Goal: Task Accomplishment & Management: Manage account settings

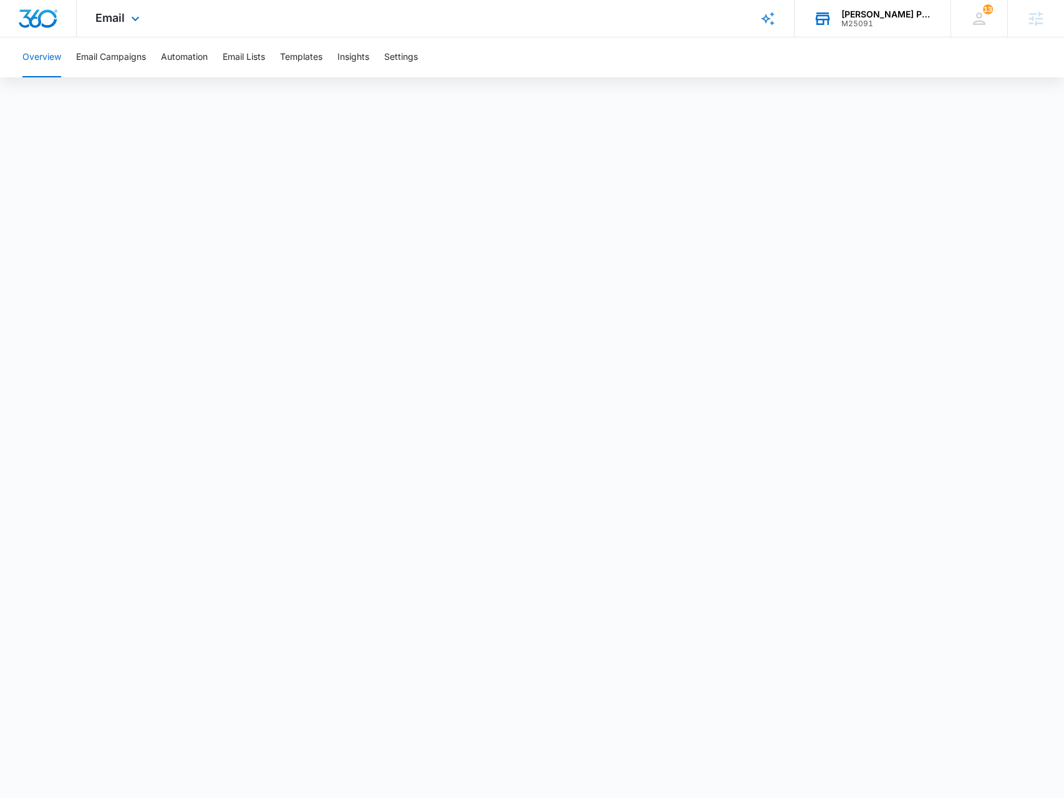
click at [876, 12] on div "Knox Pest Control" at bounding box center [887, 14] width 91 height 10
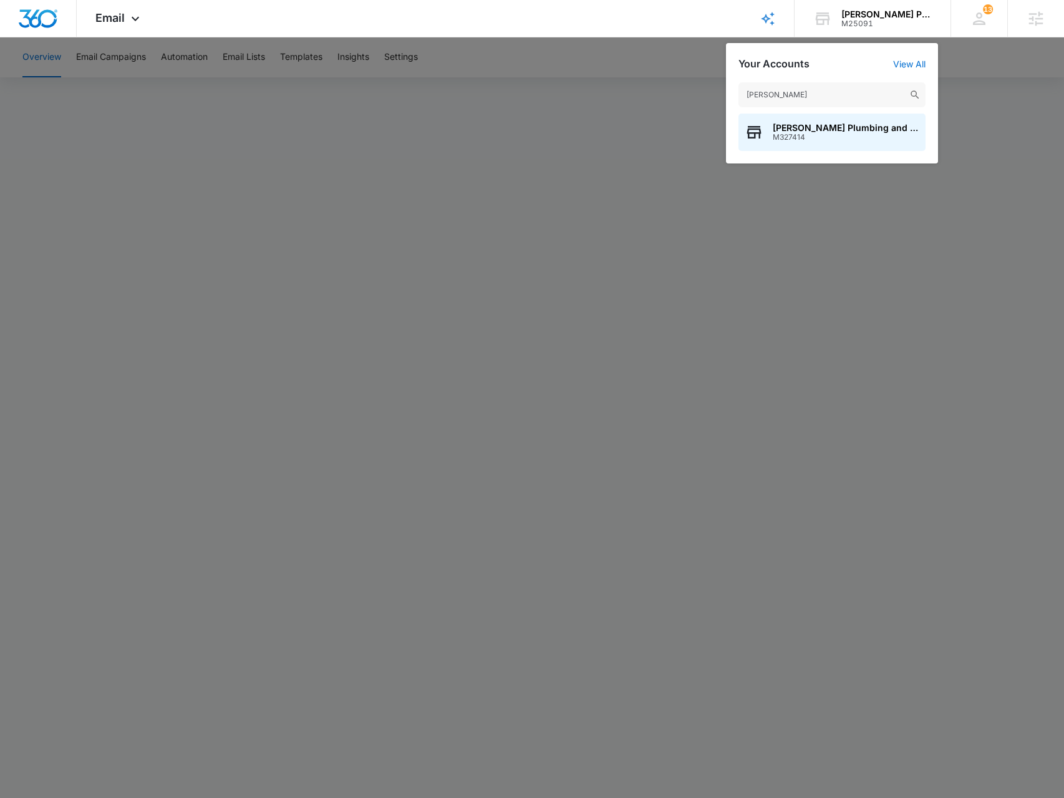
type input "croy plumb"
click at [781, 138] on span "M327414" at bounding box center [846, 137] width 147 height 9
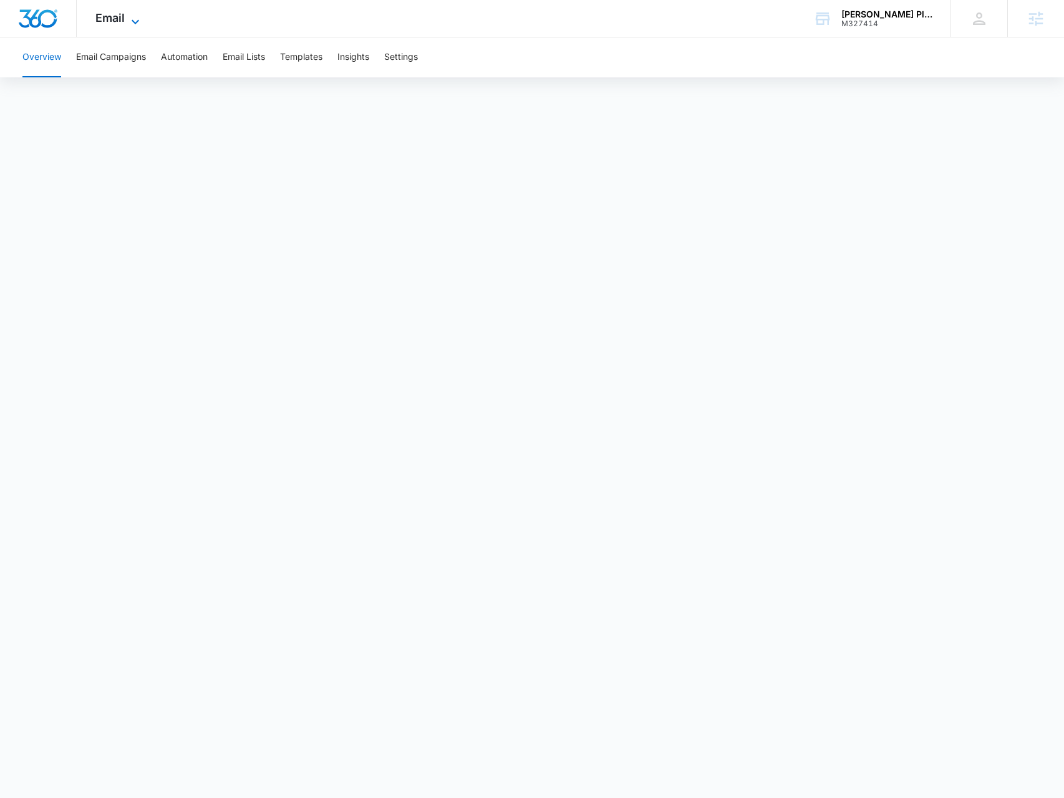
click at [120, 12] on span "Email" at bounding box center [109, 17] width 29 height 13
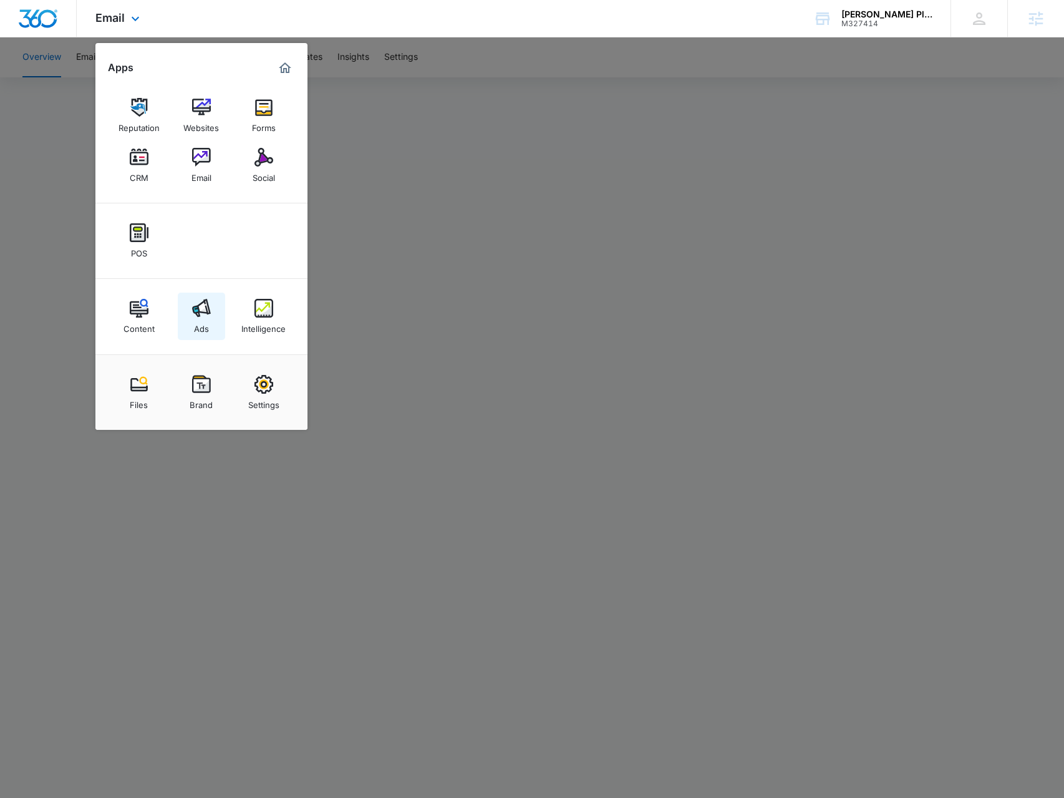
click at [218, 312] on link "Ads" at bounding box center [201, 316] width 47 height 47
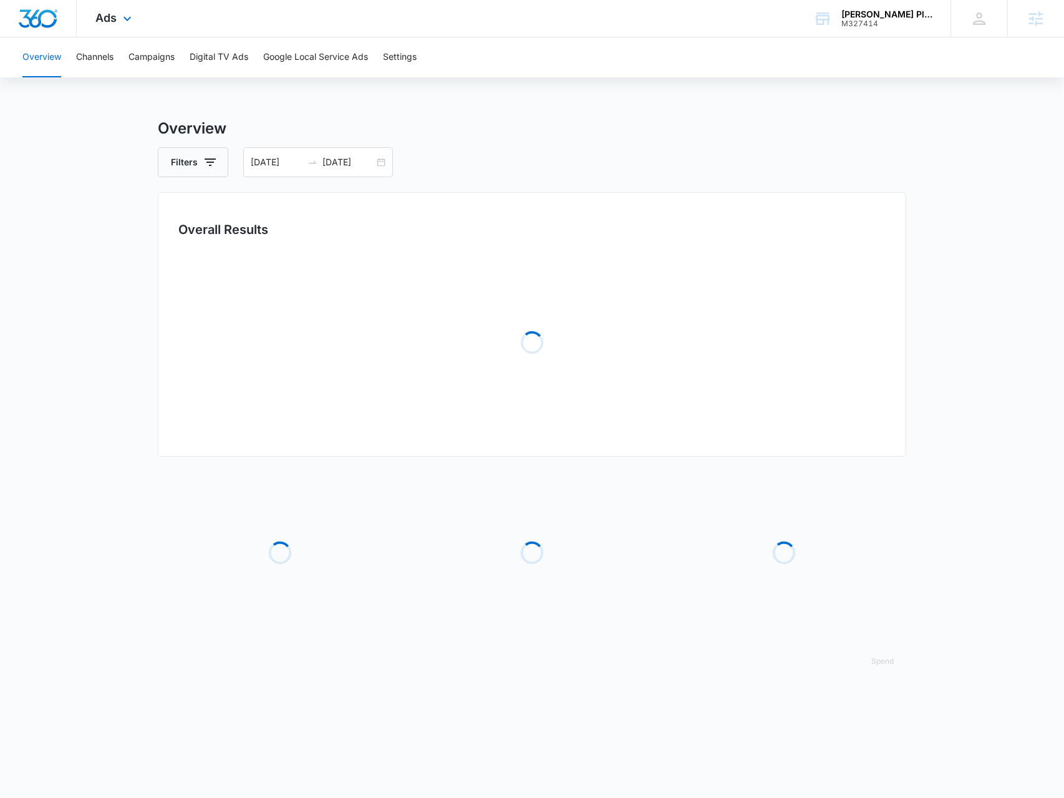
click at [136, 22] on div "Ads Apps Reputation Websites Forms CRM Email Social POS Content Ads Intelligenc…" at bounding box center [115, 18] width 77 height 37
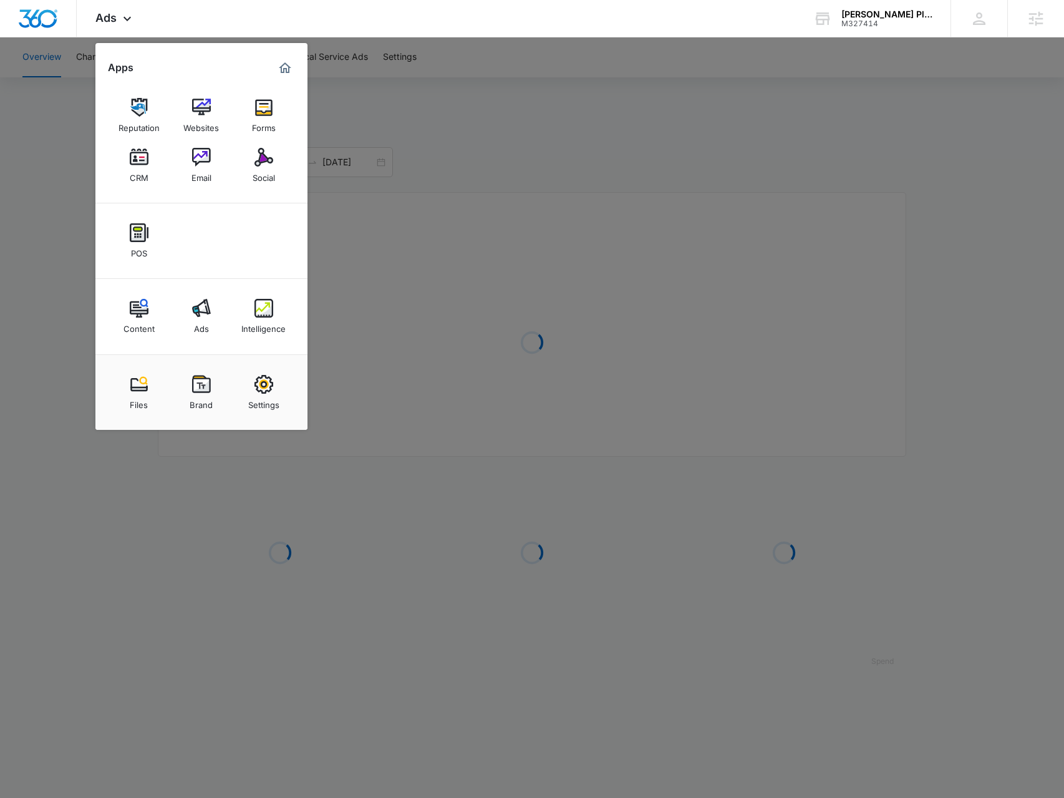
click at [277, 314] on link "Intelligence" at bounding box center [263, 316] width 47 height 47
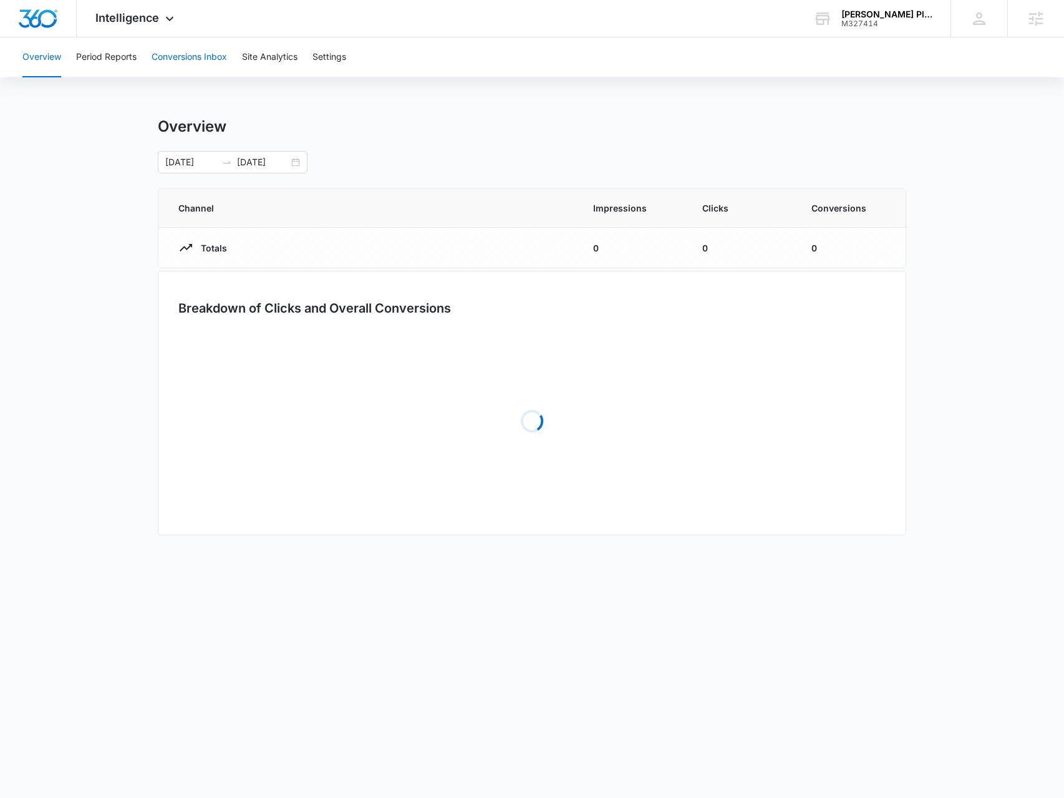
click at [160, 61] on button "Conversions Inbox" at bounding box center [189, 57] width 75 height 40
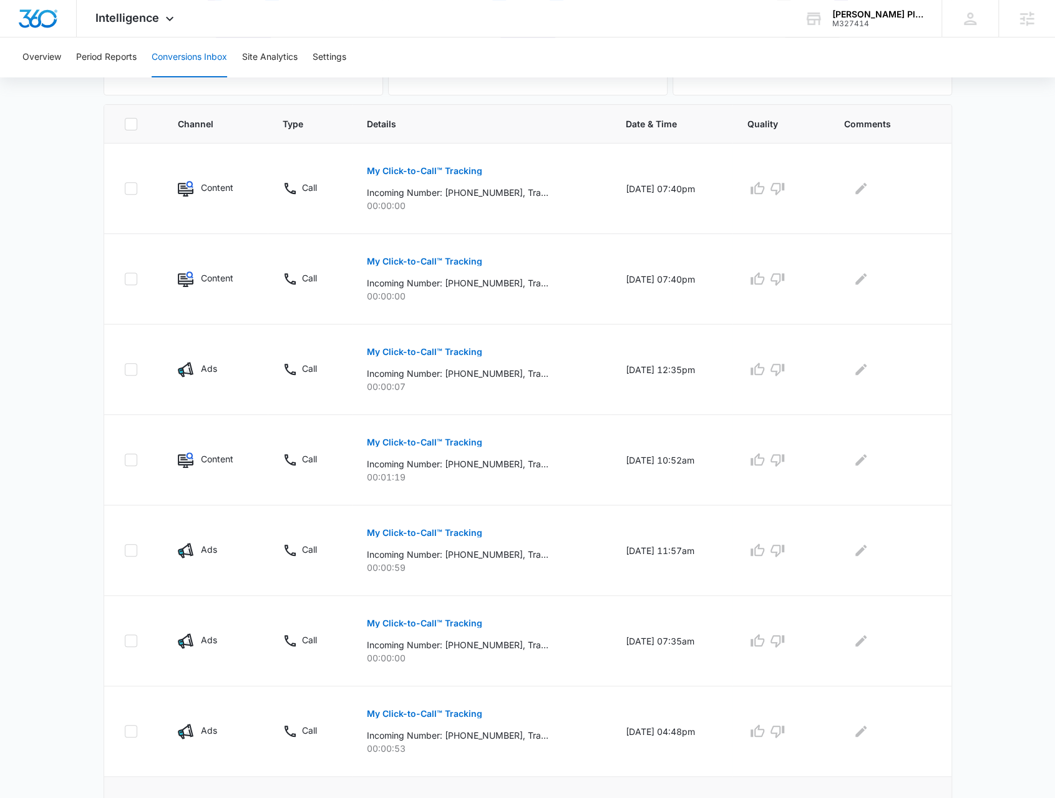
scroll to position [535, 0]
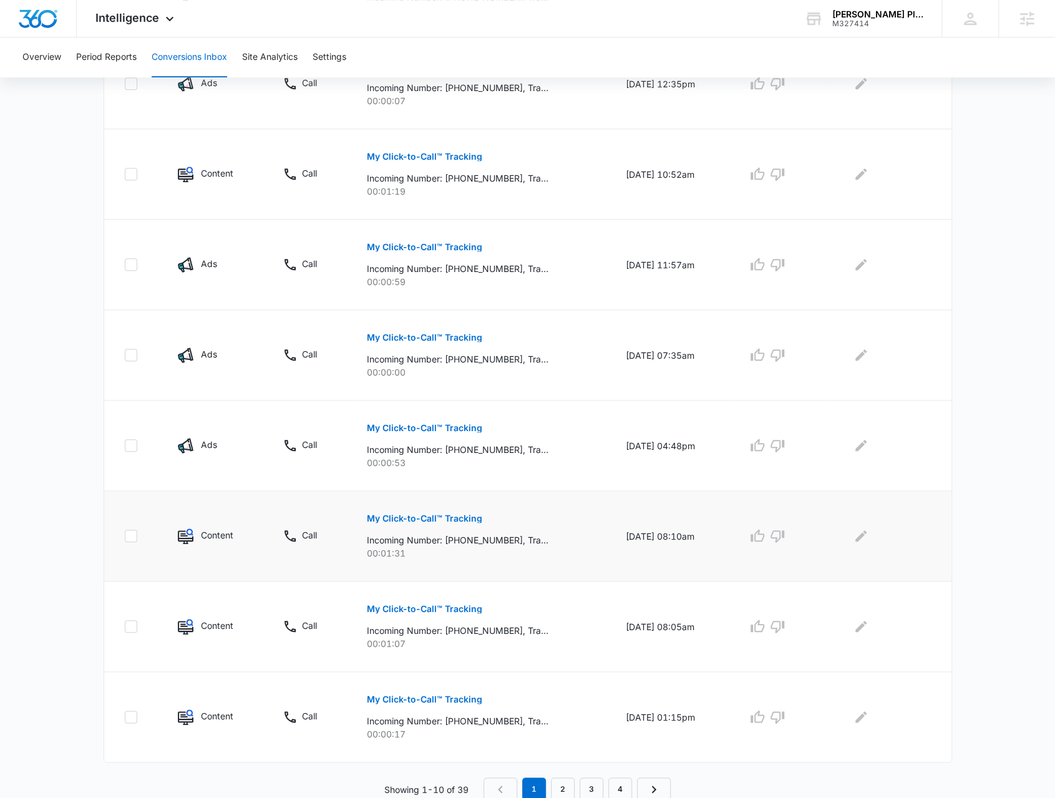
click at [398, 517] on p "My Click-to-Call™ Tracking" at bounding box center [424, 518] width 115 height 9
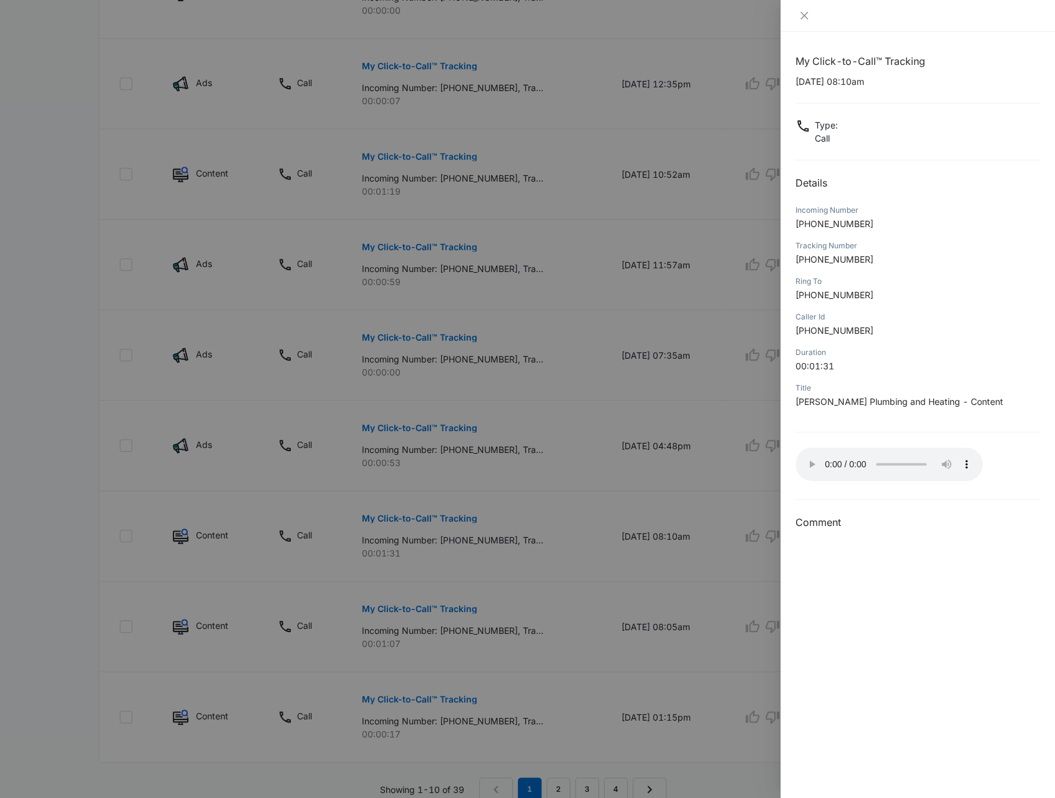
click at [591, 519] on div at bounding box center [527, 399] width 1055 height 798
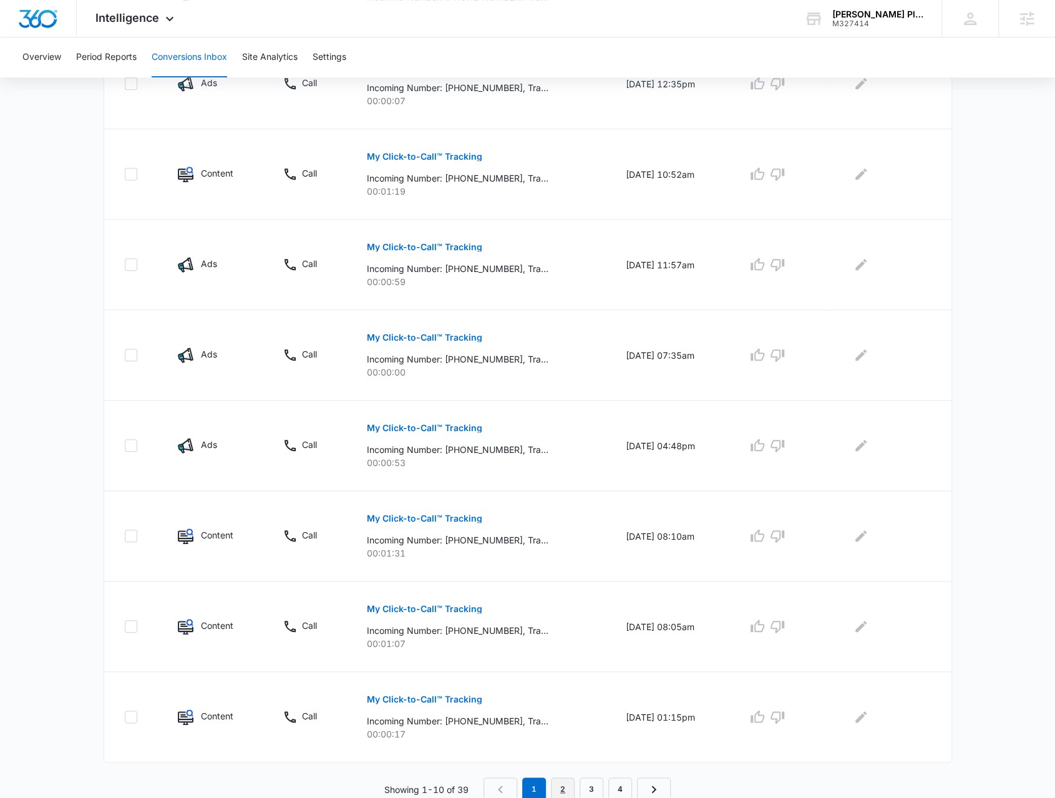
click at [569, 784] on link "2" at bounding box center [563, 789] width 24 height 24
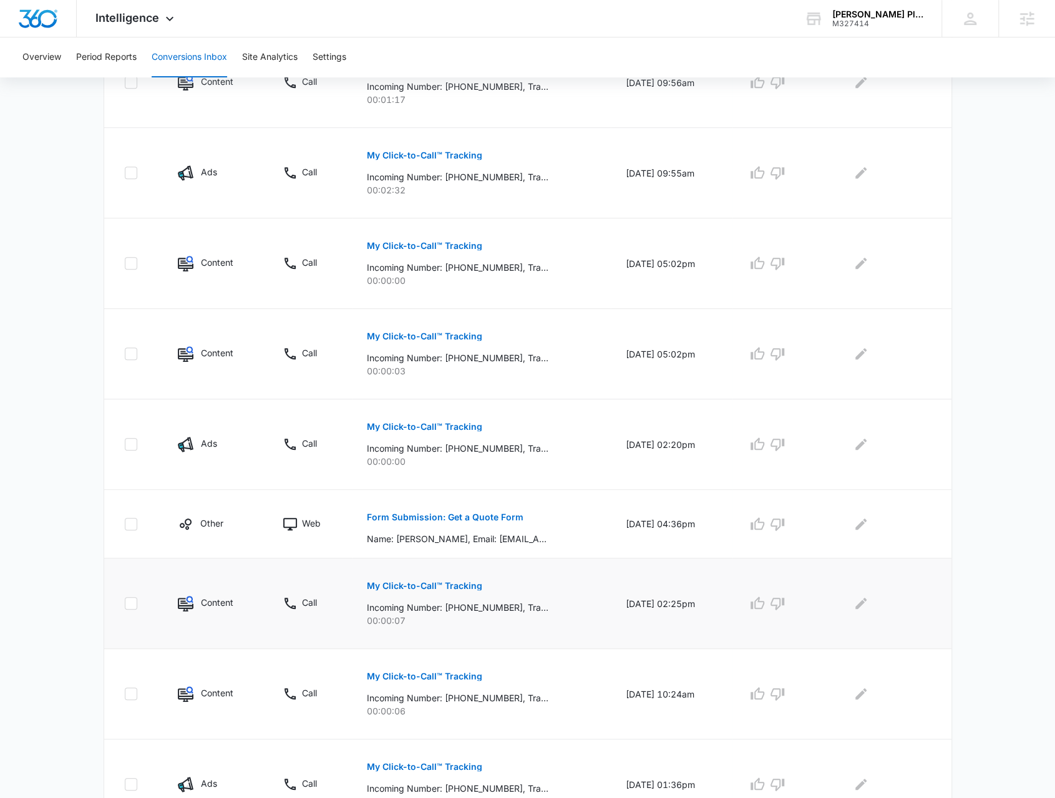
scroll to position [374, 0]
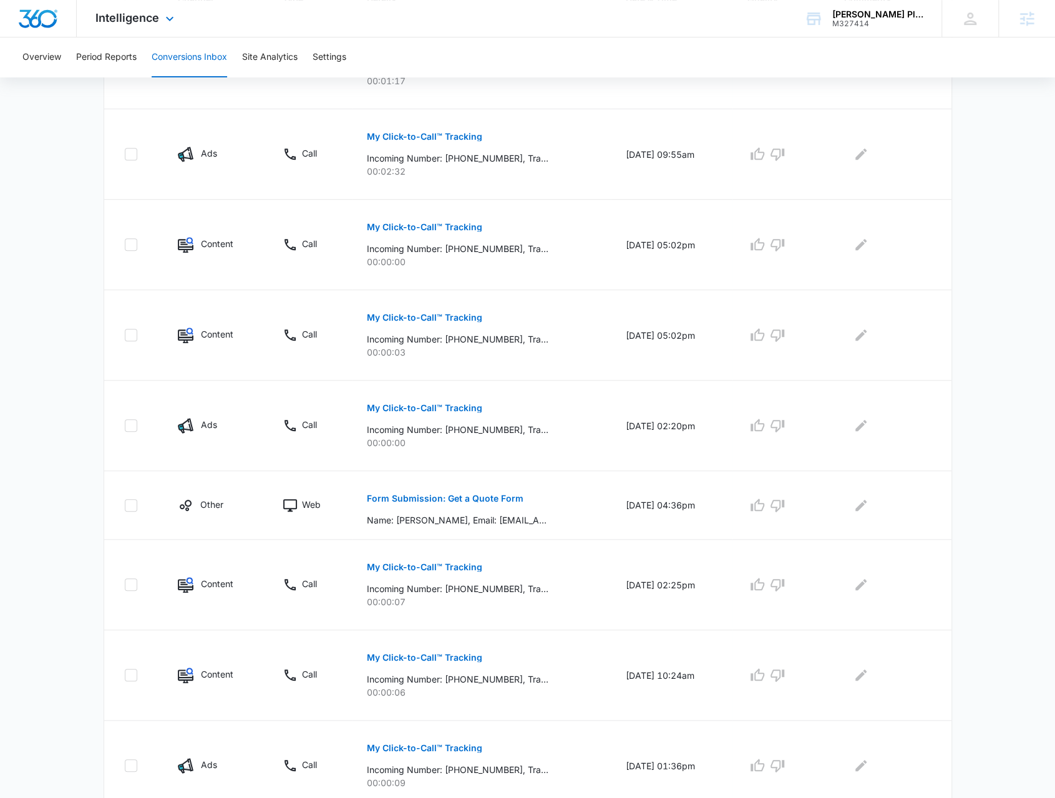
click at [140, 26] on div "Intelligence Apps Reputation Websites Forms CRM Email Social POS Content Ads In…" at bounding box center [136, 18] width 119 height 37
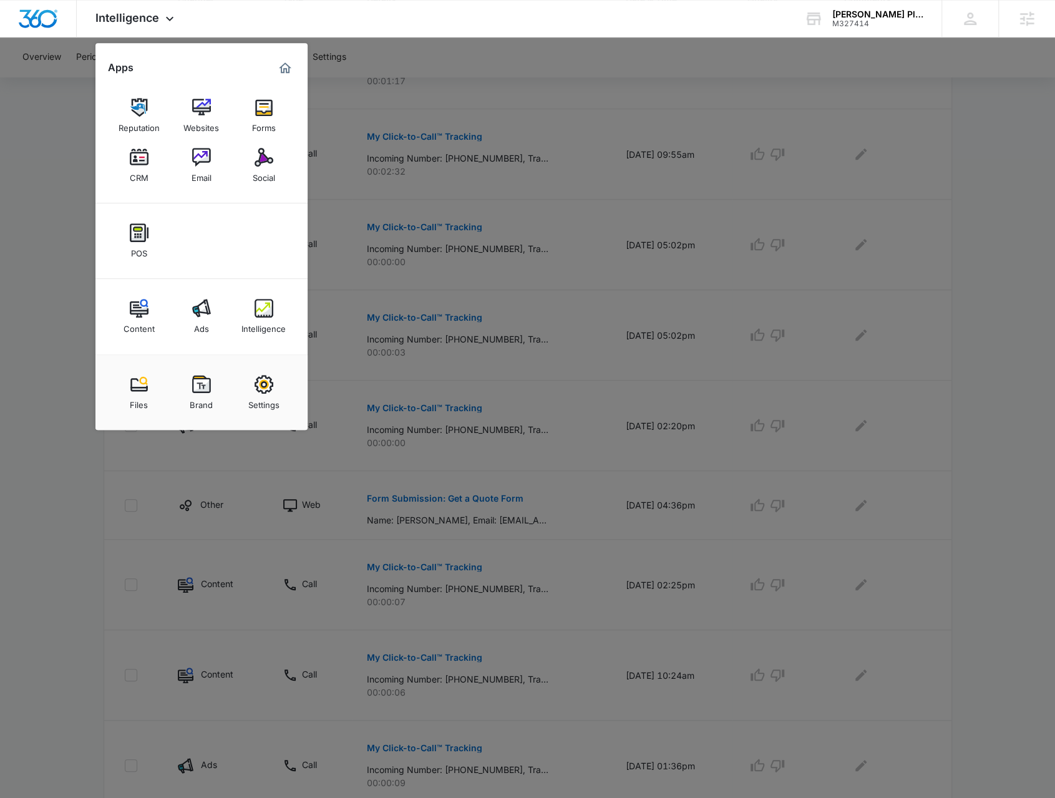
click at [573, 341] on div at bounding box center [527, 399] width 1055 height 798
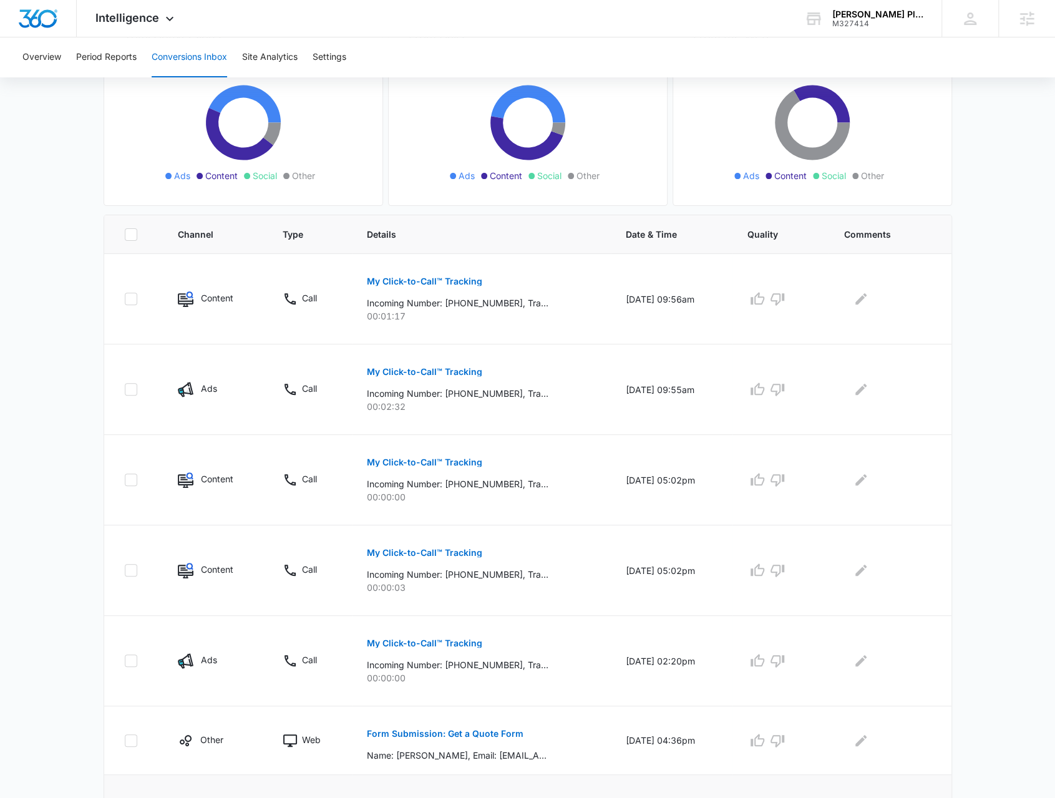
scroll to position [514, 0]
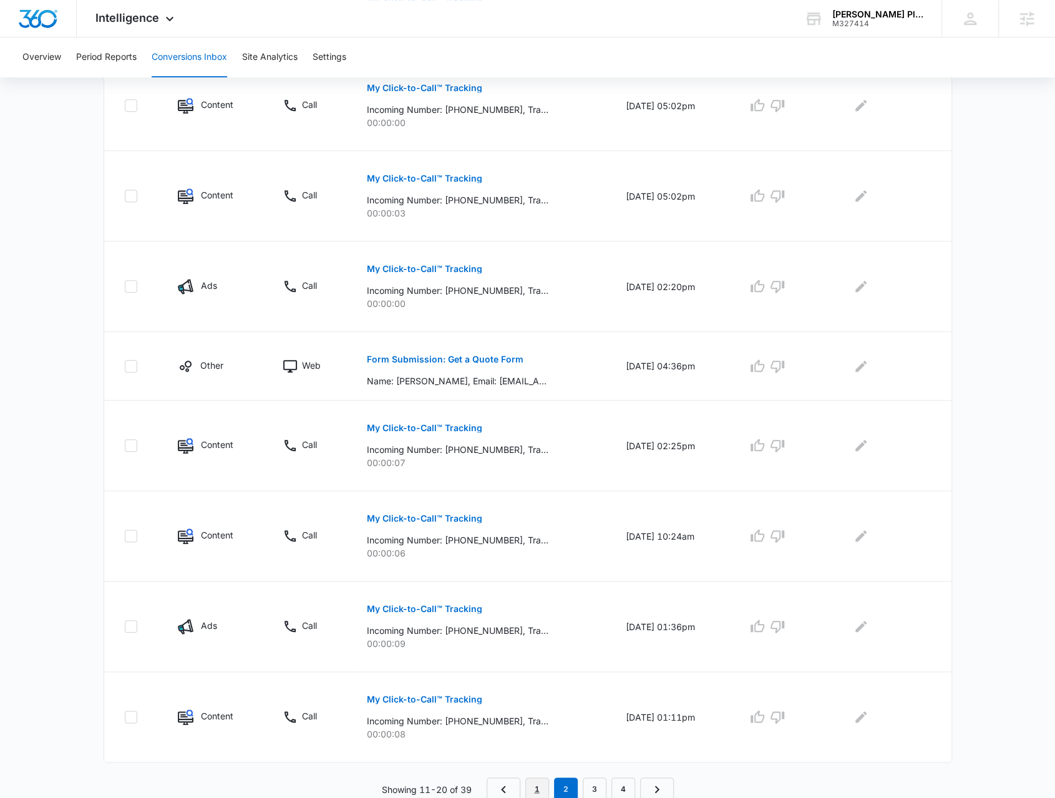
click at [539, 783] on link "1" at bounding box center [537, 789] width 24 height 24
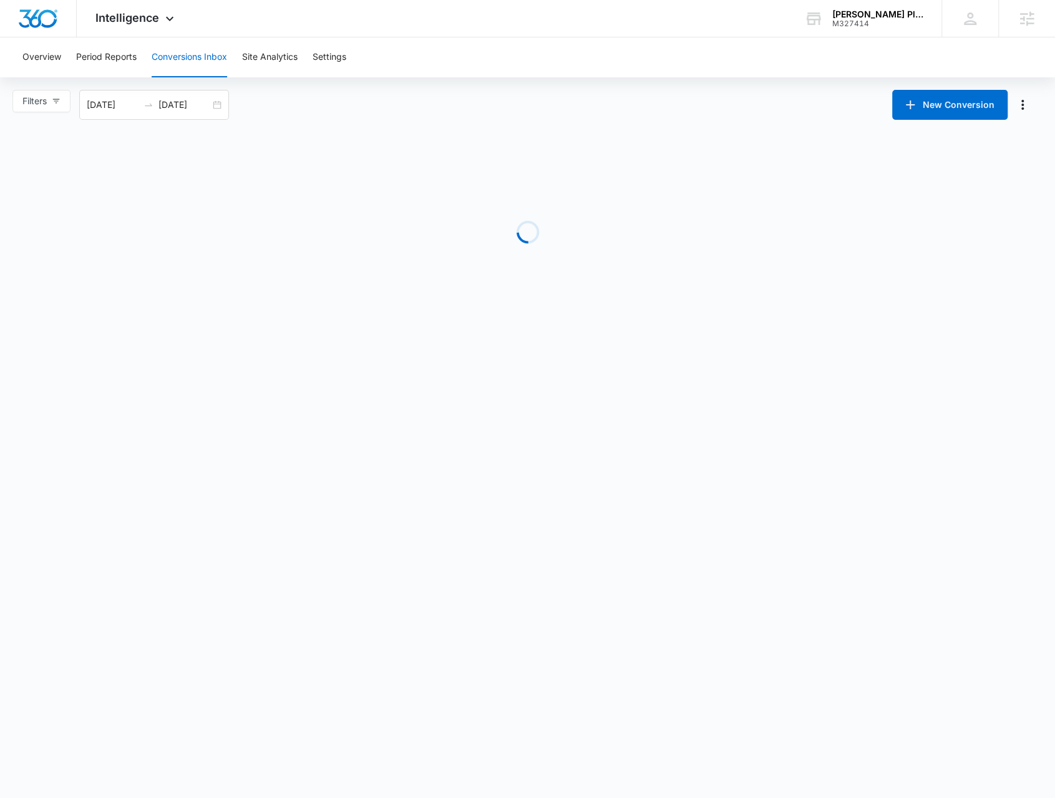
scroll to position [0, 0]
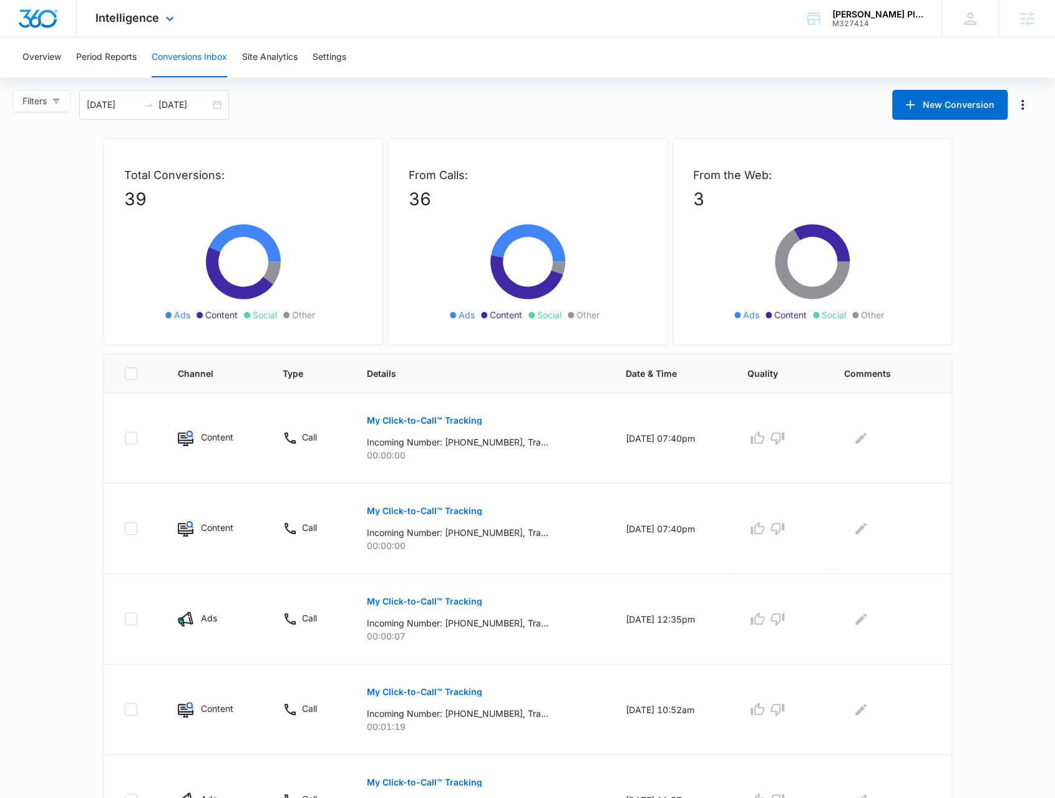
click at [144, 29] on div "Intelligence Apps Reputation Websites Forms CRM Email Social POS Content Ads In…" at bounding box center [136, 18] width 119 height 37
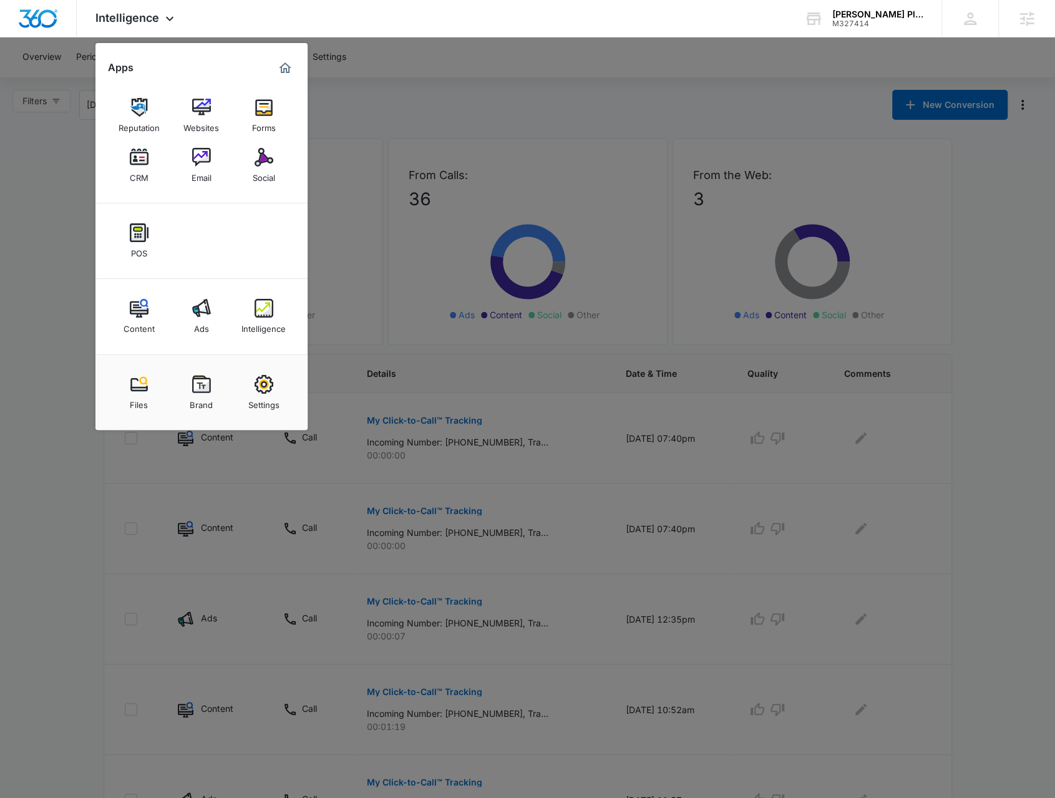
click at [504, 123] on div at bounding box center [527, 399] width 1055 height 798
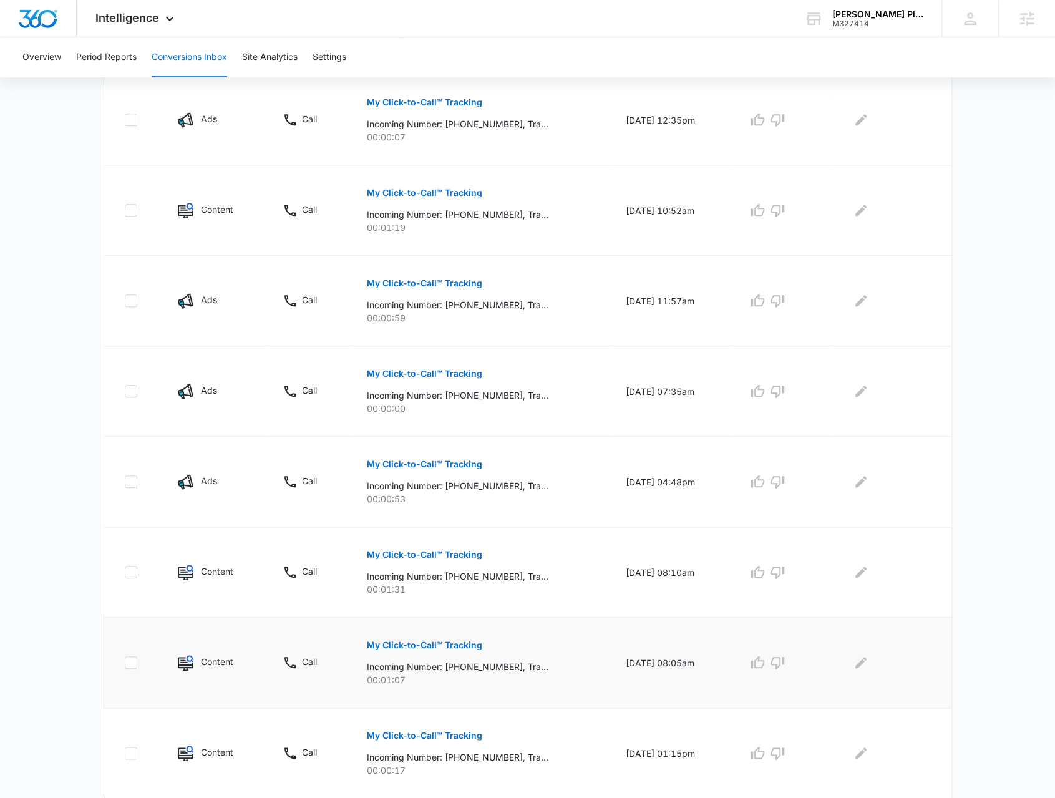
scroll to position [535, 0]
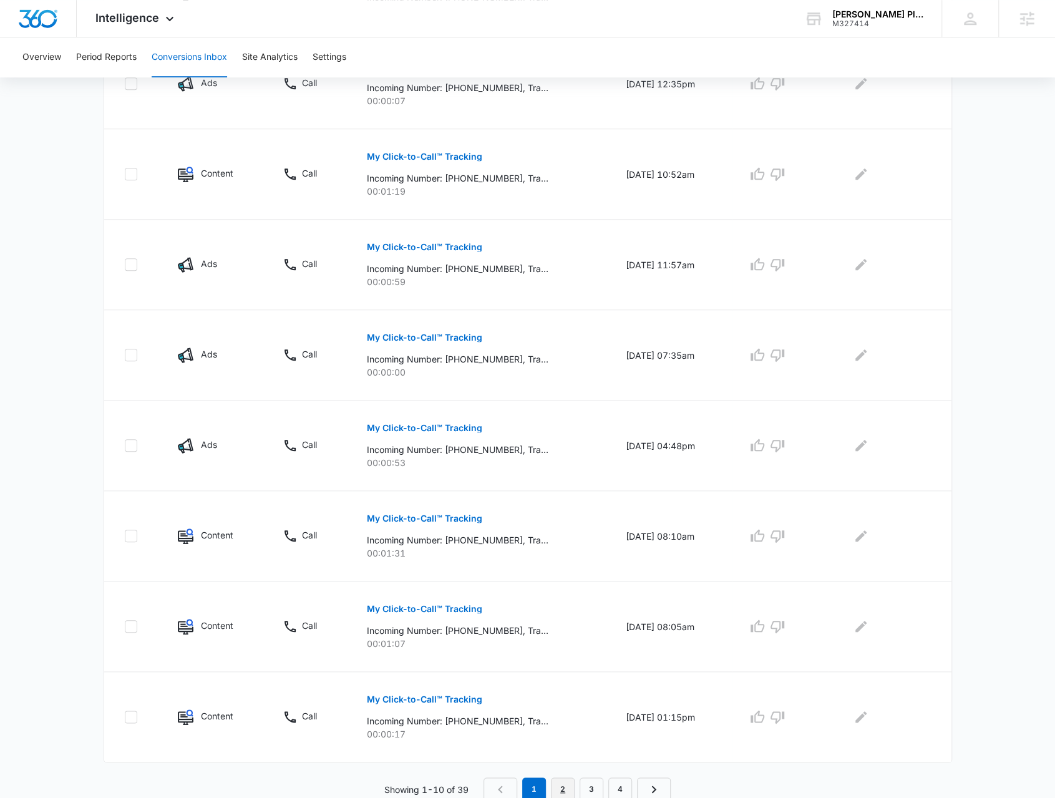
click at [554, 790] on link "2" at bounding box center [563, 789] width 24 height 24
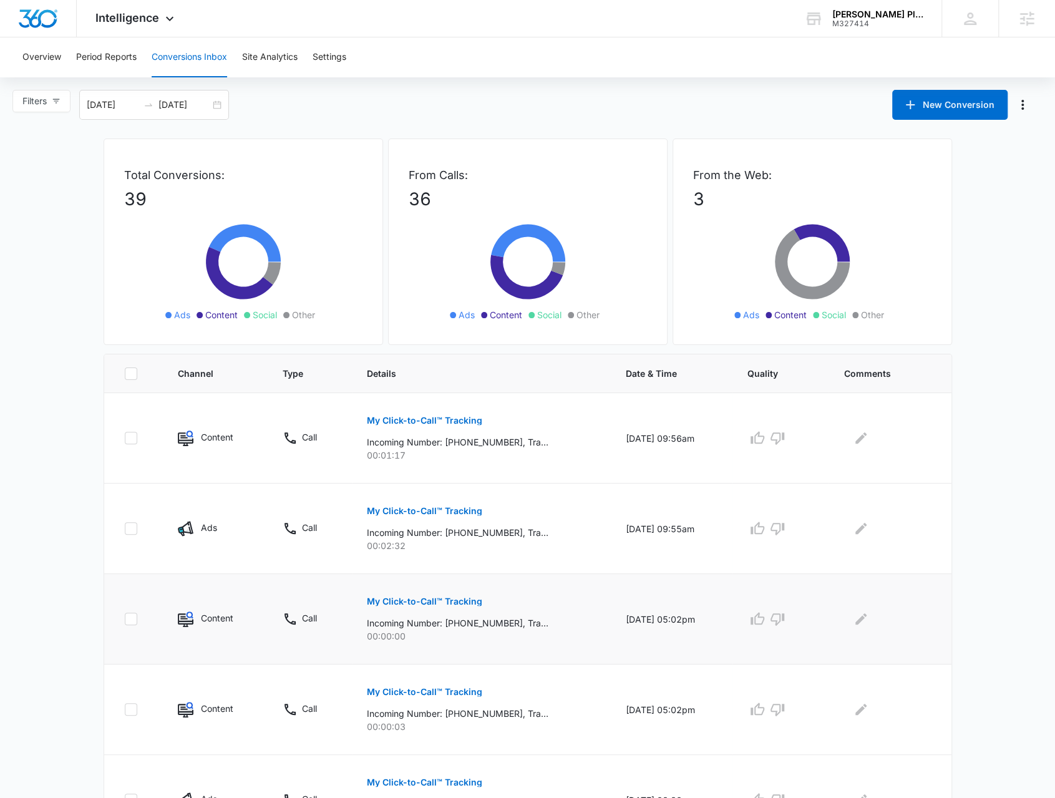
scroll to position [250, 0]
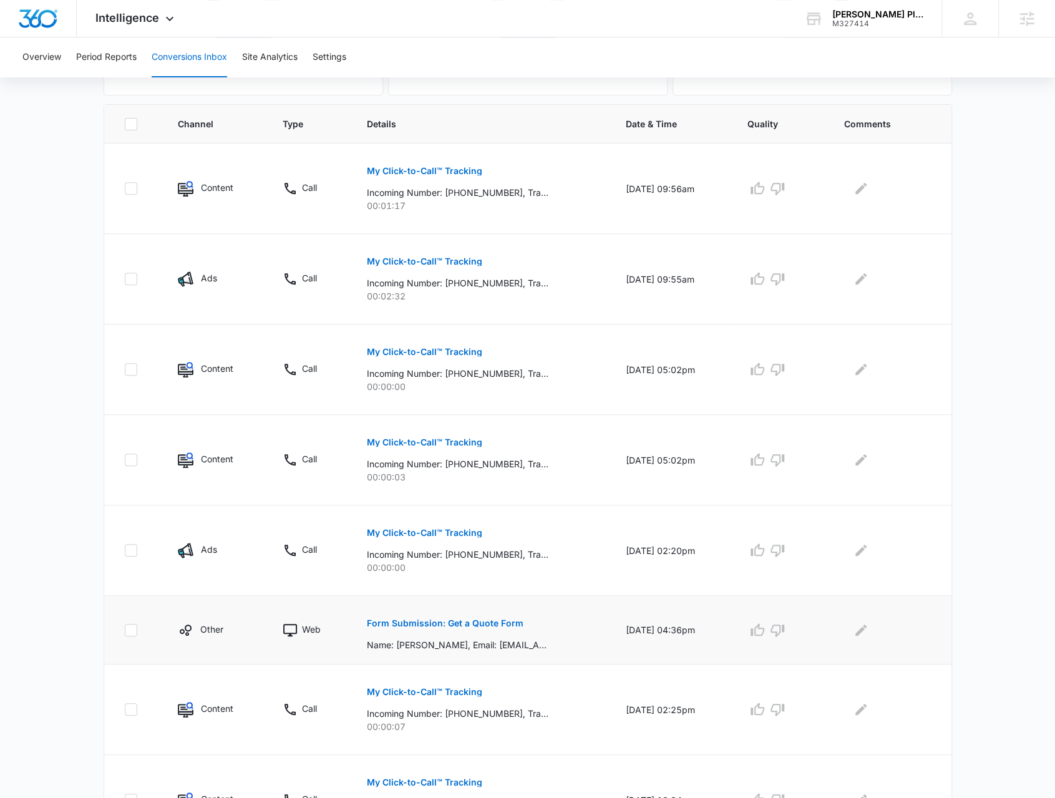
click at [383, 630] on button "Form Submission: Get a Quote Form" at bounding box center [445, 623] width 157 height 30
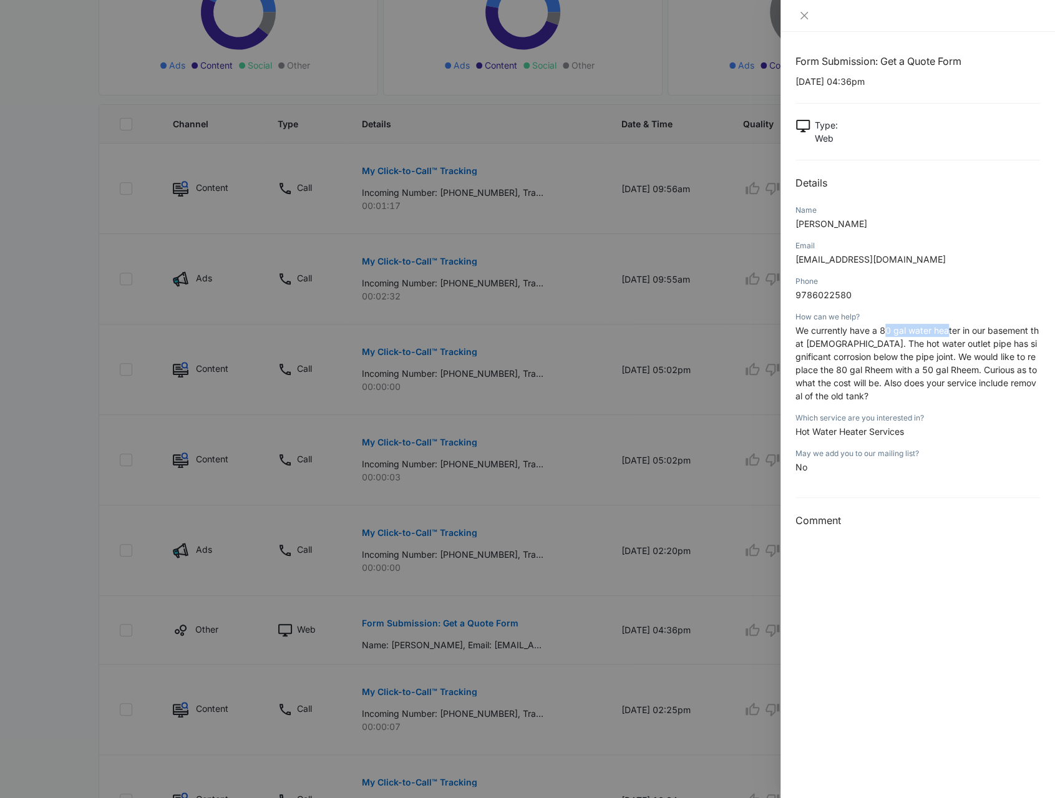
drag, startPoint x: 882, startPoint y: 334, endPoint x: 947, endPoint y: 331, distance: 64.9
click at [947, 331] on span "We currently have a 80 gal water heater in our basement that 10 years old. The …" at bounding box center [917, 363] width 243 height 76
drag, startPoint x: 864, startPoint y: 345, endPoint x: 975, endPoint y: 353, distance: 111.9
click at [975, 353] on span "We currently have a 80 gal water heater in our basement that 10 years old. The …" at bounding box center [917, 363] width 243 height 76
click at [928, 393] on p "We currently have a 80 gal water heater in our basement that 10 years old. The …" at bounding box center [918, 363] width 245 height 79
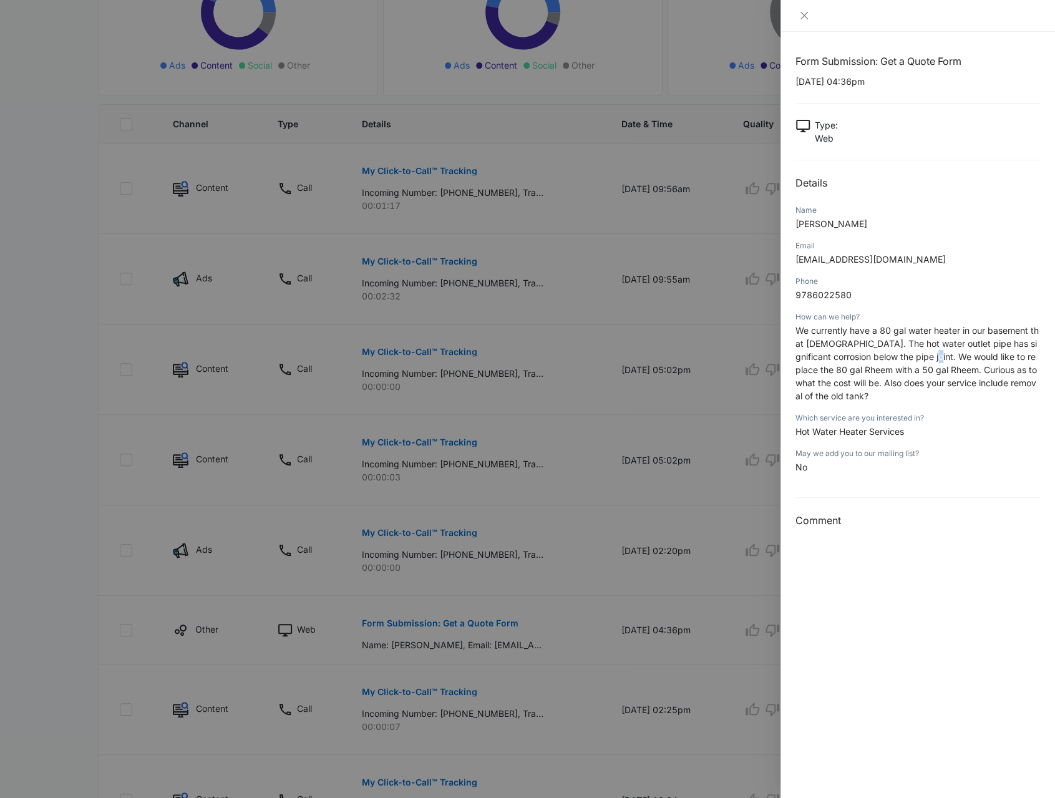
click at [917, 360] on span "We currently have a 80 gal water heater in our basement that 10 years old. The …" at bounding box center [917, 363] width 243 height 76
drag, startPoint x: 823, startPoint y: 370, endPoint x: 835, endPoint y: 371, distance: 11.9
click at [835, 371] on span "We currently have a 80 gal water heater in our basement that 10 years old. The …" at bounding box center [917, 363] width 243 height 76
click at [958, 399] on p "We currently have a 80 gal water heater in our basement that 10 years old. The …" at bounding box center [918, 363] width 245 height 79
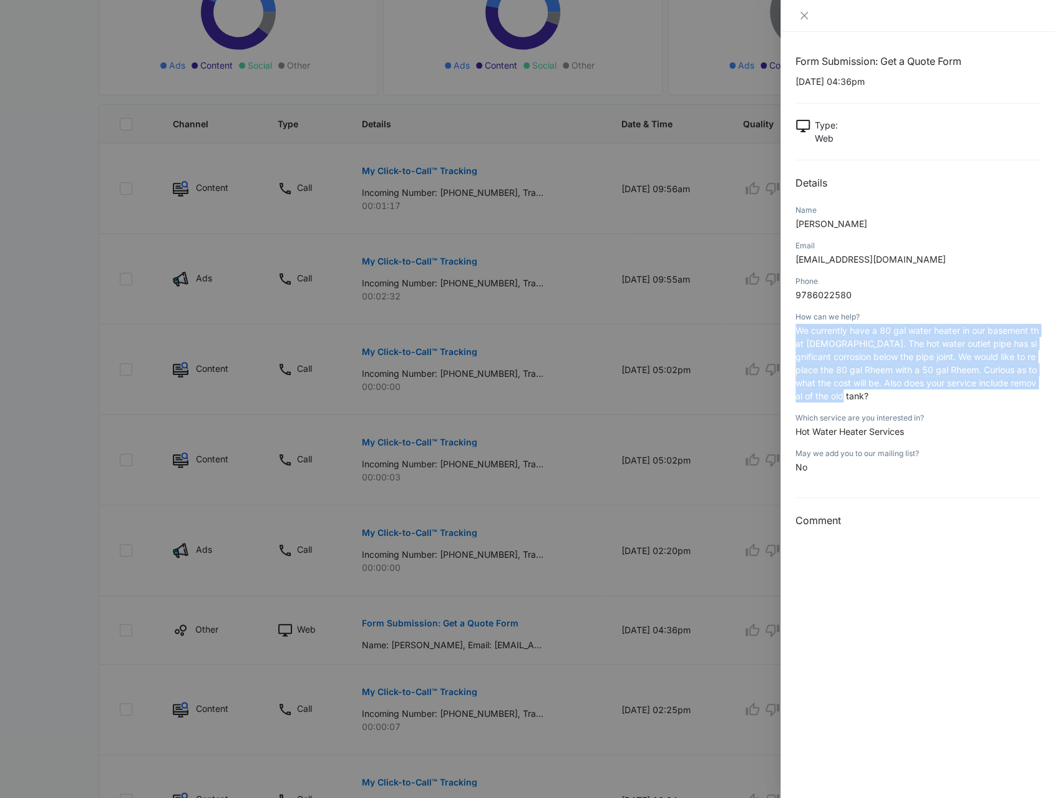
drag, startPoint x: 831, startPoint y: 400, endPoint x: 797, endPoint y: 333, distance: 75.3
click at [797, 333] on p "We currently have a 80 gal water heater in our basement that 10 years old. The …" at bounding box center [918, 363] width 245 height 79
click at [859, 376] on p "We currently have a 80 gal water heater in our basement that 10 years old. The …" at bounding box center [918, 363] width 245 height 79
drag, startPoint x: 834, startPoint y: 397, endPoint x: 804, endPoint y: 340, distance: 64.7
click at [804, 340] on p "We currently have a 80 gal water heater in our basement that 10 years old. The …" at bounding box center [918, 363] width 245 height 79
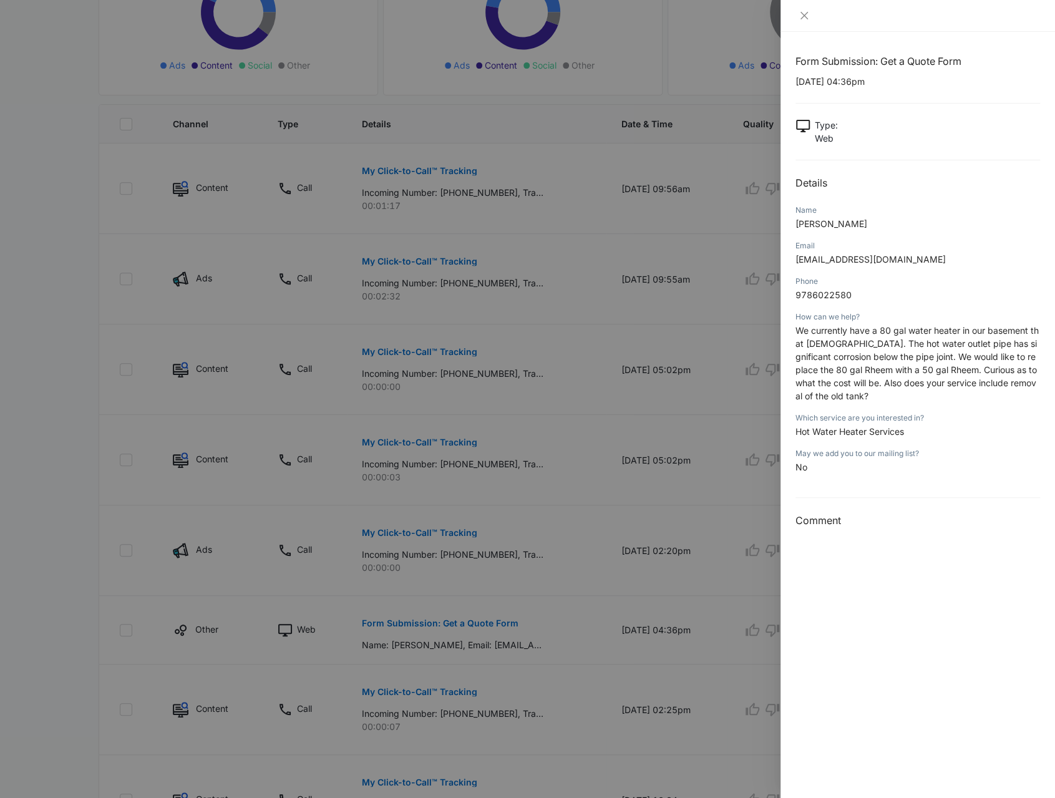
click at [283, 163] on div at bounding box center [527, 399] width 1055 height 798
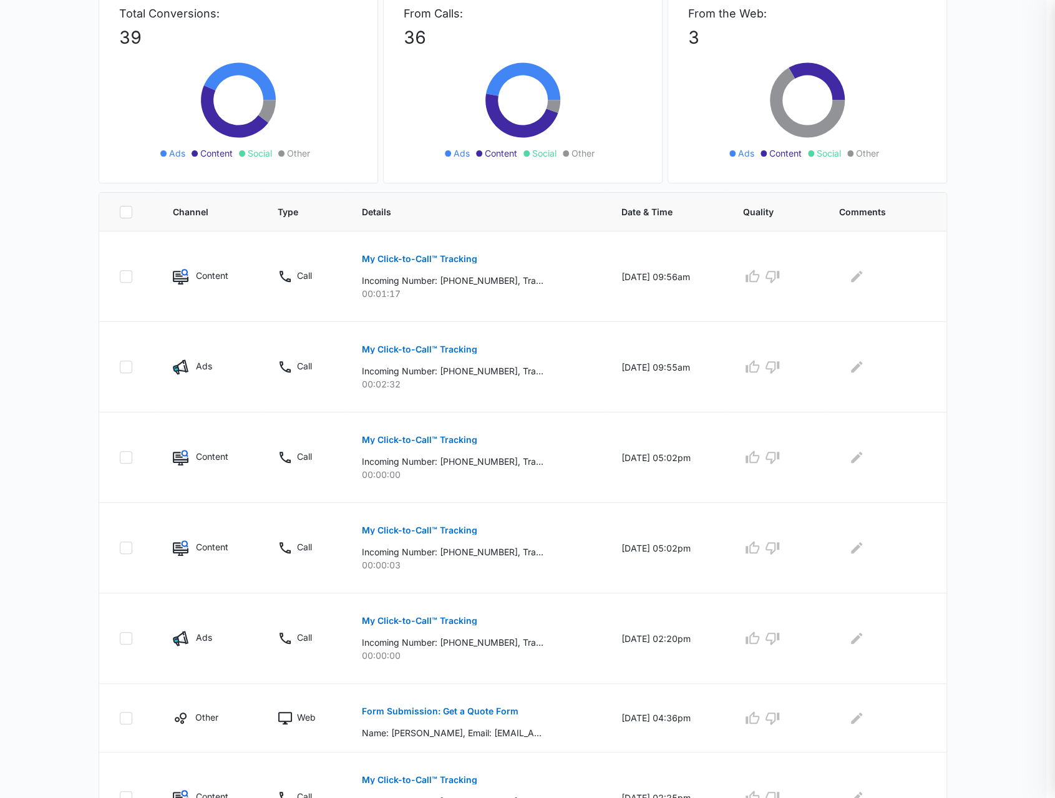
scroll to position [0, 0]
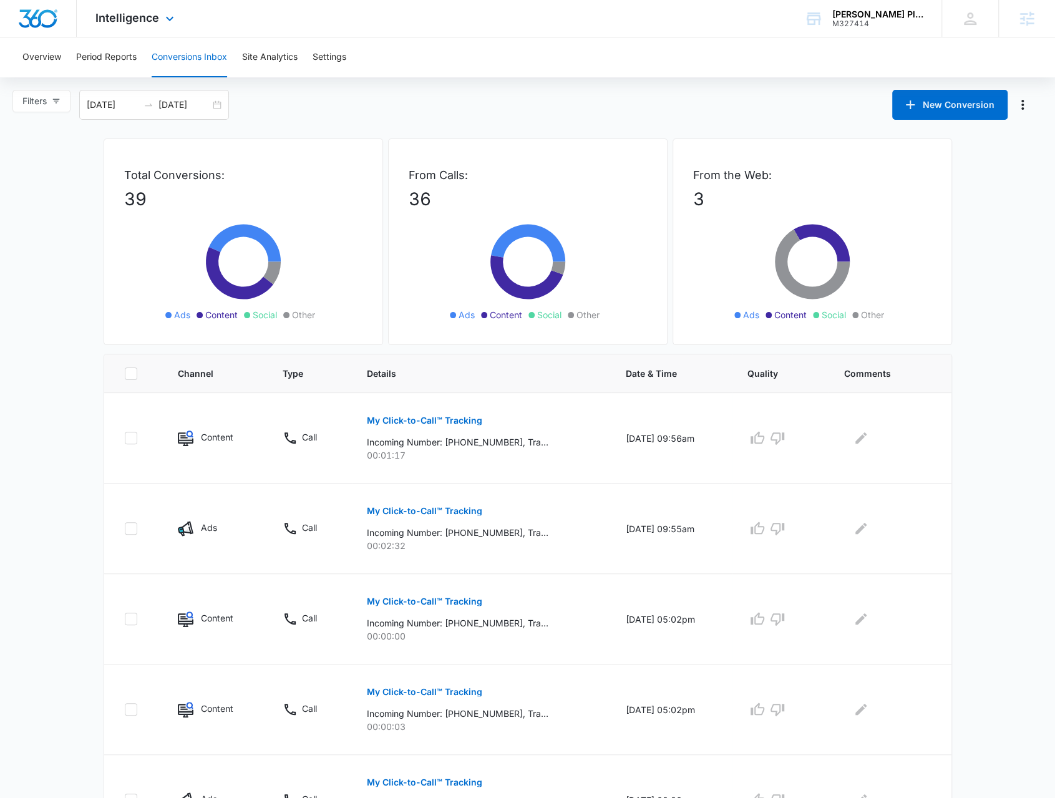
click at [130, 34] on div "Intelligence Apps Reputation Websites Forms CRM Email Social POS Content Ads In…" at bounding box center [136, 18] width 119 height 37
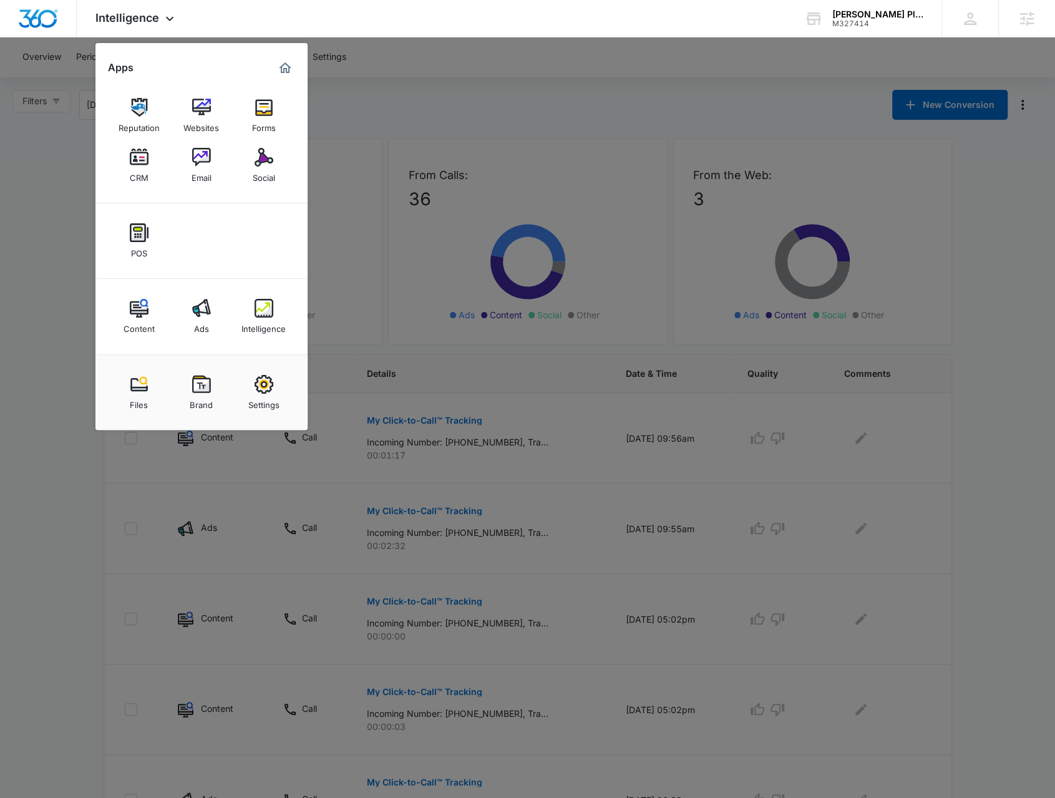
click at [387, 75] on div at bounding box center [527, 399] width 1055 height 798
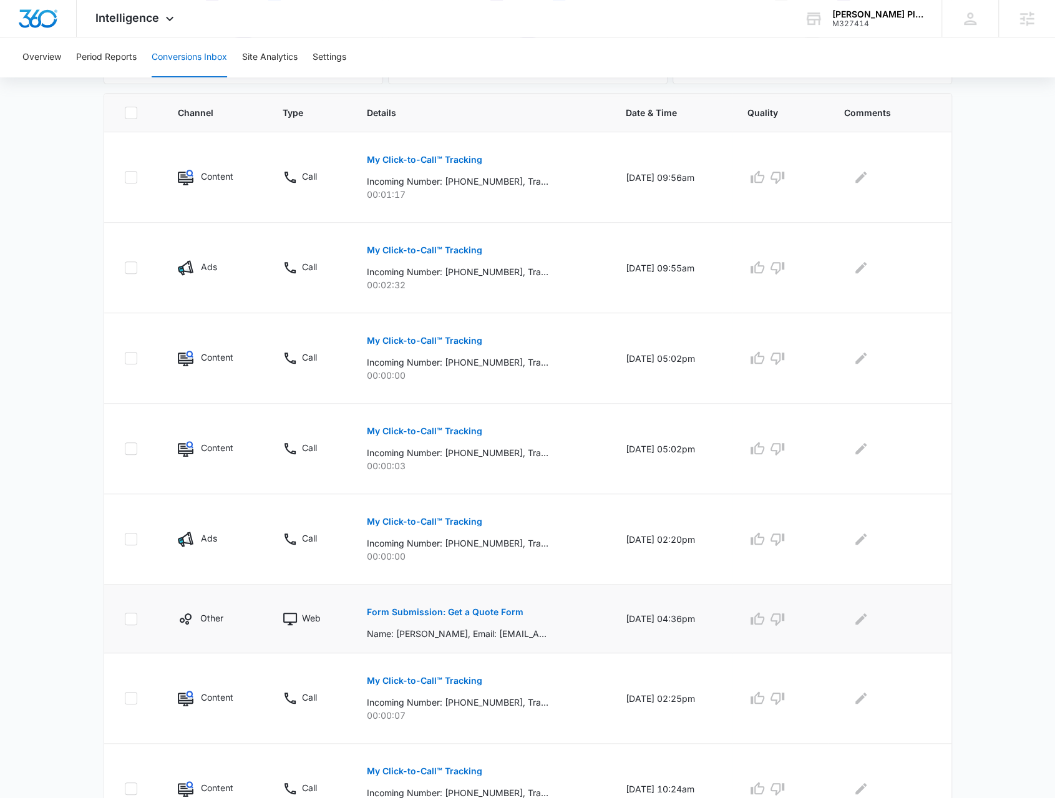
scroll to position [202, 0]
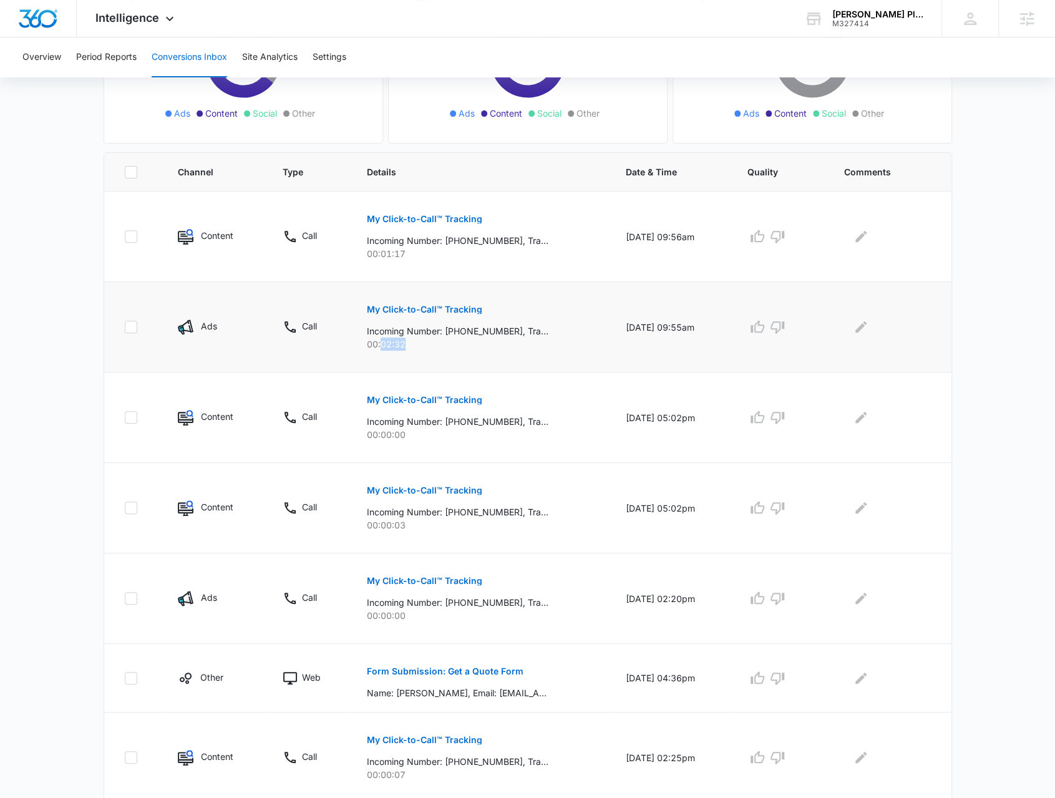
drag, startPoint x: 403, startPoint y: 345, endPoint x: 375, endPoint y: 345, distance: 28.1
click at [375, 345] on p "00:02:32" at bounding box center [481, 344] width 229 height 13
drag, startPoint x: 407, startPoint y: 256, endPoint x: 367, endPoint y: 254, distance: 40.0
click at [367, 254] on p "00:01:17" at bounding box center [481, 253] width 229 height 13
click at [377, 258] on p "00:01:17" at bounding box center [481, 253] width 229 height 13
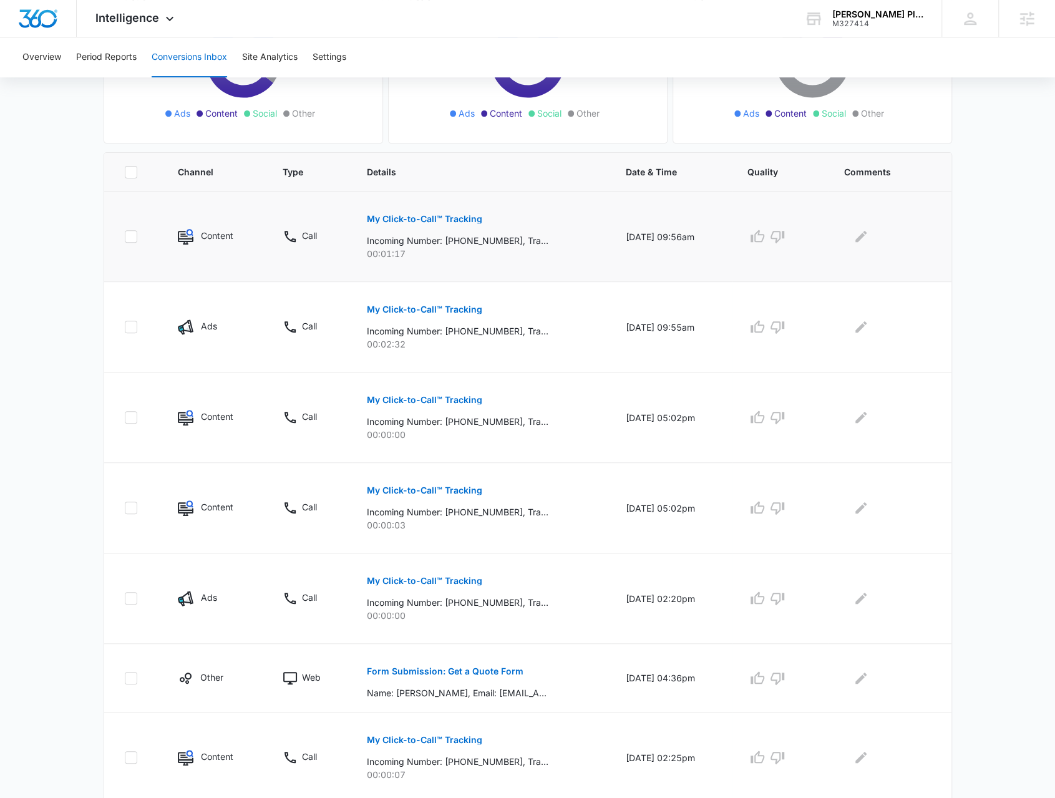
click at [367, 247] on p "00:01:17" at bounding box center [481, 253] width 229 height 13
drag, startPoint x: 359, startPoint y: 236, endPoint x: 494, endPoint y: 273, distance: 140.5
click at [496, 274] on td "My Click-to-Call™ Tracking Incoming Number: +19787748185, Tracking Number: +197…" at bounding box center [481, 237] width 259 height 90
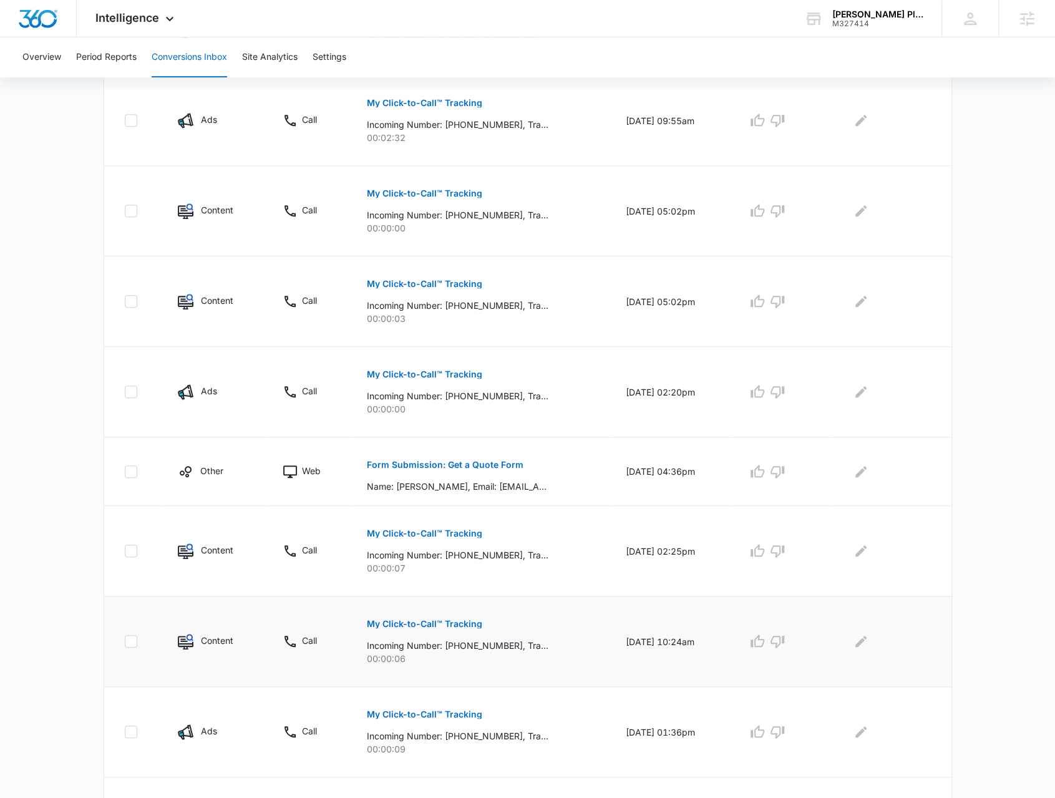
scroll to position [514, 0]
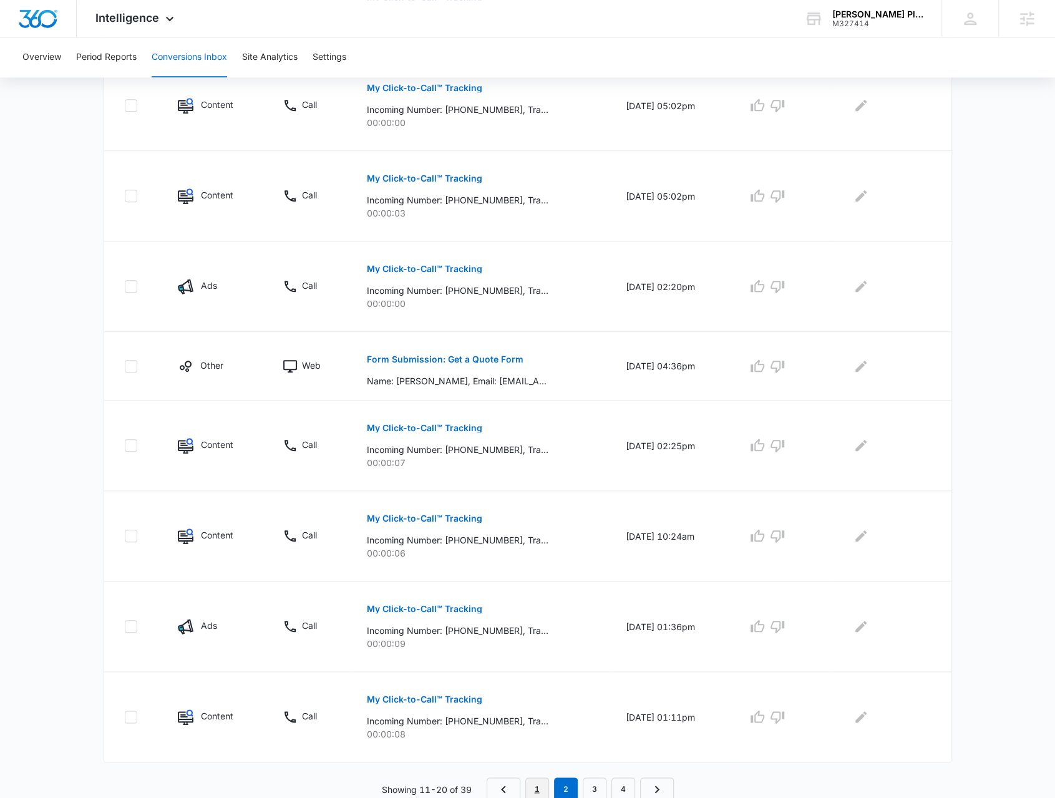
click at [536, 782] on link "1" at bounding box center [537, 789] width 24 height 24
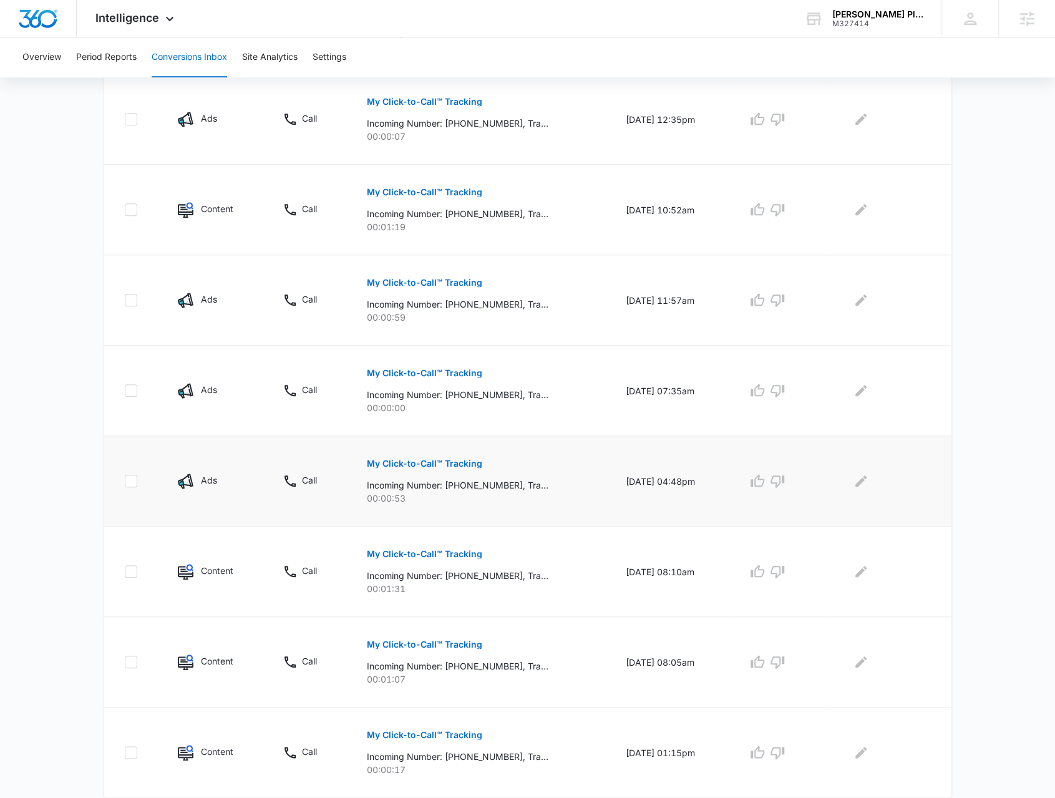
scroll to position [535, 0]
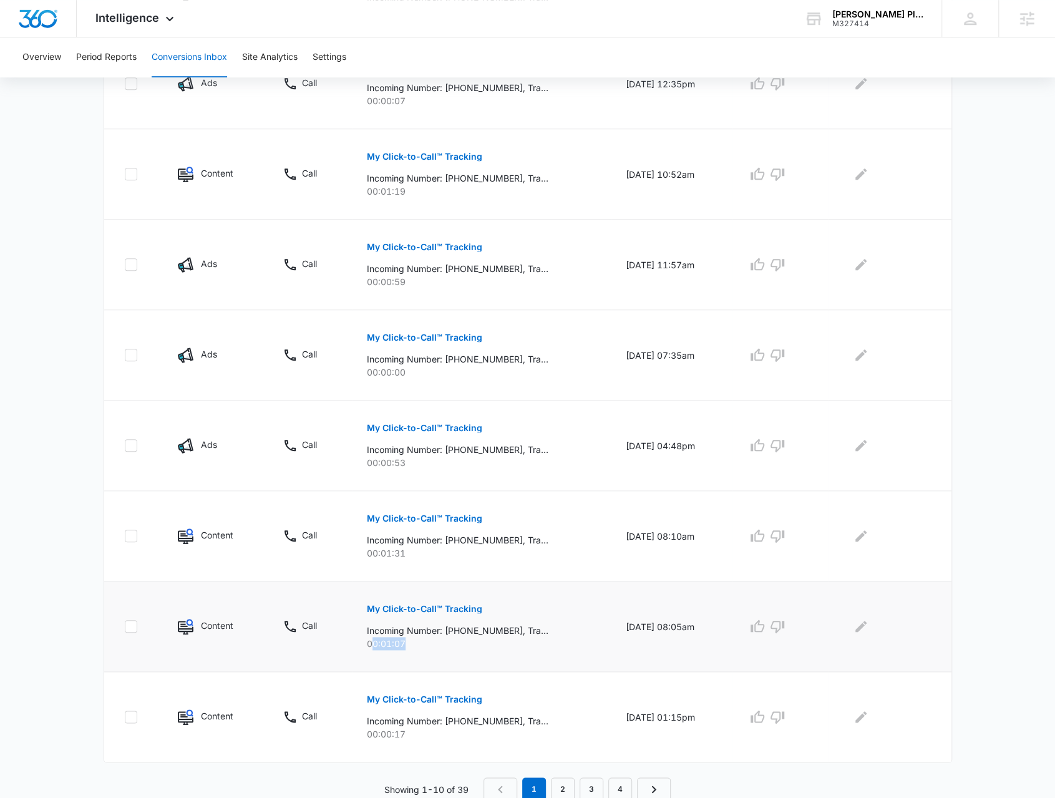
drag, startPoint x: 366, startPoint y: 643, endPoint x: 424, endPoint y: 643, distance: 58.7
click at [424, 643] on p "00:01:07" at bounding box center [481, 643] width 229 height 13
drag, startPoint x: 364, startPoint y: 555, endPoint x: 453, endPoint y: 567, distance: 89.4
click at [453, 567] on td "My Click-to-Call™ Tracking Incoming Number: +16158140523, Tracking Number: +197…" at bounding box center [481, 536] width 259 height 90
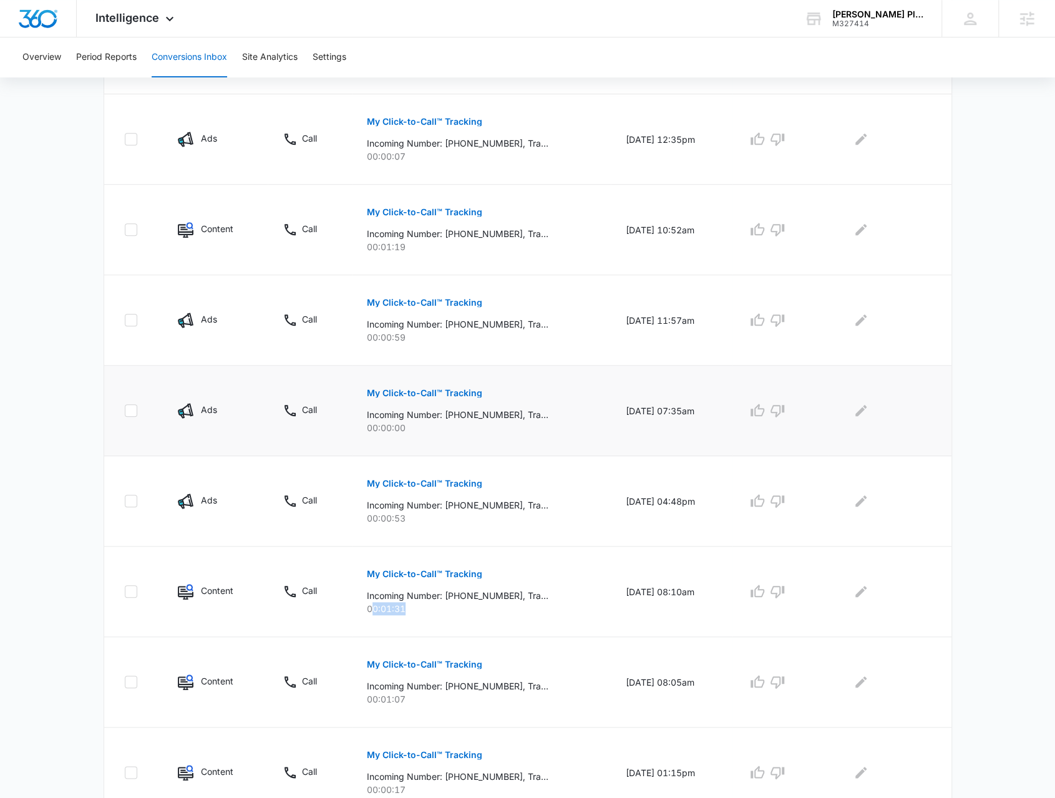
scroll to position [411, 0]
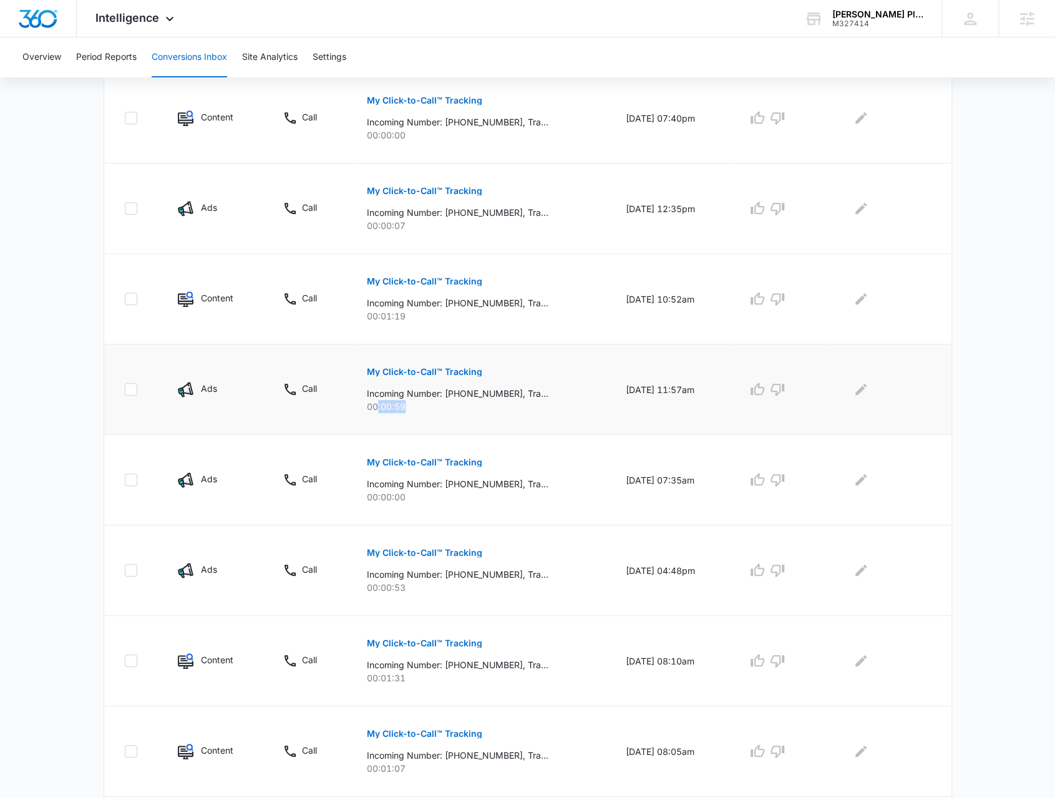
drag, startPoint x: 377, startPoint y: 407, endPoint x: 422, endPoint y: 407, distance: 44.9
click at [422, 407] on p "00:00:59" at bounding box center [481, 406] width 229 height 13
drag, startPoint x: 373, startPoint y: 319, endPoint x: 421, endPoint y: 316, distance: 47.5
click at [421, 318] on td "My Click-to-Call™ Tracking Incoming Number: +16173061662, Tracking Number: +197…" at bounding box center [481, 299] width 259 height 90
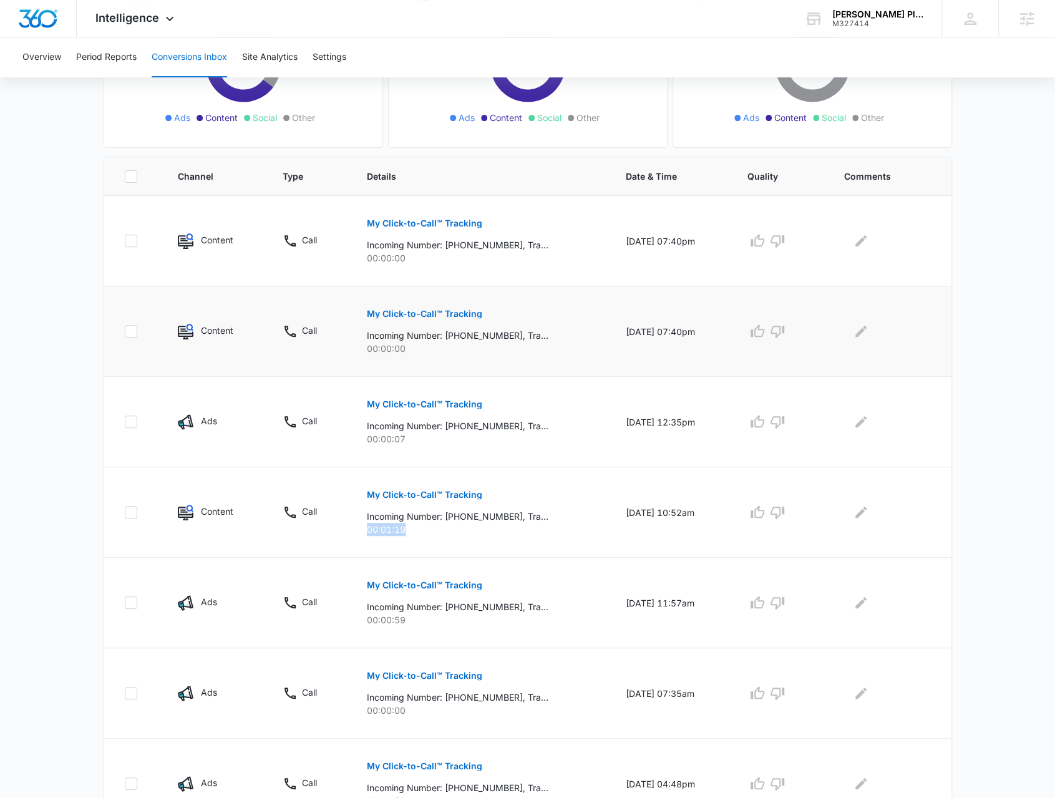
scroll to position [161, 0]
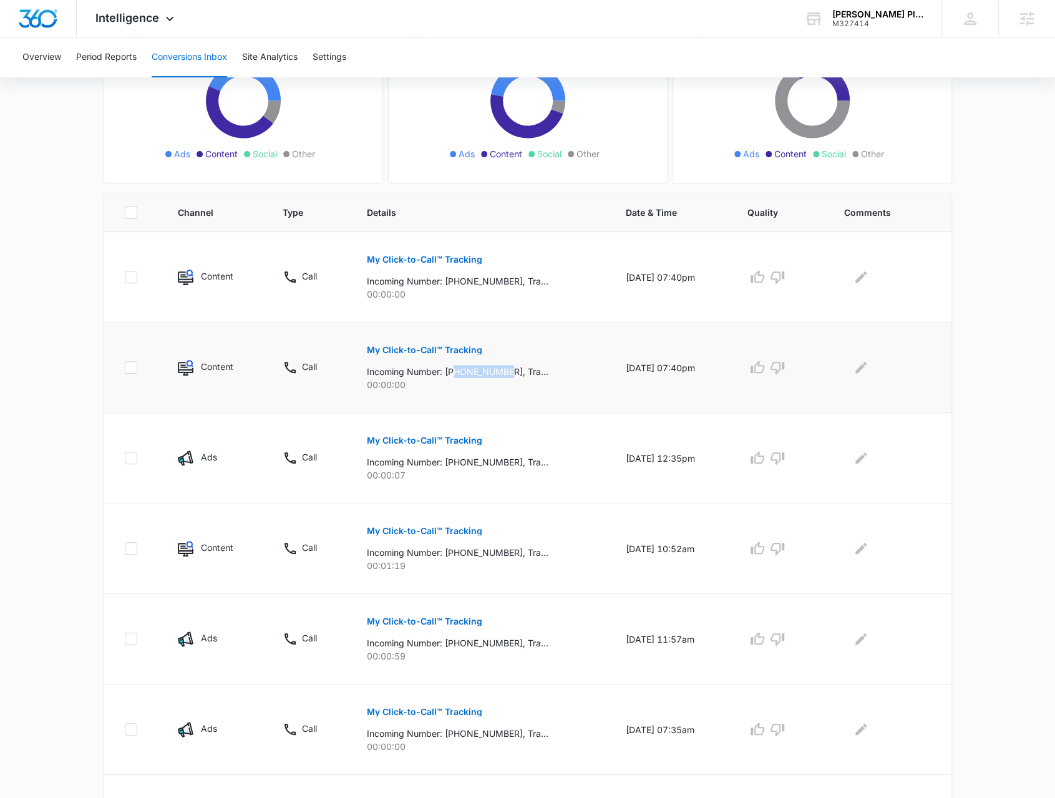
drag, startPoint x: 447, startPoint y: 373, endPoint x: 503, endPoint y: 371, distance: 56.2
click at [504, 371] on p "Incoming Number: +12184137419, Tracking Number: +19782134396, Ring To: +1978979…" at bounding box center [458, 371] width 182 height 13
click at [465, 376] on p "Incoming Number: +12184137419, Tracking Number: +19782134396, Ring To: +1978979…" at bounding box center [458, 371] width 182 height 13
click at [454, 372] on p "Incoming Number: +12184137419, Tracking Number: +19782134396, Ring To: +1978979…" at bounding box center [458, 371] width 182 height 13
drag, startPoint x: 449, startPoint y: 370, endPoint x: 464, endPoint y: 373, distance: 15.3
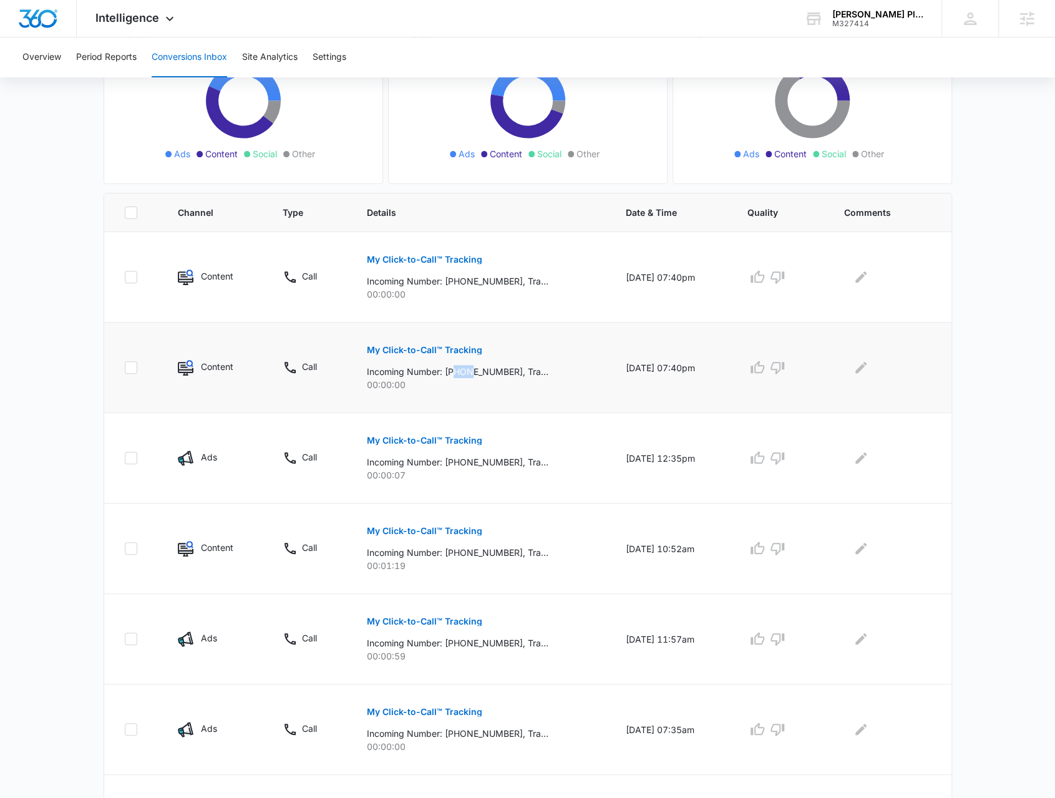
click at [464, 373] on p "Incoming Number: +12184137419, Tracking Number: +19782134396, Ring To: +1978979…" at bounding box center [458, 371] width 182 height 13
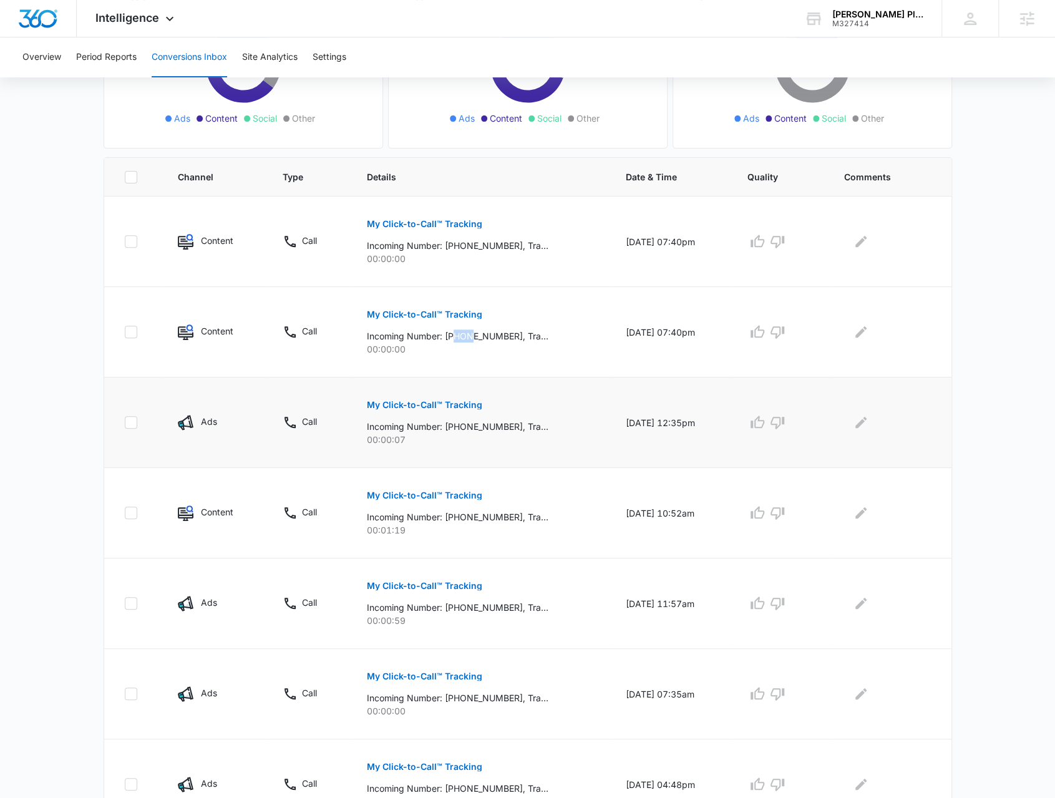
scroll to position [223, 0]
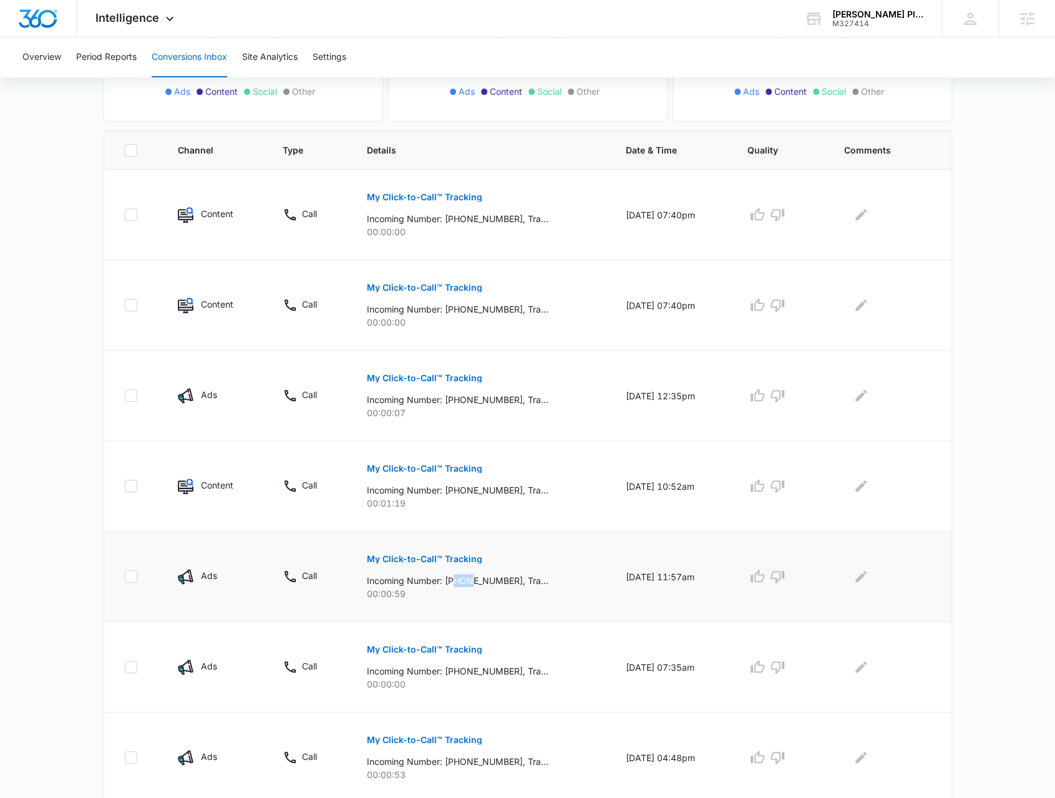
drag, startPoint x: 448, startPoint y: 578, endPoint x: 467, endPoint y: 578, distance: 18.7
click at [467, 578] on p "Incoming Number: +18572096710, Tracking Number: +19782050248, Ring To: +1978979…" at bounding box center [458, 580] width 182 height 13
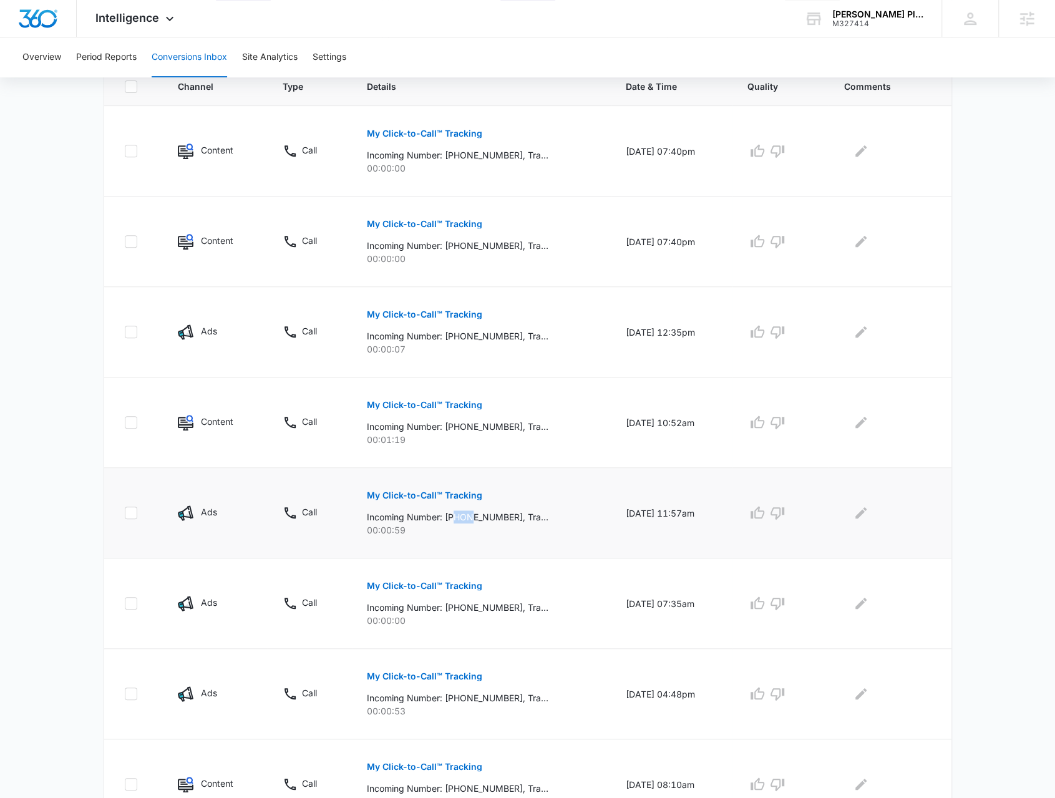
scroll to position [348, 0]
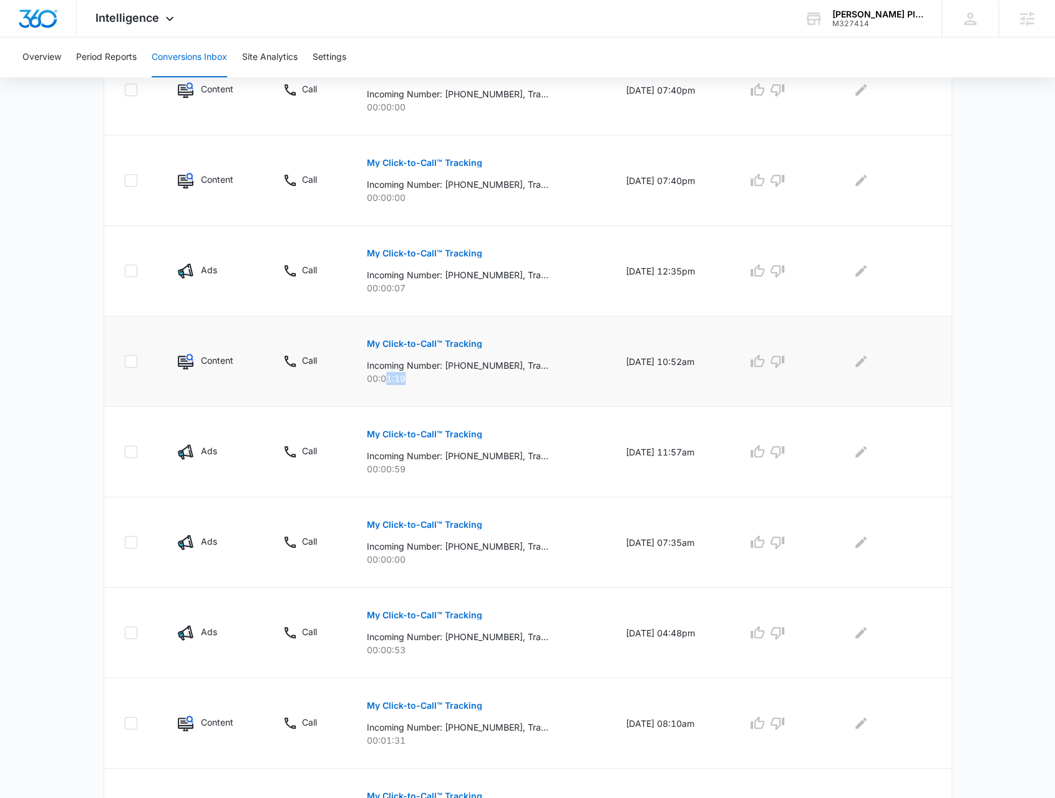
drag, startPoint x: 381, startPoint y: 378, endPoint x: 423, endPoint y: 379, distance: 41.8
click at [423, 379] on p "00:01:19" at bounding box center [481, 378] width 229 height 13
drag, startPoint x: 389, startPoint y: 648, endPoint x: 423, endPoint y: 643, distance: 34.7
click at [421, 646] on p "00:00:53" at bounding box center [481, 649] width 229 height 13
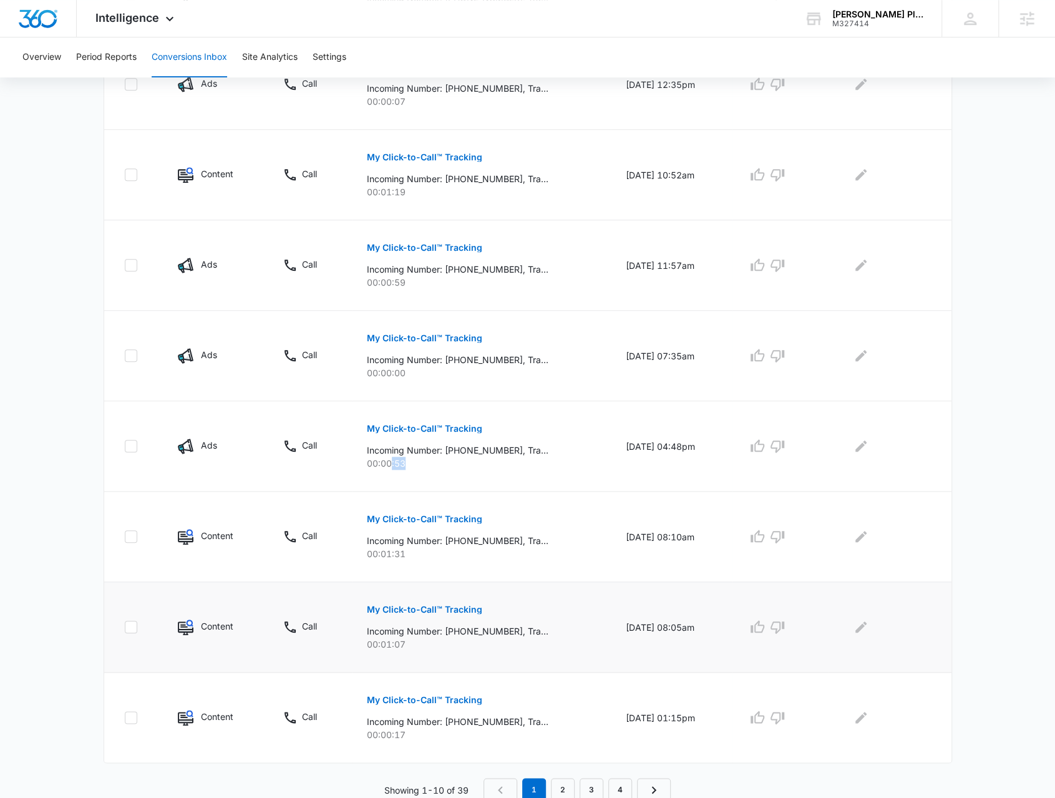
scroll to position [535, 0]
drag, startPoint x: 378, startPoint y: 550, endPoint x: 422, endPoint y: 550, distance: 43.7
click at [422, 550] on p "00:01:31" at bounding box center [481, 553] width 229 height 13
drag, startPoint x: 378, startPoint y: 640, endPoint x: 425, endPoint y: 640, distance: 46.8
click at [425, 640] on p "00:01:07" at bounding box center [481, 643] width 229 height 13
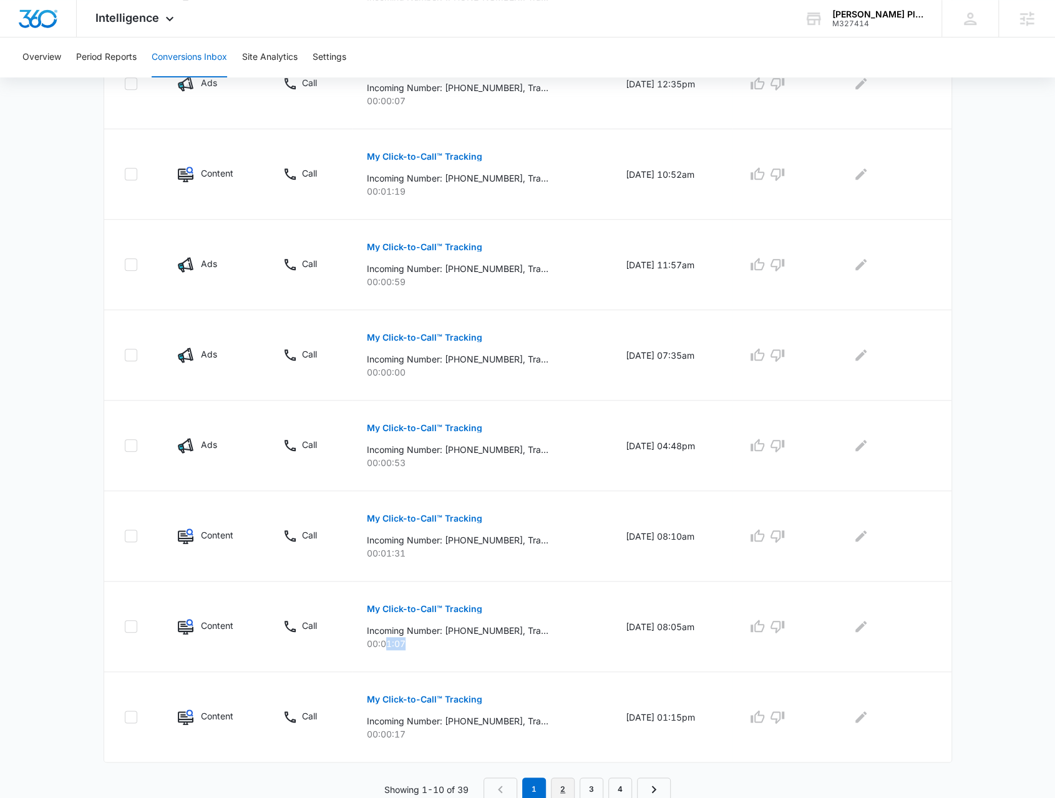
click at [559, 786] on link "2" at bounding box center [563, 789] width 24 height 24
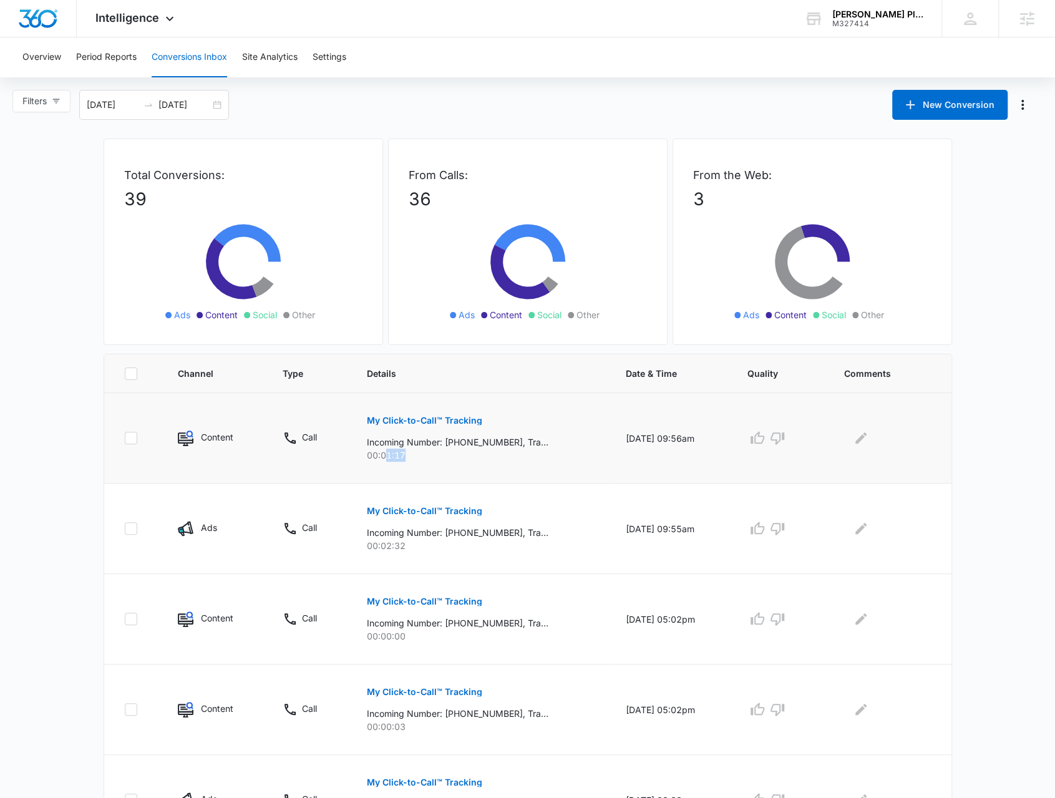
drag, startPoint x: 376, startPoint y: 452, endPoint x: 424, endPoint y: 459, distance: 48.4
click at [424, 459] on p "00:01:17" at bounding box center [481, 455] width 229 height 13
drag, startPoint x: 373, startPoint y: 547, endPoint x: 432, endPoint y: 552, distance: 58.9
click at [433, 553] on td "My Click-to-Call™ Tracking Incoming Number: +17818207161, Tracking Number: +197…" at bounding box center [481, 529] width 259 height 90
click at [395, 551] on p "00:02:32" at bounding box center [481, 545] width 229 height 13
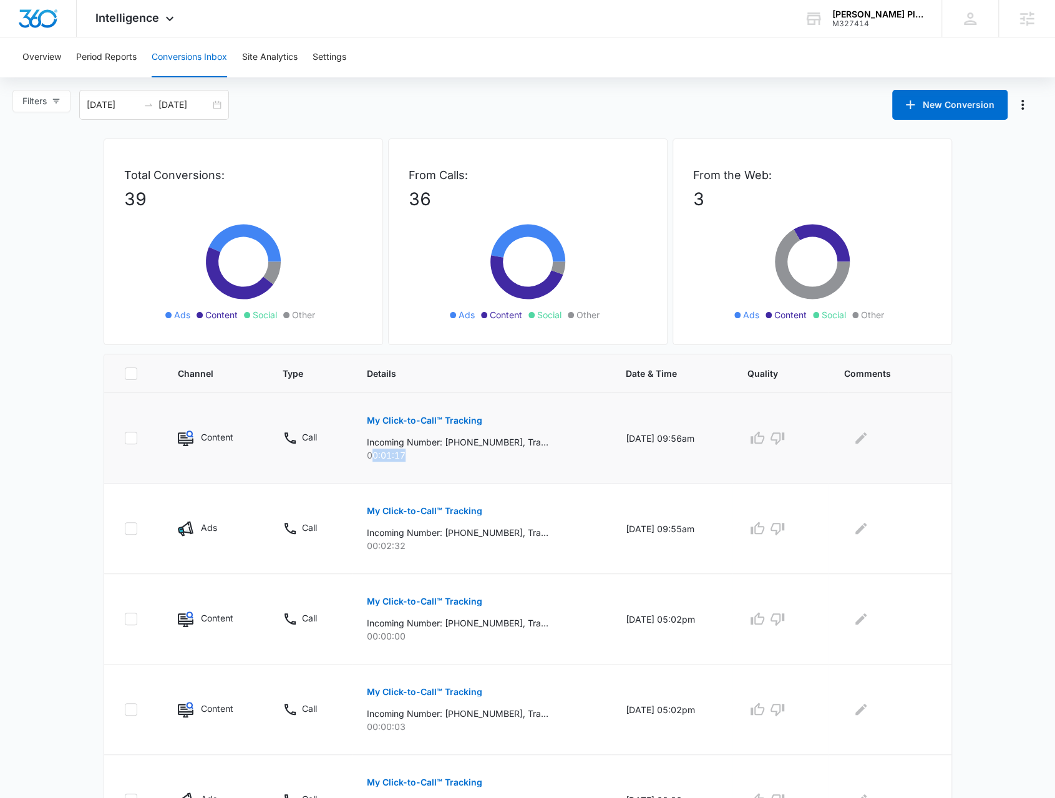
drag, startPoint x: 366, startPoint y: 451, endPoint x: 404, endPoint y: 451, distance: 38.7
click at [404, 451] on p "00:01:17" at bounding box center [481, 455] width 229 height 13
click at [120, 18] on span "Intelligence" at bounding box center [127, 17] width 64 height 13
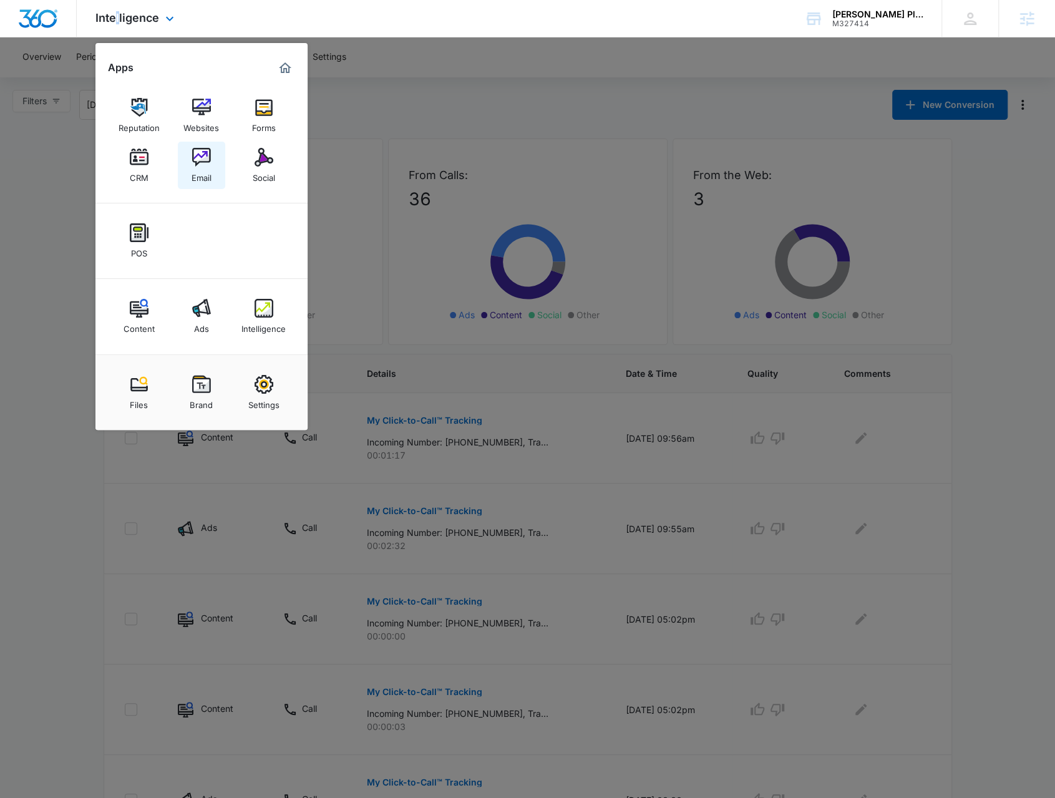
click at [197, 172] on div "Email" at bounding box center [202, 175] width 20 height 16
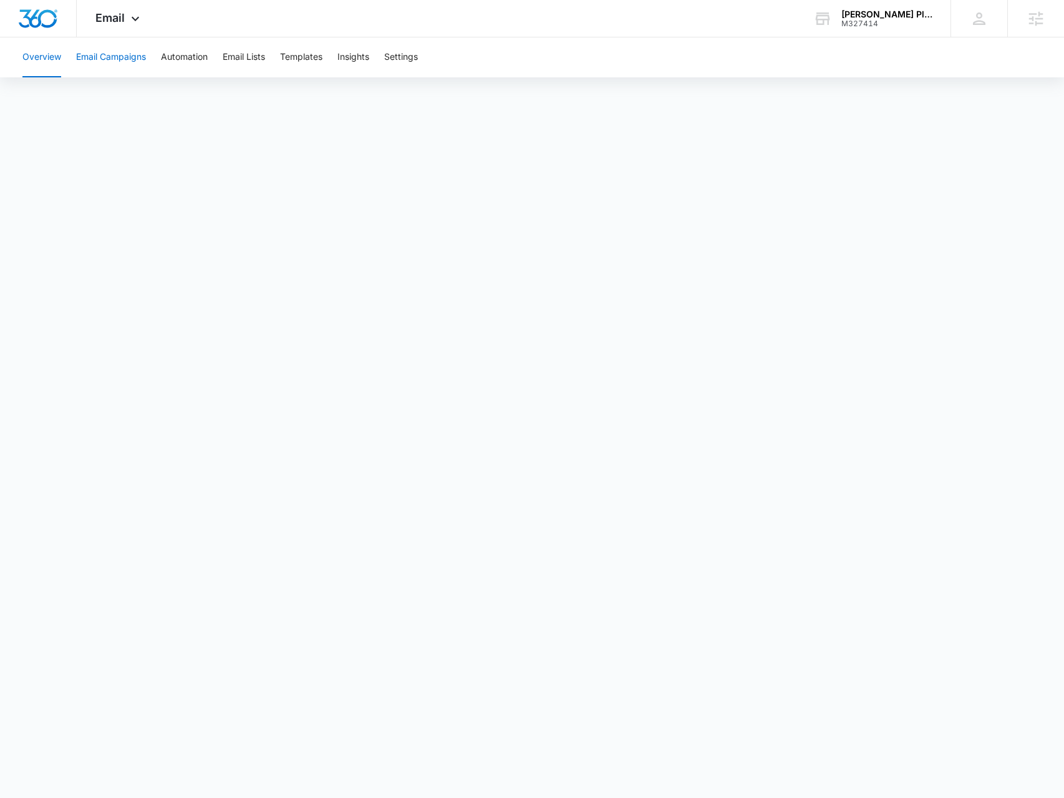
click at [100, 64] on button "Email Campaigns" at bounding box center [111, 57] width 70 height 40
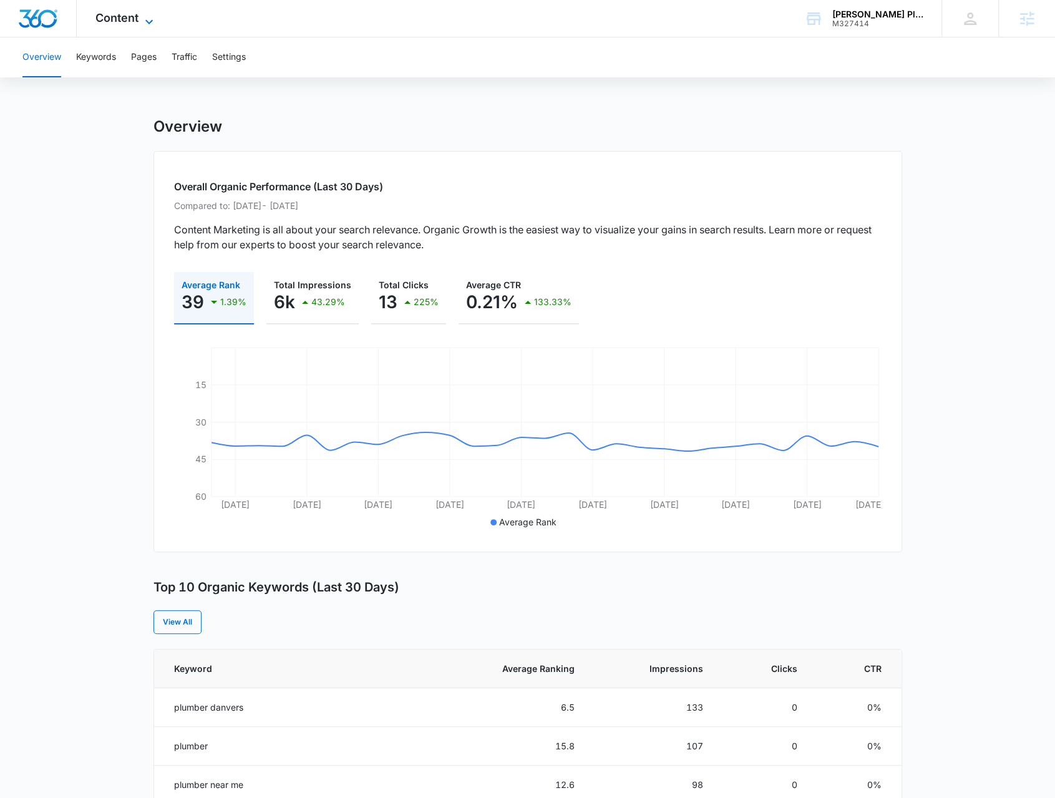
click at [119, 24] on span "Content" at bounding box center [116, 17] width 43 height 13
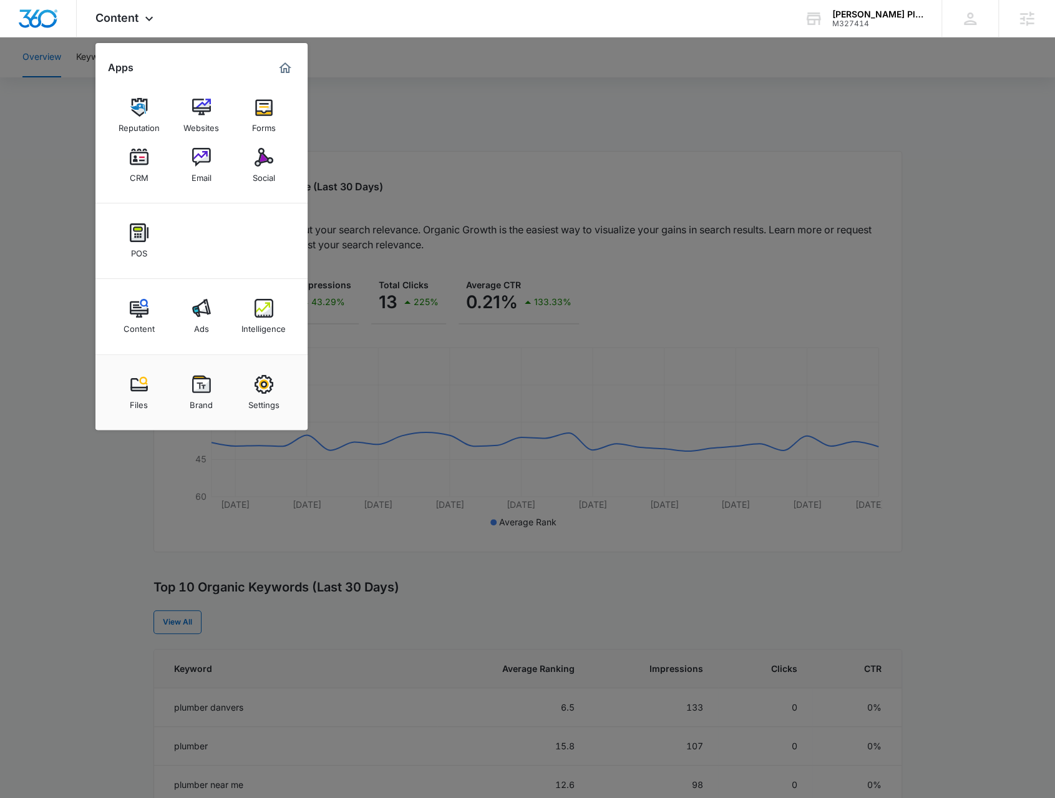
click at [379, 85] on div at bounding box center [527, 399] width 1055 height 798
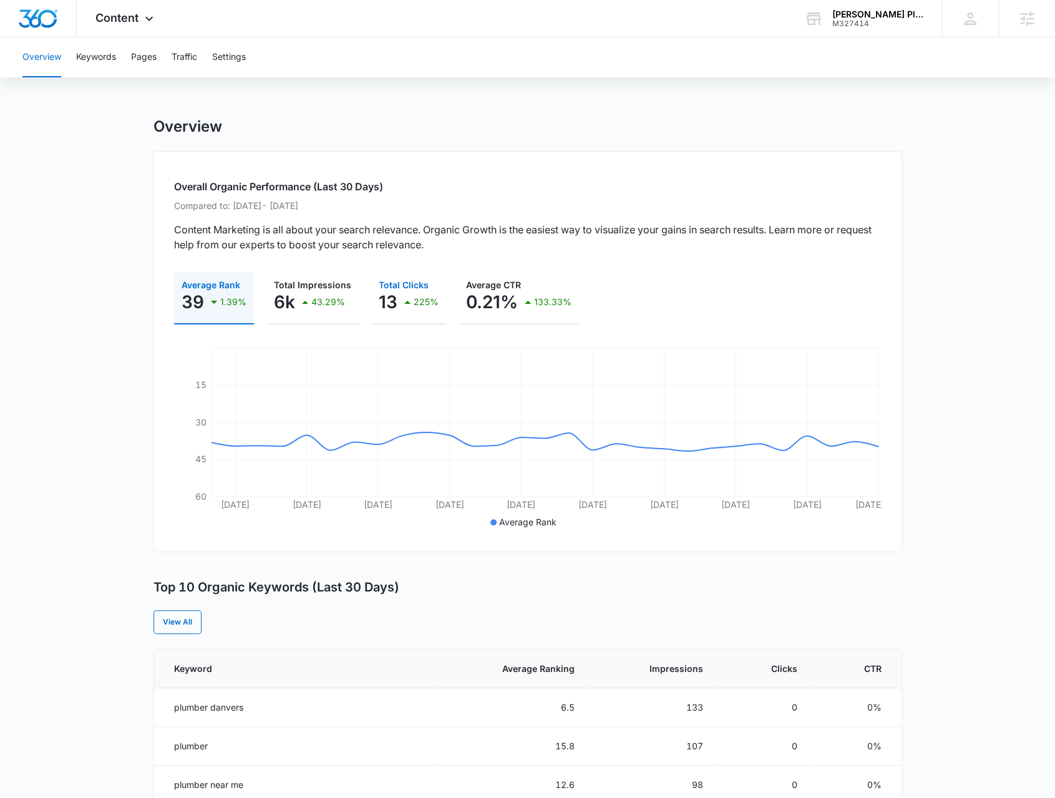
click at [414, 304] on p "225%" at bounding box center [426, 302] width 25 height 9
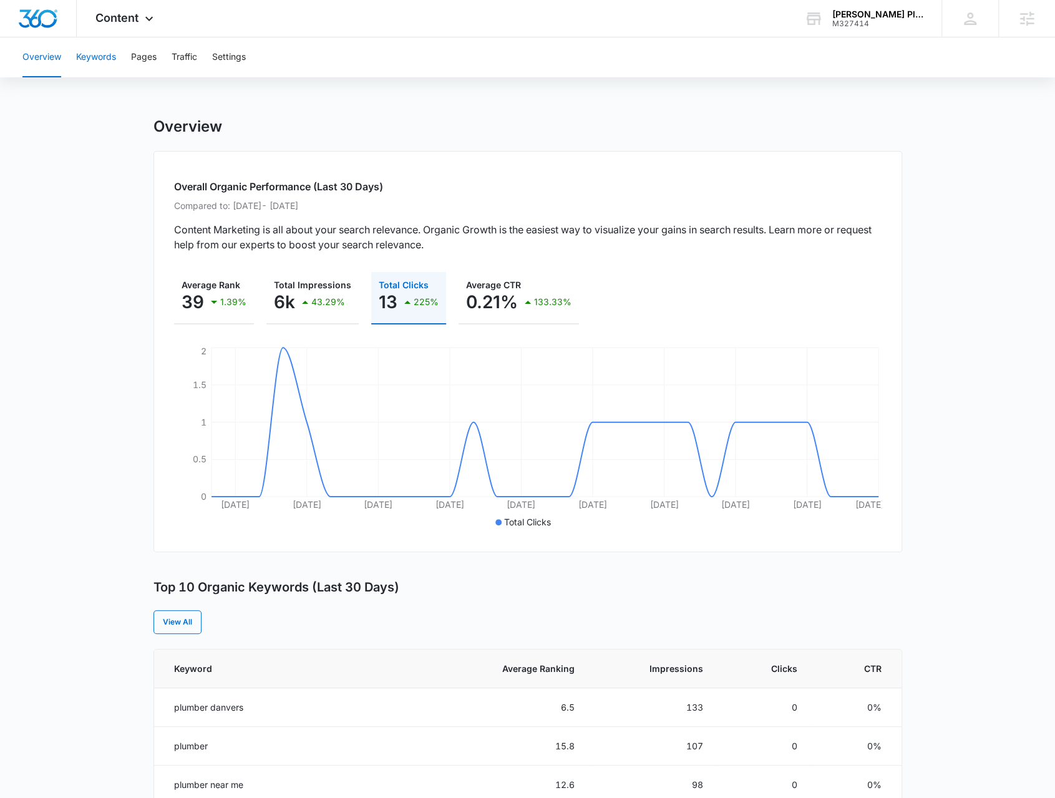
click at [87, 59] on button "Keywords" at bounding box center [96, 57] width 40 height 40
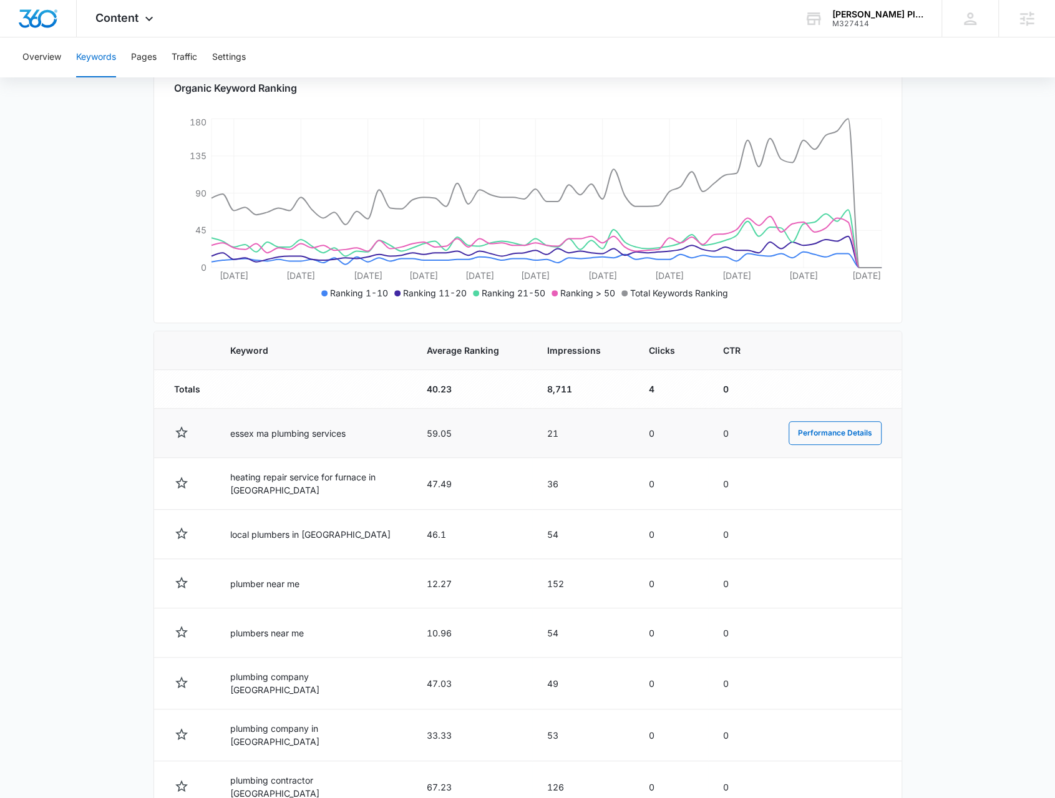
scroll to position [187, 0]
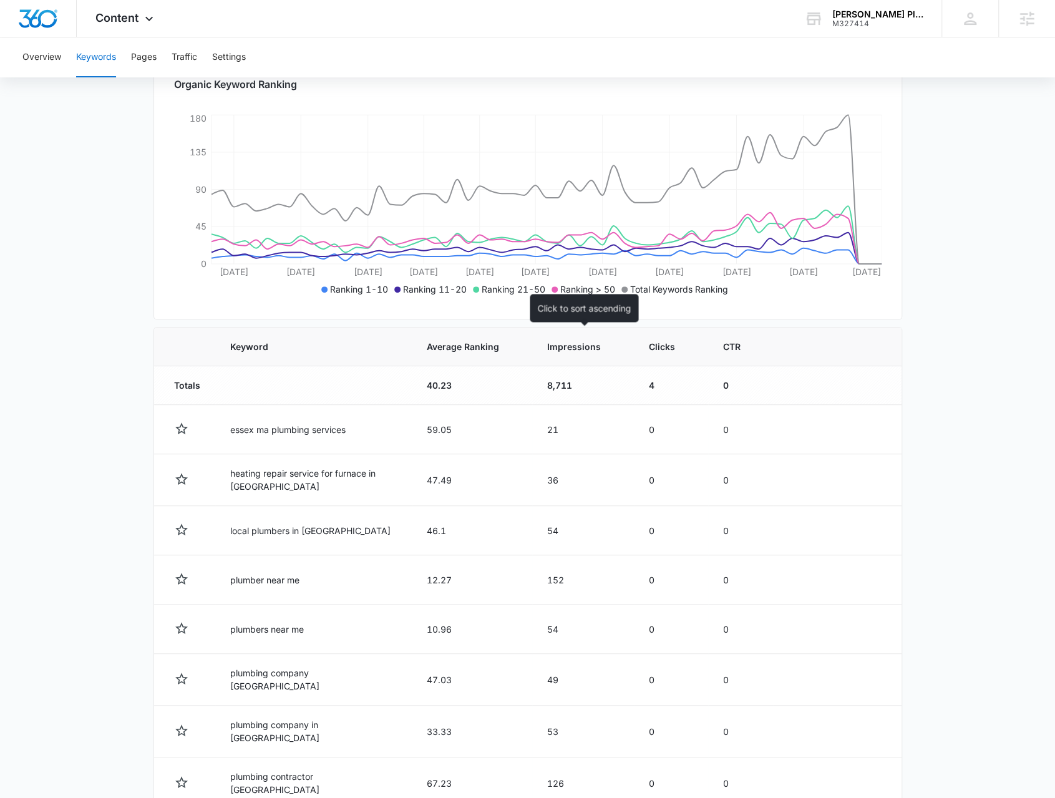
click at [560, 349] on span "Impressions" at bounding box center [574, 346] width 54 height 13
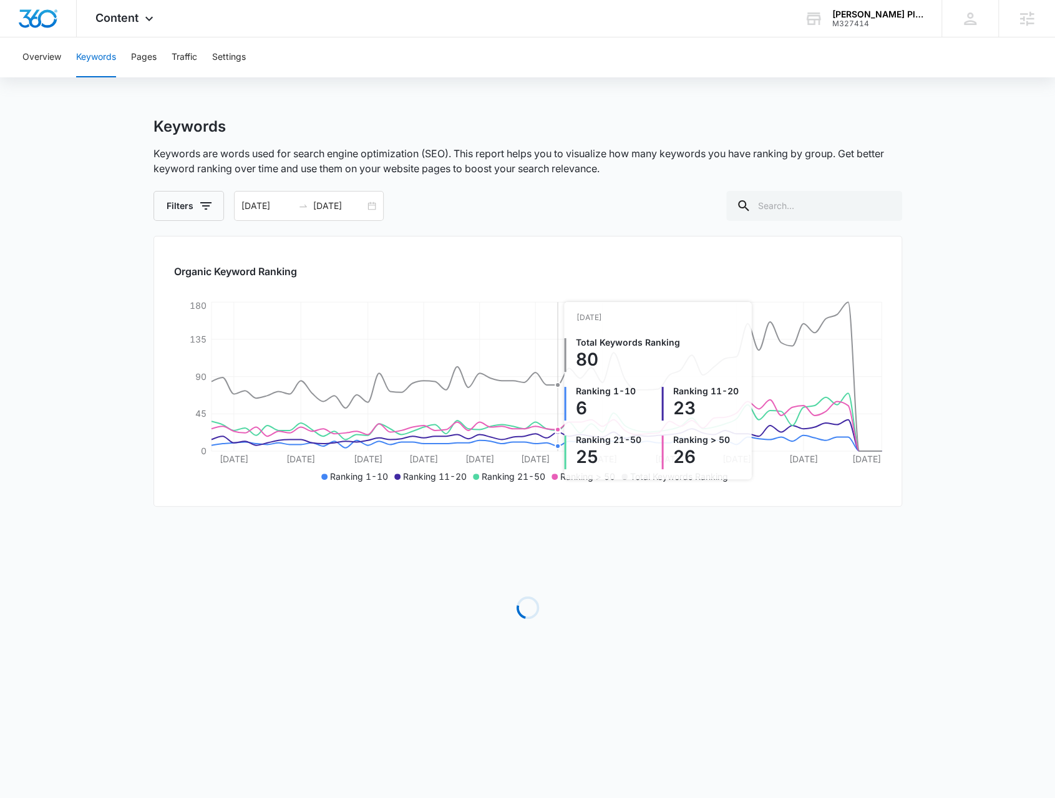
scroll to position [0, 0]
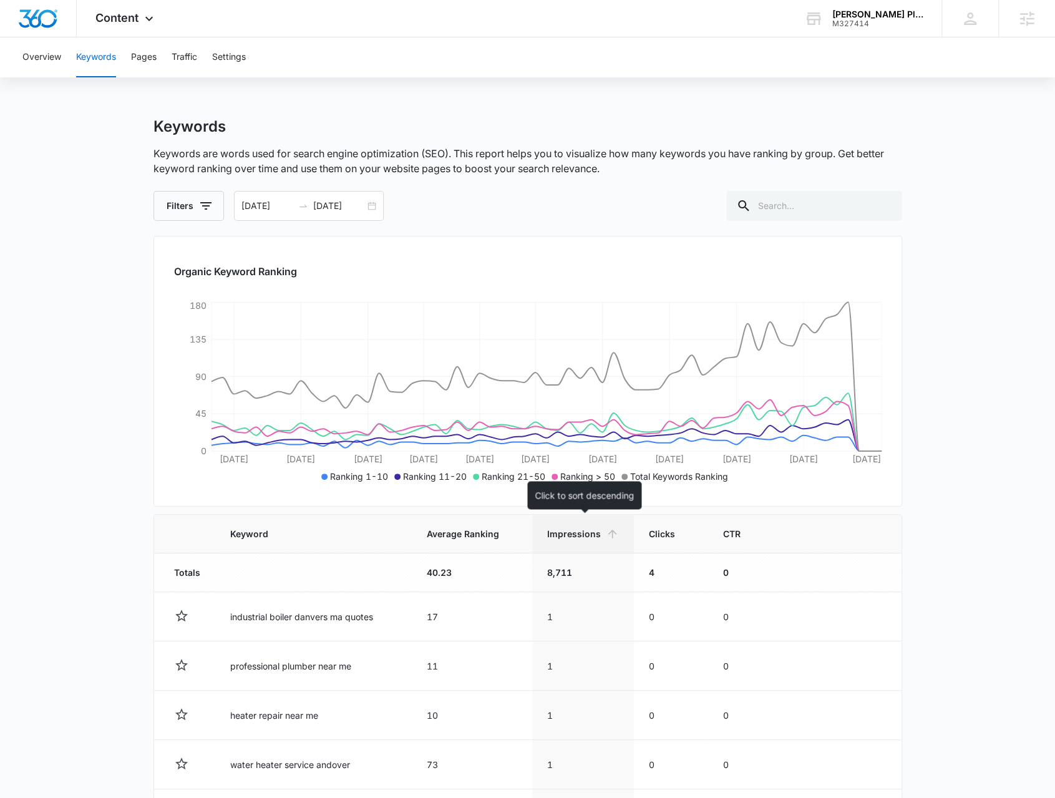
click at [563, 530] on span "Impressions" at bounding box center [574, 533] width 54 height 13
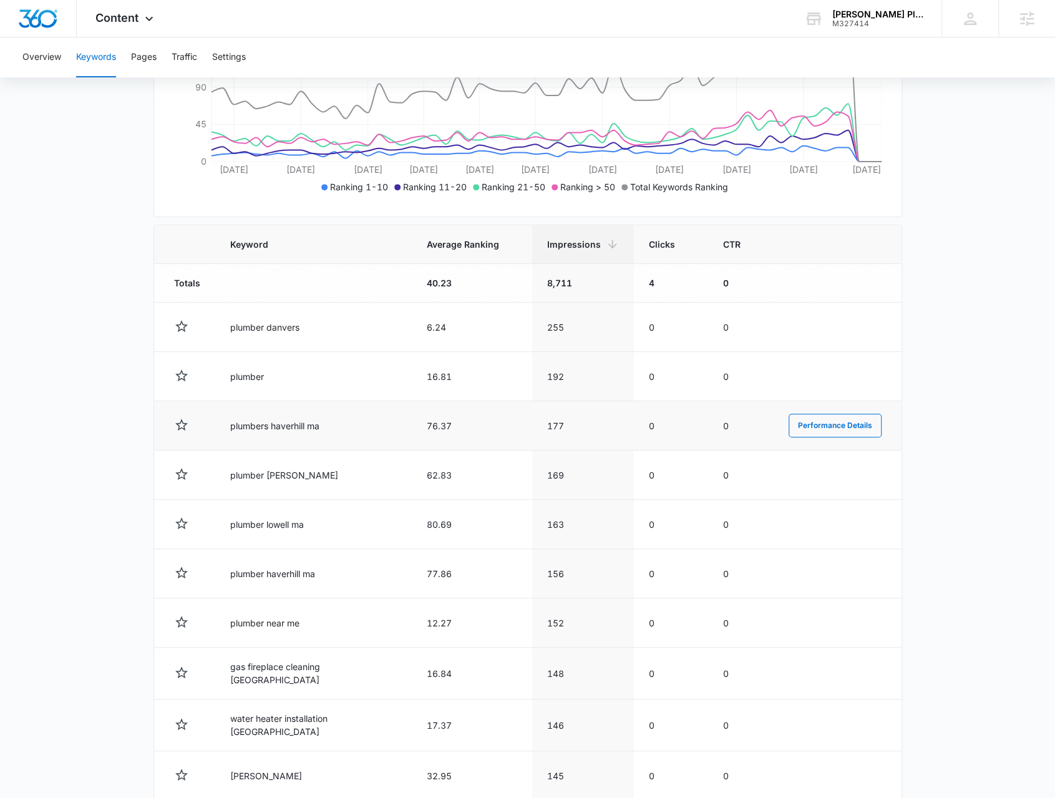
scroll to position [312, 0]
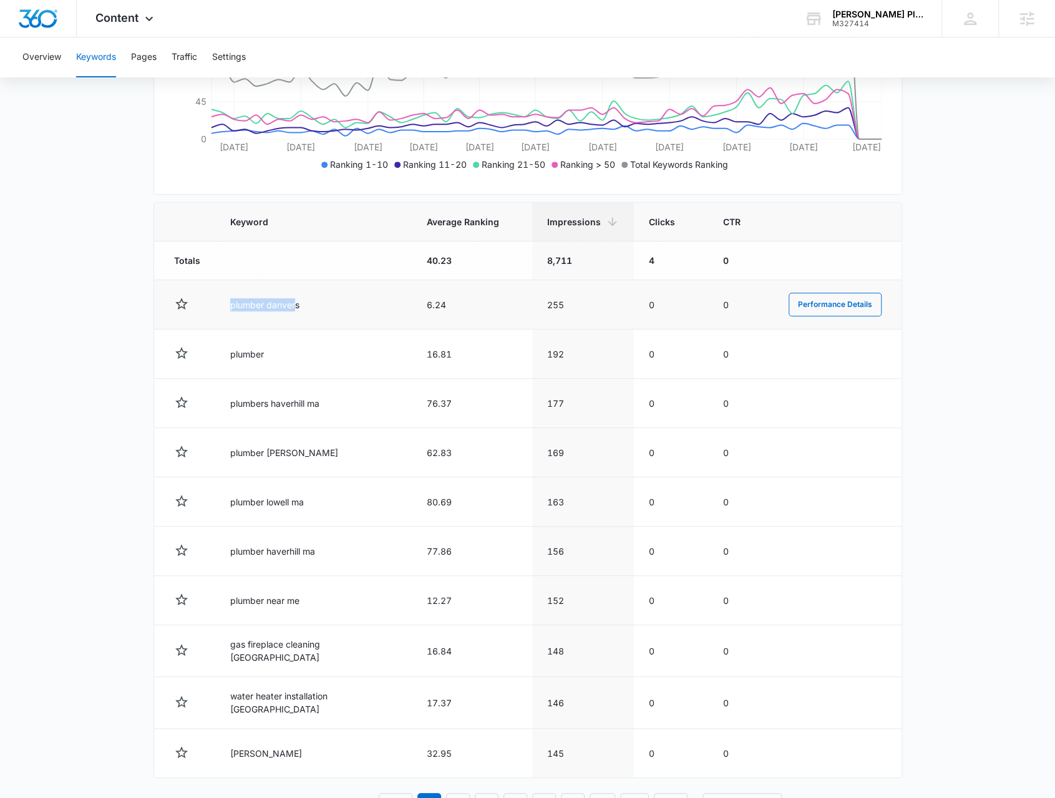
drag, startPoint x: 230, startPoint y: 303, endPoint x: 298, endPoint y: 306, distance: 68.7
click at [298, 305] on td "plumber danvers" at bounding box center [313, 304] width 197 height 49
drag, startPoint x: 565, startPoint y: 306, endPoint x: 537, endPoint y: 305, distance: 28.1
click at [537, 305] on td "255" at bounding box center [583, 304] width 102 height 49
drag, startPoint x: 421, startPoint y: 306, endPoint x: 441, endPoint y: 301, distance: 20.7
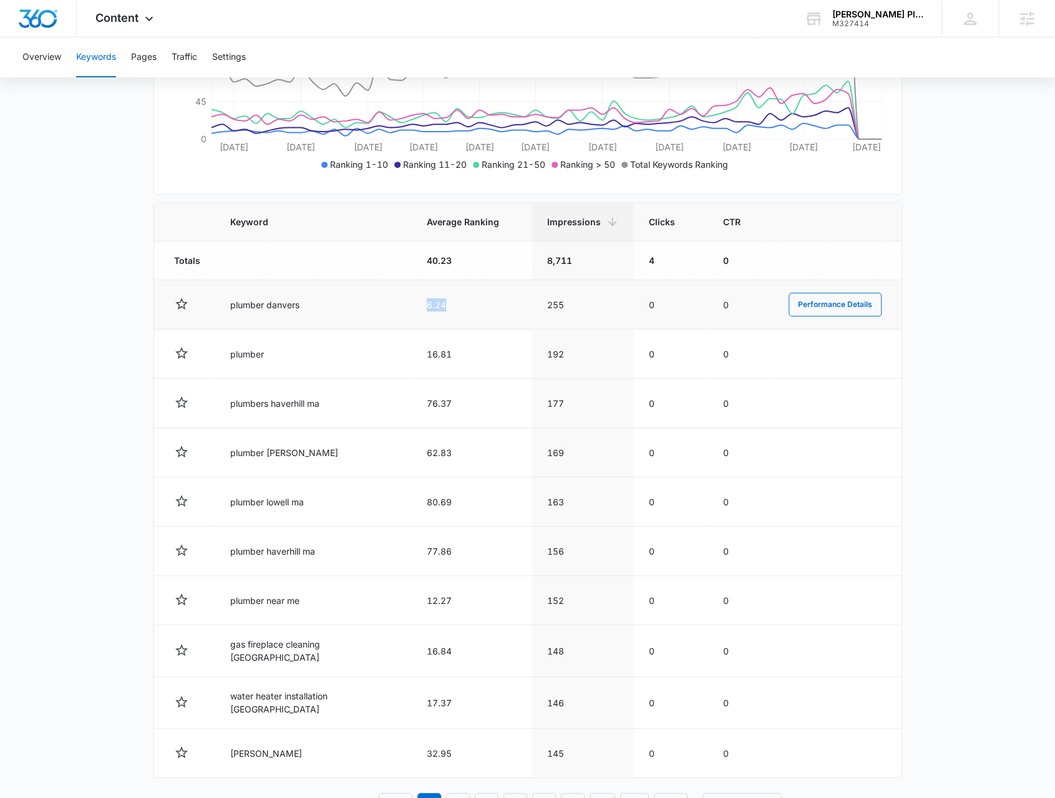
click at [441, 301] on td "6.24" at bounding box center [472, 304] width 120 height 49
click at [281, 306] on td "plumber danvers" at bounding box center [313, 304] width 197 height 49
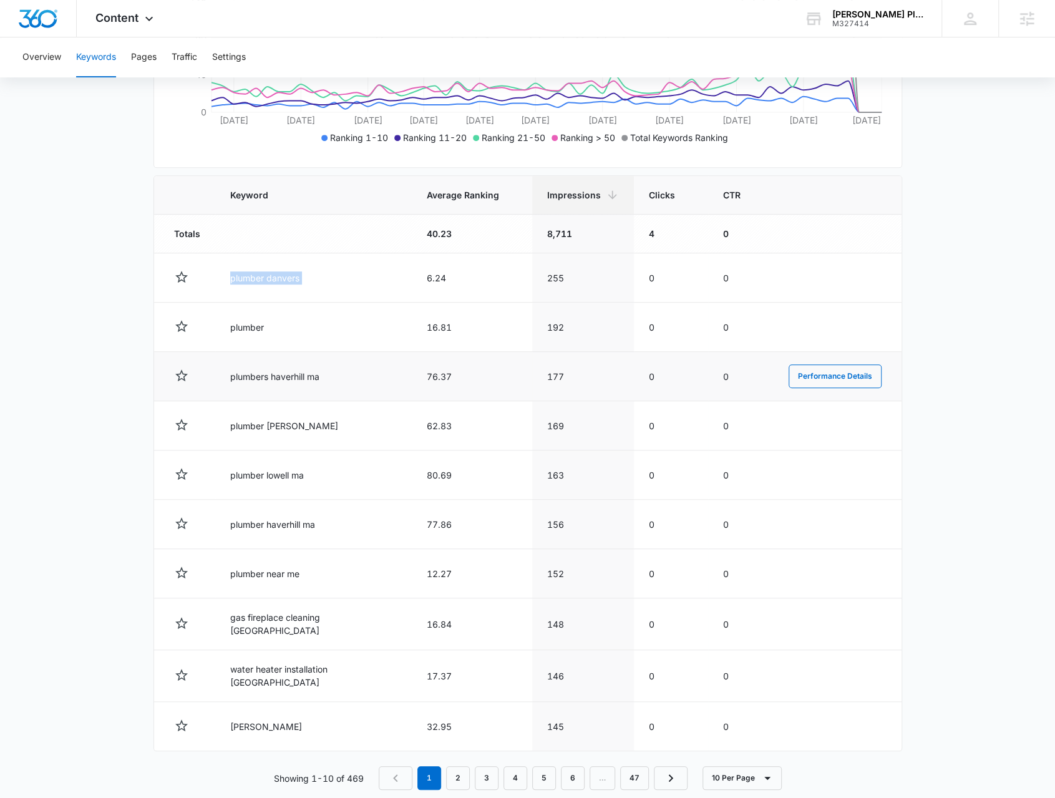
scroll to position [352, 0]
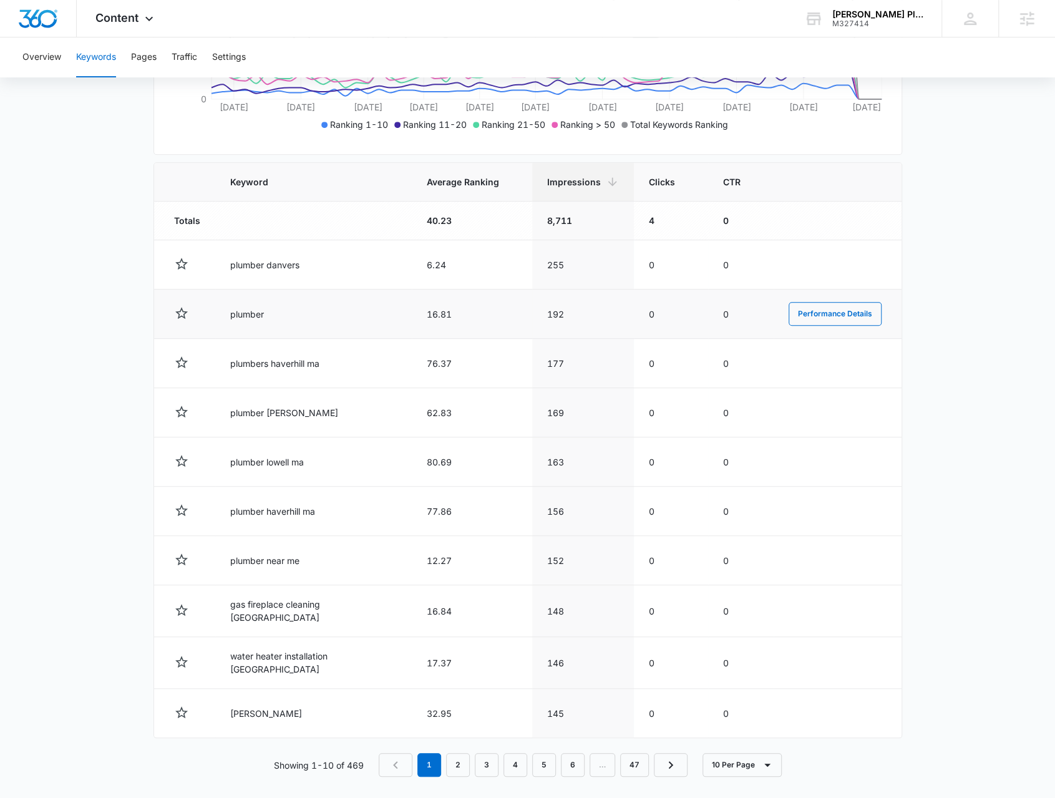
click at [245, 316] on td "plumber" at bounding box center [313, 314] width 197 height 49
click at [242, 315] on td "plumber" at bounding box center [313, 314] width 197 height 49
click at [240, 313] on td "plumber" at bounding box center [313, 314] width 197 height 49
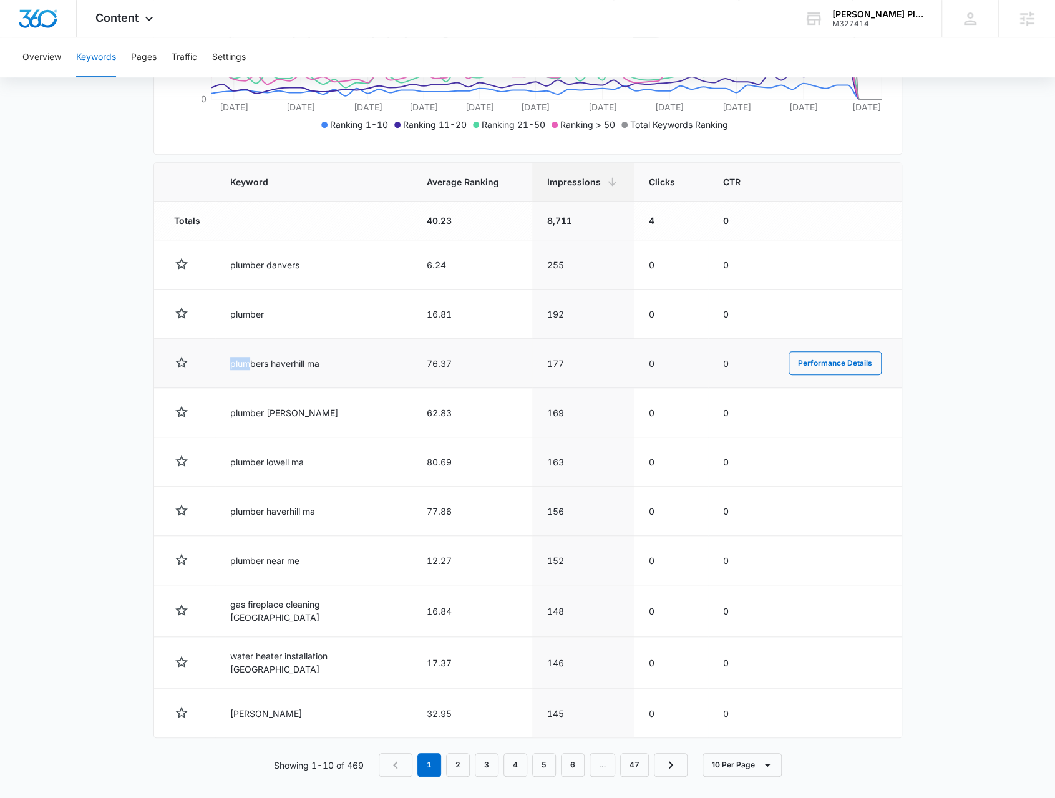
drag, startPoint x: 231, startPoint y: 361, endPoint x: 252, endPoint y: 362, distance: 20.6
click at [252, 362] on td "plumbers haverhill ma" at bounding box center [313, 363] width 197 height 49
drag, startPoint x: 275, startPoint y: 364, endPoint x: 296, endPoint y: 364, distance: 21.2
click at [296, 364] on td "plumbers haverhill ma" at bounding box center [313, 363] width 197 height 49
drag, startPoint x: 240, startPoint y: 412, endPoint x: 291, endPoint y: 407, distance: 51.4
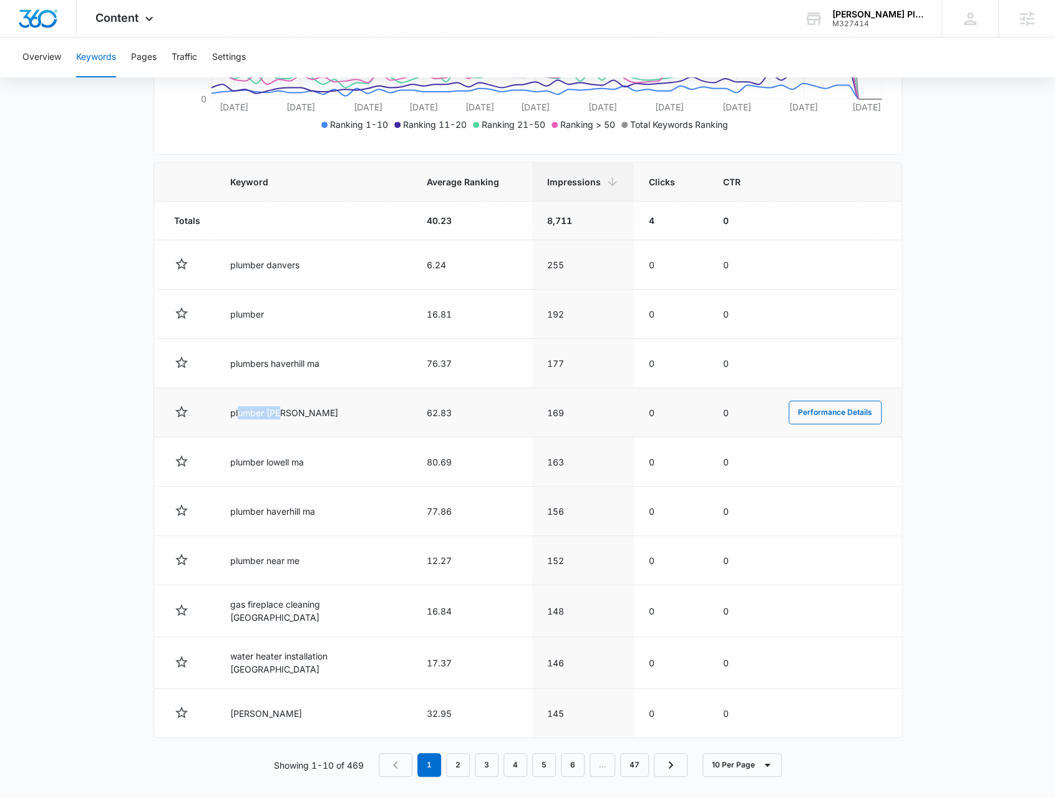
click at [291, 407] on td "plumber roy" at bounding box center [313, 412] width 197 height 49
drag, startPoint x: 237, startPoint y: 459, endPoint x: 302, endPoint y: 459, distance: 64.9
click at [302, 459] on td "plumber lowell ma" at bounding box center [313, 461] width 197 height 49
drag, startPoint x: 228, startPoint y: 512, endPoint x: 323, endPoint y: 511, distance: 94.8
click at [323, 511] on td "plumber haverhill ma" at bounding box center [313, 511] width 197 height 49
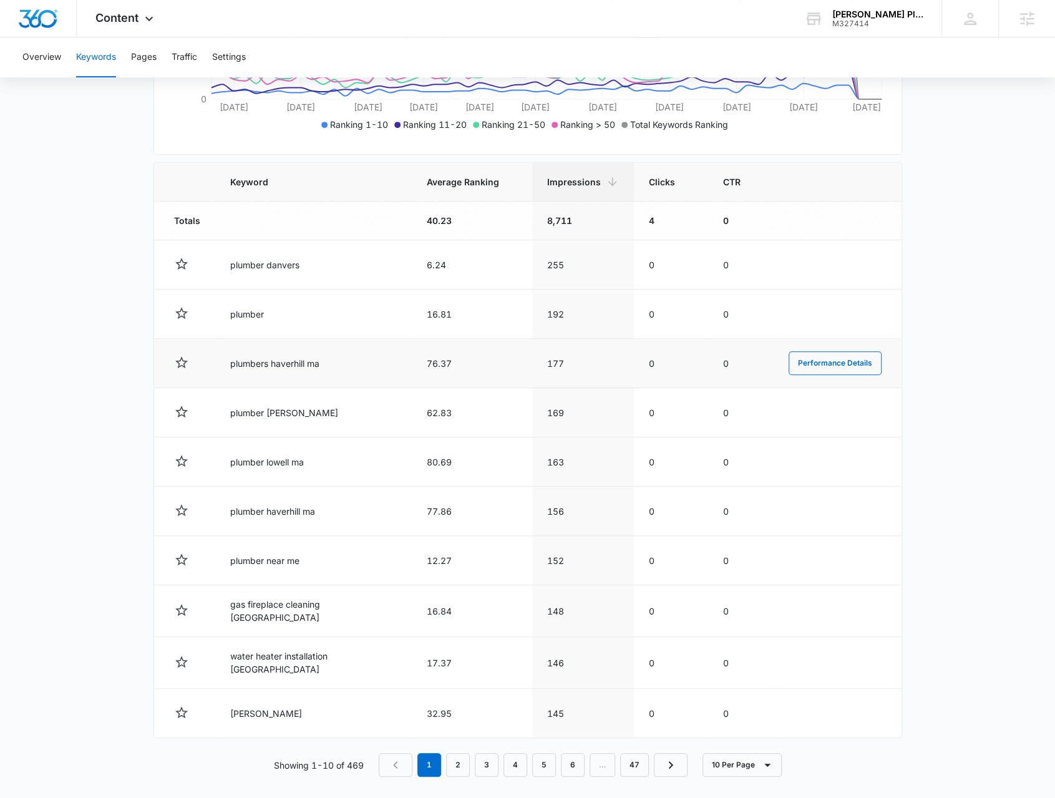
click at [245, 359] on td "plumbers haverhill ma" at bounding box center [313, 363] width 197 height 49
click at [247, 496] on td "plumber haverhill ma" at bounding box center [313, 511] width 197 height 49
click at [253, 369] on td "plumbers haverhill ma" at bounding box center [313, 363] width 197 height 49
click at [241, 505] on td "plumber haverhill ma" at bounding box center [313, 511] width 197 height 49
drag, startPoint x: 249, startPoint y: 364, endPoint x: 271, endPoint y: 362, distance: 21.9
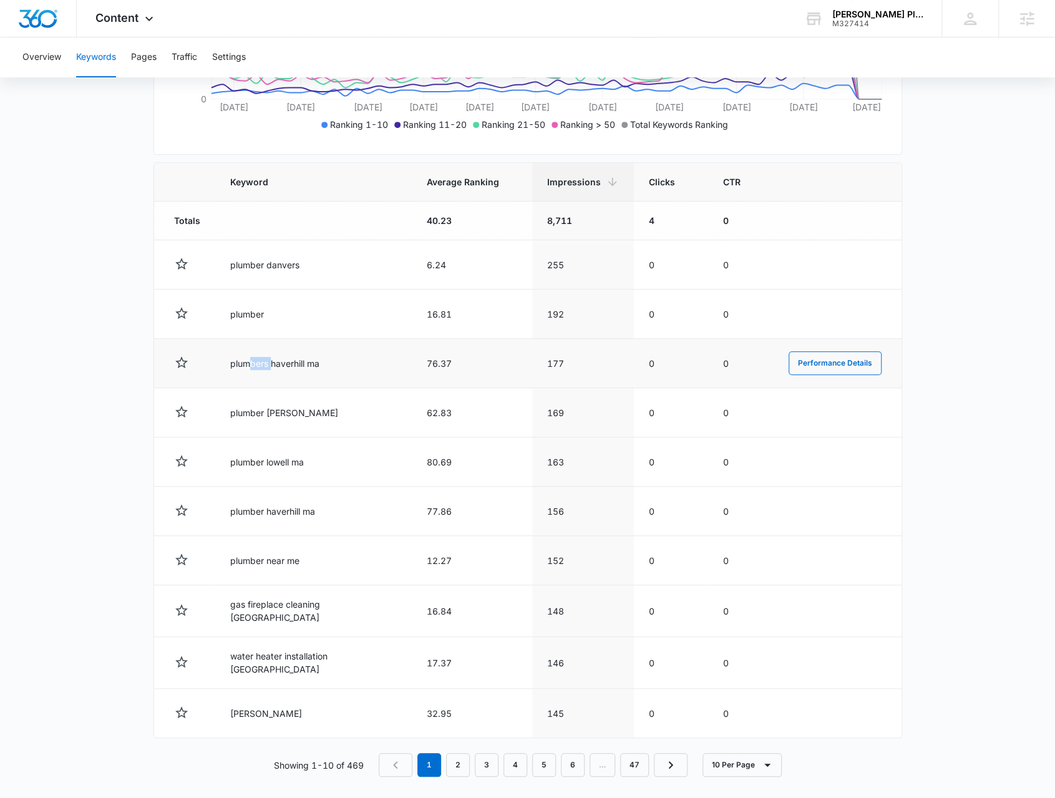
click at [271, 362] on td "plumbers haverhill ma" at bounding box center [313, 363] width 197 height 49
drag, startPoint x: 237, startPoint y: 510, endPoint x: 266, endPoint y: 508, distance: 29.4
click at [266, 508] on td "plumber haverhill ma" at bounding box center [313, 511] width 197 height 49
drag, startPoint x: 241, startPoint y: 555, endPoint x: 334, endPoint y: 555, distance: 93.6
click at [334, 555] on td "plumber near me" at bounding box center [313, 560] width 197 height 49
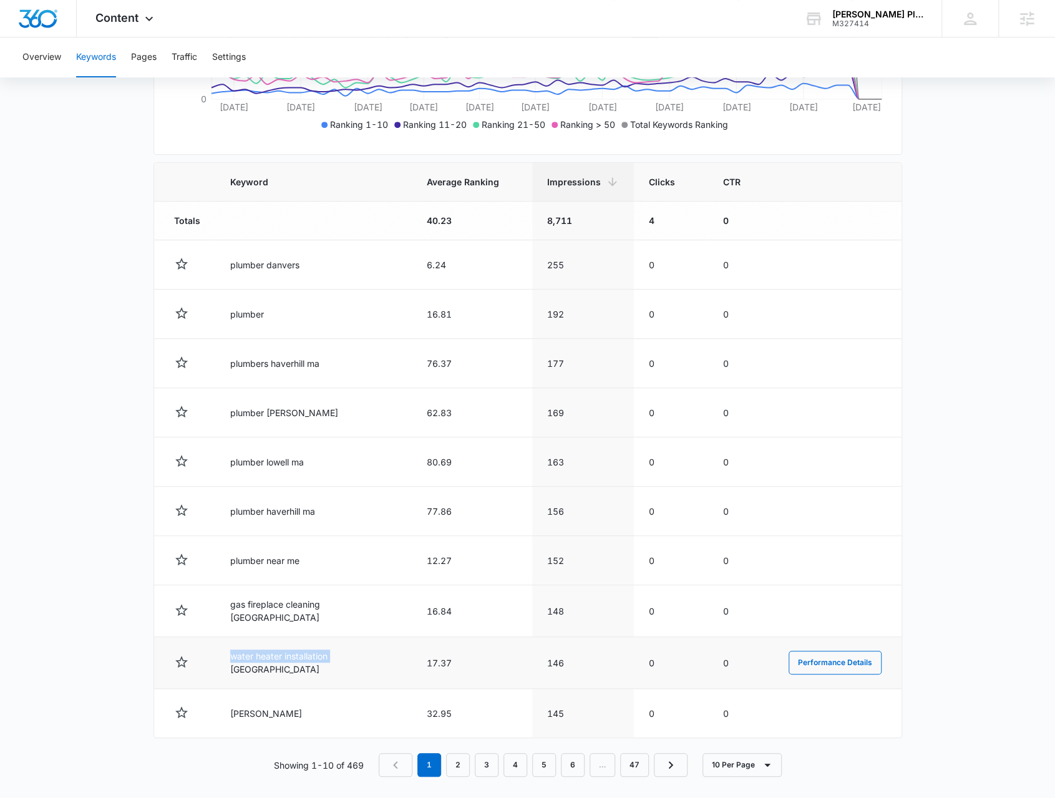
drag, startPoint x: 226, startPoint y: 661, endPoint x: 331, endPoint y: 662, distance: 105.5
click at [331, 662] on td "water heater installation essex county" at bounding box center [313, 663] width 197 height 52
drag, startPoint x: 342, startPoint y: 660, endPoint x: 384, endPoint y: 667, distance: 42.5
click at [391, 658] on td "water heater installation essex county" at bounding box center [313, 663] width 197 height 52
click at [455, 754] on link "2" at bounding box center [458, 765] width 24 height 24
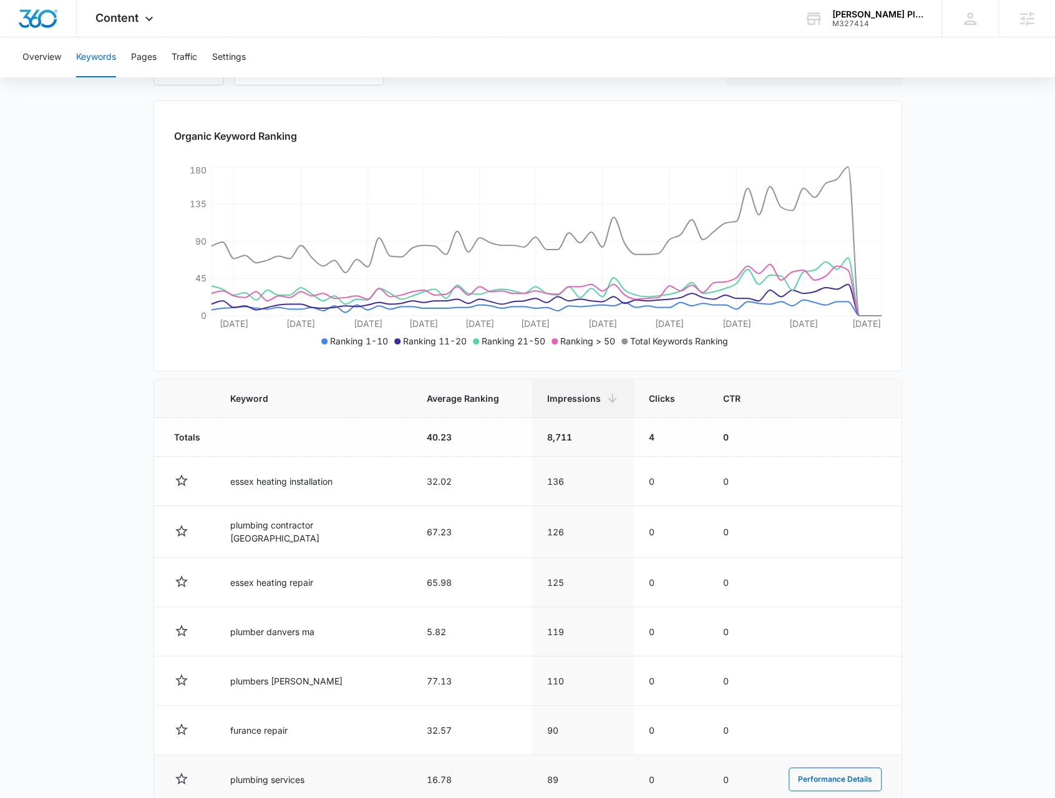
scroll to position [250, 0]
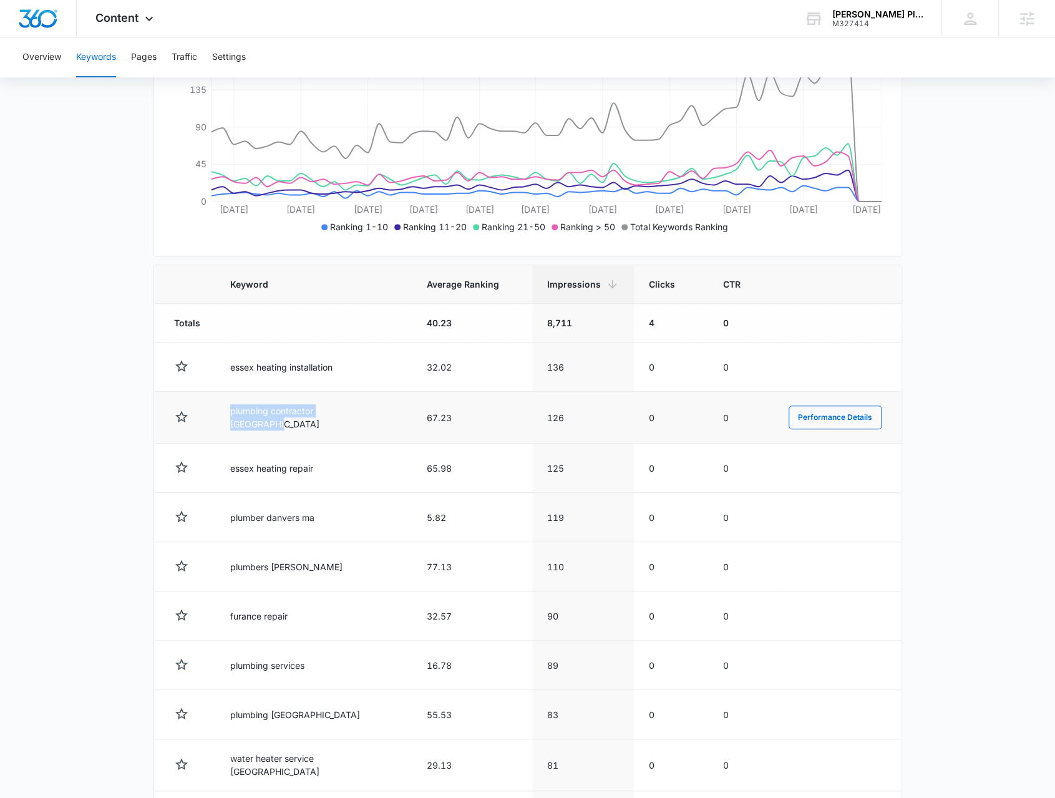
drag, startPoint x: 226, startPoint y: 417, endPoint x: 357, endPoint y: 436, distance: 132.5
click at [363, 423] on td "plumbing contractor essex county" at bounding box center [313, 418] width 197 height 52
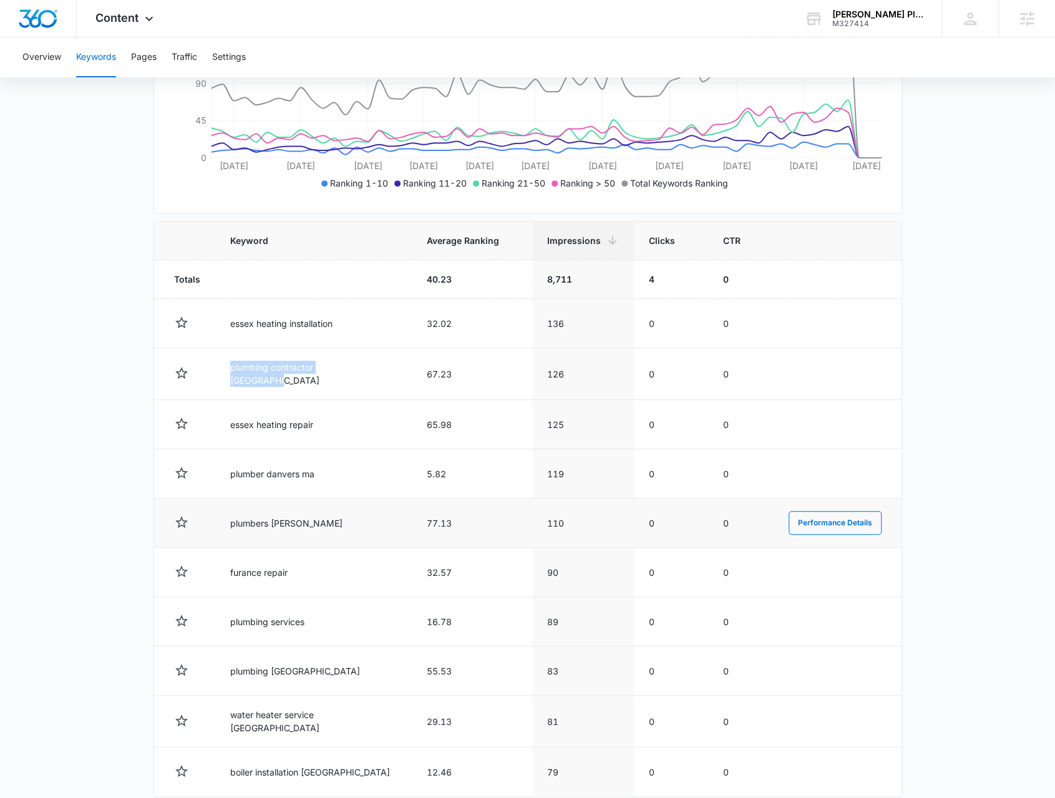
scroll to position [312, 0]
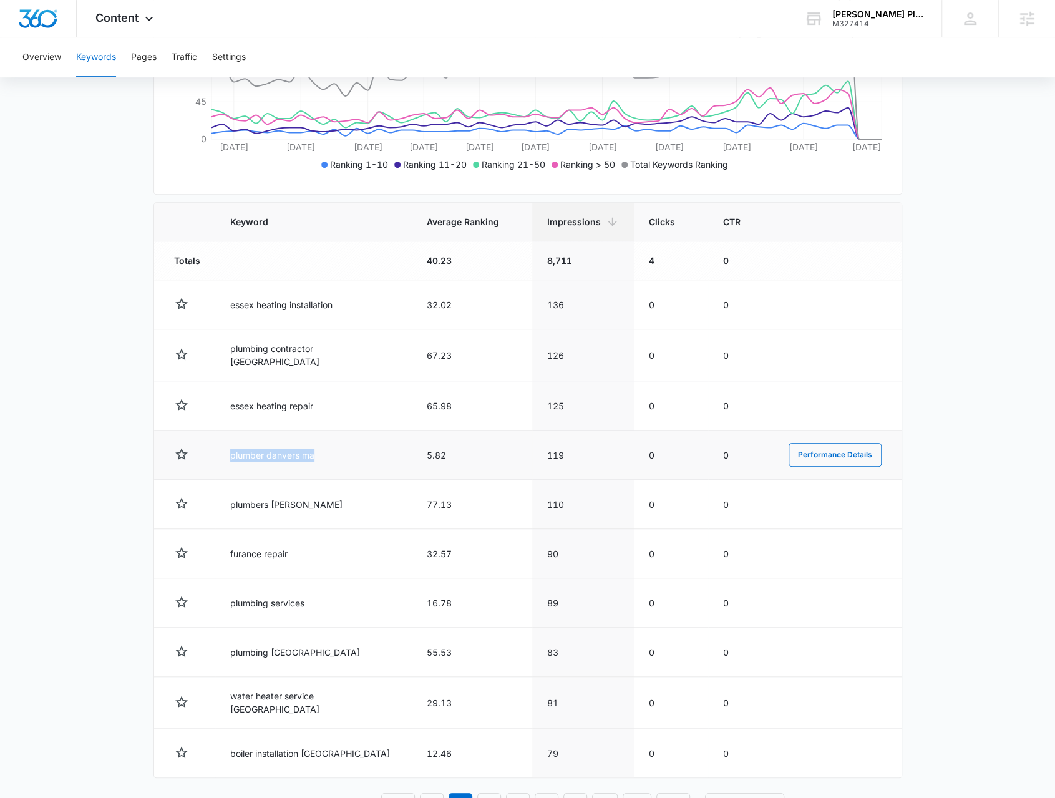
drag, startPoint x: 228, startPoint y: 455, endPoint x: 326, endPoint y: 454, distance: 97.3
click at [326, 454] on td "plumber danvers ma" at bounding box center [313, 455] width 197 height 49
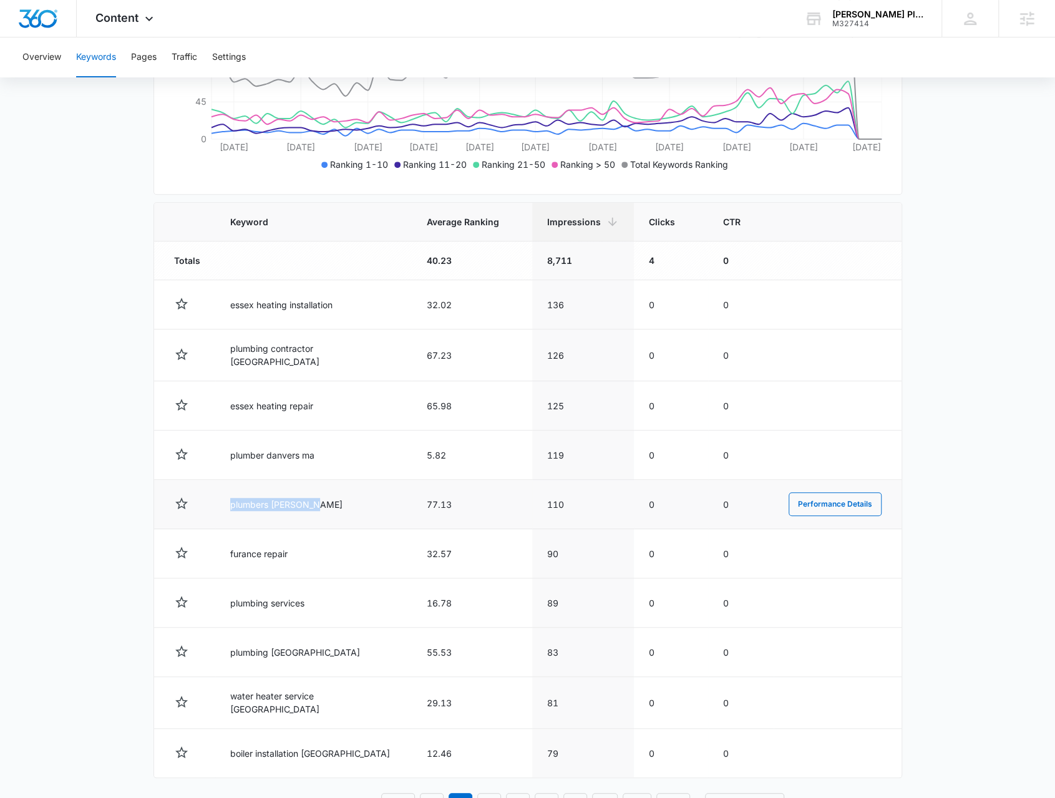
drag, startPoint x: 231, startPoint y: 500, endPoint x: 321, endPoint y: 497, distance: 89.9
click at [321, 497] on td "plumbers lowell ma" at bounding box center [313, 504] width 197 height 49
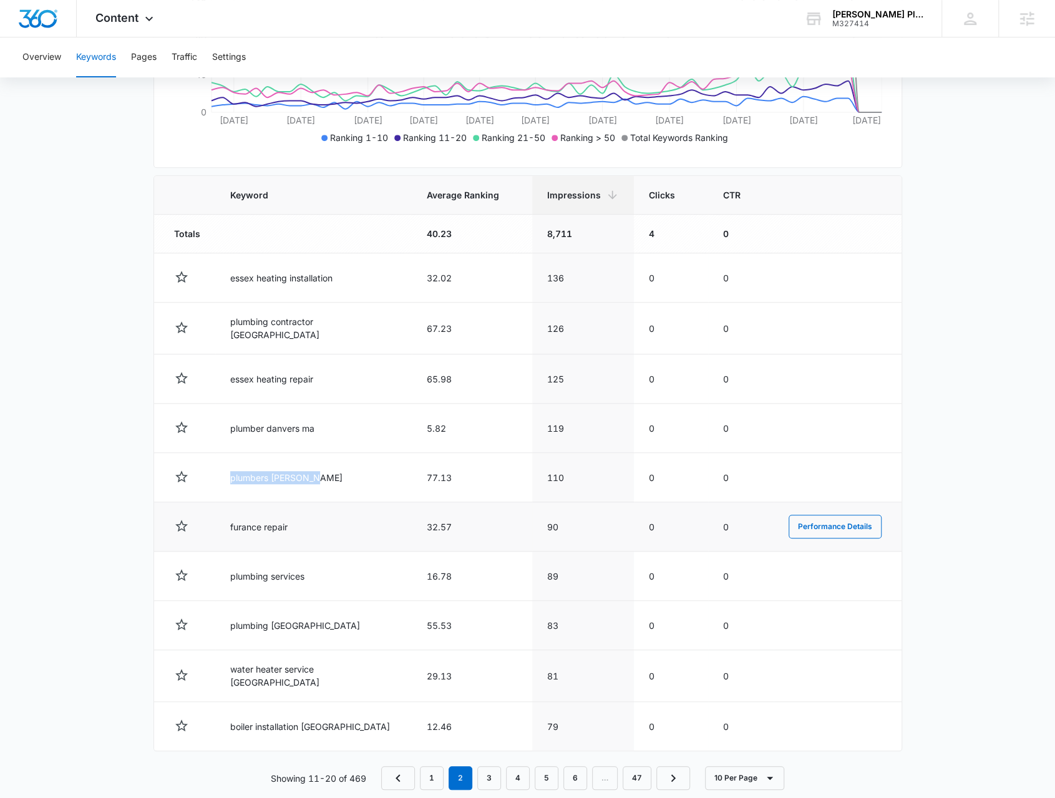
scroll to position [352, 0]
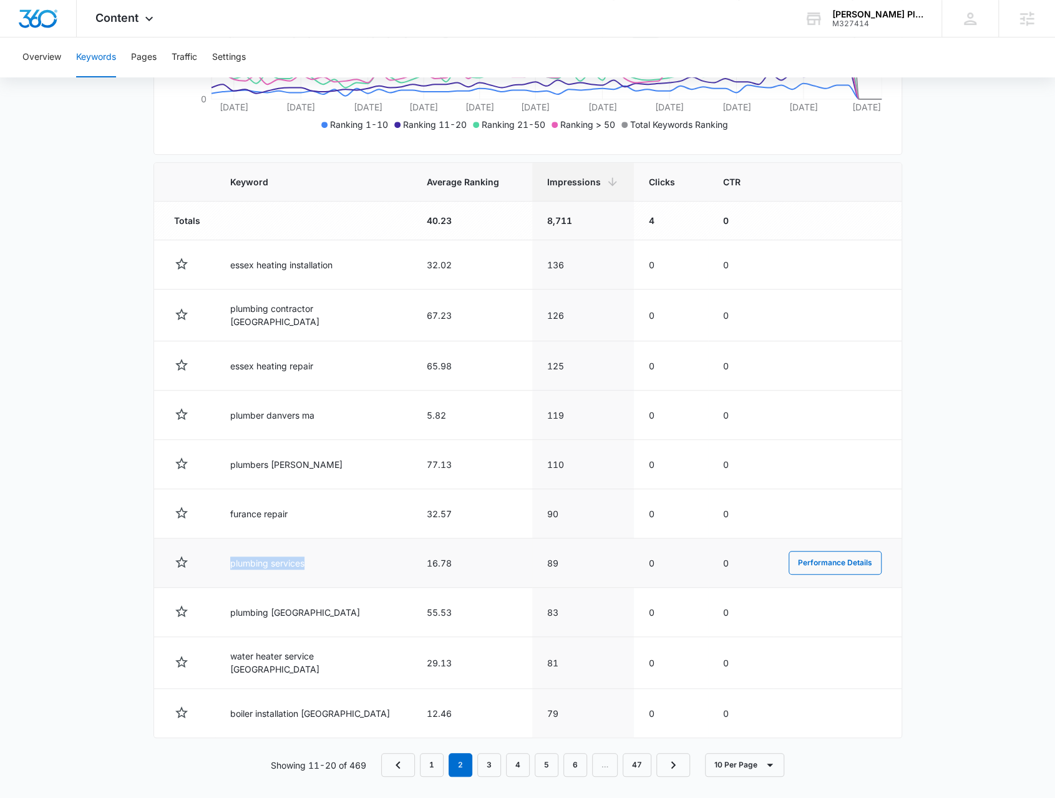
drag, startPoint x: 231, startPoint y: 556, endPoint x: 314, endPoint y: 556, distance: 83.6
click at [313, 556] on td "plumbing services" at bounding box center [313, 562] width 197 height 49
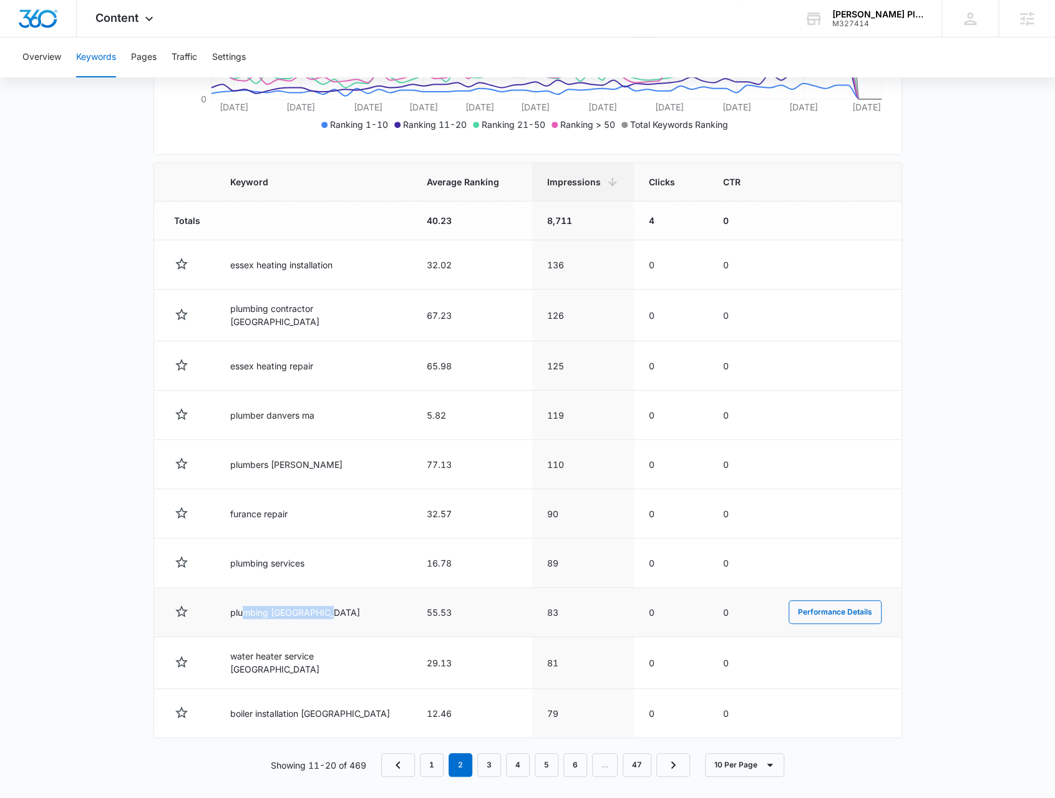
drag, startPoint x: 243, startPoint y: 607, endPoint x: 328, endPoint y: 603, distance: 85.6
click at [328, 603] on td "plumbing essex county" at bounding box center [313, 612] width 197 height 49
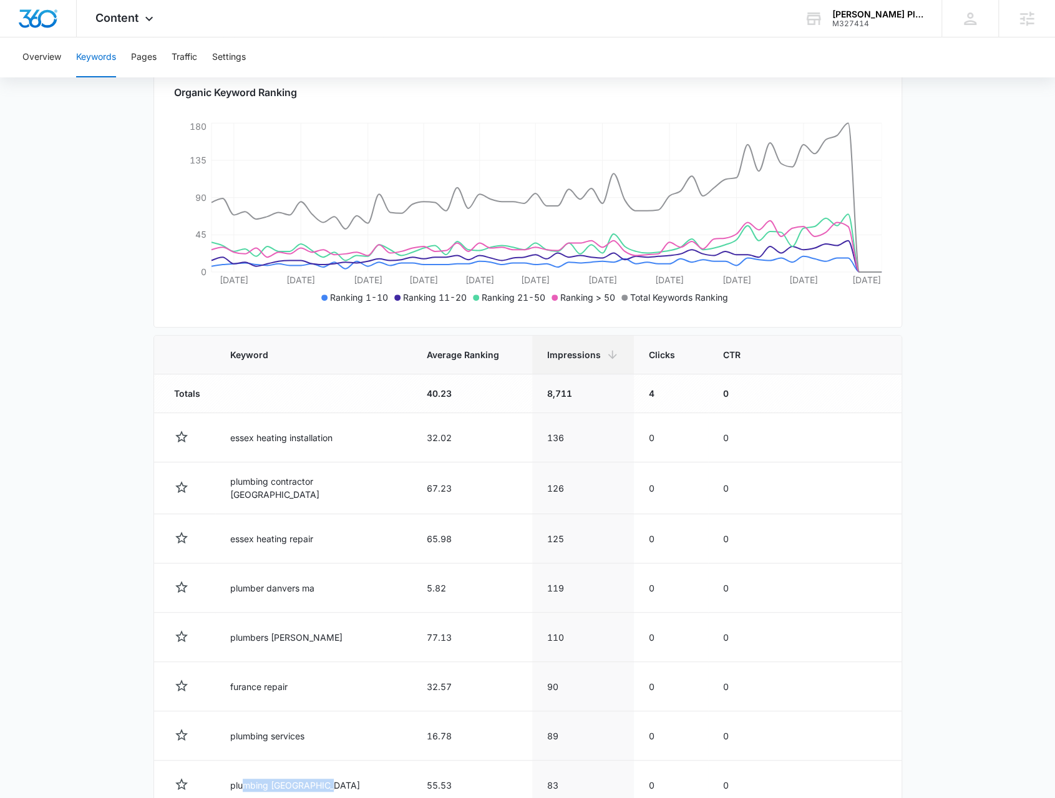
scroll to position [165, 0]
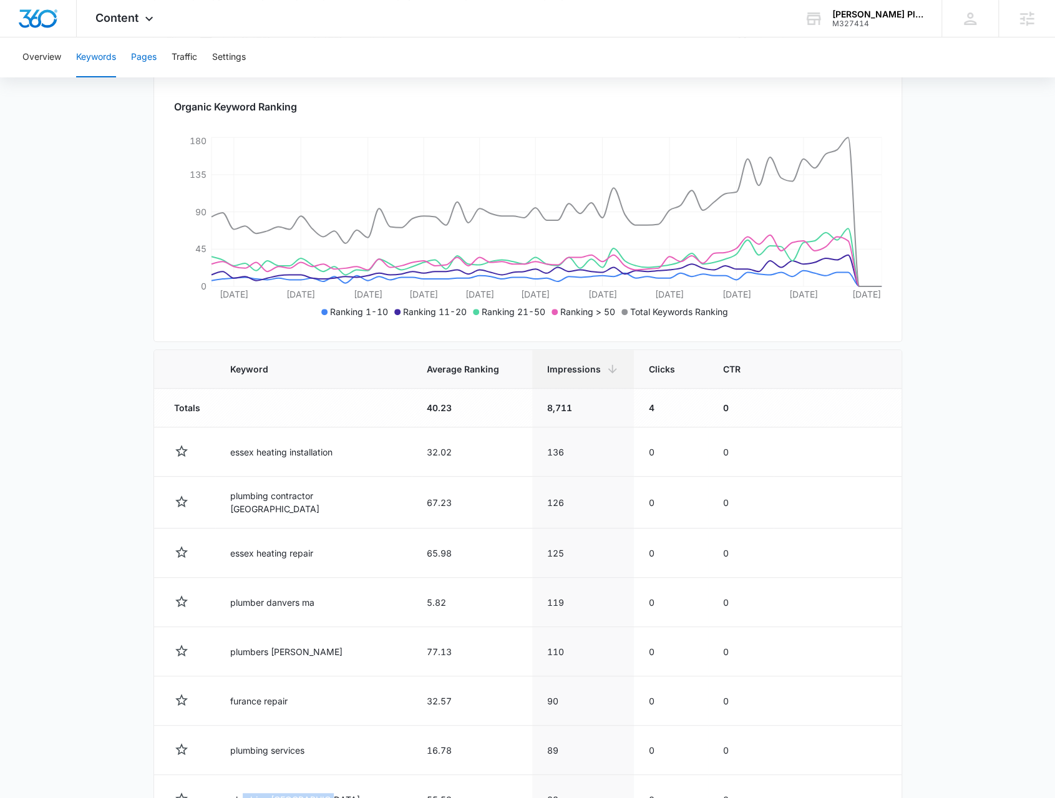
click at [146, 61] on button "Pages" at bounding box center [144, 57] width 26 height 40
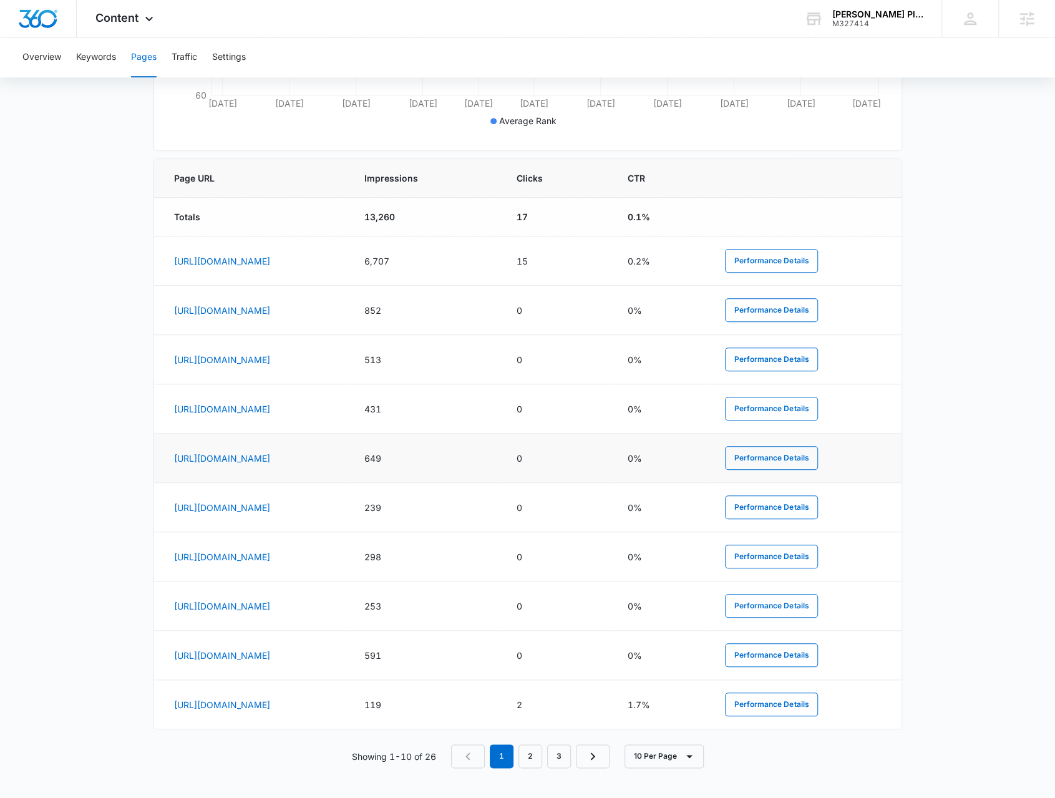
scroll to position [455, 0]
drag, startPoint x: 436, startPoint y: 758, endPoint x: 346, endPoint y: 754, distance: 90.6
click at [346, 754] on div "Showing 1-10 of 26 1 2 3 10 Per Page" at bounding box center [527, 756] width 749 height 24
click at [329, 754] on div "Showing 1-10 of 26 1 2 3 10 Per Page" at bounding box center [527, 756] width 749 height 24
click at [468, 174] on span "Impressions" at bounding box center [416, 178] width 104 height 13
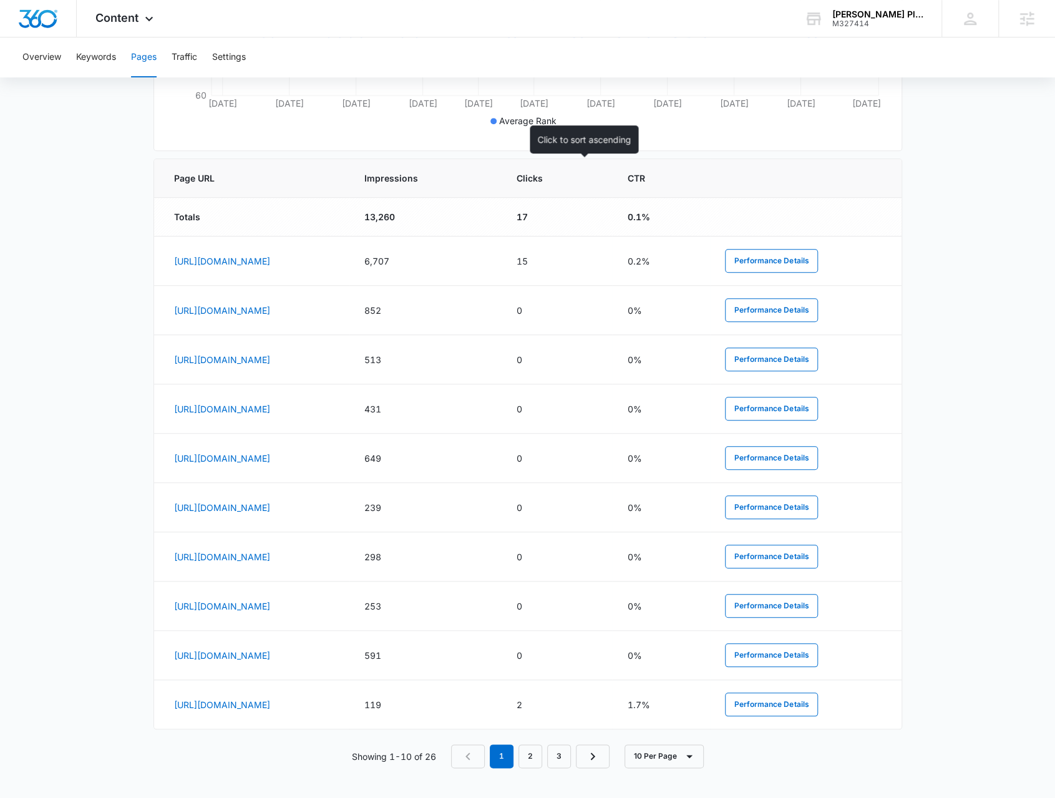
scroll to position [8, 0]
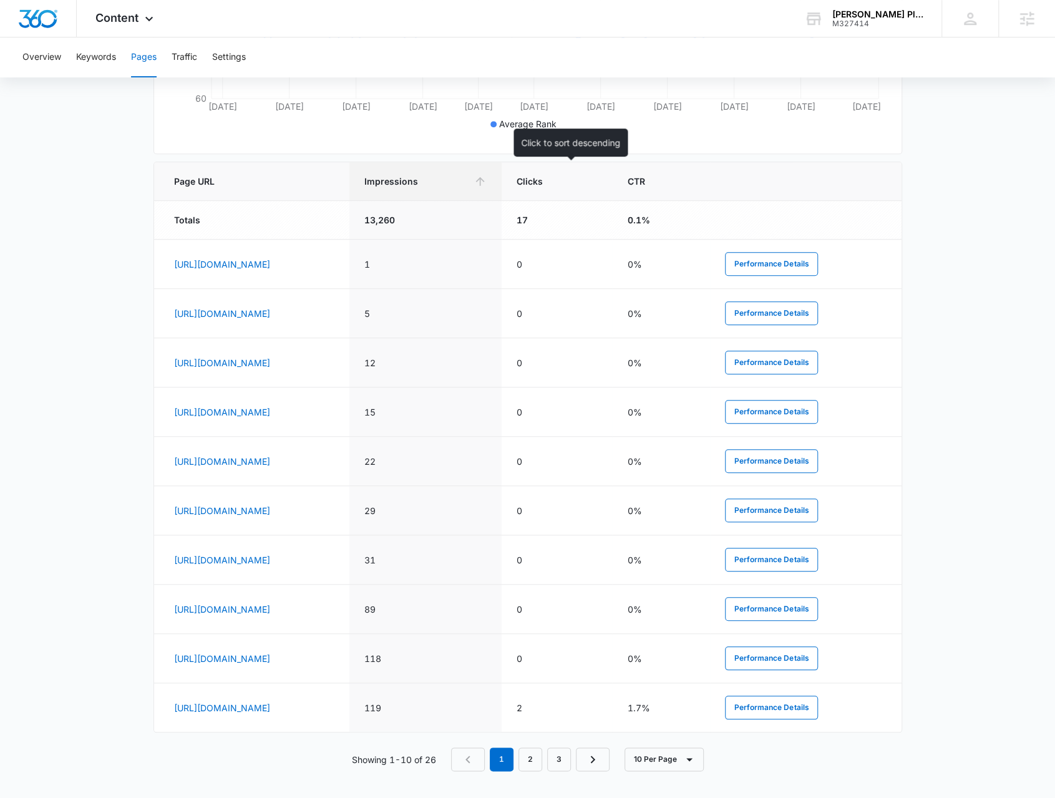
click at [501, 192] on th "Impressions" at bounding box center [425, 181] width 152 height 39
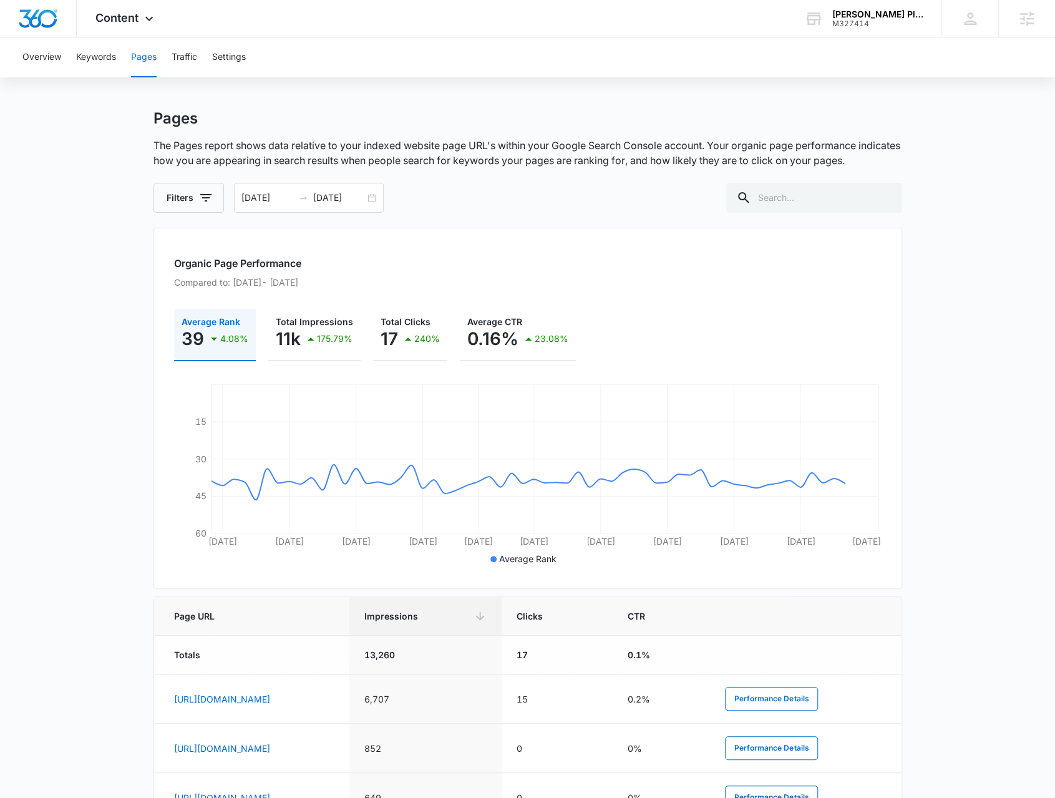
scroll to position [455, 0]
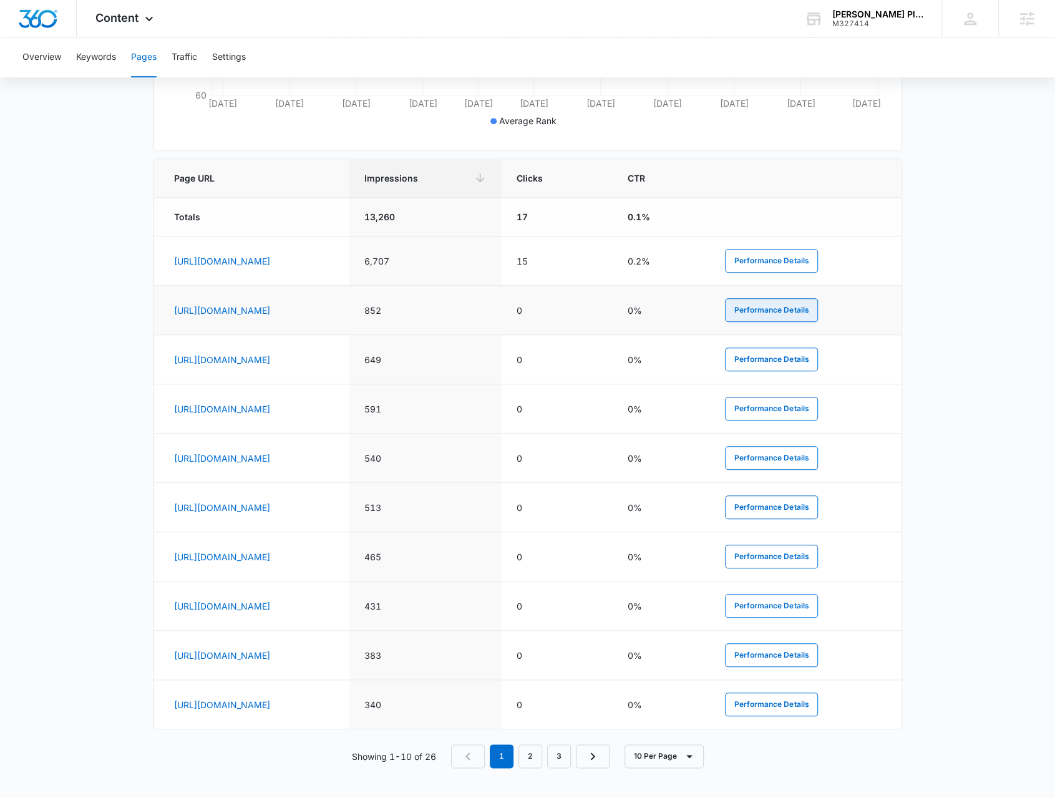
drag, startPoint x: 799, startPoint y: 304, endPoint x: 389, endPoint y: 321, distance: 410.3
click at [389, 321] on tr "https://croyplumbing.com/hot-water-heater-services-in-essex-county 852 0 0% Per…" at bounding box center [528, 310] width 748 height 49
click at [799, 301] on button "Performance Details" at bounding box center [771, 310] width 93 height 24
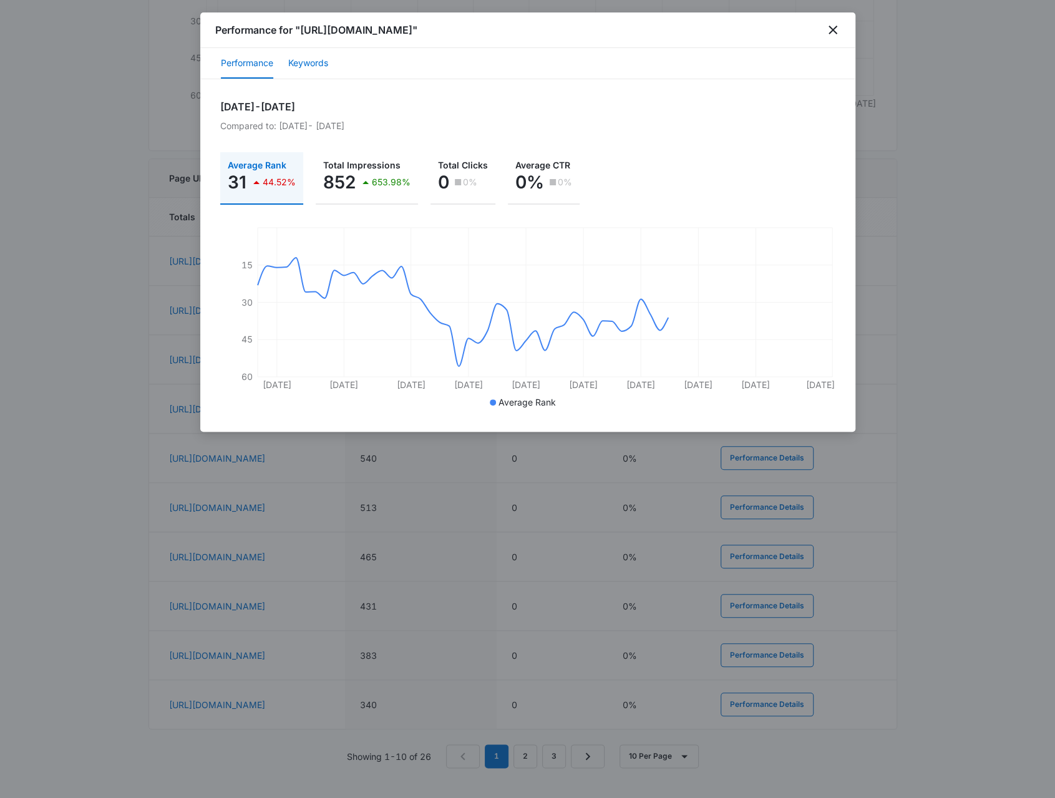
click at [299, 63] on button "Keywords" at bounding box center [308, 64] width 40 height 30
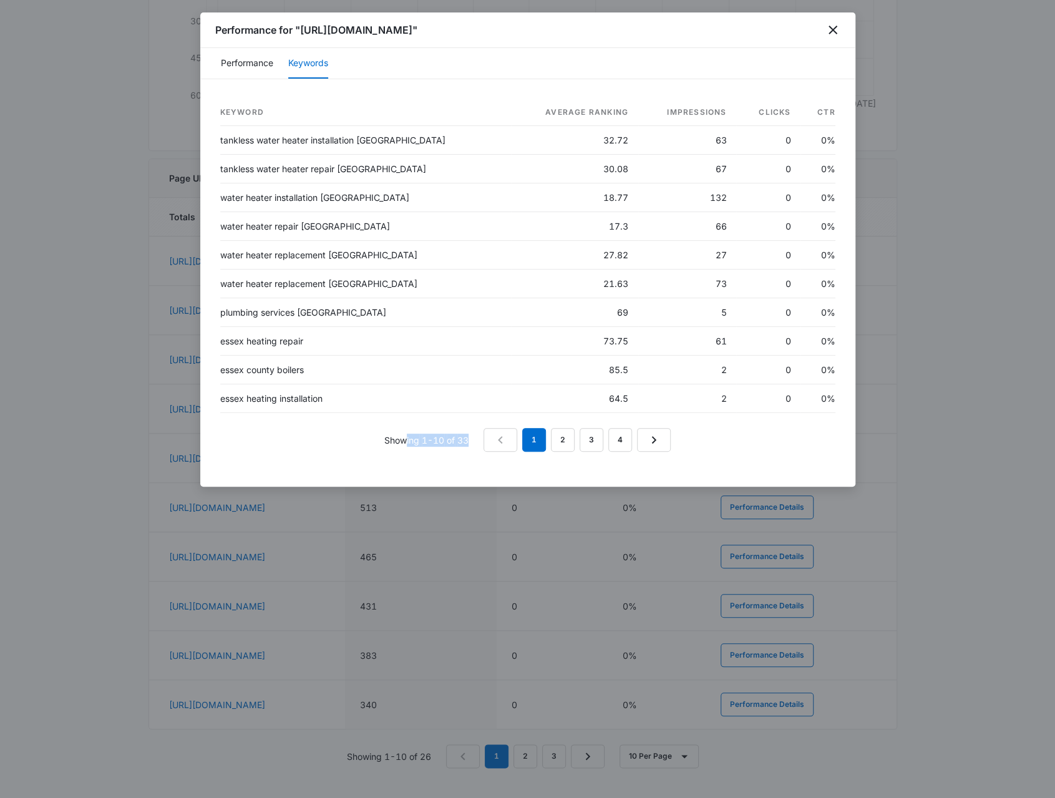
drag, startPoint x: 469, startPoint y: 439, endPoint x: 406, endPoint y: 437, distance: 63.1
click at [406, 437] on p "Showing 1-10 of 33" at bounding box center [426, 440] width 84 height 13
click at [366, 445] on div "Showing 1-10 of 33 1 2 3 4" at bounding box center [527, 440] width 615 height 24
drag, startPoint x: 610, startPoint y: 139, endPoint x: 530, endPoint y: 137, distance: 79.9
click at [530, 137] on tr "tankless water heater installation essex 32.72 63 0 0%" at bounding box center [527, 140] width 615 height 29
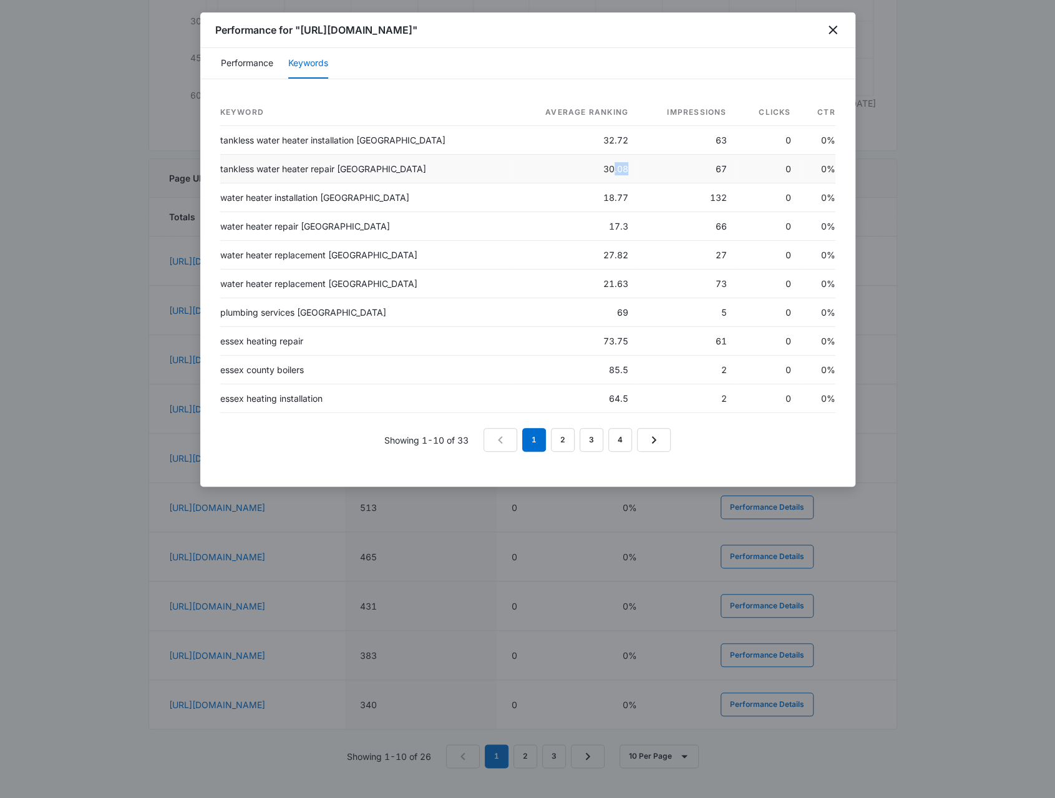
drag, startPoint x: 598, startPoint y: 170, endPoint x: 585, endPoint y: 166, distance: 13.0
click at [585, 166] on td "30.08" at bounding box center [574, 169] width 127 height 29
drag, startPoint x: 236, startPoint y: 199, endPoint x: 266, endPoint y: 199, distance: 30.0
click at [344, 201] on td "water heater installation essex county" at bounding box center [365, 197] width 291 height 29
click at [233, 197] on td "water heater installation essex county" at bounding box center [365, 197] width 291 height 29
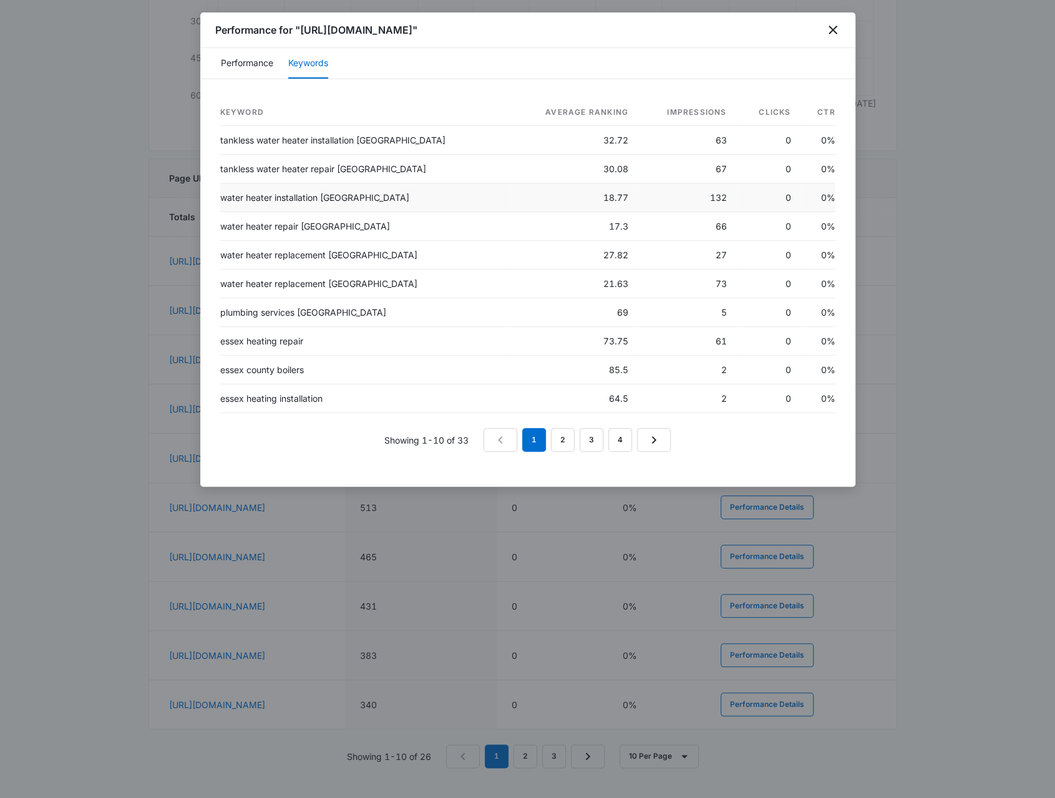
click at [295, 195] on td "water heater installation essex county" at bounding box center [365, 197] width 291 height 29
click at [324, 197] on td "water heater installation essex county" at bounding box center [365, 197] width 291 height 29
drag, startPoint x: 606, startPoint y: 197, endPoint x: 561, endPoint y: 195, distance: 45.6
click at [561, 195] on td "18.77" at bounding box center [574, 197] width 127 height 29
drag, startPoint x: 232, startPoint y: 225, endPoint x: 343, endPoint y: 226, distance: 110.4
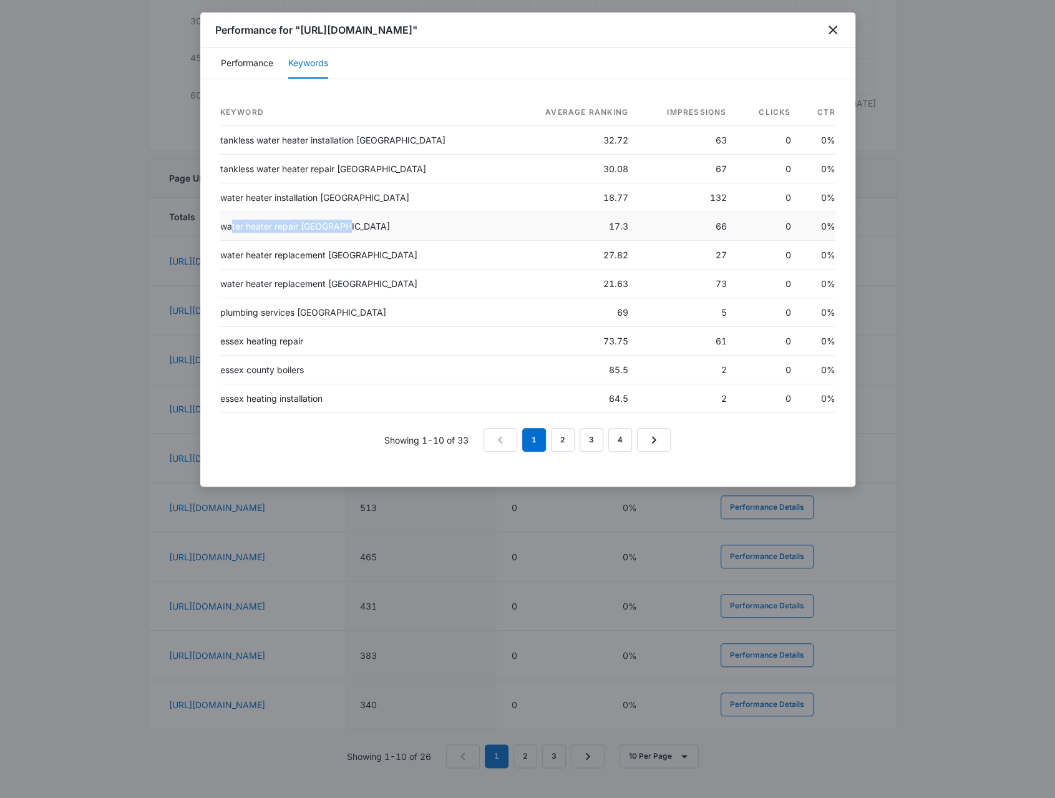
click at [343, 226] on td "water heater repair essex county" at bounding box center [365, 226] width 291 height 29
drag, startPoint x: 705, startPoint y: 142, endPoint x: 712, endPoint y: 142, distance: 6.9
click at [712, 142] on td "63" at bounding box center [687, 140] width 98 height 29
click at [706, 196] on td "132" at bounding box center [687, 197] width 98 height 29
click at [712, 213] on td "66" at bounding box center [687, 226] width 98 height 29
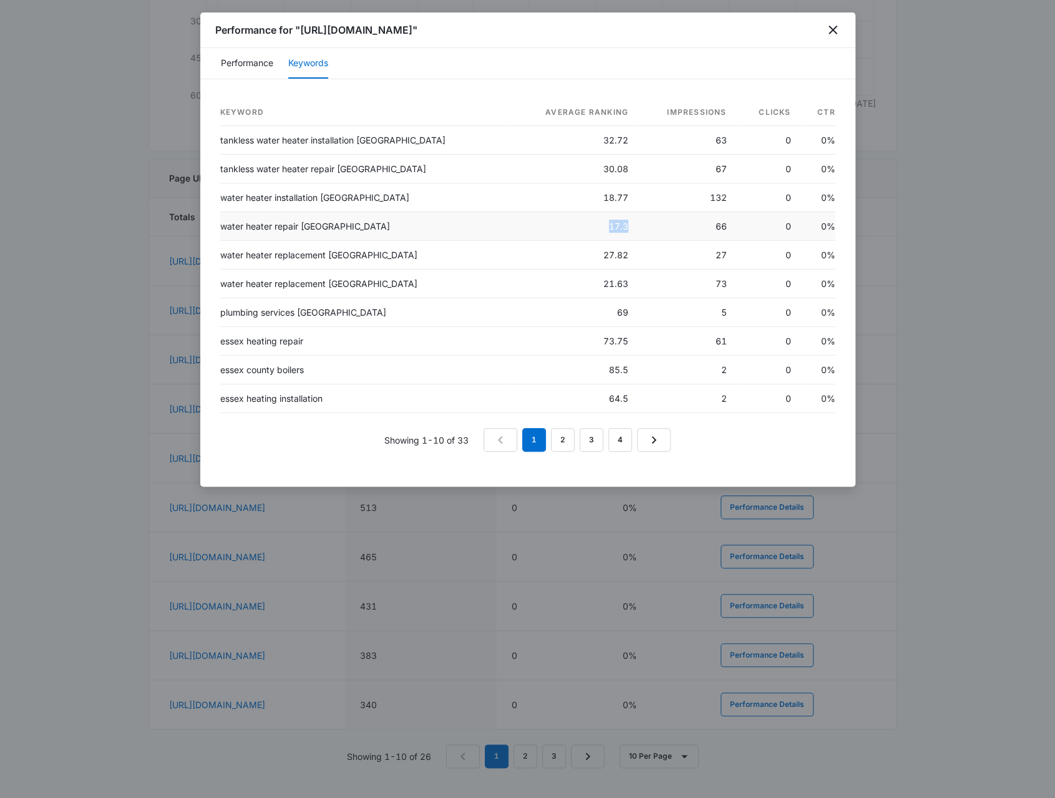
drag, startPoint x: 602, startPoint y: 222, endPoint x: 575, endPoint y: 222, distance: 26.2
click at [575, 222] on td "17.3" at bounding box center [574, 226] width 127 height 29
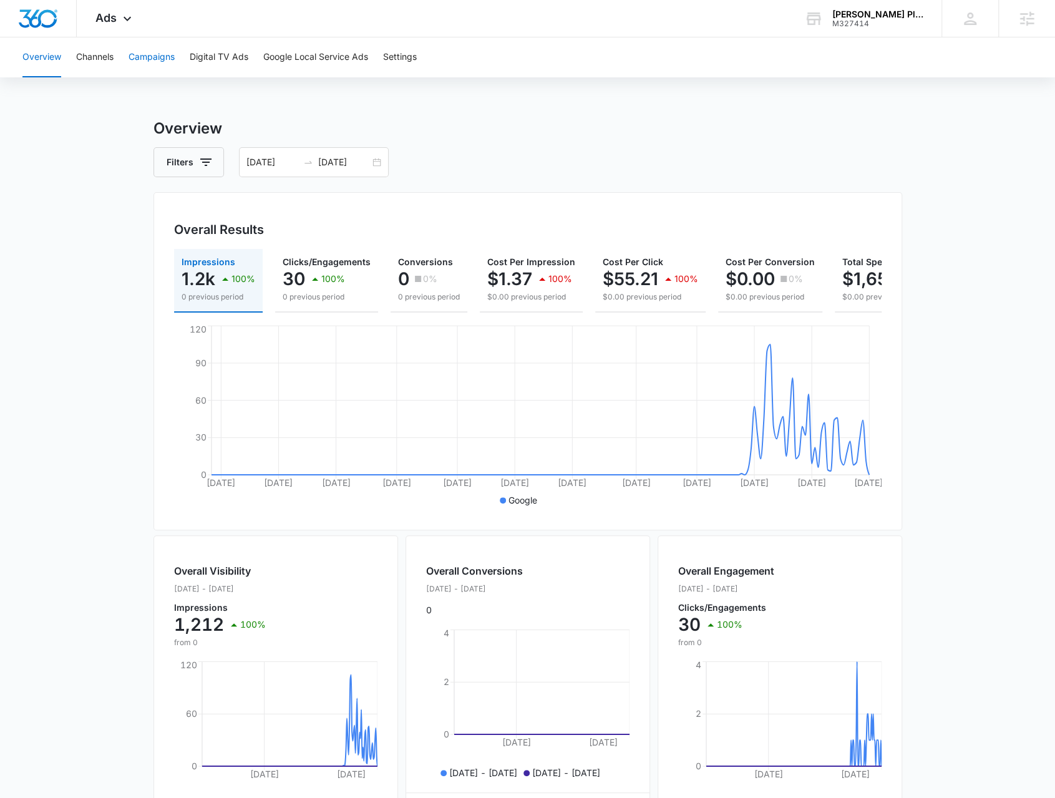
click at [140, 53] on button "Campaigns" at bounding box center [152, 57] width 46 height 40
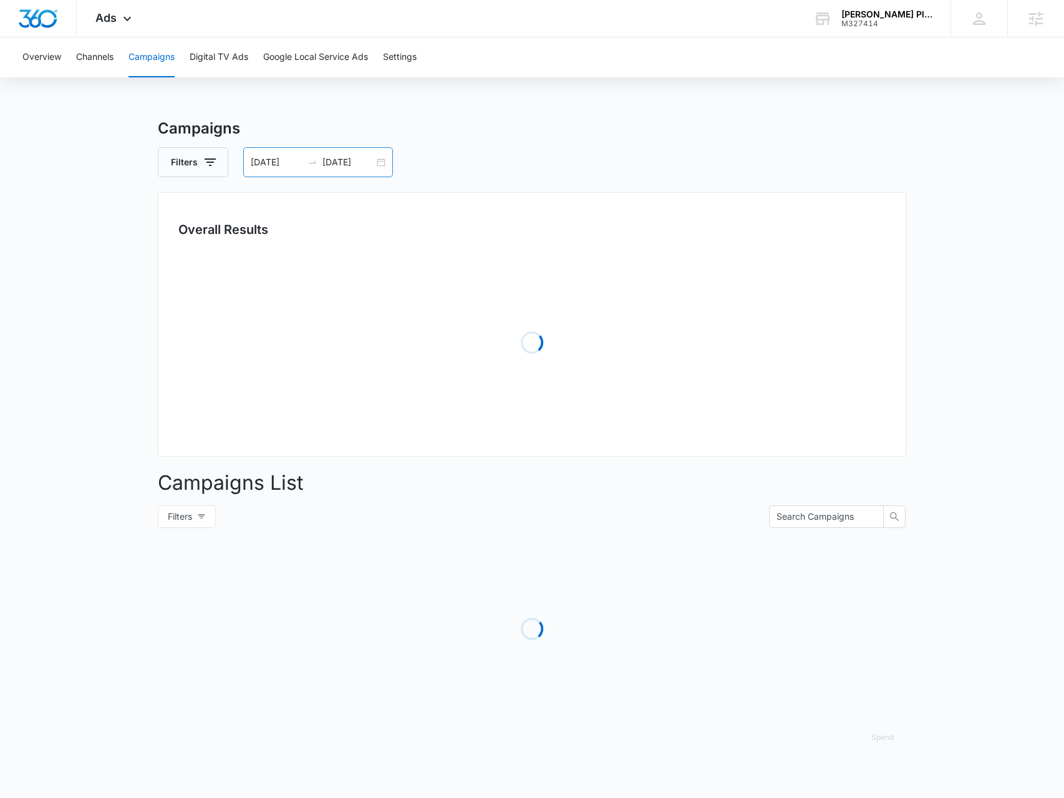
click at [377, 163] on div "[DATE] [DATE]" at bounding box center [318, 162] width 150 height 30
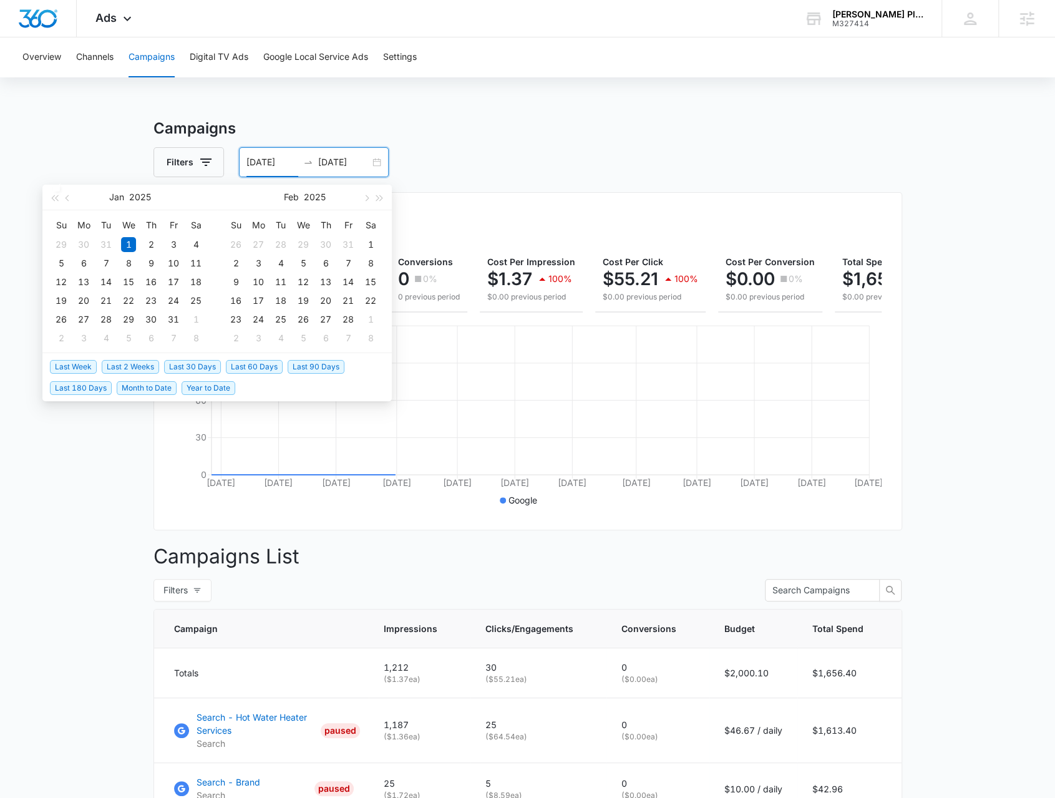
click at [92, 366] on span "Last Week" at bounding box center [73, 367] width 47 height 14
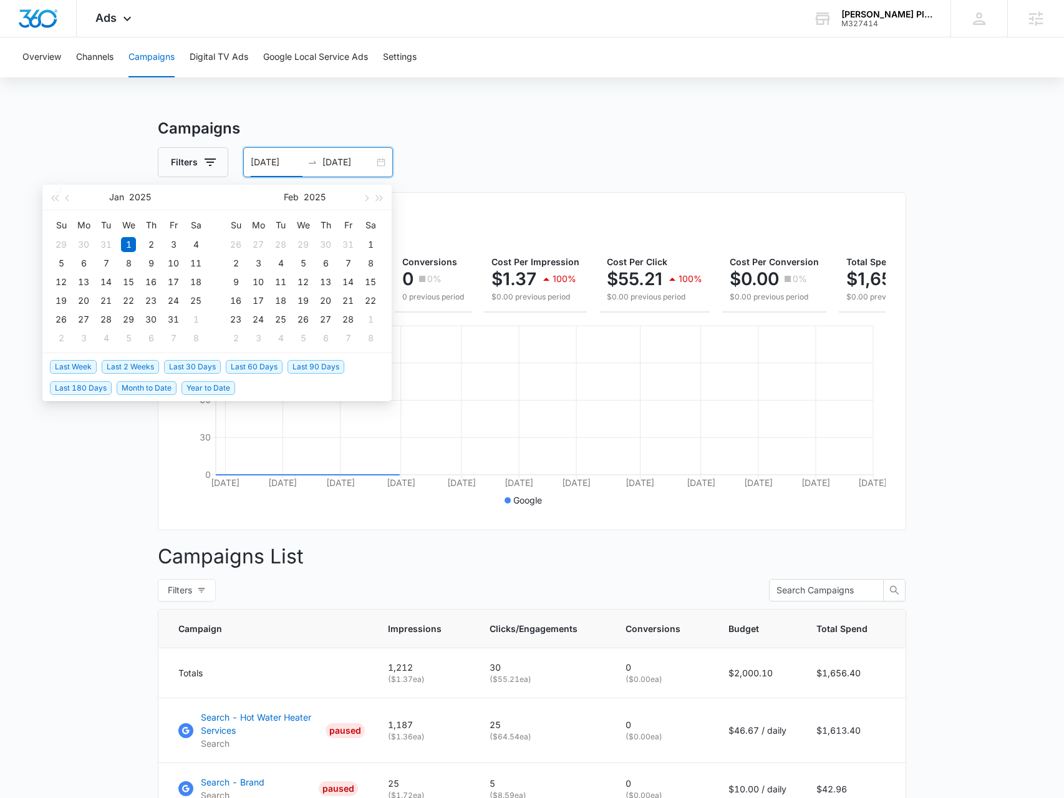
type input "[DATE]"
type input "08/12/2025"
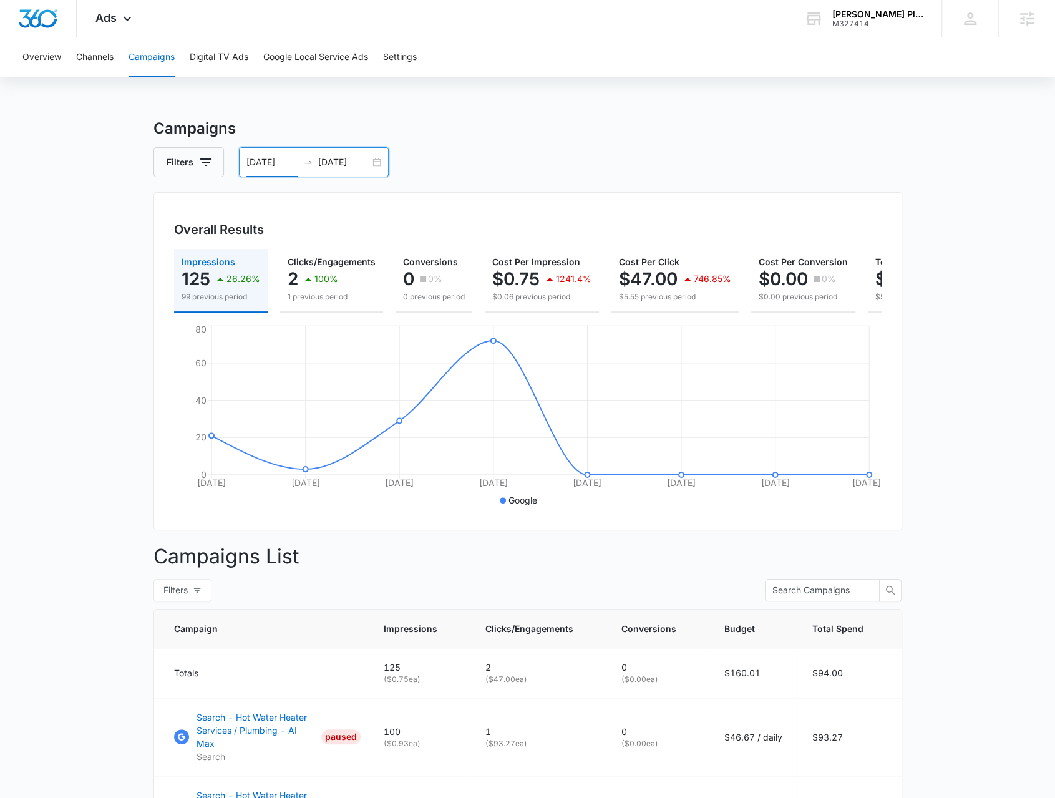
click at [377, 163] on div "08/05/2025 08/12/2025" at bounding box center [314, 162] width 150 height 30
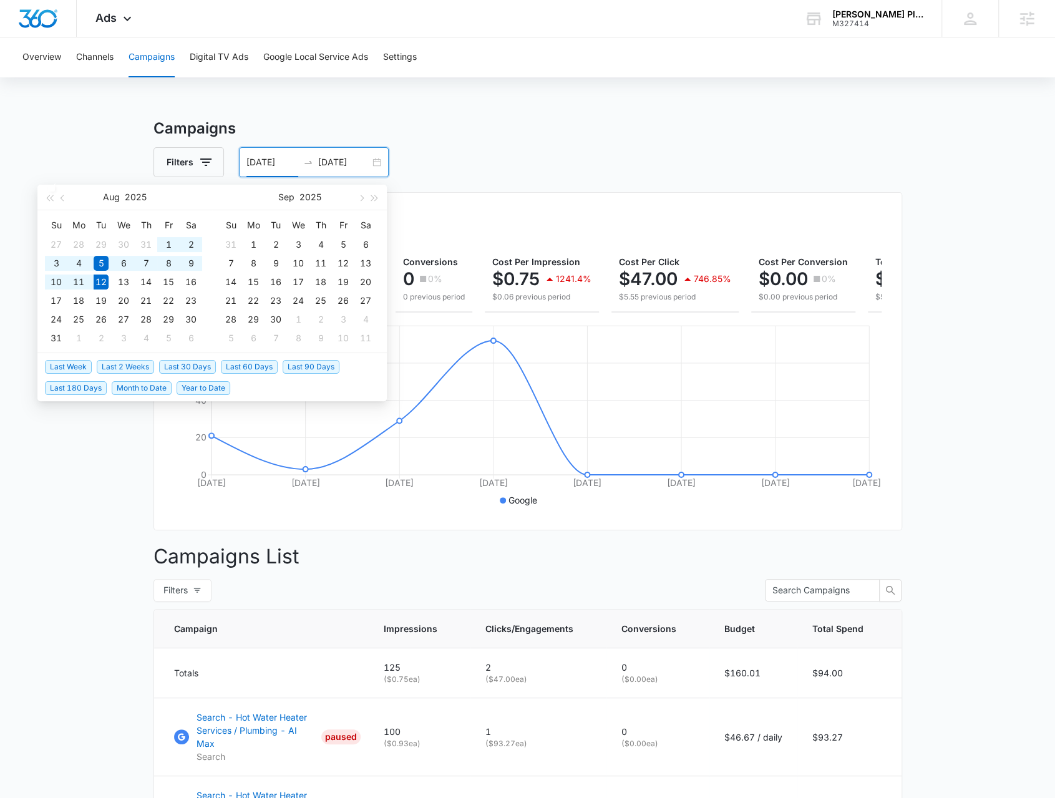
click at [246, 366] on span "Last 60 Days" at bounding box center [249, 367] width 57 height 14
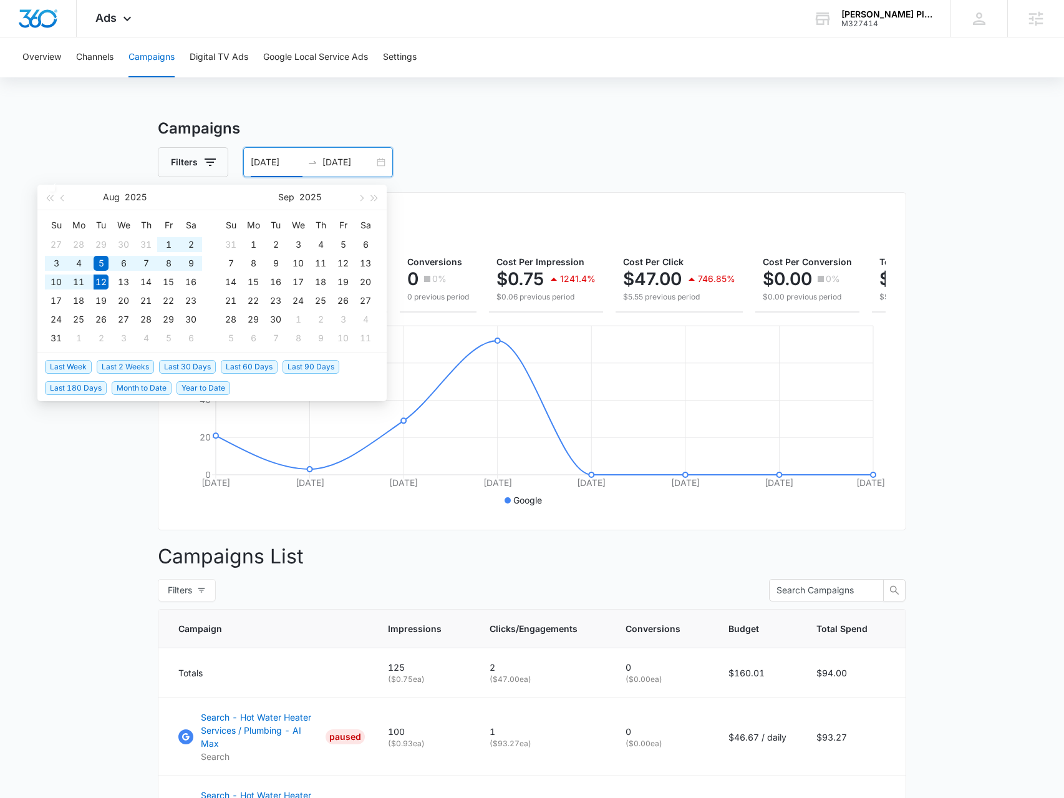
type input "06/13/2025"
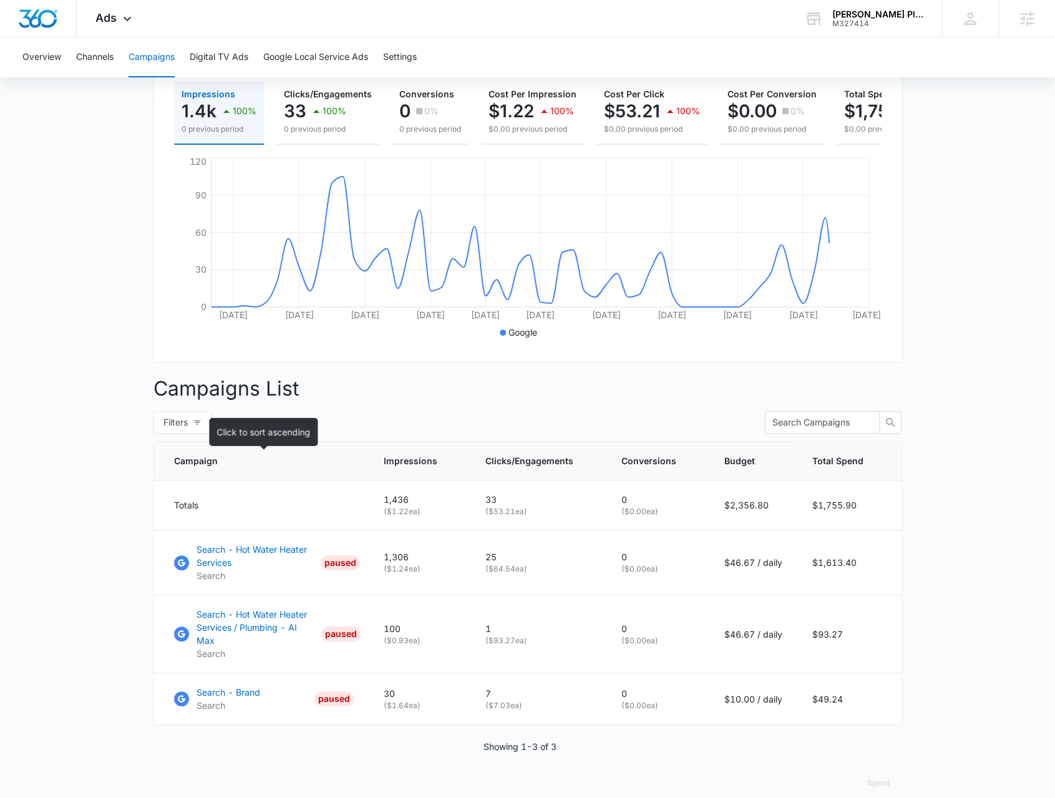
scroll to position [177, 0]
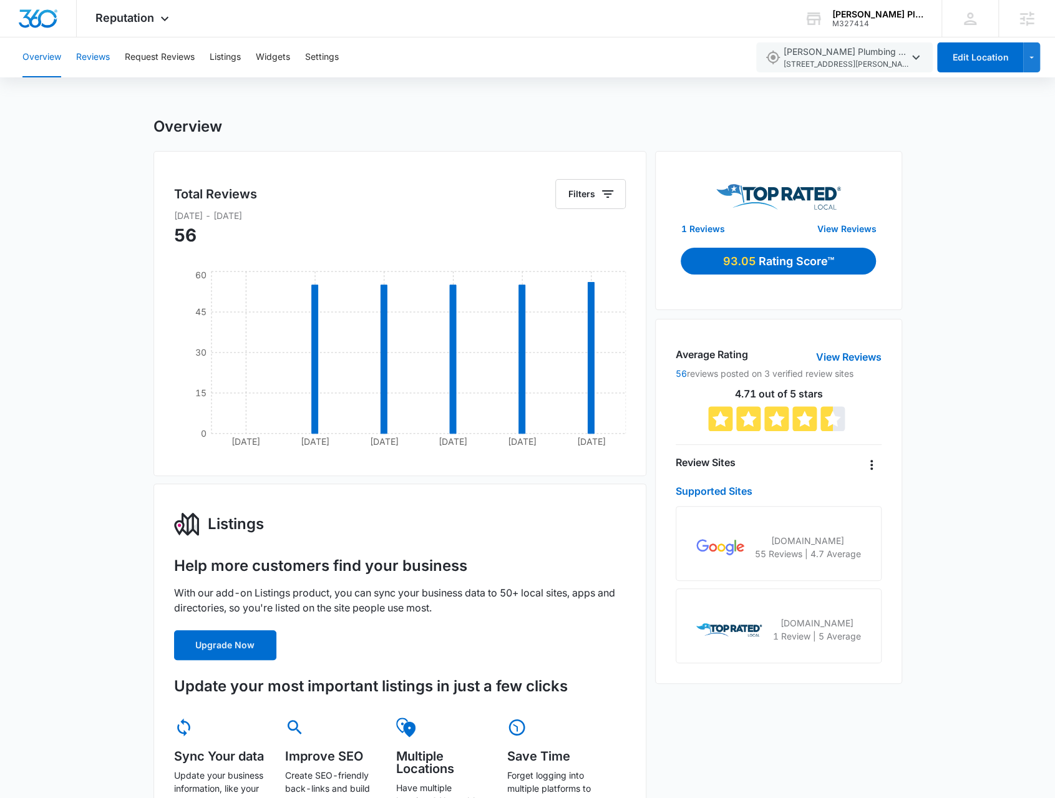
click at [101, 59] on button "Reviews" at bounding box center [93, 57] width 34 height 40
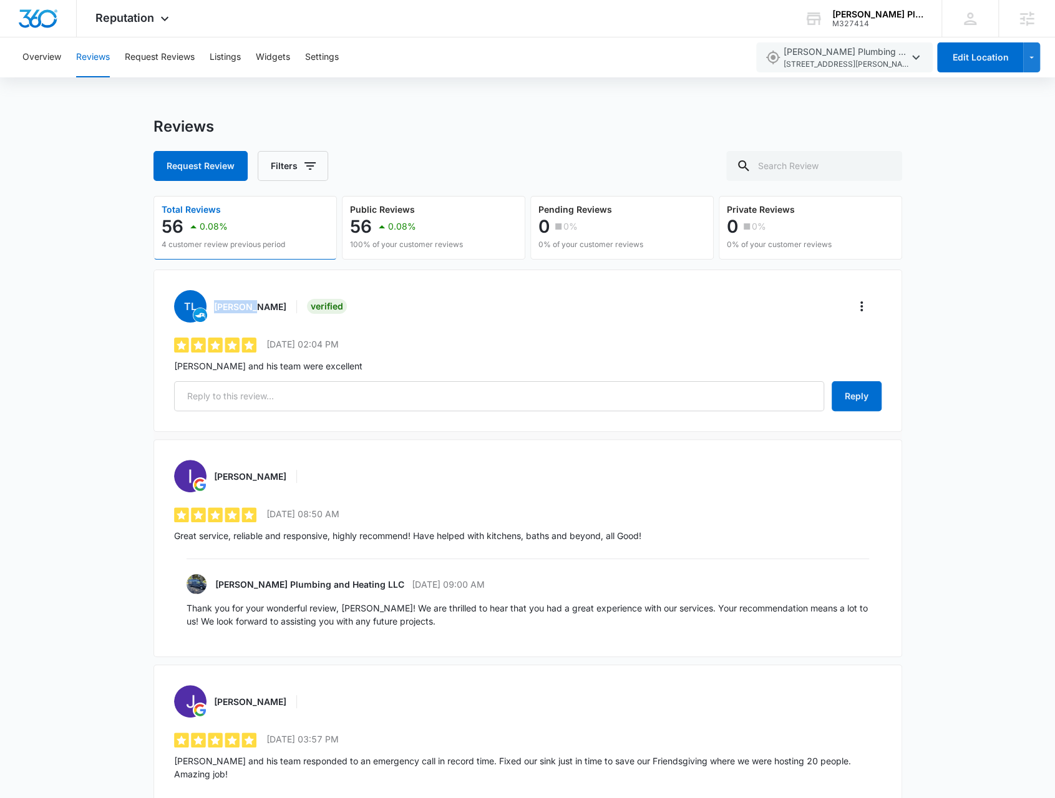
drag, startPoint x: 232, startPoint y: 305, endPoint x: 255, endPoint y: 304, distance: 22.5
click at [255, 304] on div "TL Trang Le Verified" at bounding box center [261, 306] width 175 height 32
click at [353, 371] on p "Chris and his team were excellent" at bounding box center [528, 365] width 708 height 13
drag, startPoint x: 268, startPoint y: 345, endPoint x: 336, endPoint y: 346, distance: 68.0
click at [336, 346] on p "8/1/2025 02:04 PM" at bounding box center [302, 344] width 72 height 13
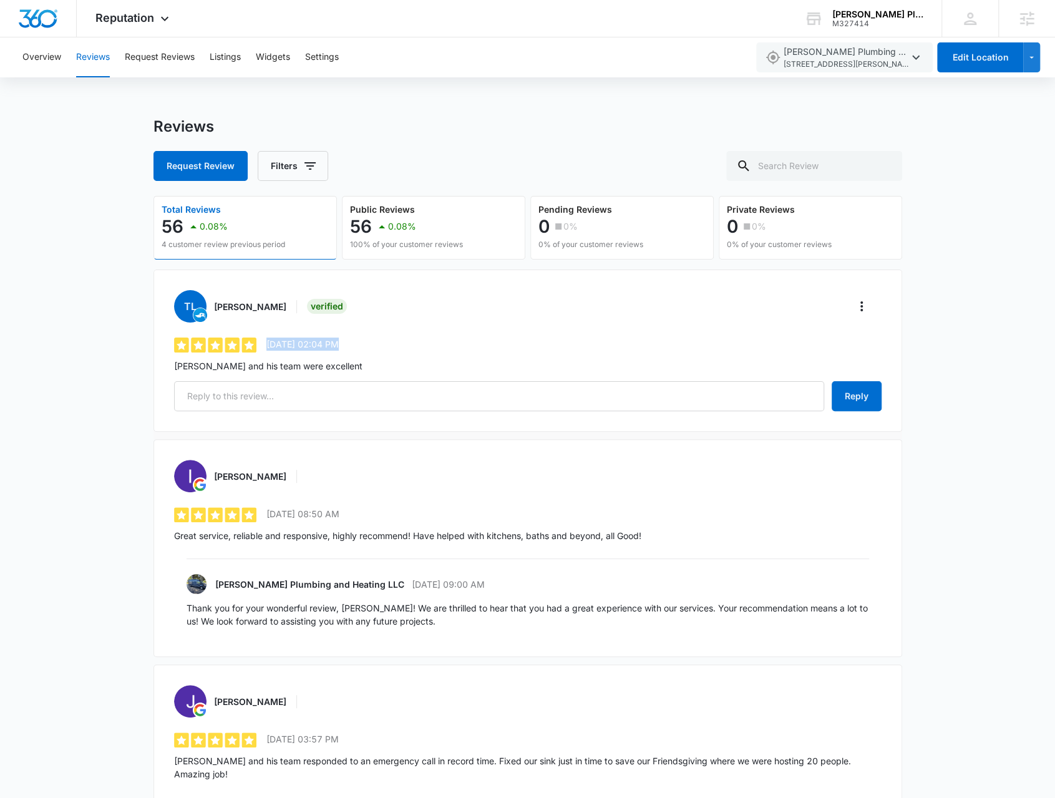
click at [336, 346] on p "8/1/2025 02:04 PM" at bounding box center [302, 344] width 72 height 13
drag, startPoint x: 325, startPoint y: 362, endPoint x: 271, endPoint y: 343, distance: 57.6
click at [272, 344] on div "TL Trang Le Verified 5 out of 5 8/1/2025 02:04 PM Chris and his team were excel…" at bounding box center [527, 351] width 749 height 162
click at [271, 343] on p "8/1/2025 02:04 PM" at bounding box center [302, 344] width 72 height 13
drag, startPoint x: 158, startPoint y: 303, endPoint x: 336, endPoint y: 374, distance: 192.3
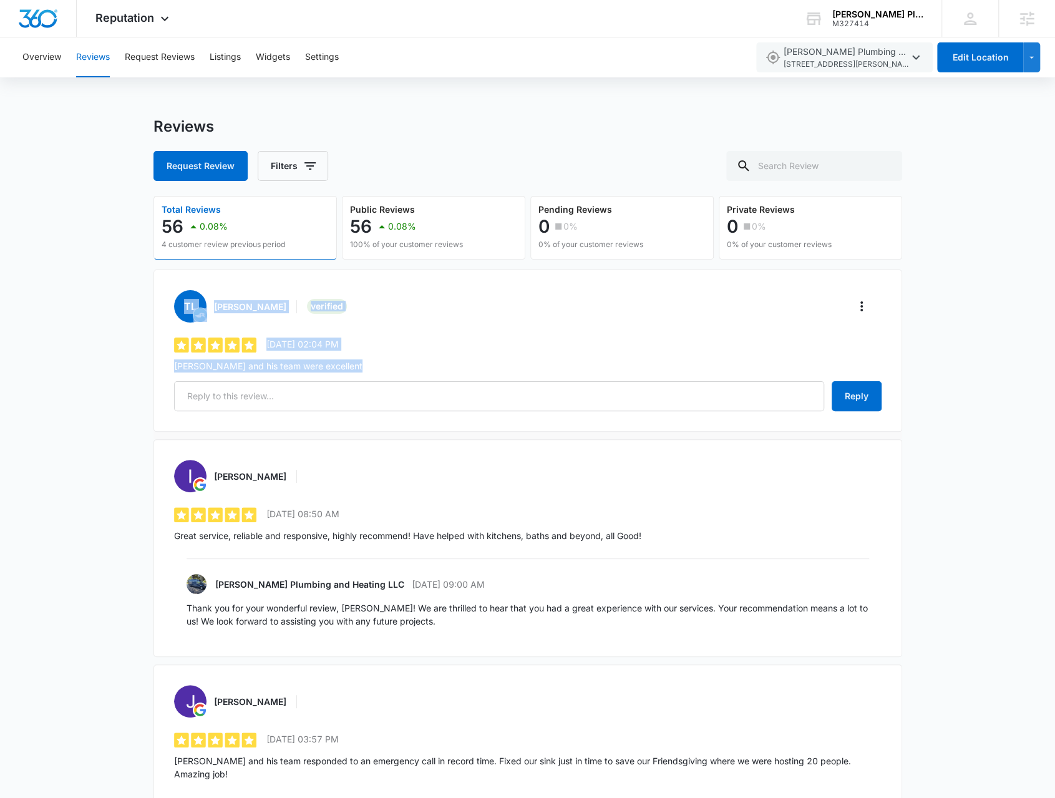
click at [336, 374] on div "TL Trang Le Verified 5 out of 5 8/1/2025 02:04 PM Chris and his team were excel…" at bounding box center [527, 351] width 749 height 162
drag, startPoint x: 251, startPoint y: 340, endPoint x: 144, endPoint y: 290, distance: 118.4
click at [144, 290] on div "Reviews Request Review Filters Total Reviews 56 0.08% 4 customer review previou…" at bounding box center [527, 559] width 1055 height 885
click at [145, 290] on div "Reviews Request Review Filters Total Reviews 56 0.08% 4 customer review previou…" at bounding box center [527, 559] width 1055 height 885
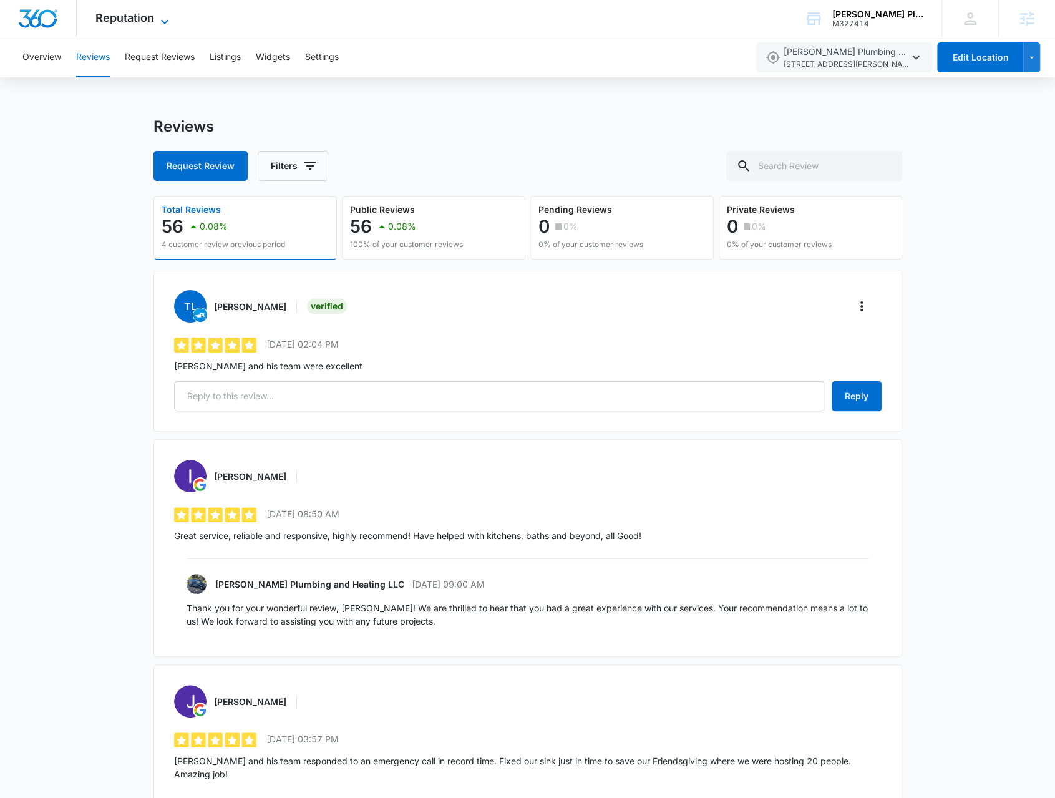
click at [119, 21] on span "Reputation" at bounding box center [124, 17] width 59 height 13
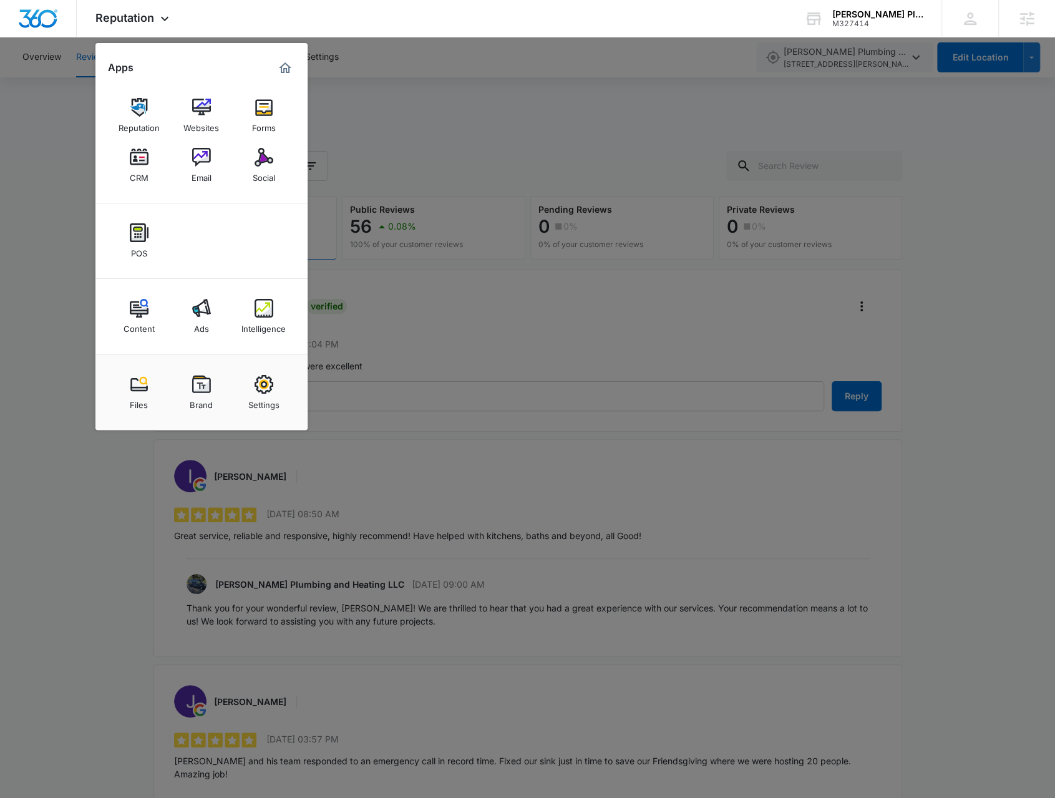
click at [438, 360] on div at bounding box center [527, 399] width 1055 height 798
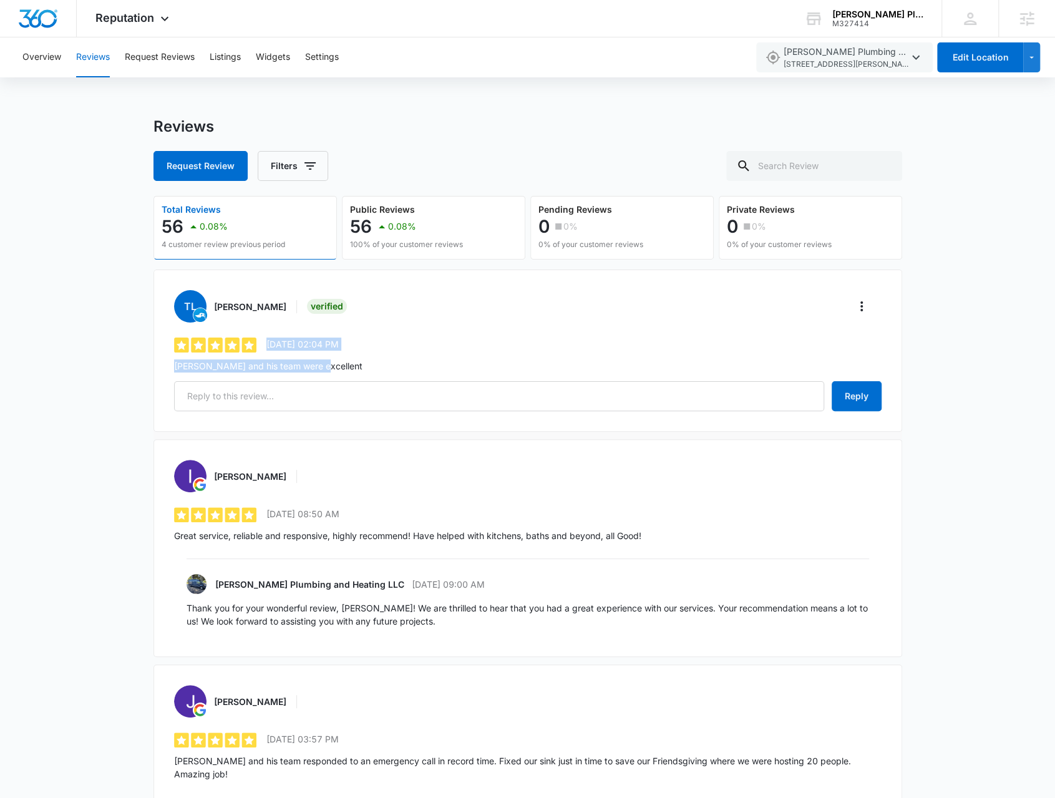
drag, startPoint x: 322, startPoint y: 367, endPoint x: 205, endPoint y: 358, distance: 117.1
click at [205, 358] on div "TL Trang Le Verified 5 out of 5 8/1/2025 02:04 PM Chris and his team were excel…" at bounding box center [527, 351] width 749 height 162
click at [205, 361] on p "Chris and his team were excellent" at bounding box center [528, 365] width 708 height 13
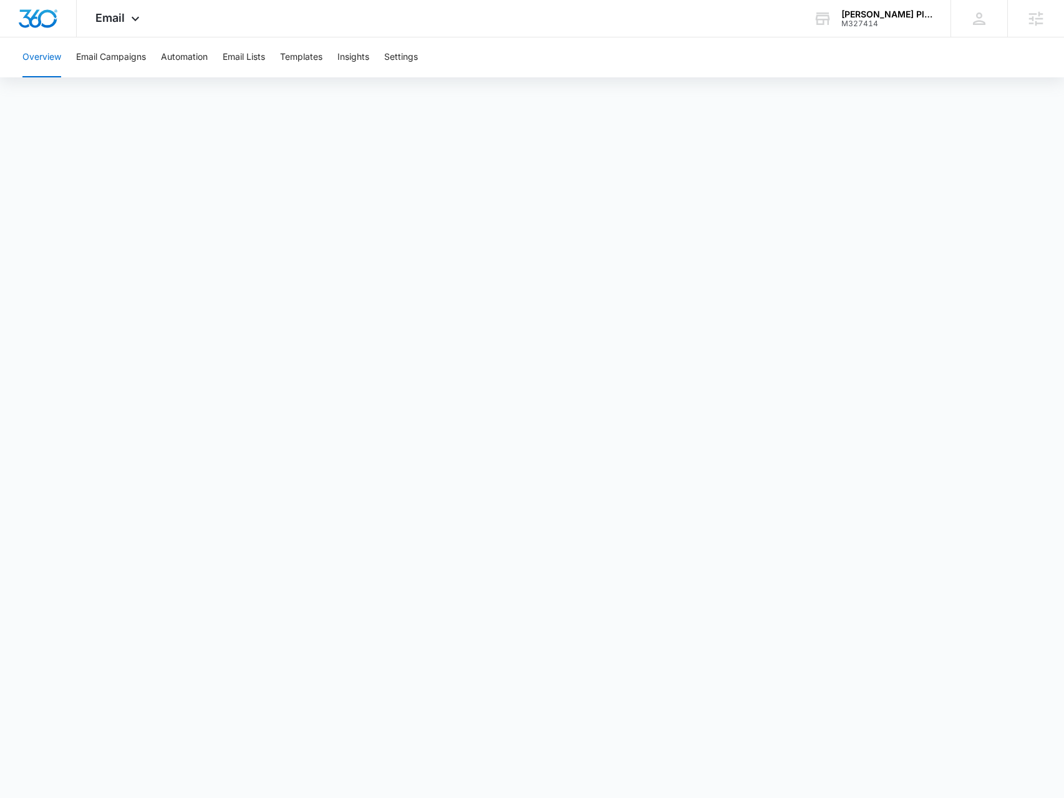
click at [162, 64] on div "Overview Email Campaigns Automation Email Lists Templates Insights Settings" at bounding box center [532, 57] width 1035 height 40
click at [178, 56] on button "Automation" at bounding box center [184, 57] width 47 height 40
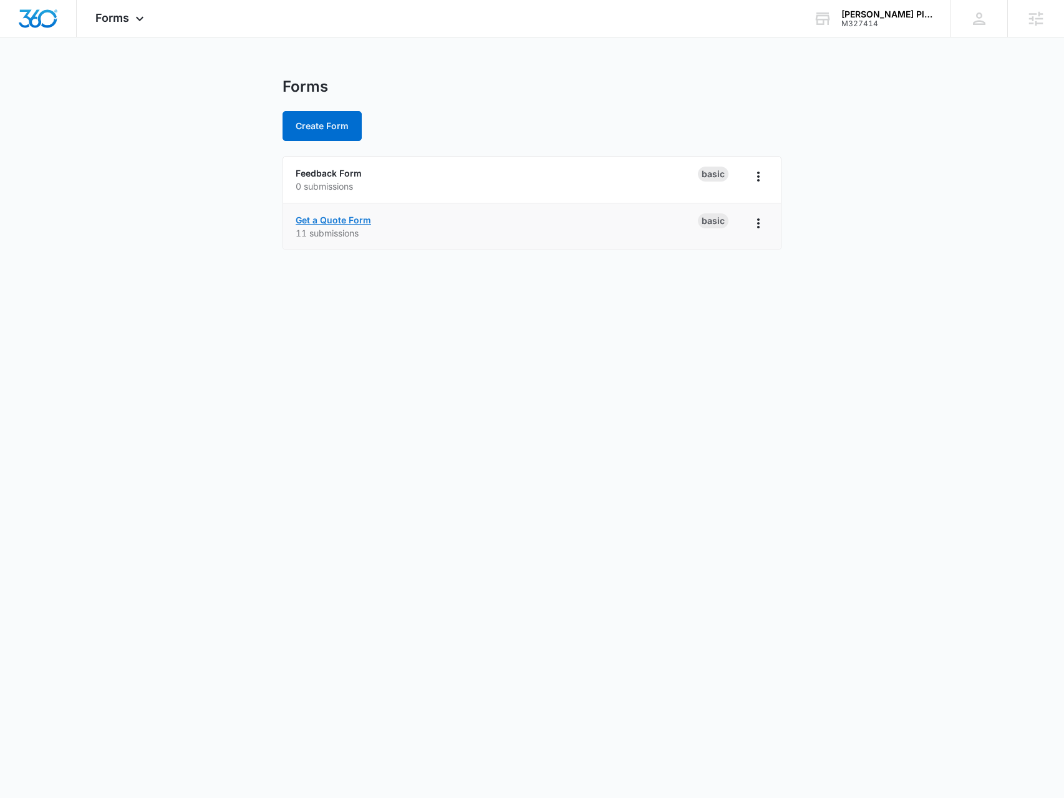
click at [332, 218] on link "Get a Quote Form" at bounding box center [333, 220] width 75 height 11
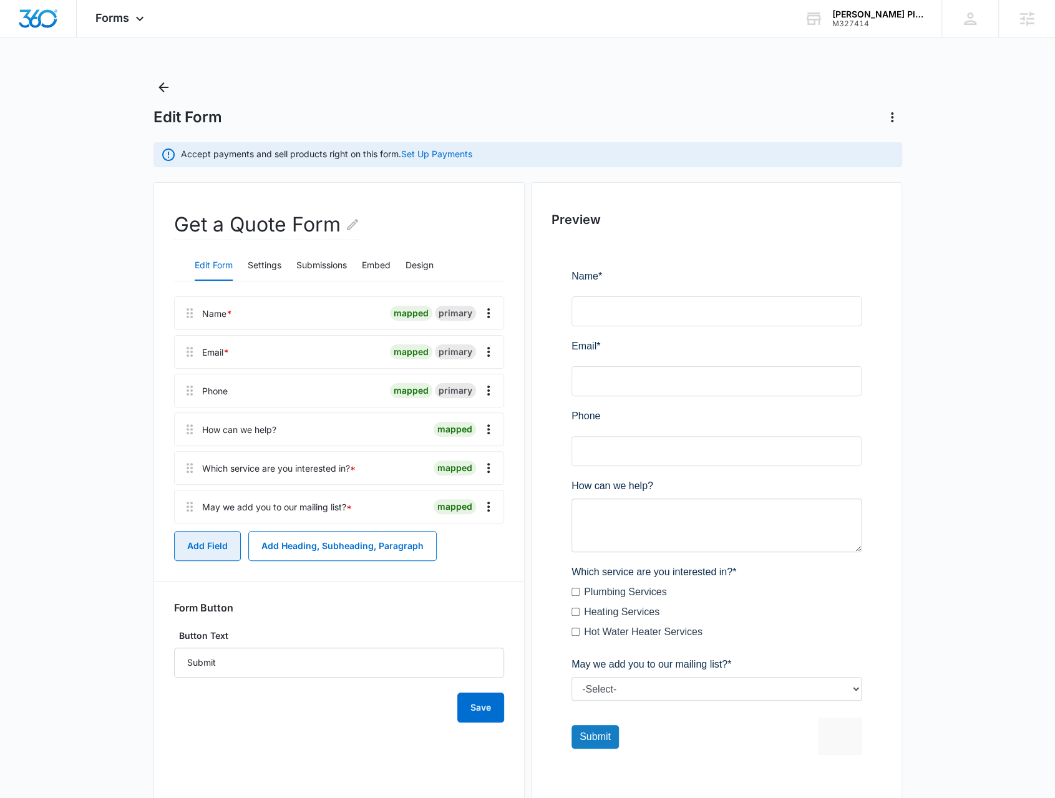
click at [210, 543] on button "Add Field" at bounding box center [207, 546] width 67 height 30
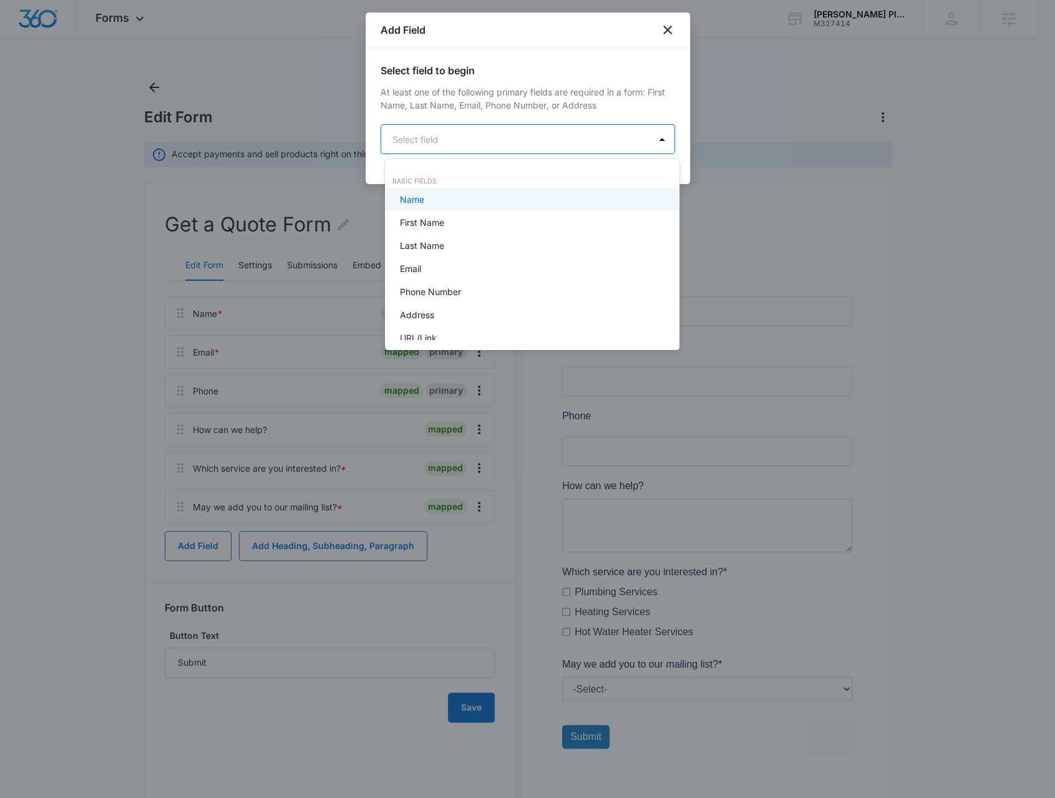
click at [486, 129] on body "Forms Apps Reputation Websites Forms CRM Email Social POS Content Ads Intellige…" at bounding box center [527, 399] width 1055 height 798
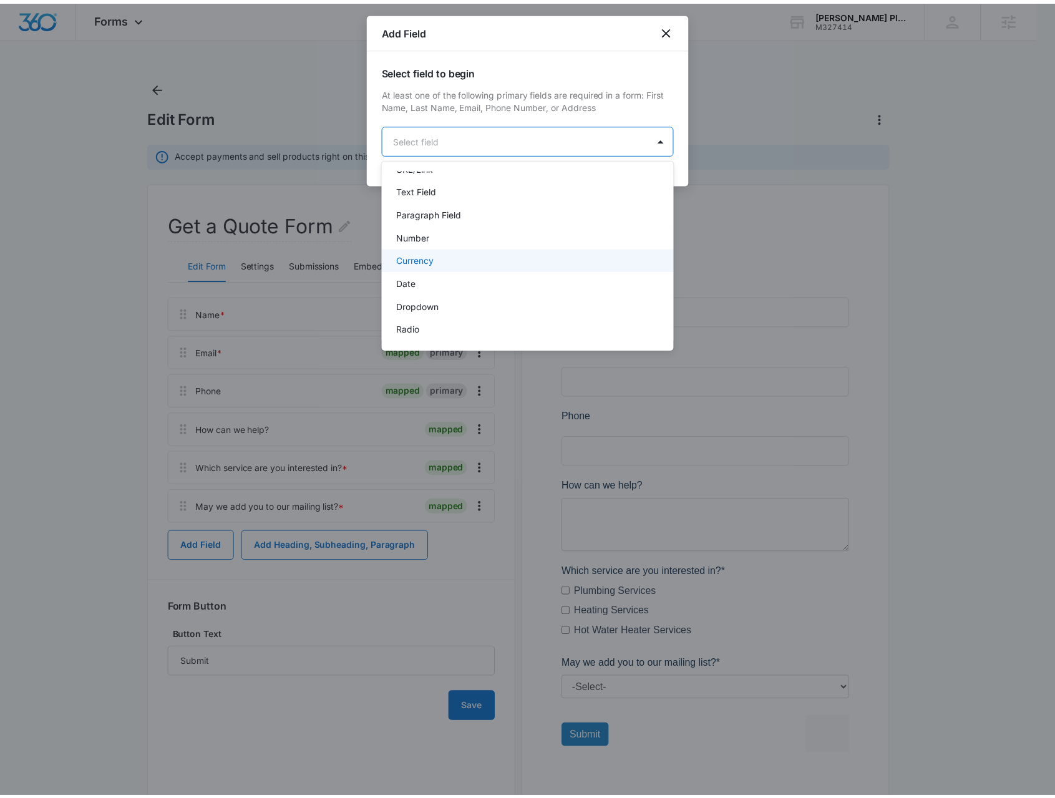
scroll to position [187, 0]
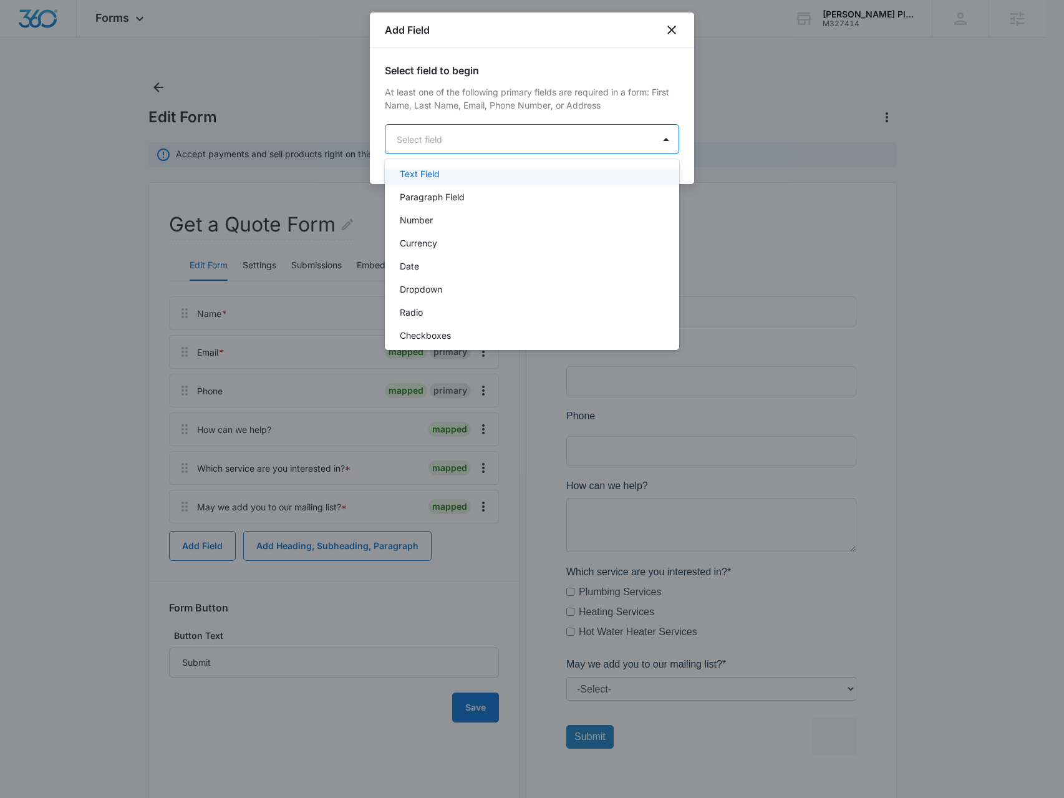
click at [470, 179] on div "Text Field" at bounding box center [531, 173] width 262 height 13
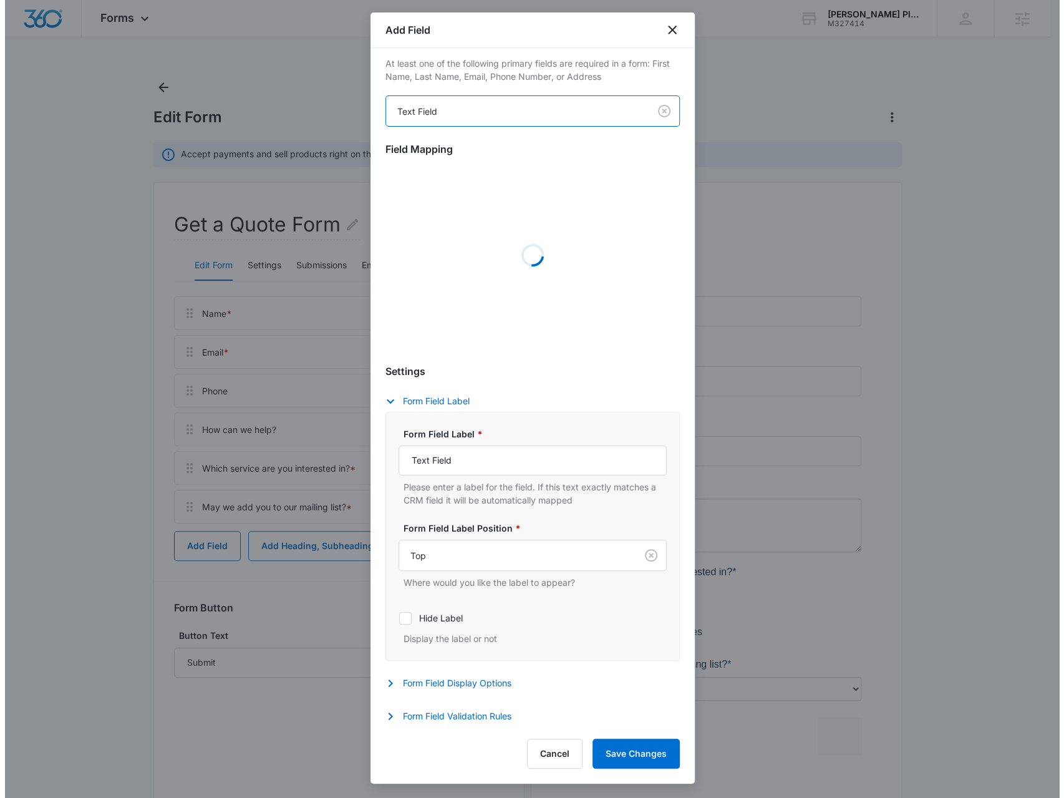
scroll to position [0, 0]
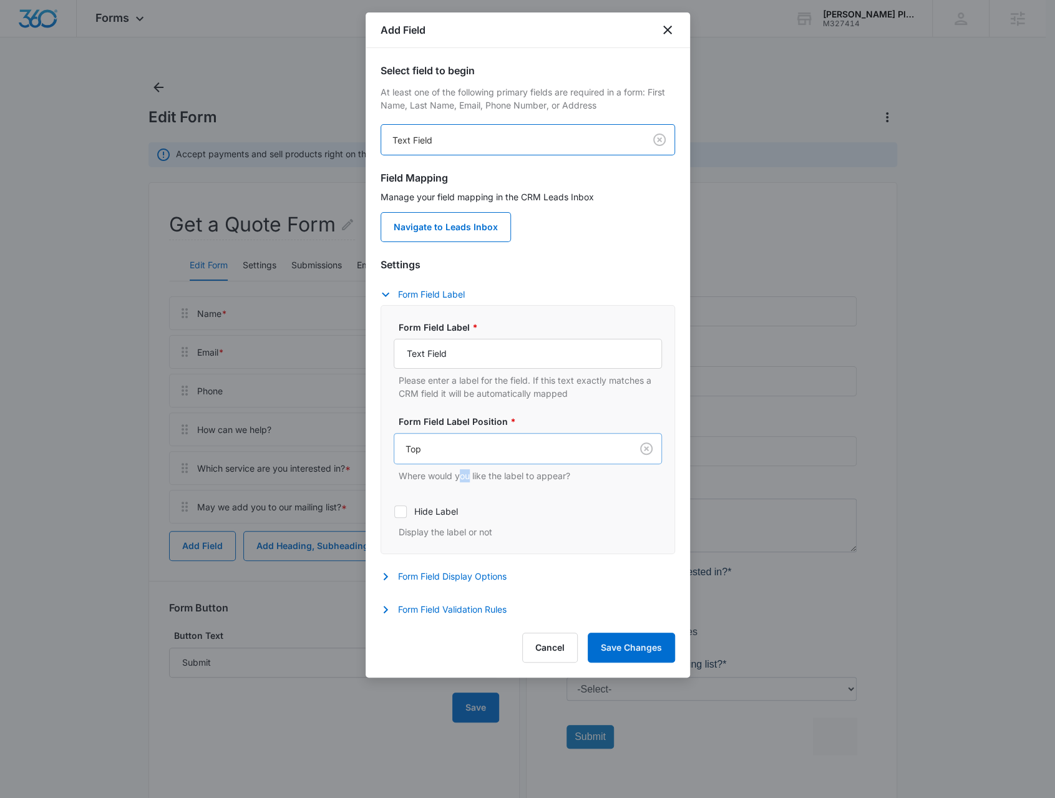
drag, startPoint x: 469, startPoint y: 465, endPoint x: 460, endPoint y: 462, distance: 9.1
click at [460, 465] on div "Form Field Label Position * Top Where would you like the label to appear?" at bounding box center [528, 448] width 268 height 67
drag, startPoint x: 451, startPoint y: 363, endPoint x: 370, endPoint y: 366, distance: 80.6
click at [370, 366] on div "Select field to begin At least one of the following primary fields are required…" at bounding box center [528, 334] width 324 height 572
type input "What city are you located in?"
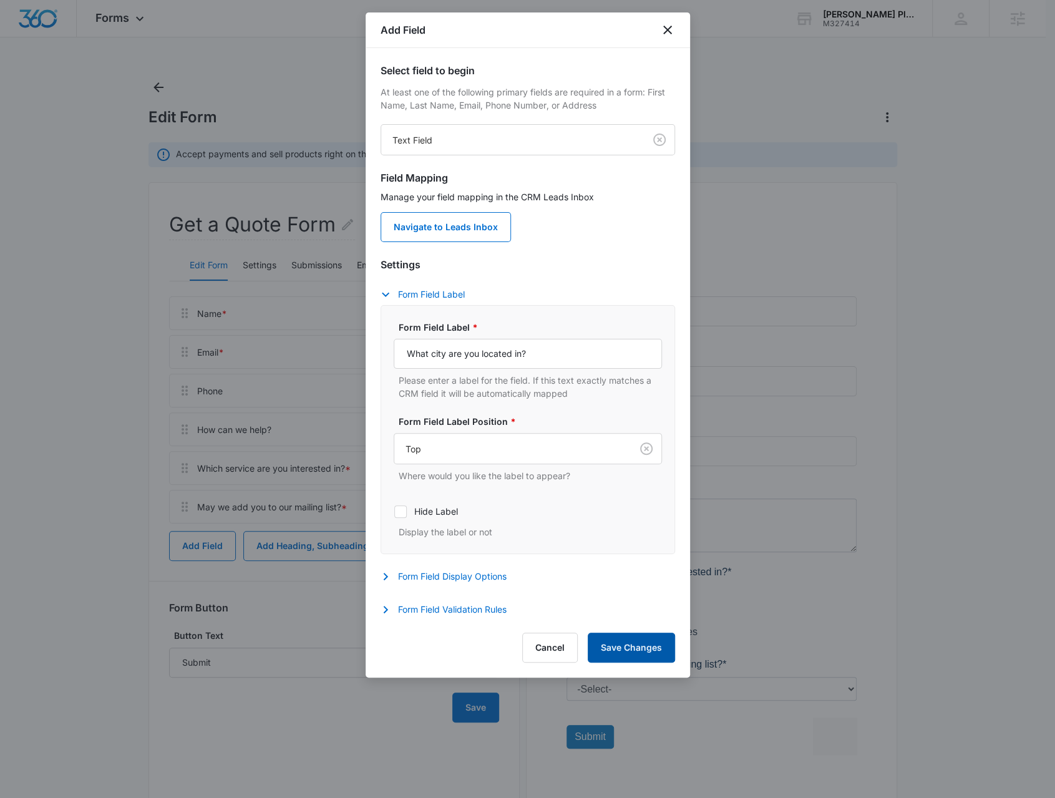
click at [630, 645] on button "Save Changes" at bounding box center [631, 648] width 87 height 30
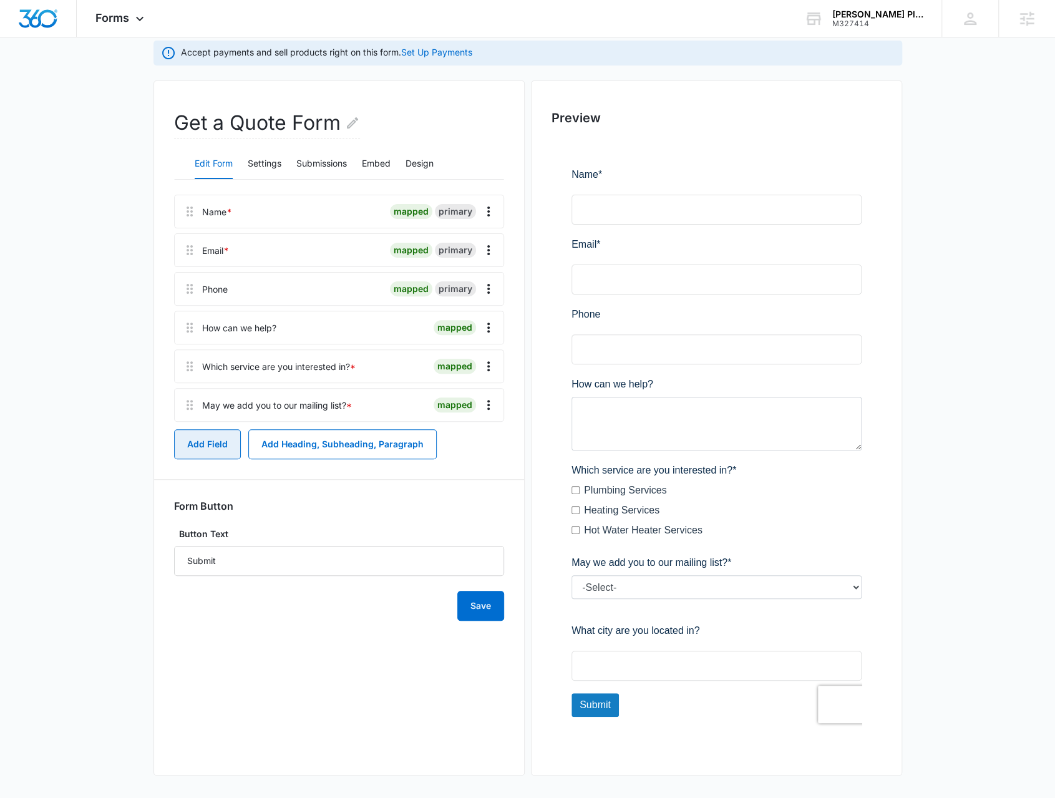
scroll to position [104, 0]
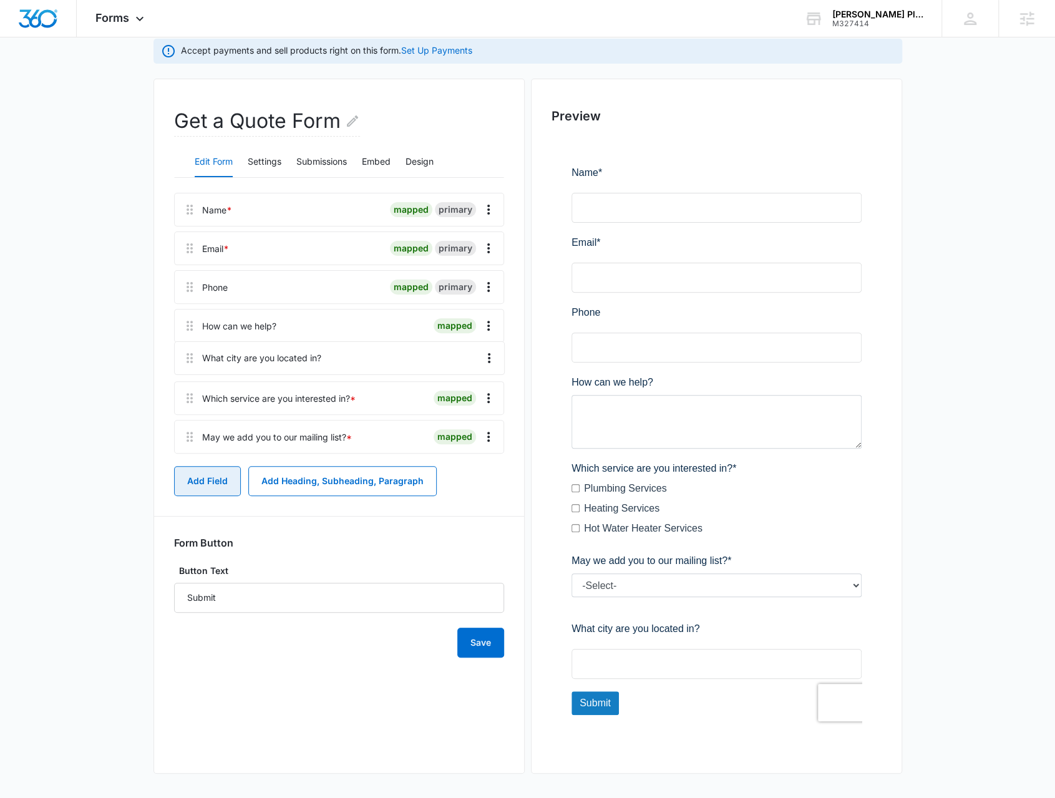
drag, startPoint x: 187, startPoint y: 445, endPoint x: 188, endPoint y: 349, distance: 96.1
click at [188, 349] on div "Name * mapped primary Email * mapped primary Phone mapped primary How can we he…" at bounding box center [339, 326] width 330 height 266
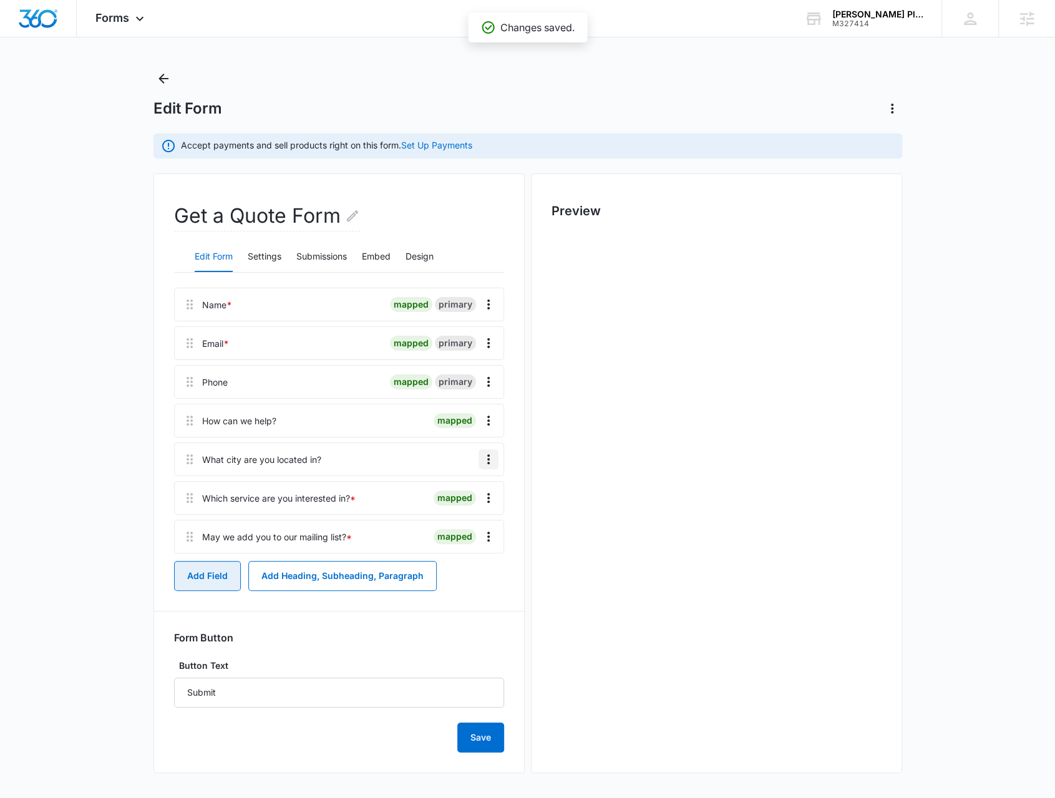
scroll to position [7, 0]
click at [486, 370] on div "Phone mapped primary" at bounding box center [339, 383] width 330 height 34
click at [489, 455] on icon "Overflow Menu" at bounding box center [488, 460] width 2 height 10
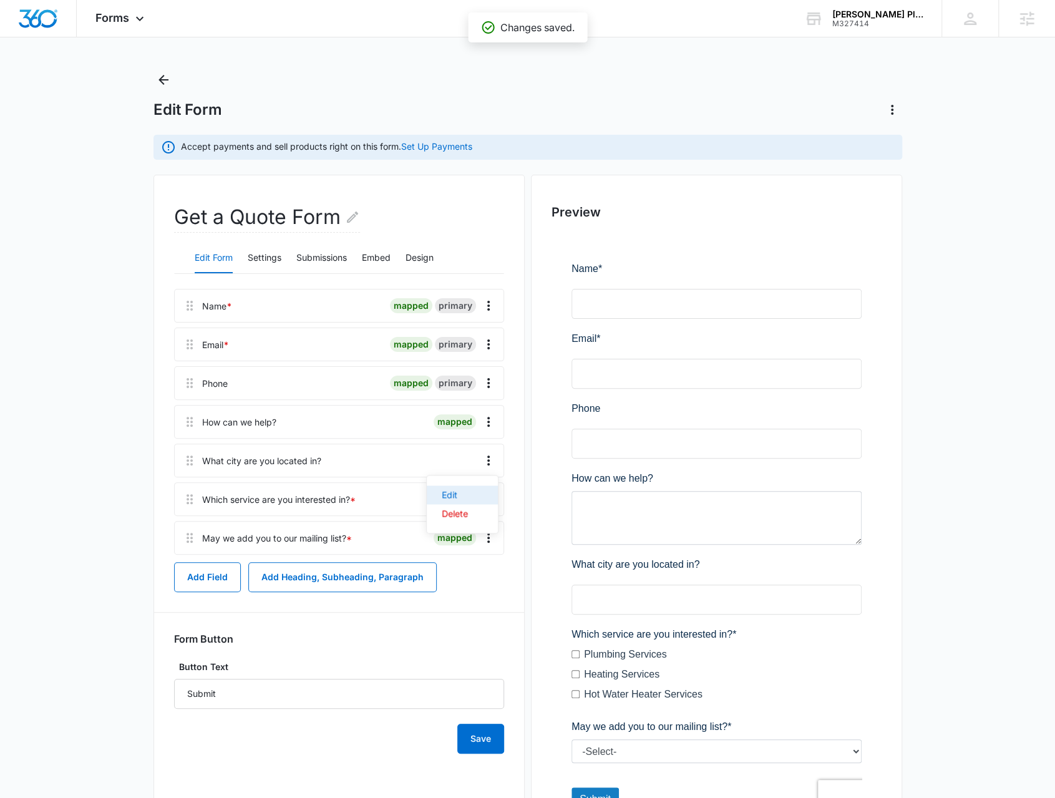
click at [490, 500] on button "Edit" at bounding box center [462, 494] width 71 height 19
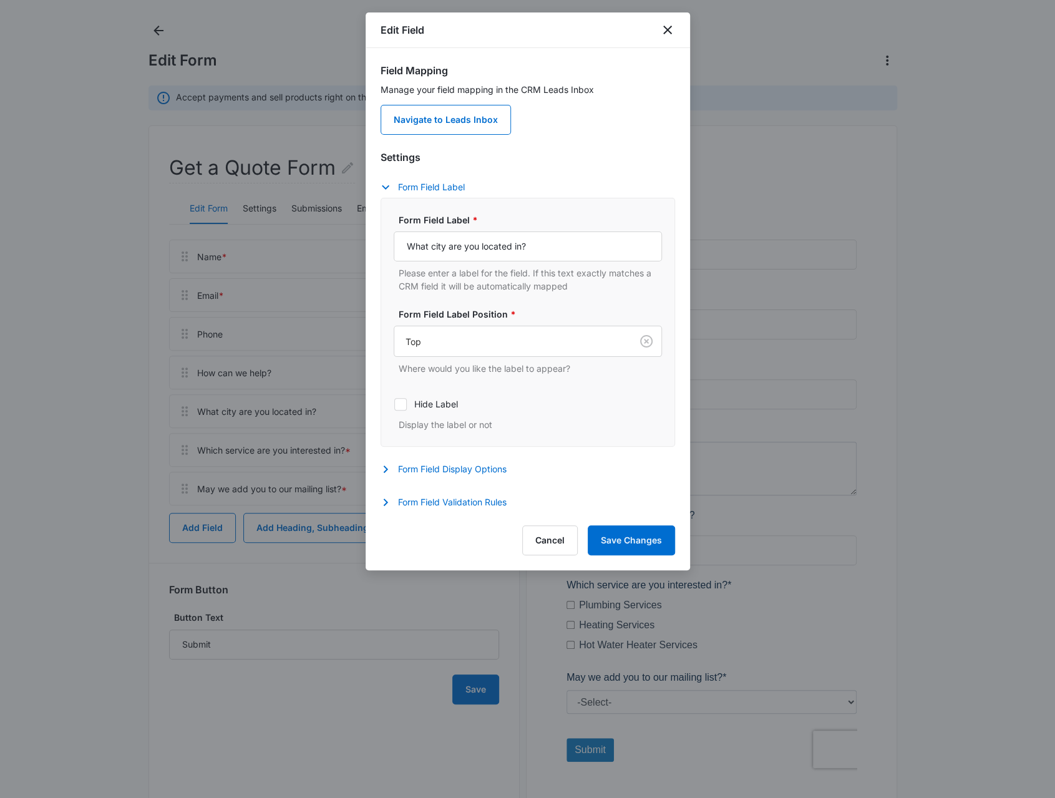
scroll to position [104, 0]
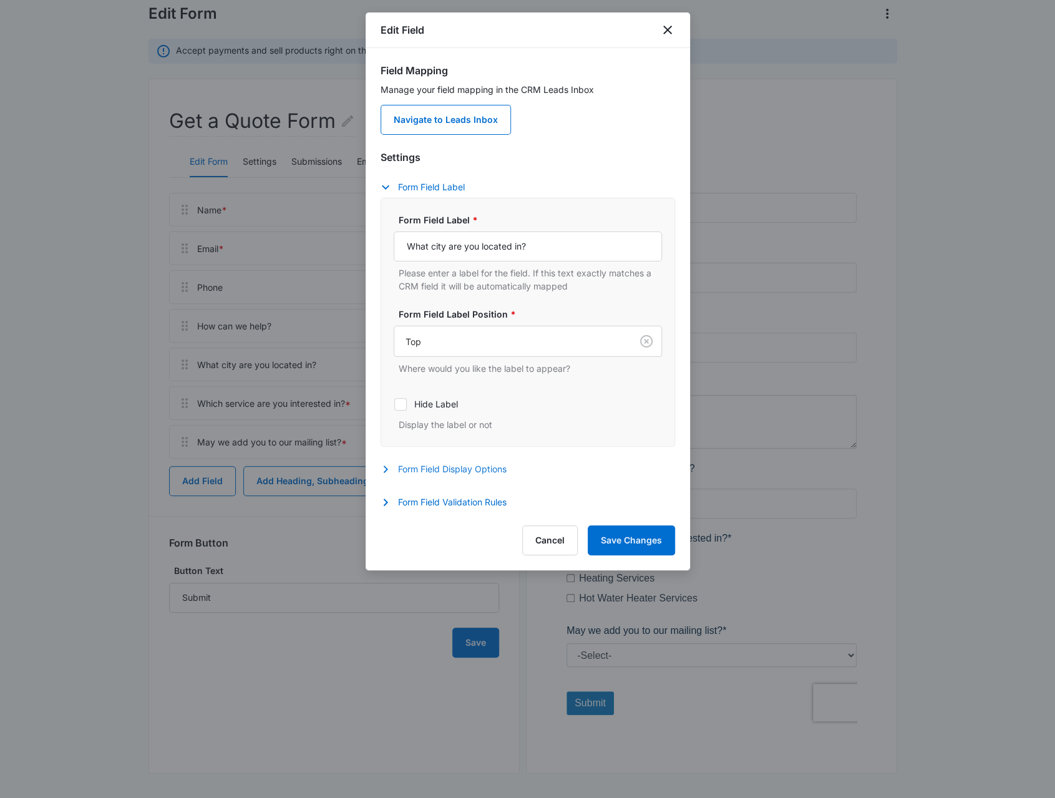
click at [469, 471] on button "Form Field Display Options" at bounding box center [450, 469] width 139 height 15
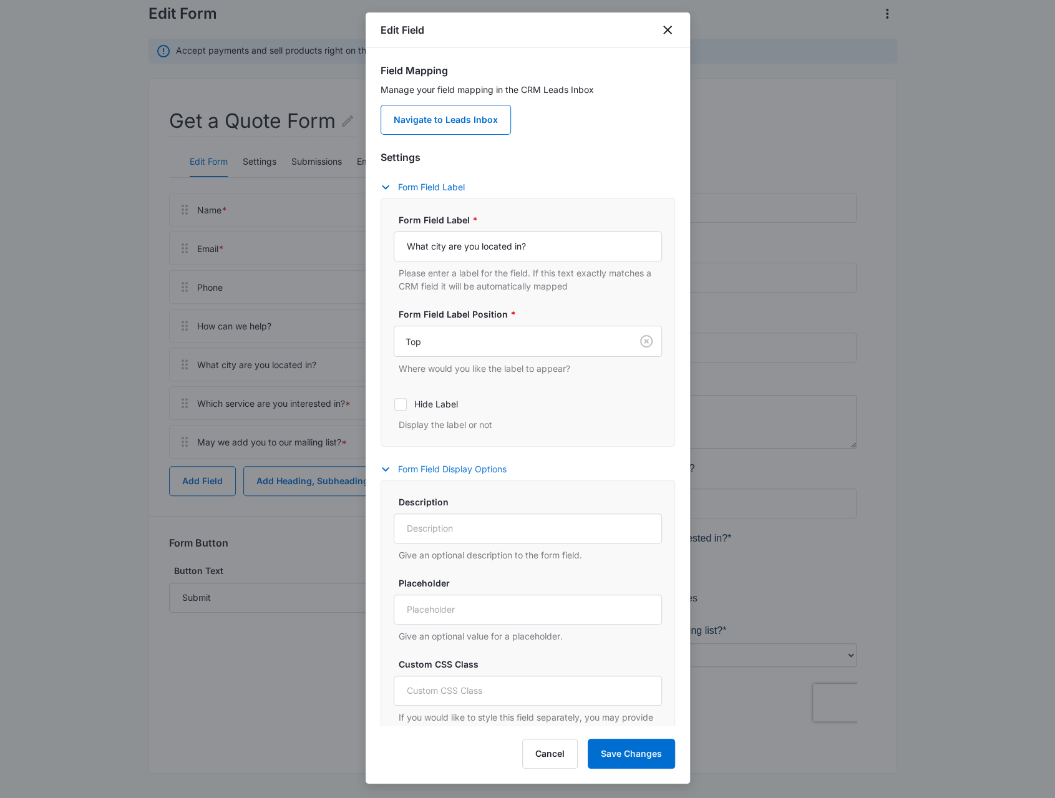
scroll to position [94, 0]
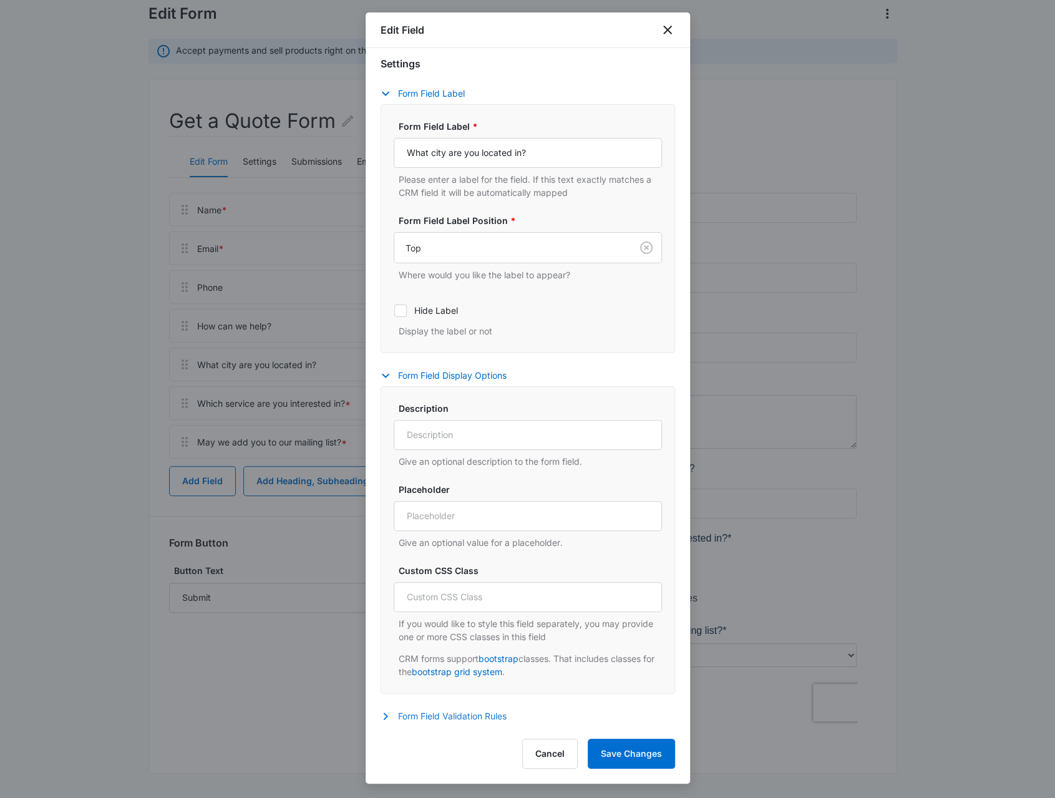
drag, startPoint x: 446, startPoint y: 721, endPoint x: 468, endPoint y: 667, distance: 58.2
click at [446, 721] on button "Form Field Validation Rules" at bounding box center [450, 716] width 139 height 15
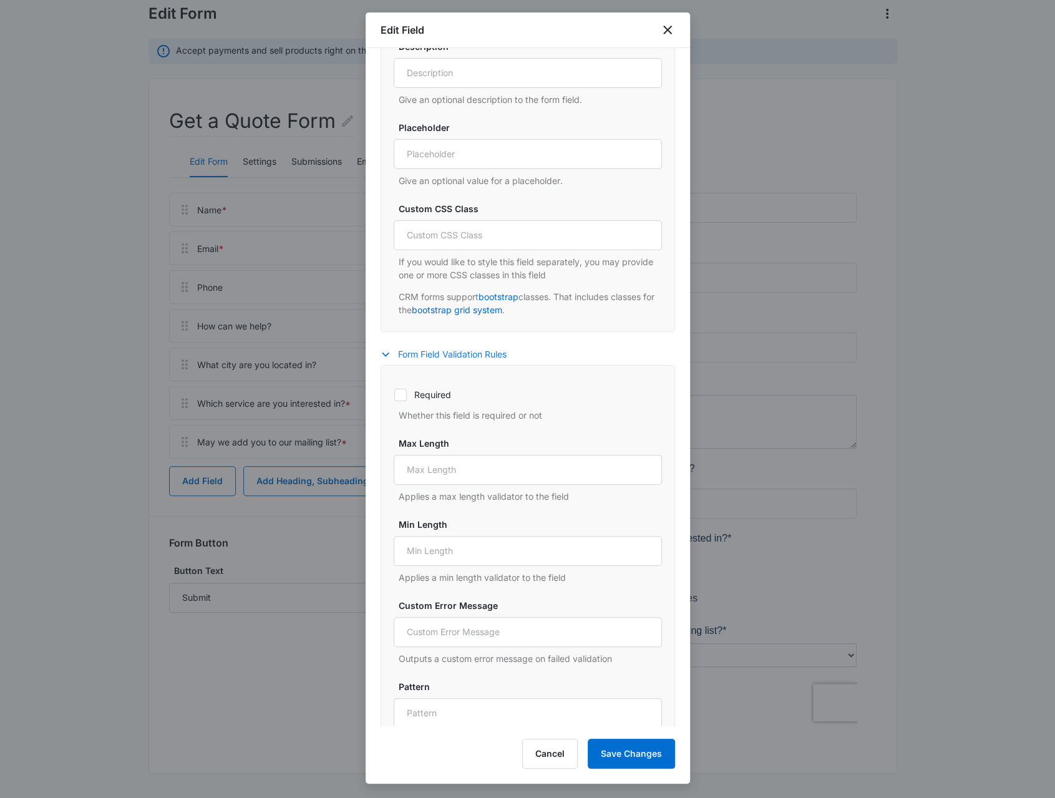
scroll to position [504, 0]
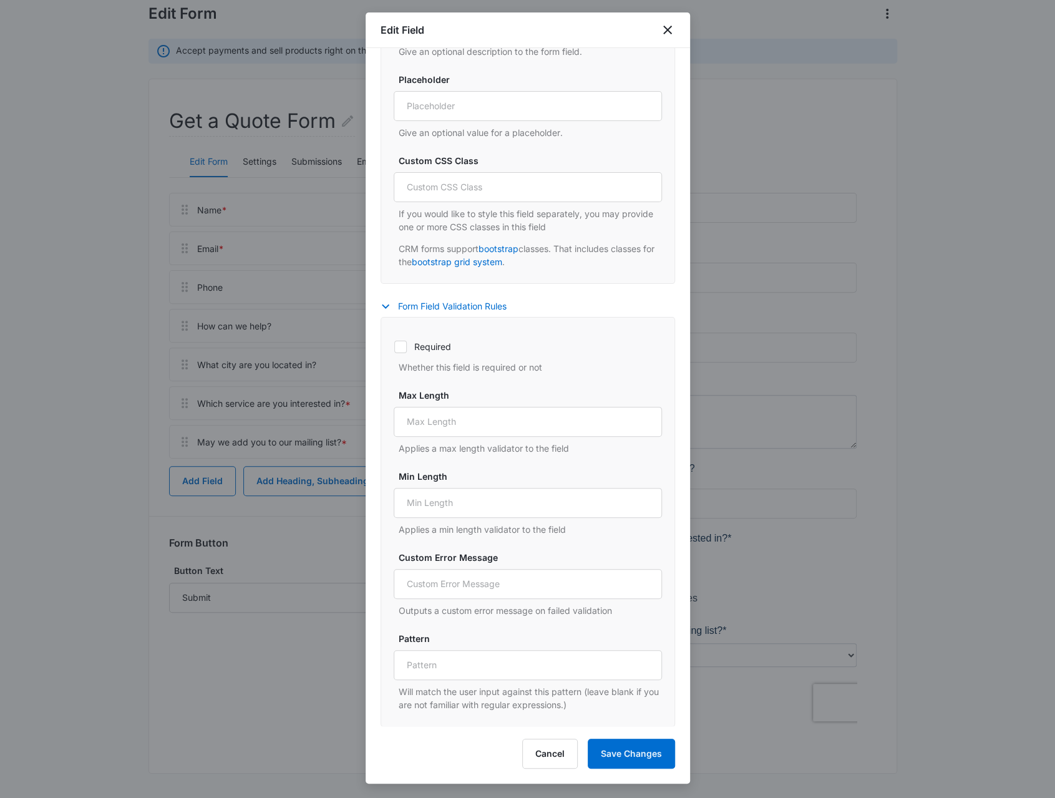
click at [407, 356] on div "Required Whether this field is required or not" at bounding box center [528, 353] width 268 height 41
click at [406, 345] on div at bounding box center [400, 347] width 12 height 12
click at [394, 346] on input "Required" at bounding box center [394, 346] width 1 height 1
checkbox input "true"
drag, startPoint x: 643, startPoint y: 758, endPoint x: 495, endPoint y: 723, distance: 151.3
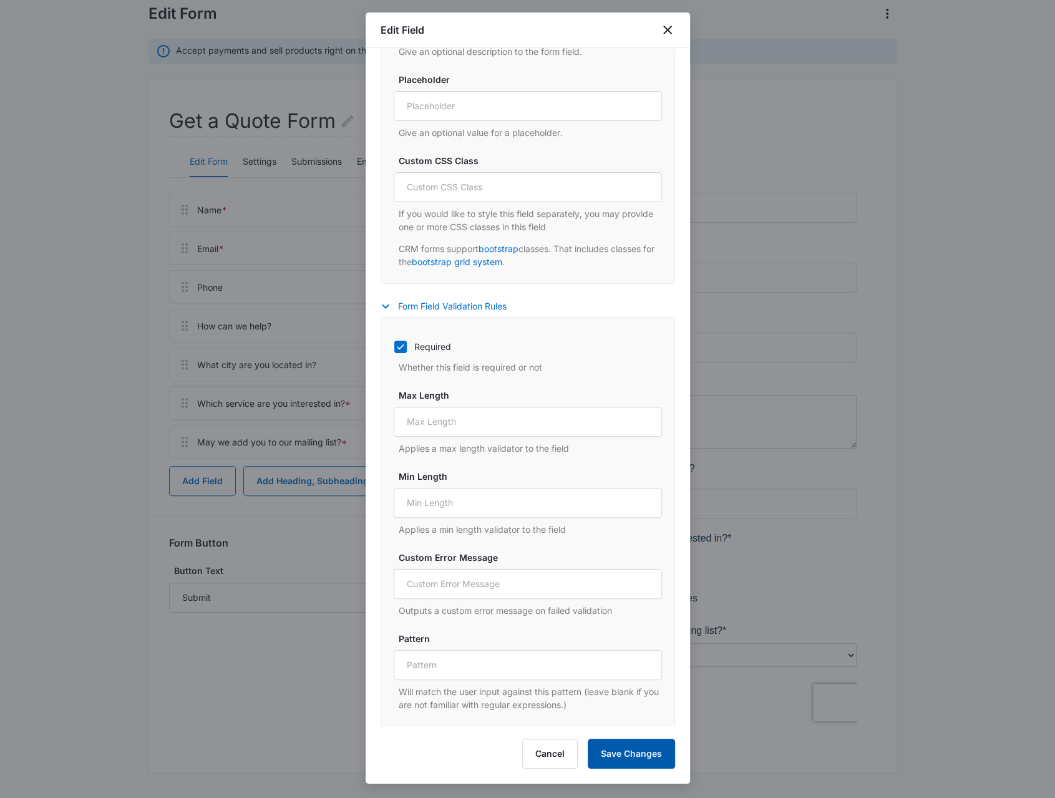
click at [642, 754] on button "Save Changes" at bounding box center [631, 754] width 87 height 30
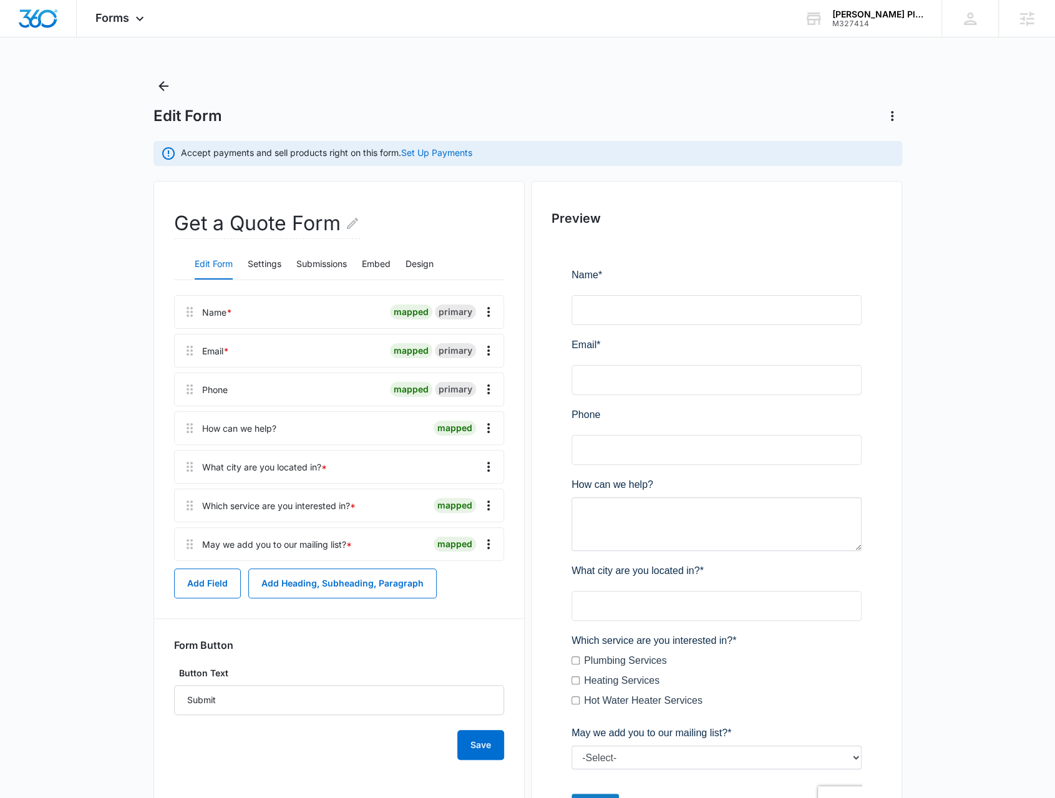
scroll to position [0, 0]
click at [171, 93] on button "Back" at bounding box center [163, 87] width 20 height 20
click at [155, 89] on button "Back" at bounding box center [163, 87] width 20 height 20
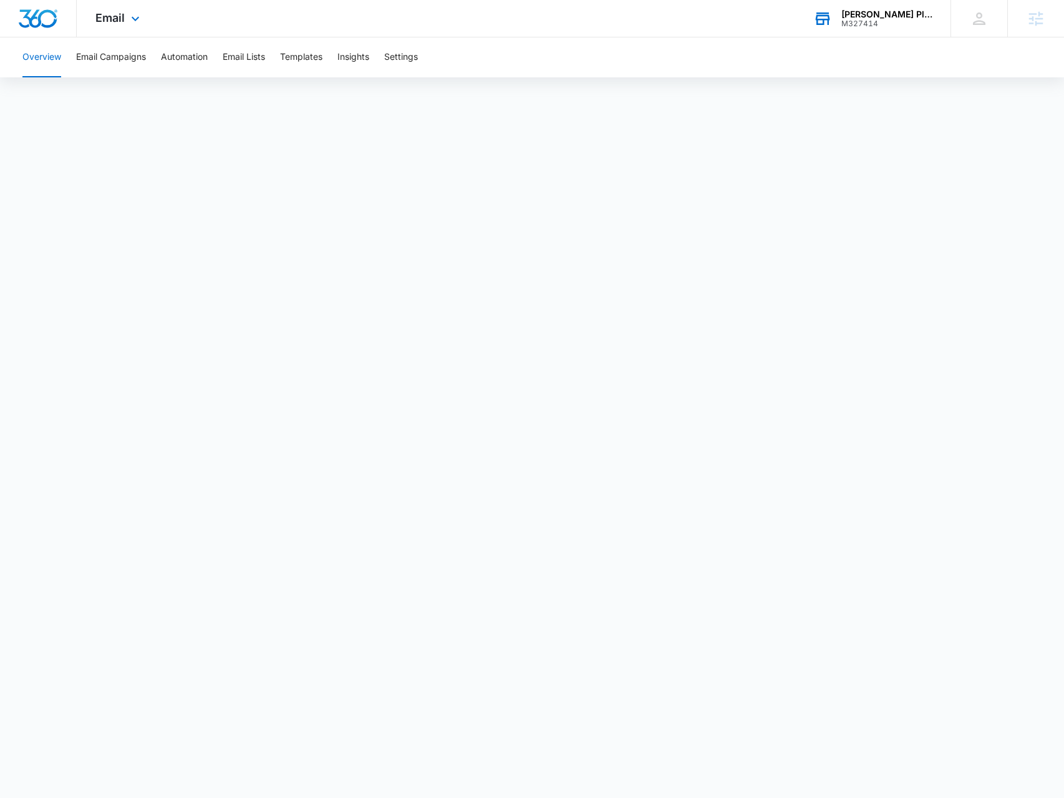
click at [875, 31] on div "[PERSON_NAME] Plumbing and Heating M327414 Your Accounts View All" at bounding box center [873, 18] width 156 height 37
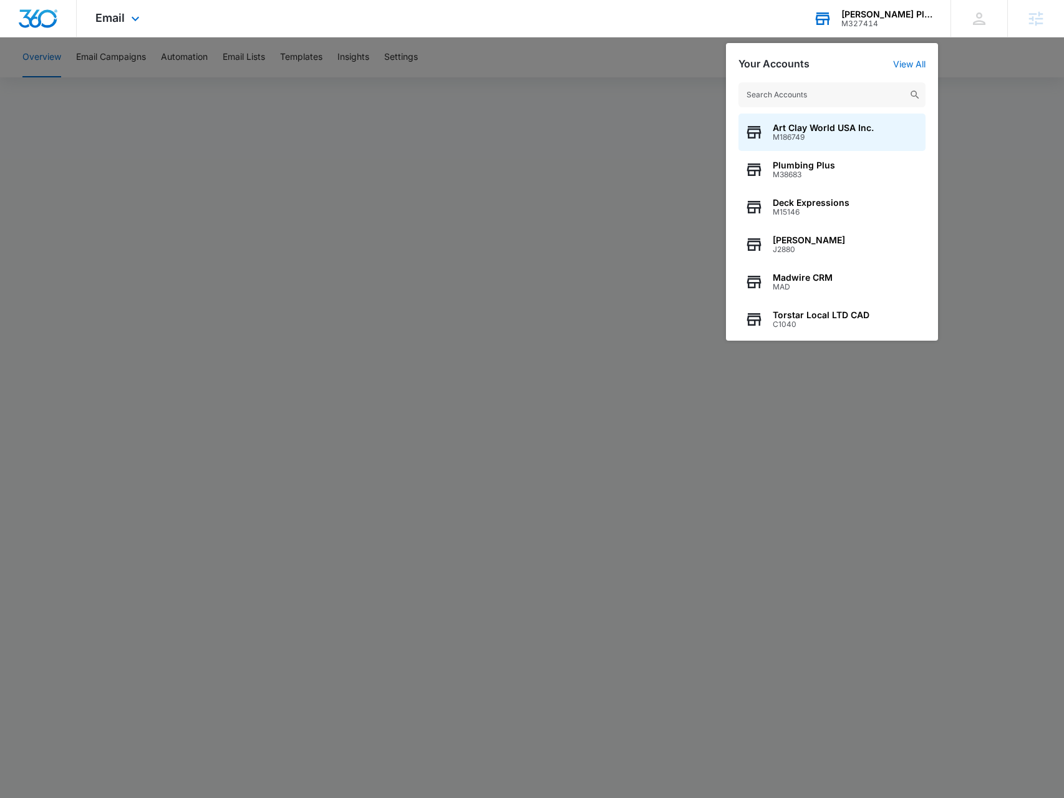
click at [829, 90] on input "text" at bounding box center [832, 94] width 187 height 25
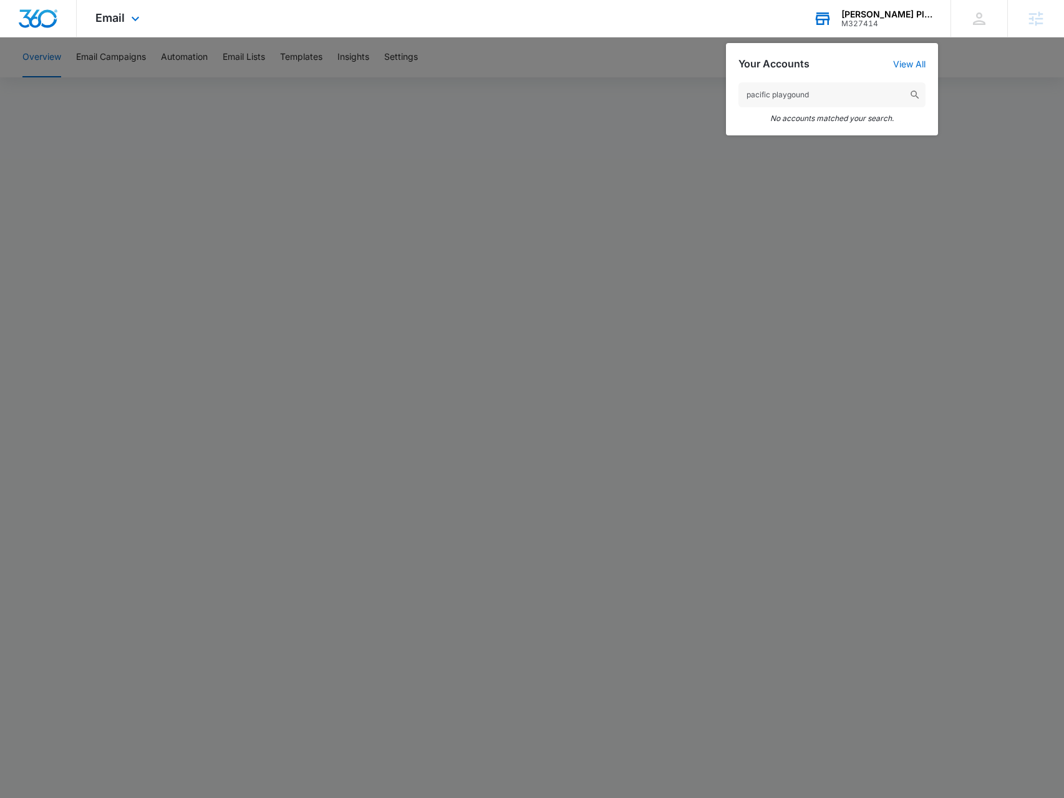
click at [785, 96] on input "pacific playgound" at bounding box center [832, 94] width 187 height 25
click at [787, 98] on input "pacific playgound" at bounding box center [832, 94] width 187 height 25
type input "pacific playground"
click at [790, 131] on span "Pacific Playground" at bounding box center [813, 128] width 81 height 10
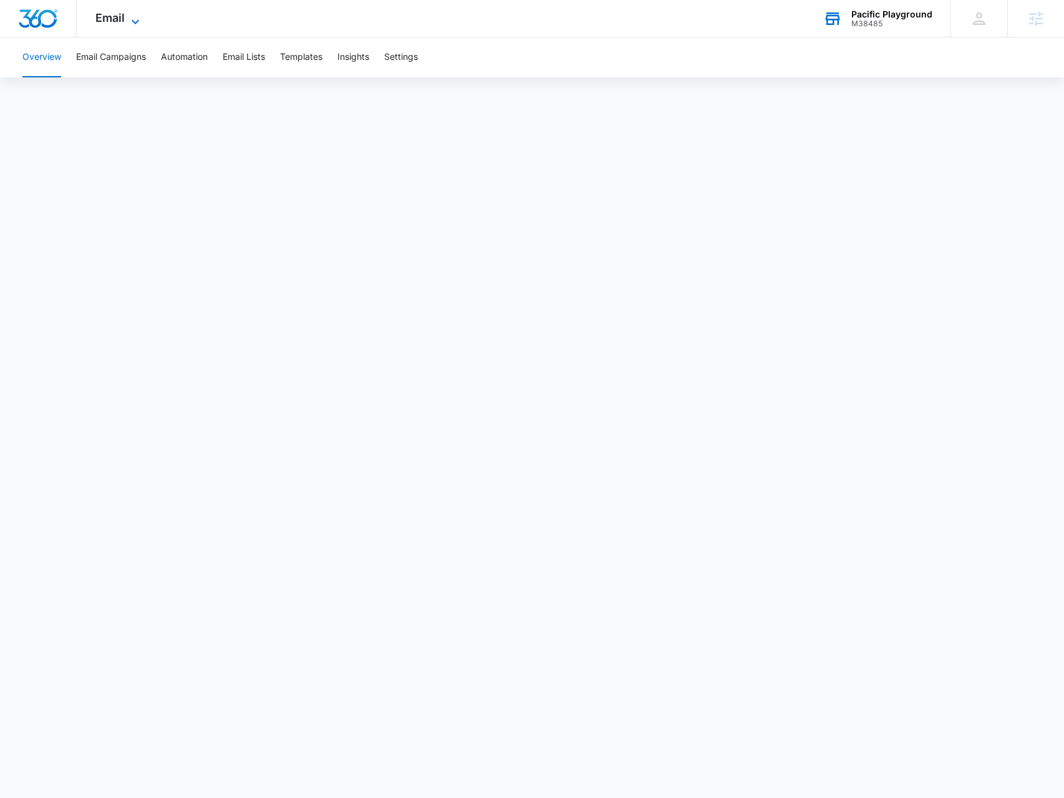
click at [125, 22] on div "Email Apps Reputation Websites Forms CRM Email Social Payments Content Ads Inte…" at bounding box center [119, 18] width 85 height 37
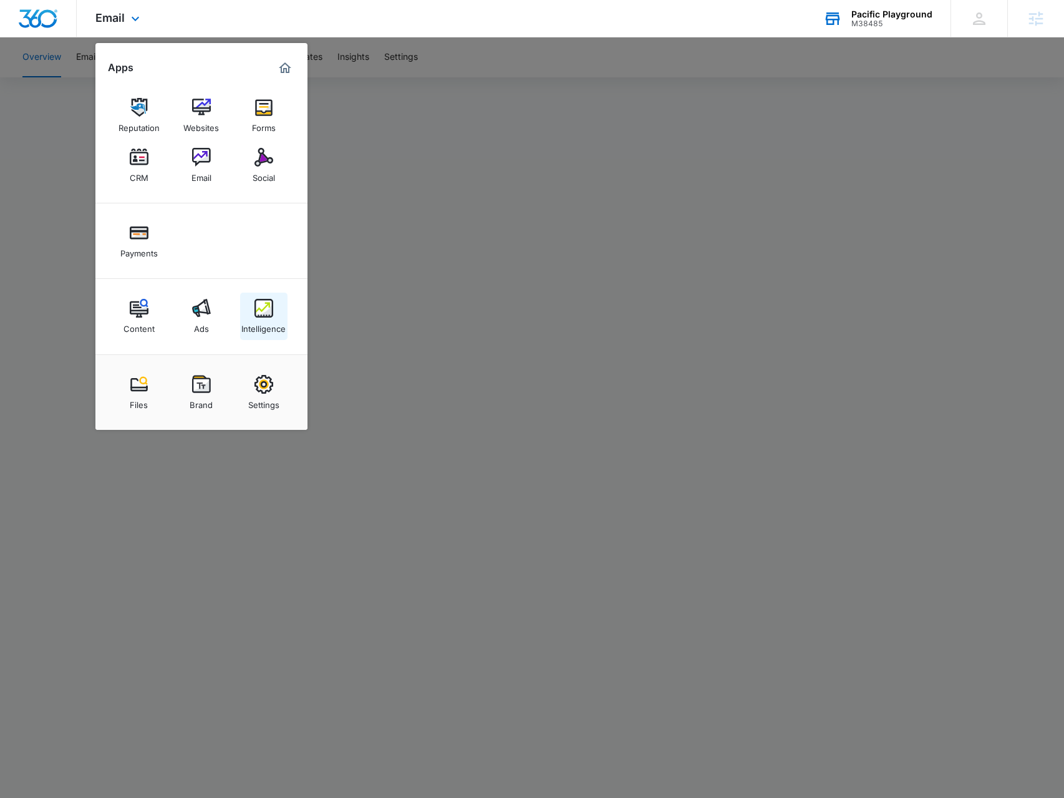
click at [245, 322] on div "Intelligence" at bounding box center [263, 326] width 44 height 16
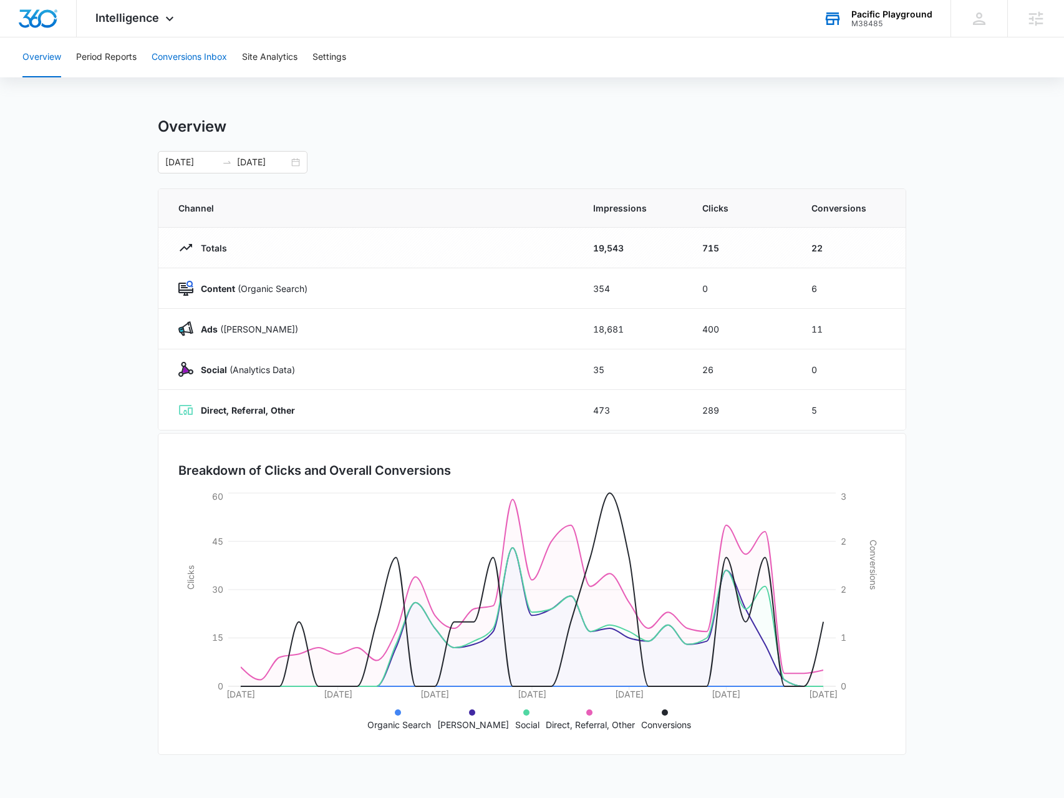
click at [183, 66] on button "Conversions Inbox" at bounding box center [189, 57] width 75 height 40
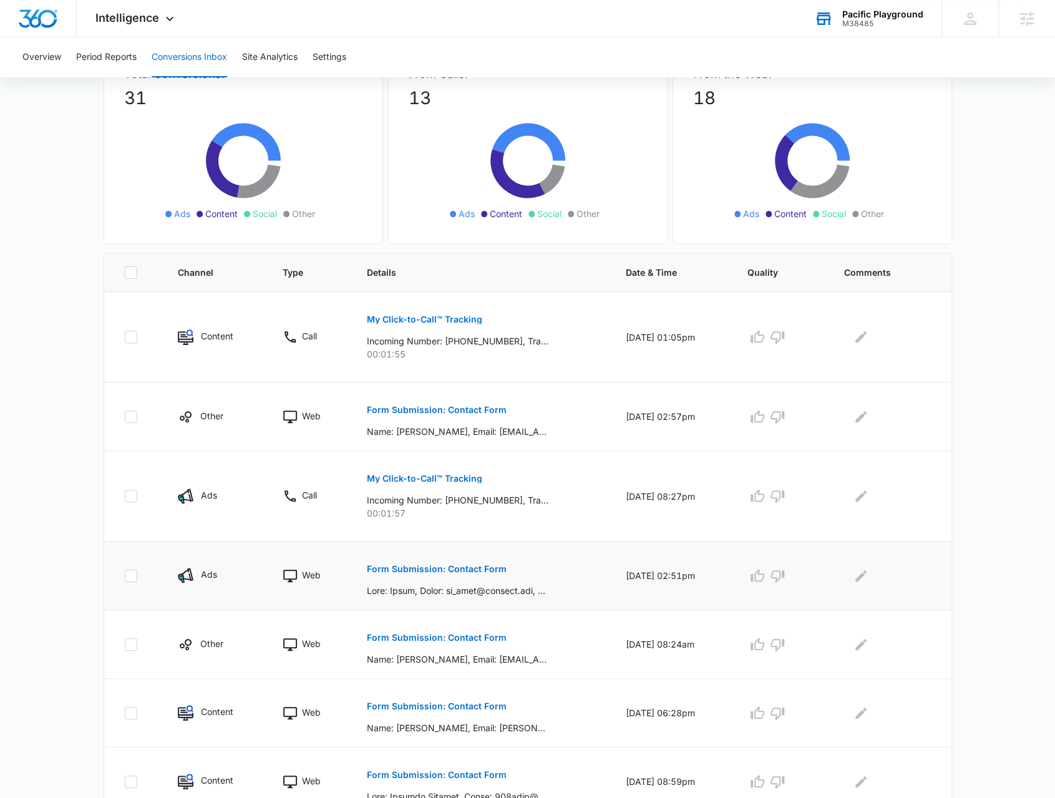
scroll to position [250, 0]
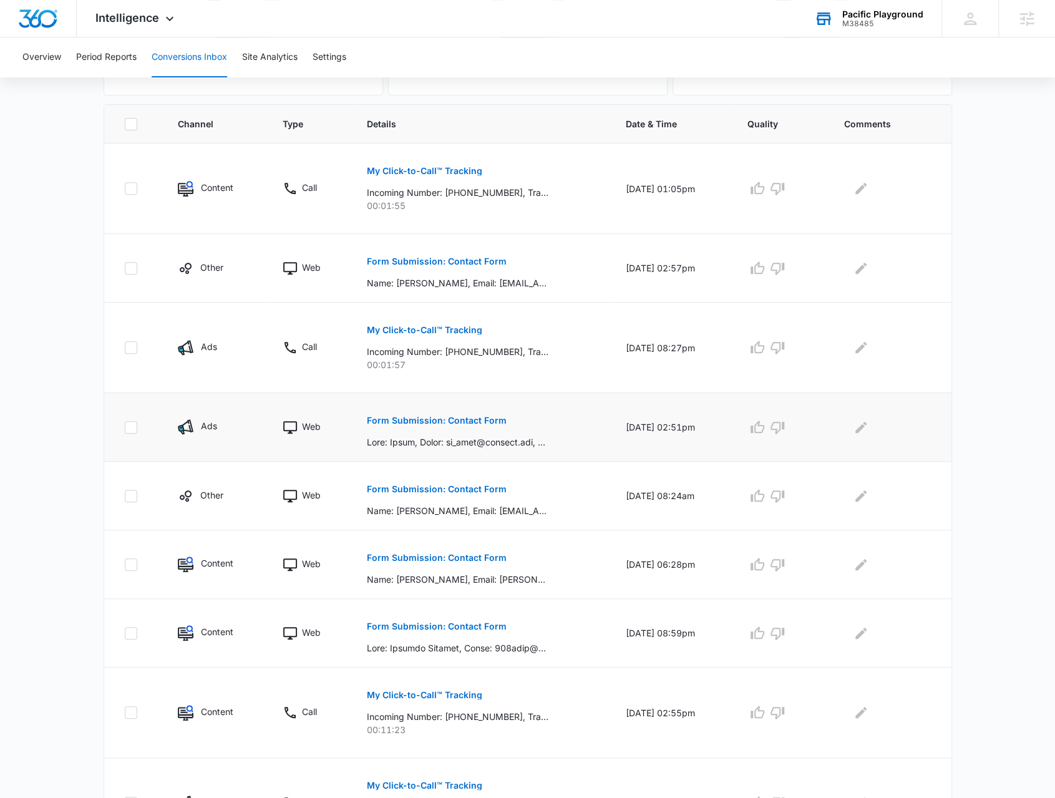
click at [408, 417] on p "Form Submission: Contact Form" at bounding box center [437, 420] width 140 height 9
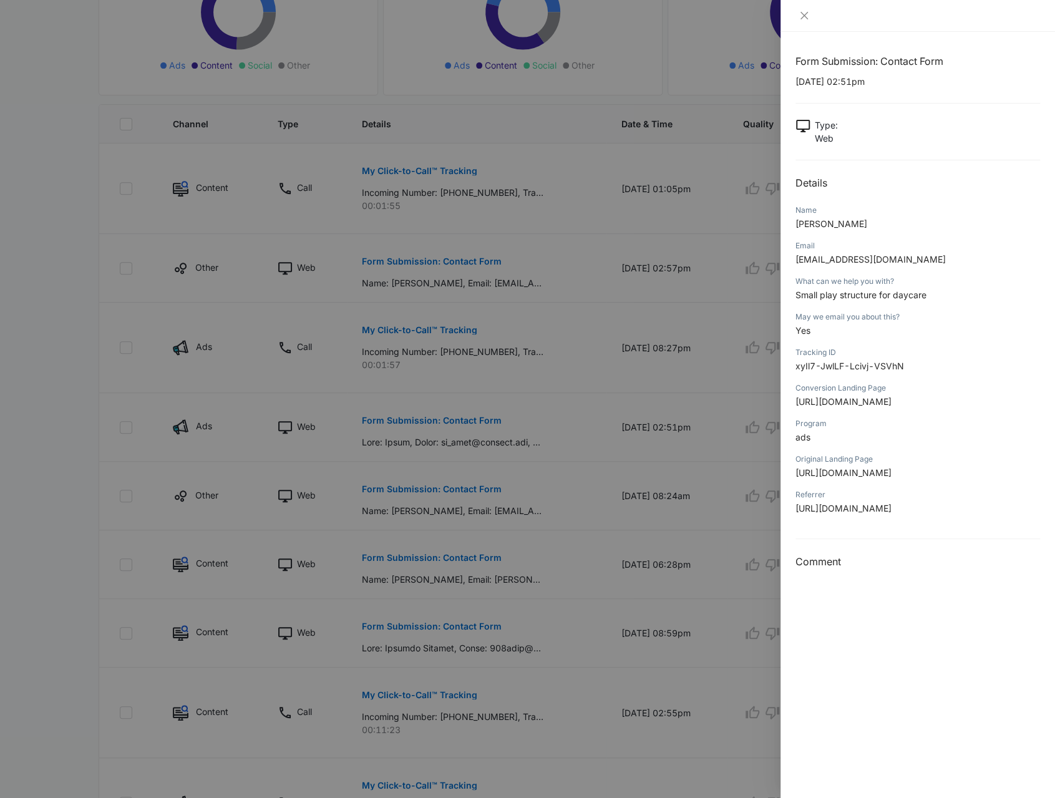
click at [837, 340] on div "May we email you about this? Yes" at bounding box center [918, 328] width 245 height 36
click at [805, 19] on icon "close" at bounding box center [804, 16] width 10 height 10
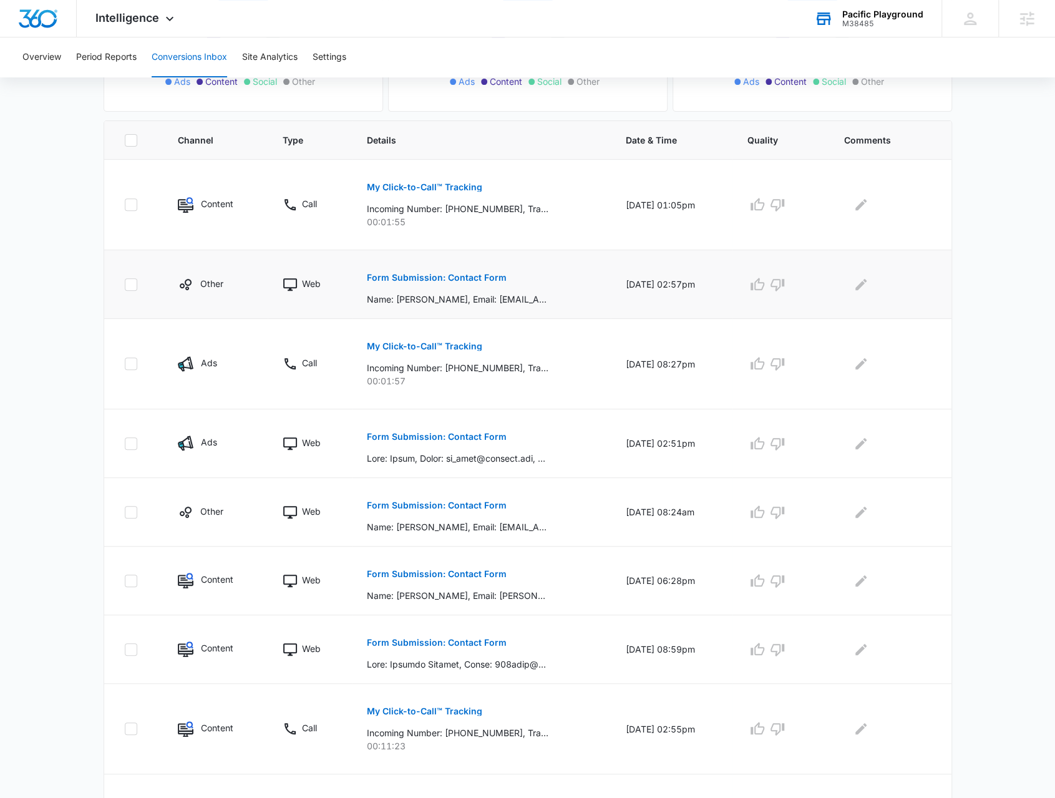
scroll to position [177, 0]
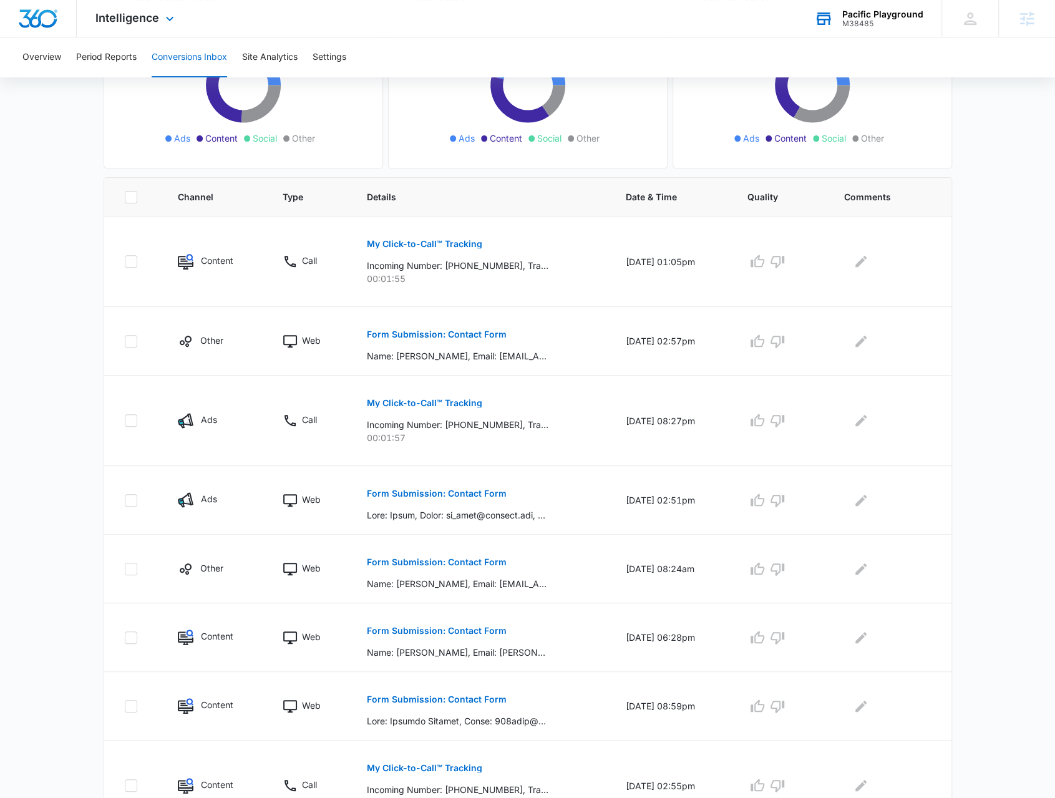
click at [171, 31] on div "Intelligence Apps Reputation Websites Forms CRM Email Social Payments Content A…" at bounding box center [136, 18] width 119 height 37
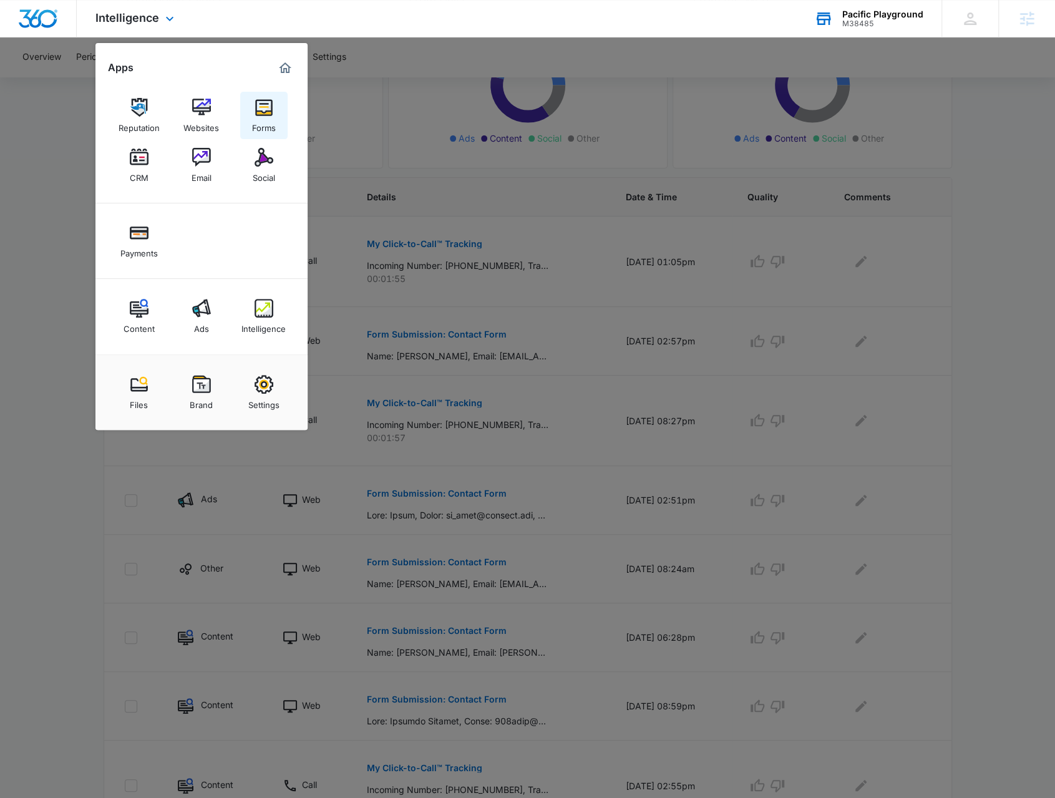
click at [266, 121] on div "Forms" at bounding box center [264, 125] width 24 height 16
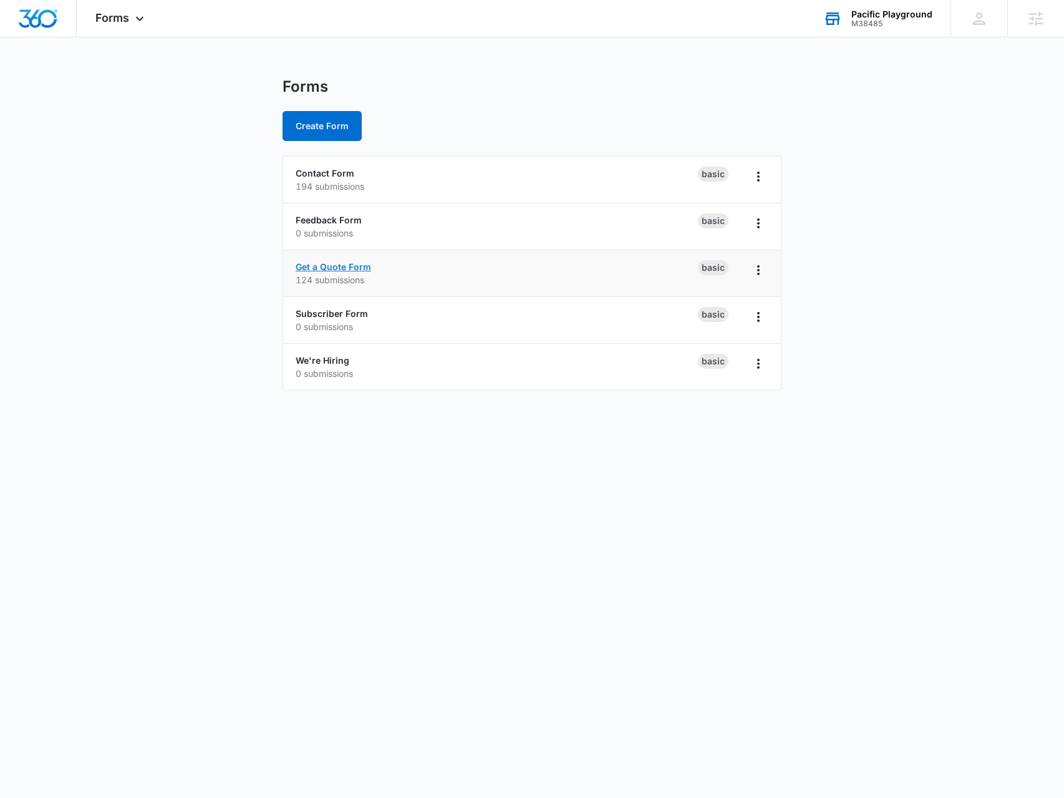
click at [344, 266] on link "Get a Quote Form" at bounding box center [333, 266] width 75 height 11
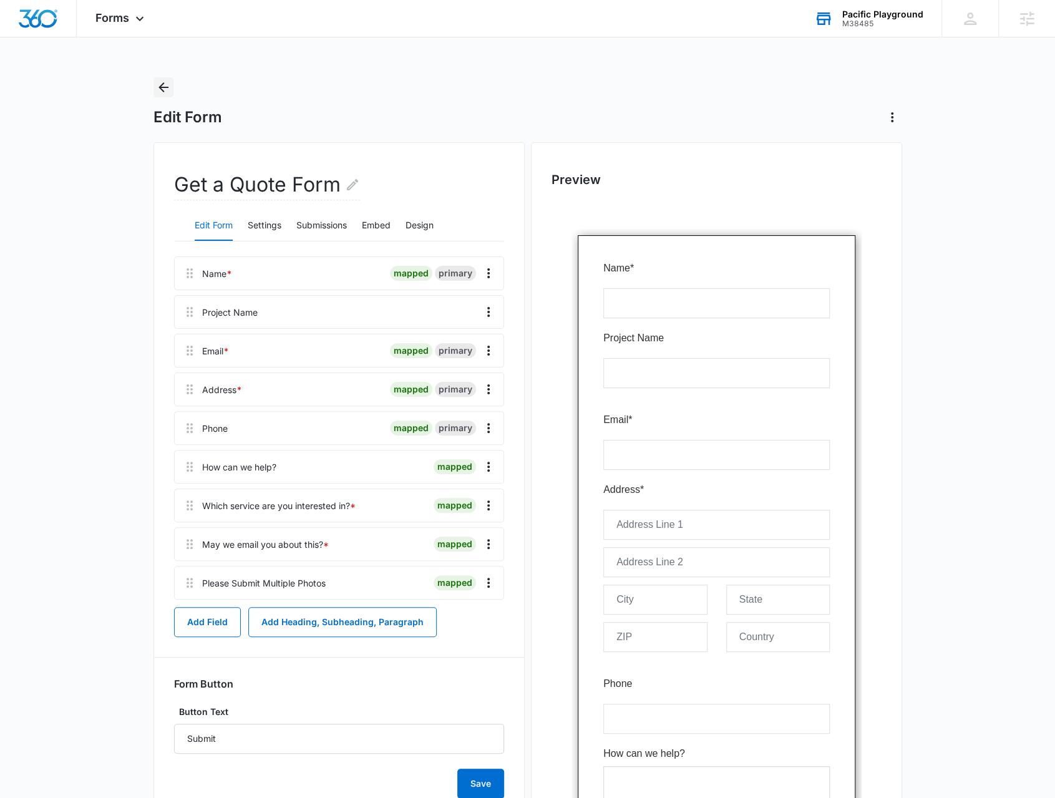
click at [165, 85] on icon "Back" at bounding box center [163, 87] width 15 height 15
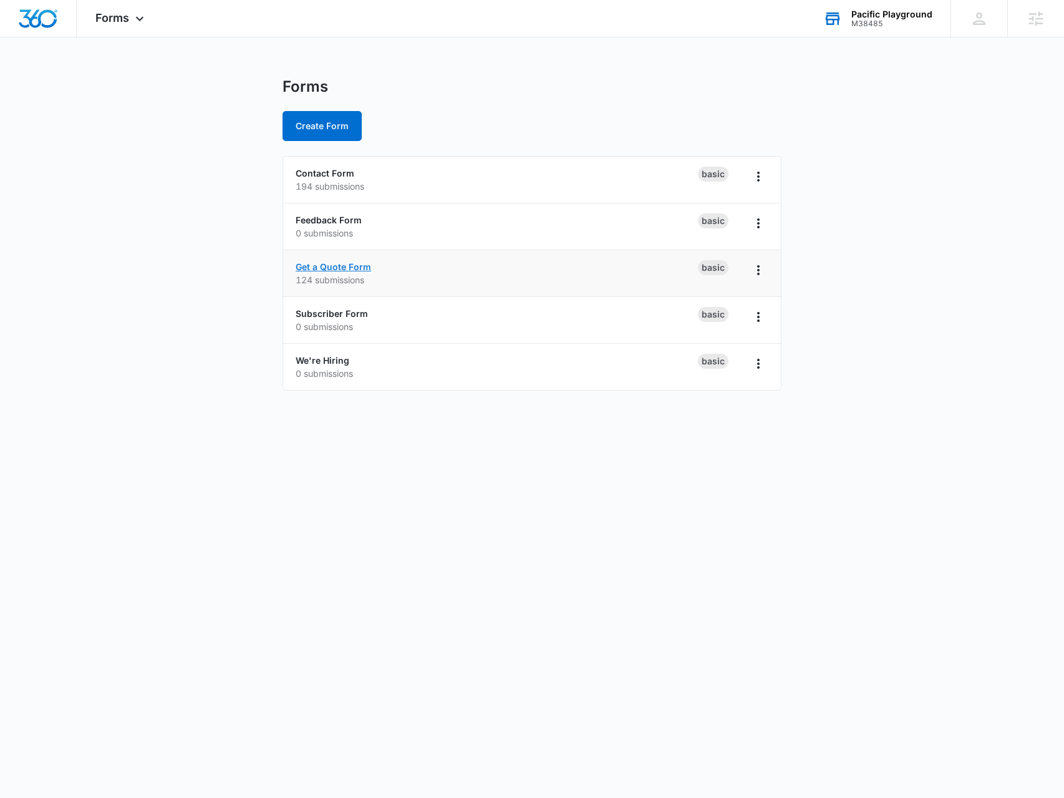
click at [347, 266] on link "Get a Quote Form" at bounding box center [333, 266] width 75 height 11
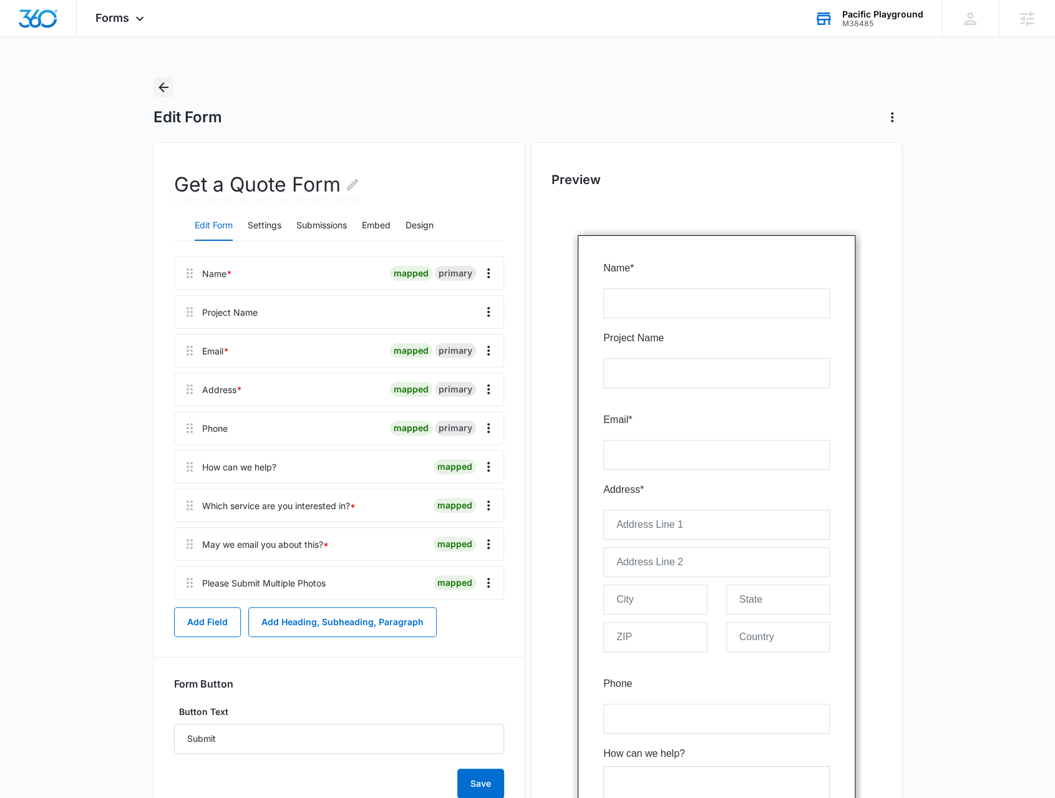
click at [169, 80] on icon "Back" at bounding box center [163, 87] width 15 height 15
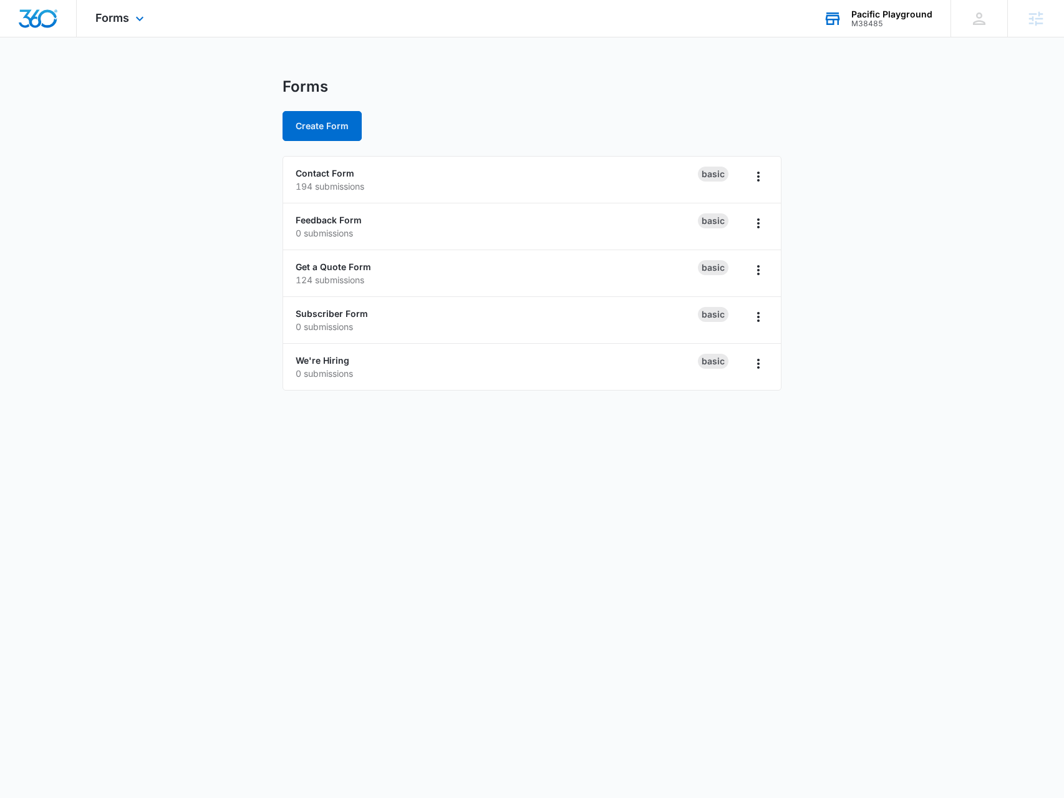
click at [142, 32] on div "Forms Apps Reputation Websites Forms CRM Email Social Payments Content Ads Inte…" at bounding box center [121, 18] width 89 height 37
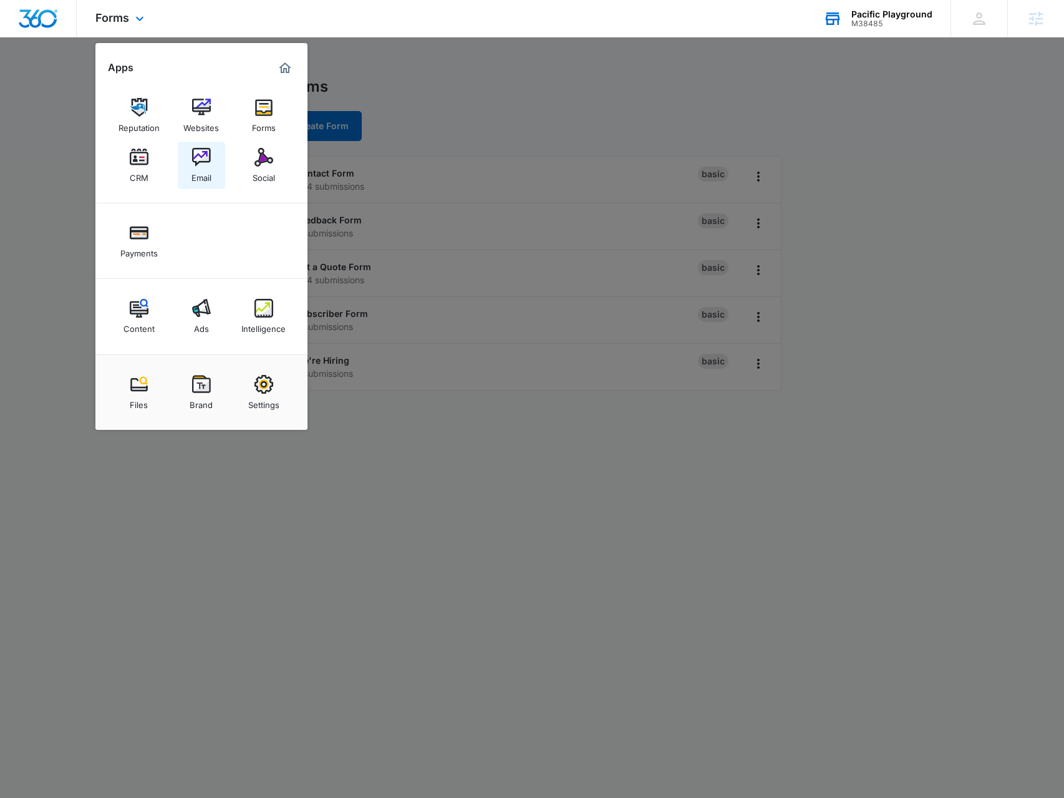
click at [192, 177] on div "Email" at bounding box center [202, 175] width 20 height 16
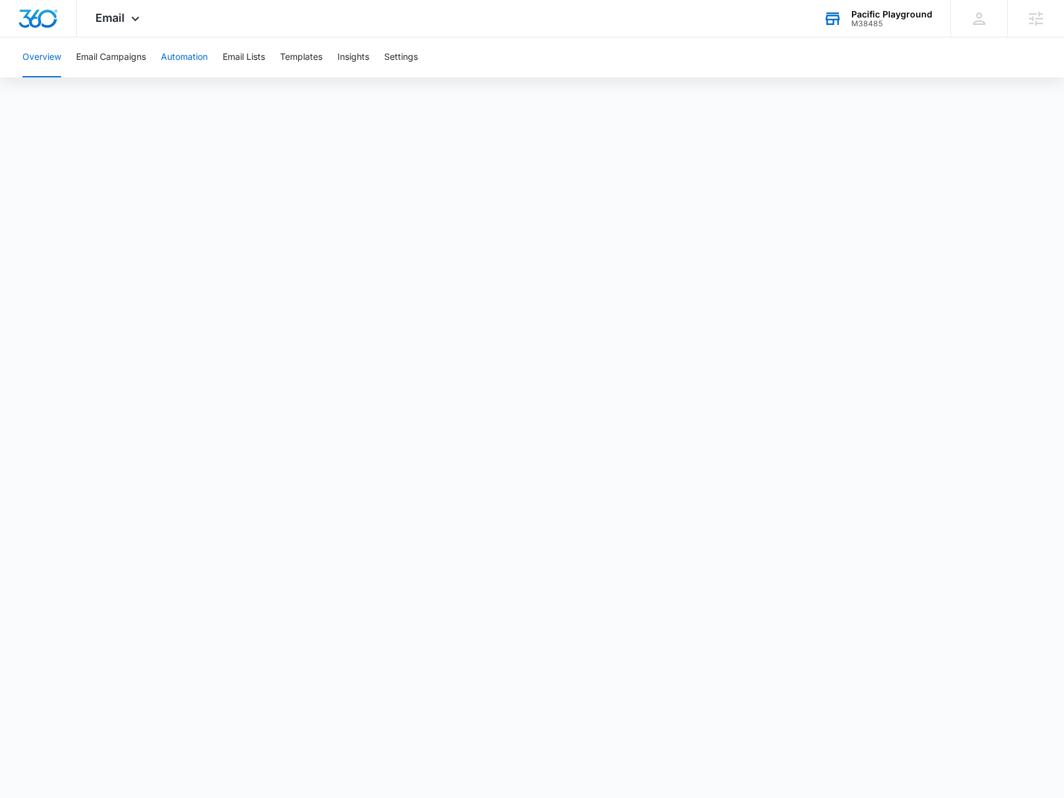
click at [182, 58] on button "Automation" at bounding box center [184, 57] width 47 height 40
drag, startPoint x: 101, startPoint y: 16, endPoint x: 151, endPoint y: 88, distance: 87.4
click at [101, 16] on span "Email" at bounding box center [109, 17] width 29 height 13
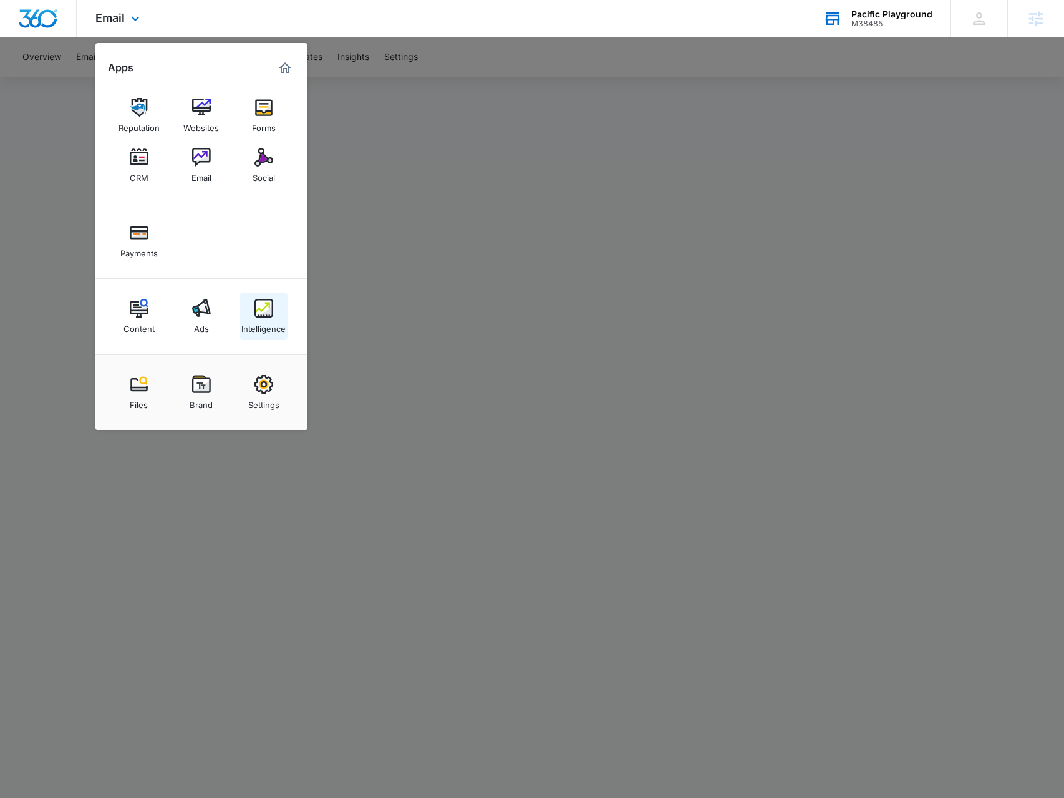
click at [259, 303] on img at bounding box center [264, 308] width 19 height 19
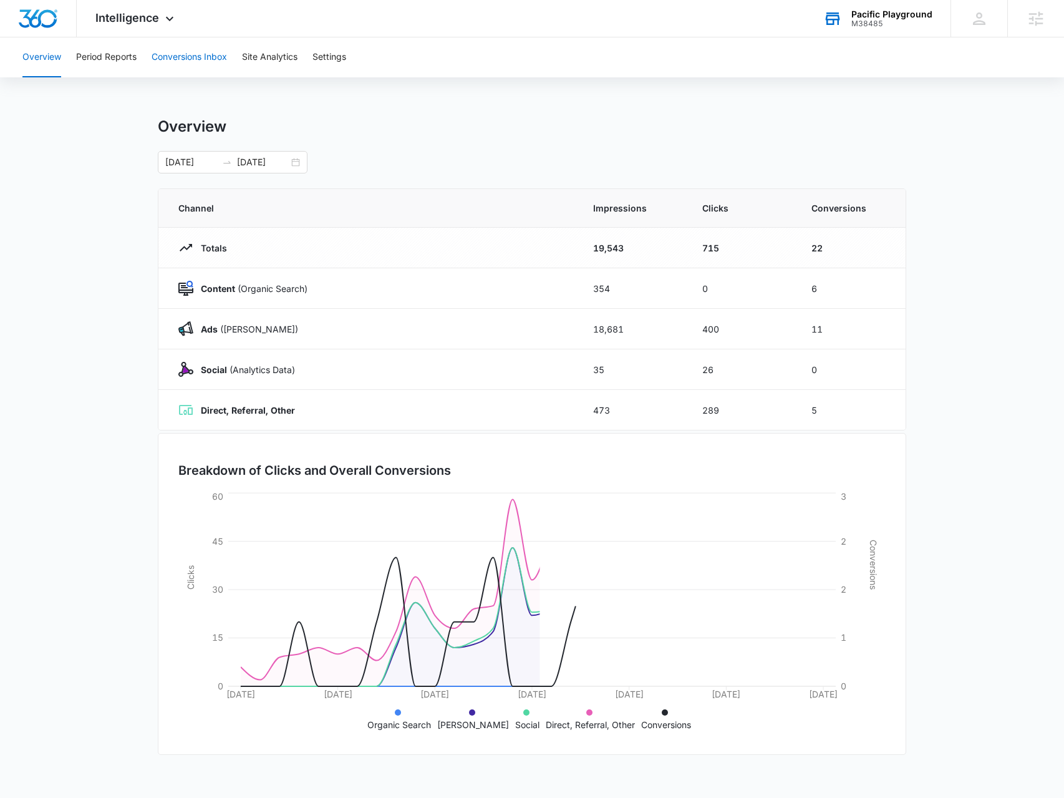
click at [166, 45] on button "Conversions Inbox" at bounding box center [189, 57] width 75 height 40
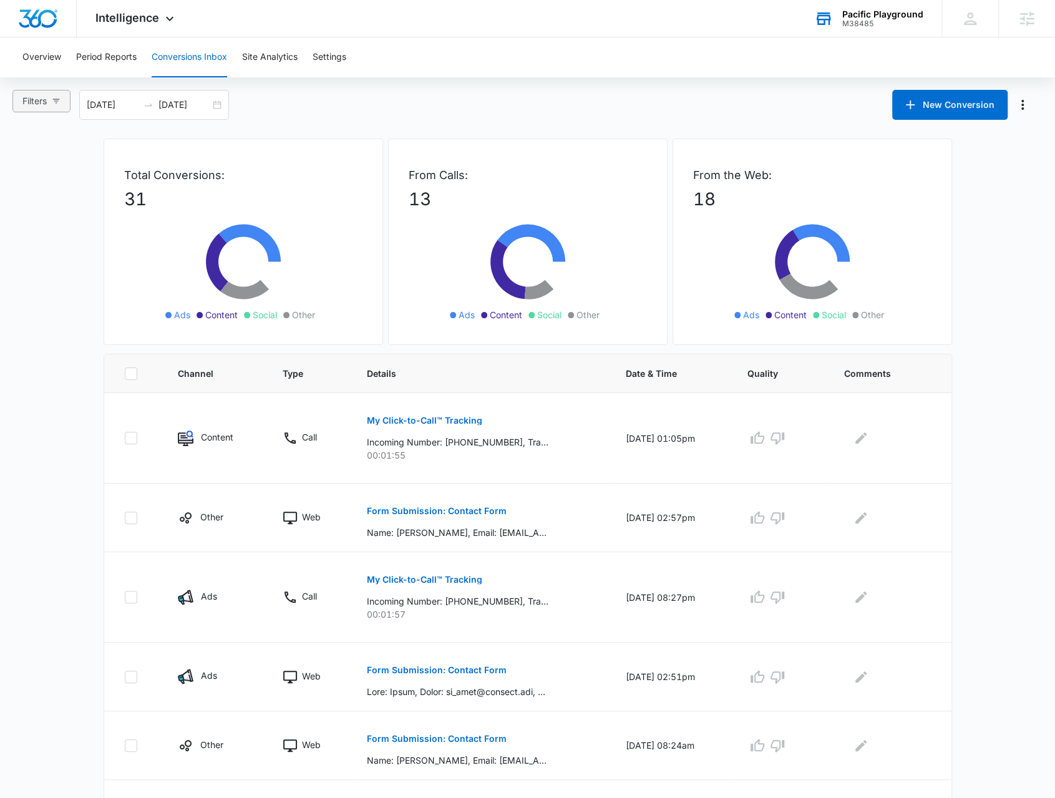
click at [55, 109] on button "Filters" at bounding box center [41, 101] width 58 height 22
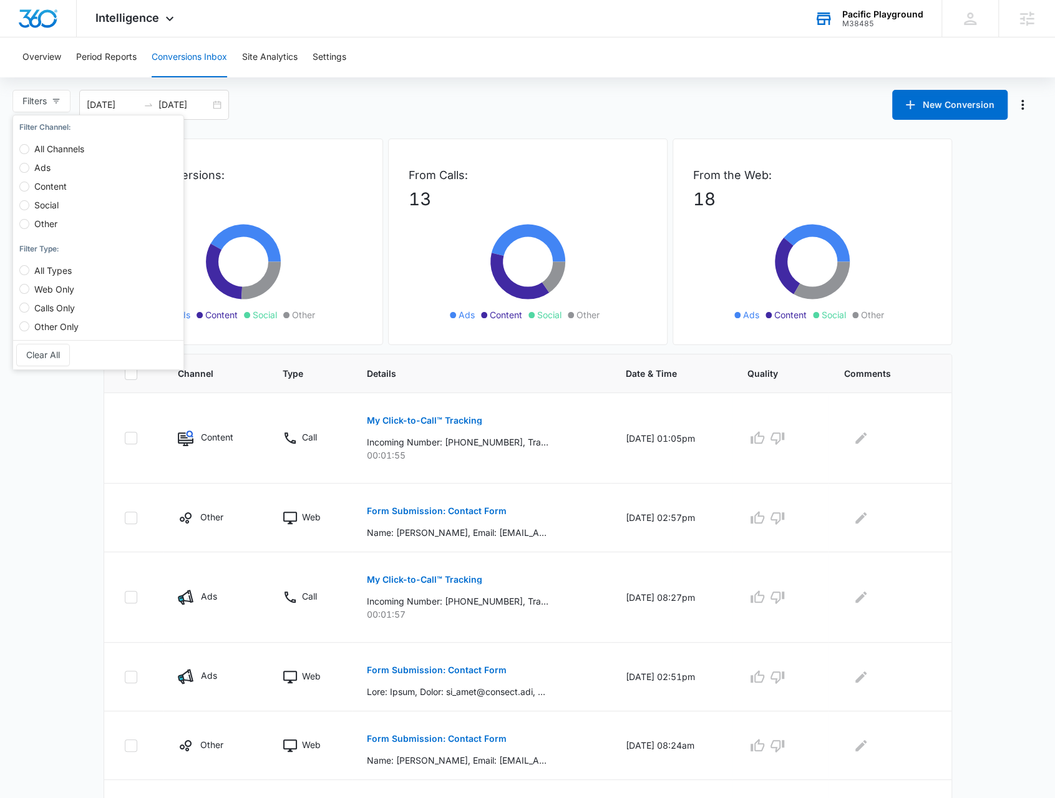
drag, startPoint x: 246, startPoint y: 108, endPoint x: 233, endPoint y: 105, distance: 13.3
click at [241, 107] on div "Filters Filter Channel : All Channels Ads Content Social Other Filter Type : Al…" at bounding box center [527, 105] width 1055 height 30
click at [220, 102] on div "07/13/2025 08/12/2025" at bounding box center [154, 105] width 150 height 30
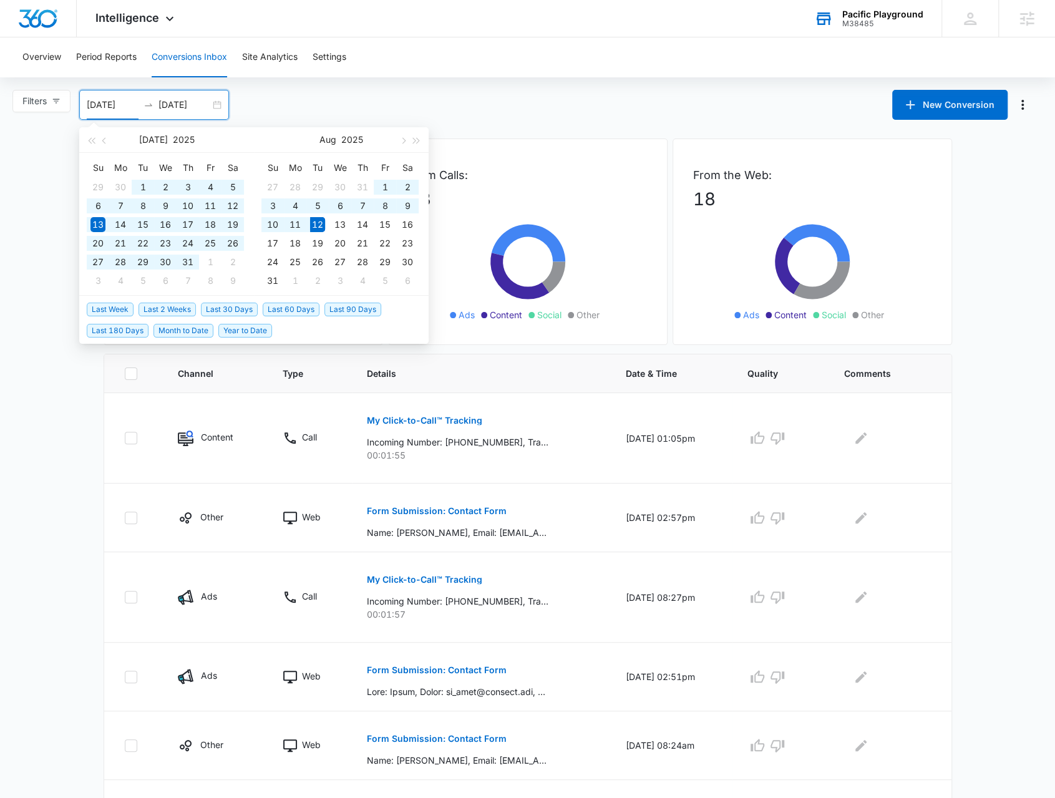
click at [251, 333] on span "Year to Date" at bounding box center [245, 331] width 54 height 14
type input "01/01/2025"
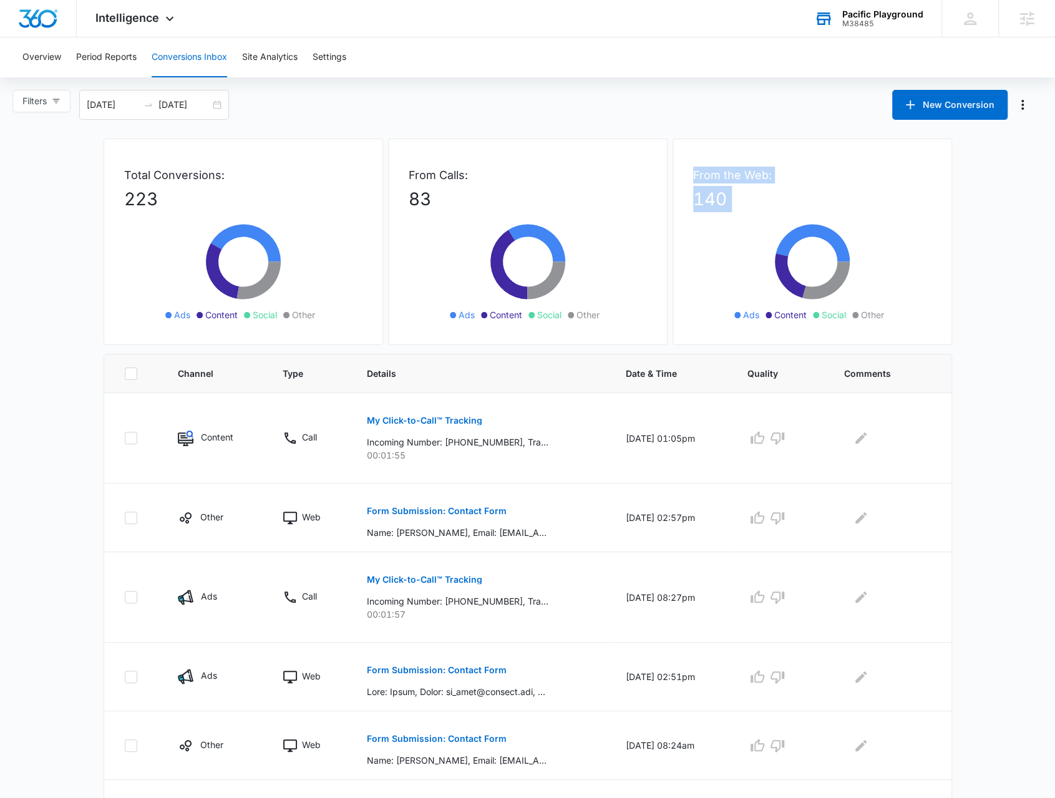
drag, startPoint x: 704, startPoint y: 183, endPoint x: 842, endPoint y: 251, distance: 153.8
click at [842, 251] on div "From the Web: 140 Ads Content Social Other" at bounding box center [813, 242] width 280 height 207
click at [923, 251] on div "From the Web: 140 Ads Content Social Other" at bounding box center [813, 242] width 280 height 207
drag, startPoint x: 701, startPoint y: 168, endPoint x: 749, endPoint y: 215, distance: 67.1
click at [749, 215] on div "From the Web: 140 Ads Content Social Other" at bounding box center [813, 242] width 280 height 207
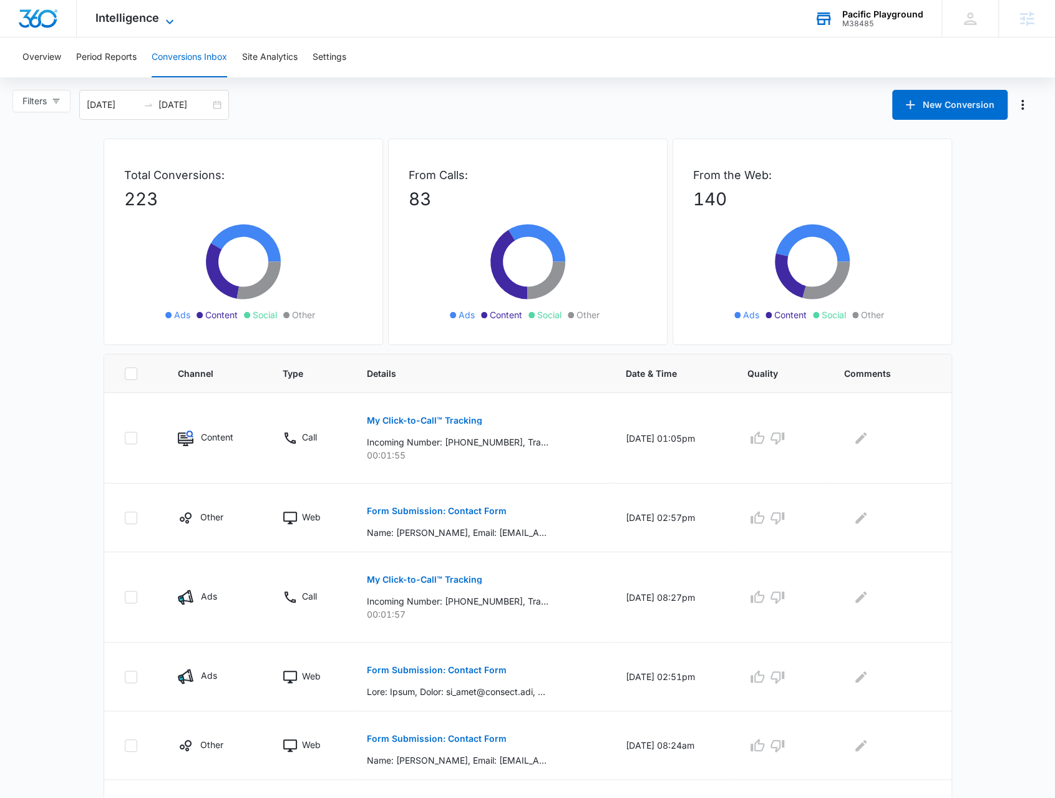
click at [163, 18] on icon at bounding box center [169, 21] width 15 height 15
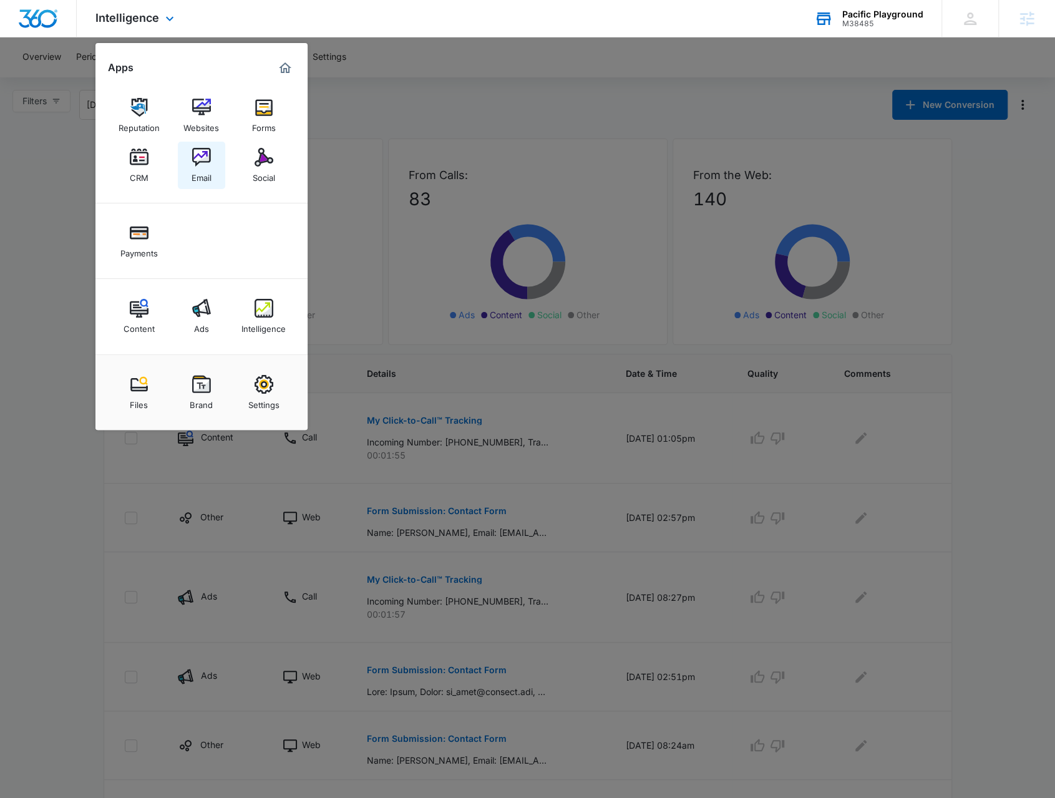
click at [195, 154] on img at bounding box center [201, 157] width 19 height 19
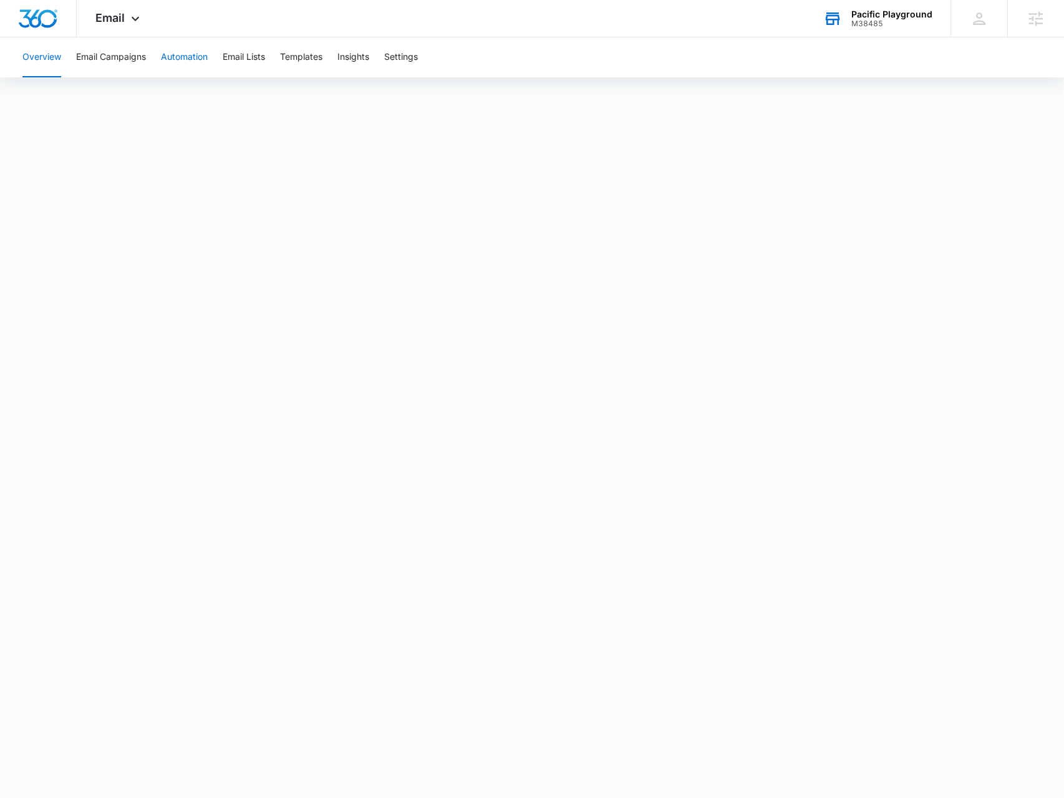
click at [178, 66] on button "Automation" at bounding box center [184, 57] width 47 height 40
click at [119, 22] on span "Email" at bounding box center [109, 17] width 29 height 13
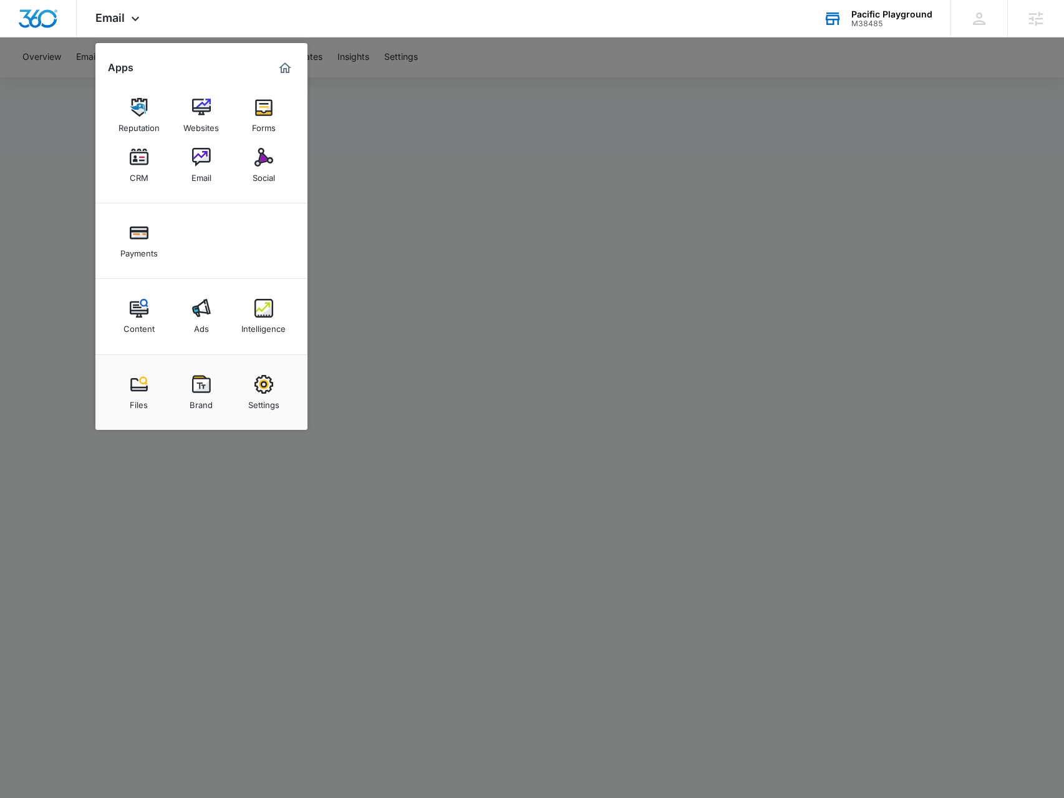
click at [434, 104] on div at bounding box center [532, 399] width 1064 height 798
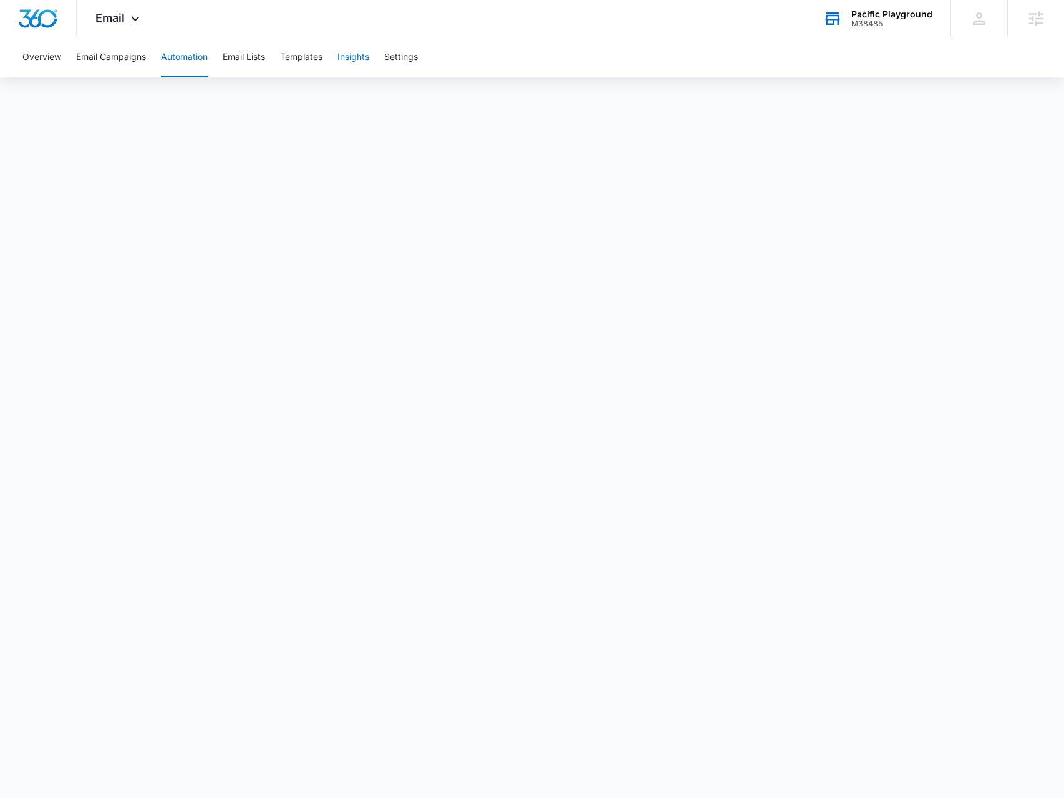
click at [366, 62] on button "Insights" at bounding box center [354, 57] width 32 height 40
click at [107, 37] on button "Email Campaigns" at bounding box center [111, 57] width 70 height 40
click at [109, 27] on div "Email Apps Reputation Websites Forms CRM Email Social Payments Content Ads Inte…" at bounding box center [119, 18] width 85 height 37
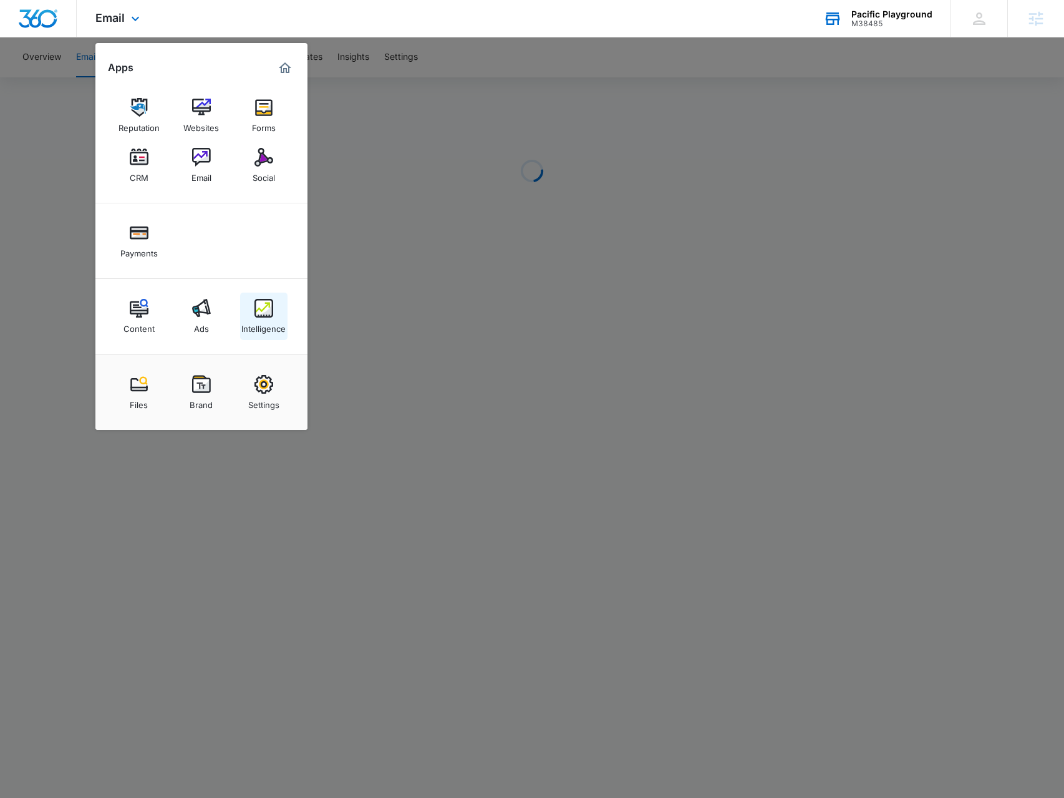
click at [265, 316] on img at bounding box center [264, 308] width 19 height 19
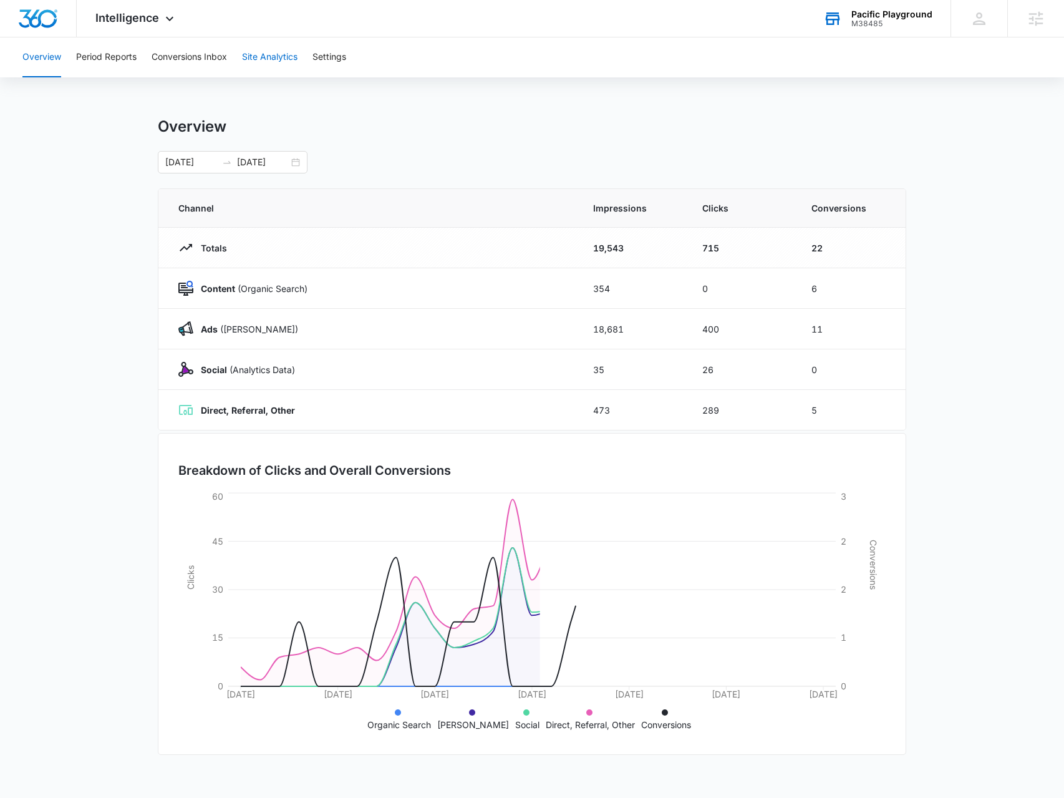
click at [262, 64] on button "Site Analytics" at bounding box center [270, 57] width 56 height 40
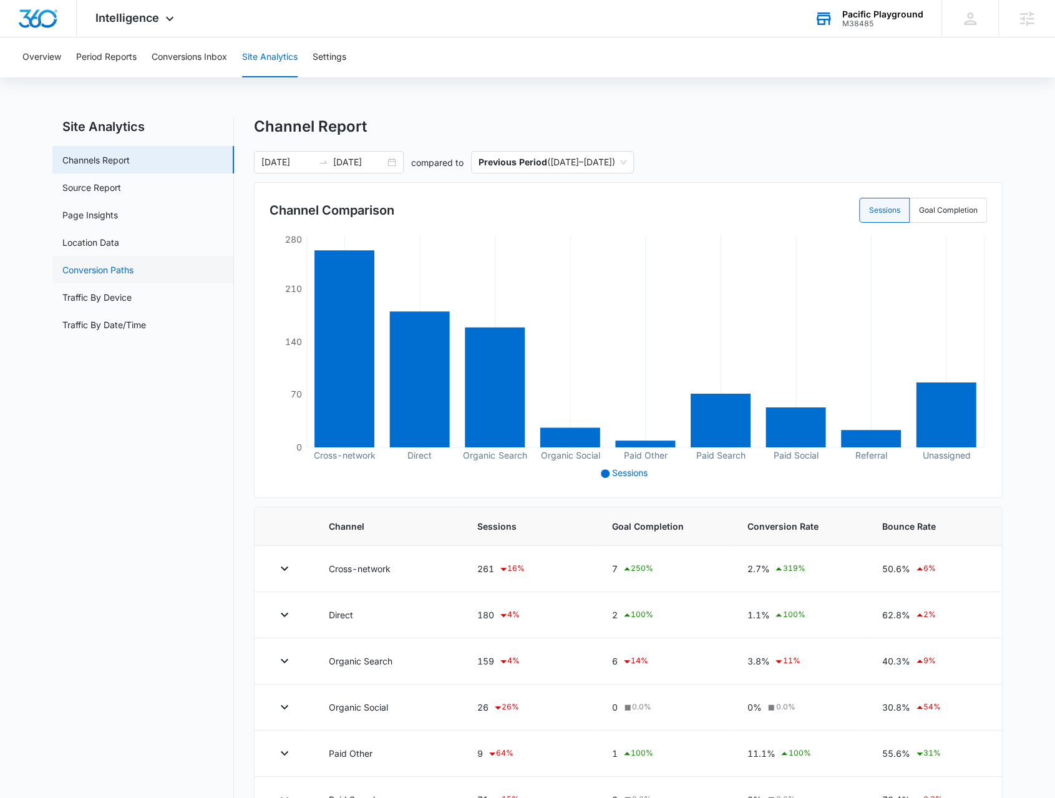
click at [106, 269] on link "Conversion Paths" at bounding box center [97, 269] width 71 height 13
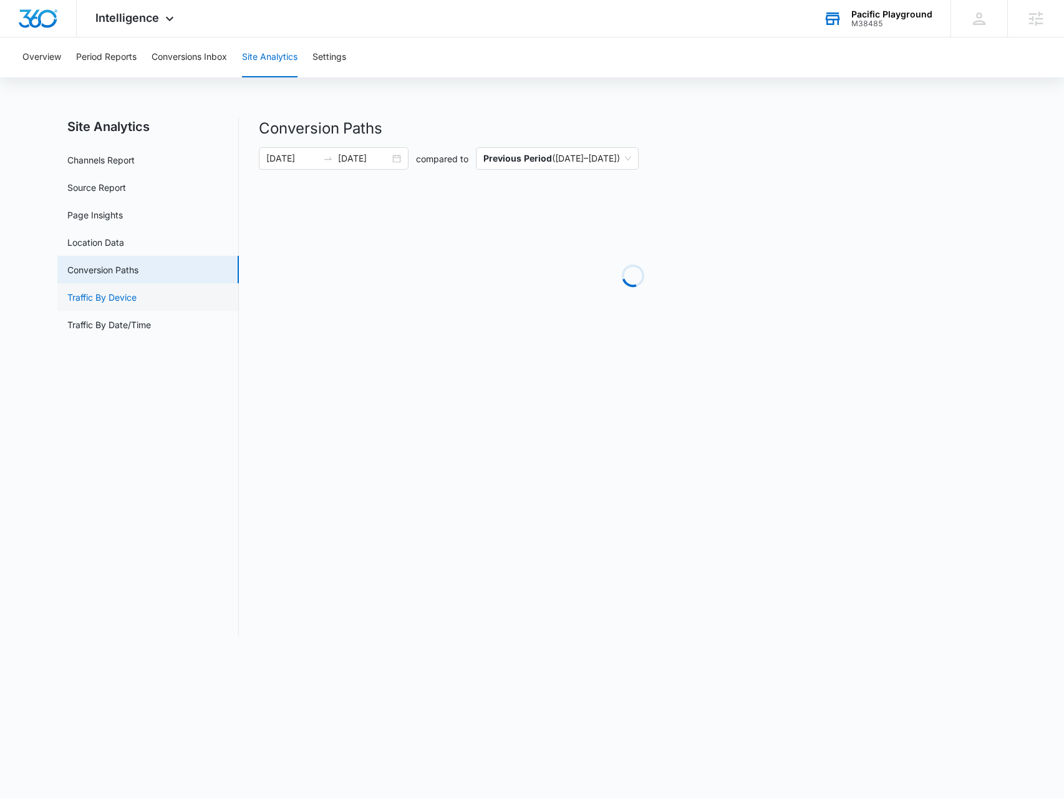
click at [134, 298] on link "Traffic By Device" at bounding box center [101, 297] width 69 height 13
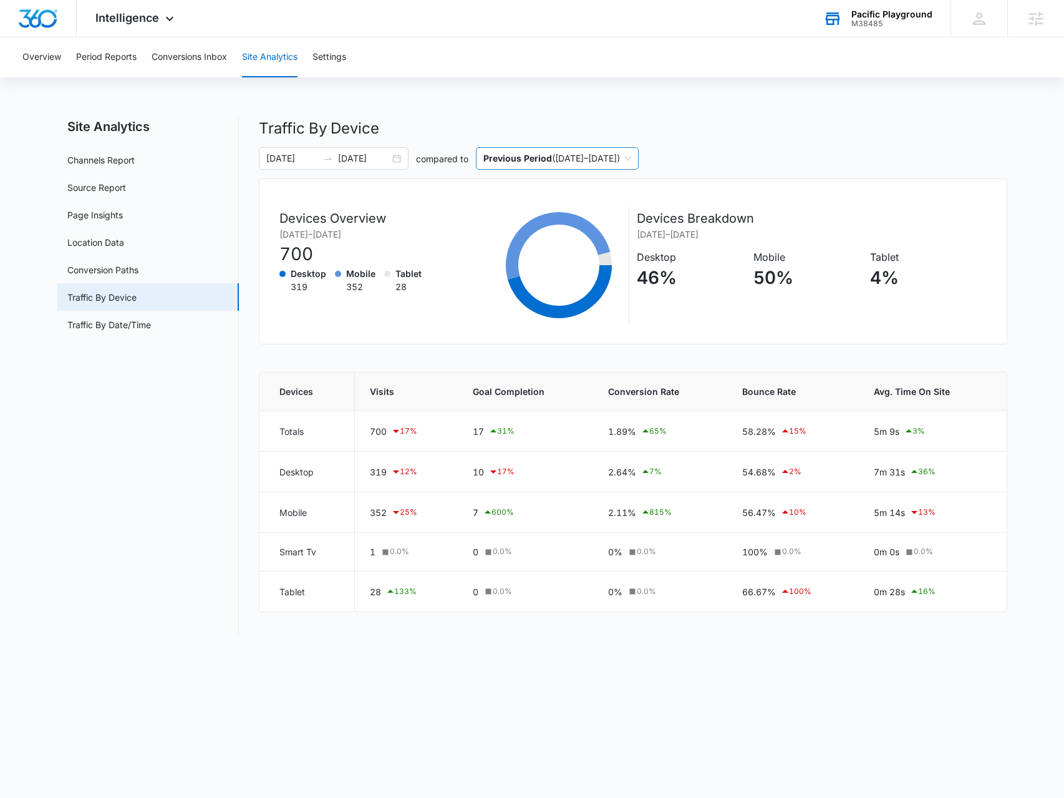
click at [631, 160] on span "Previous Period ( 06/11/2025 – 07/11/2025 )" at bounding box center [558, 158] width 148 height 21
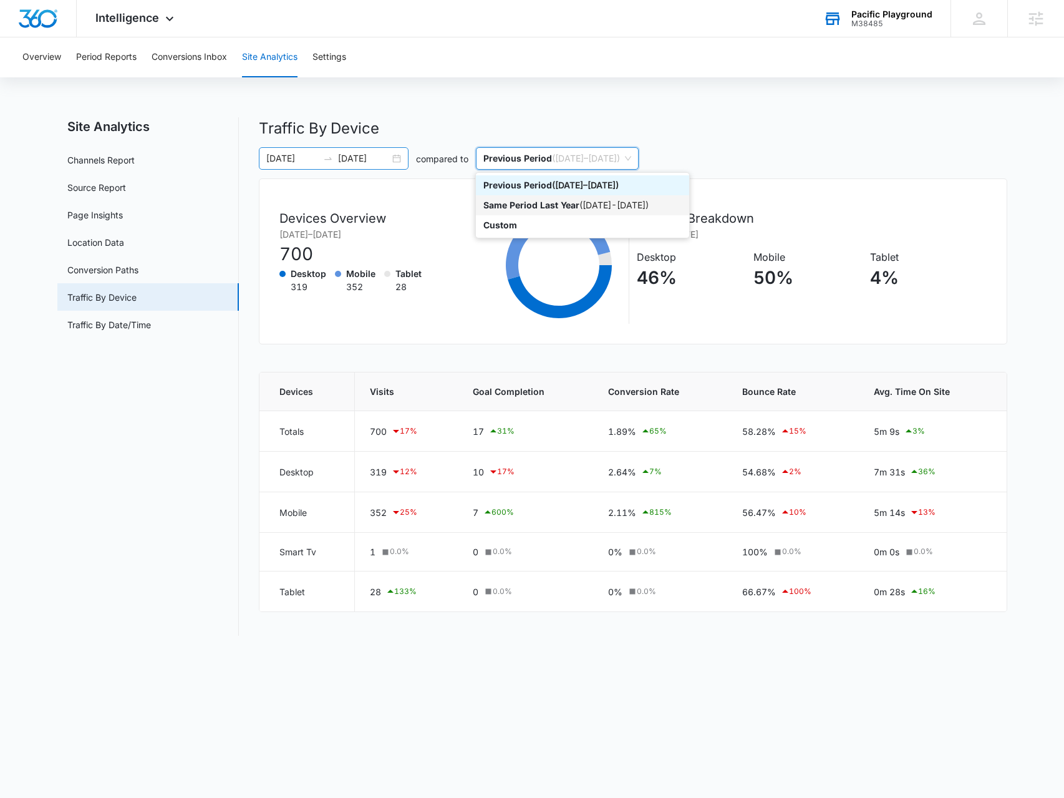
click at [398, 160] on div "07/12/2025 08/11/2025" at bounding box center [334, 158] width 150 height 22
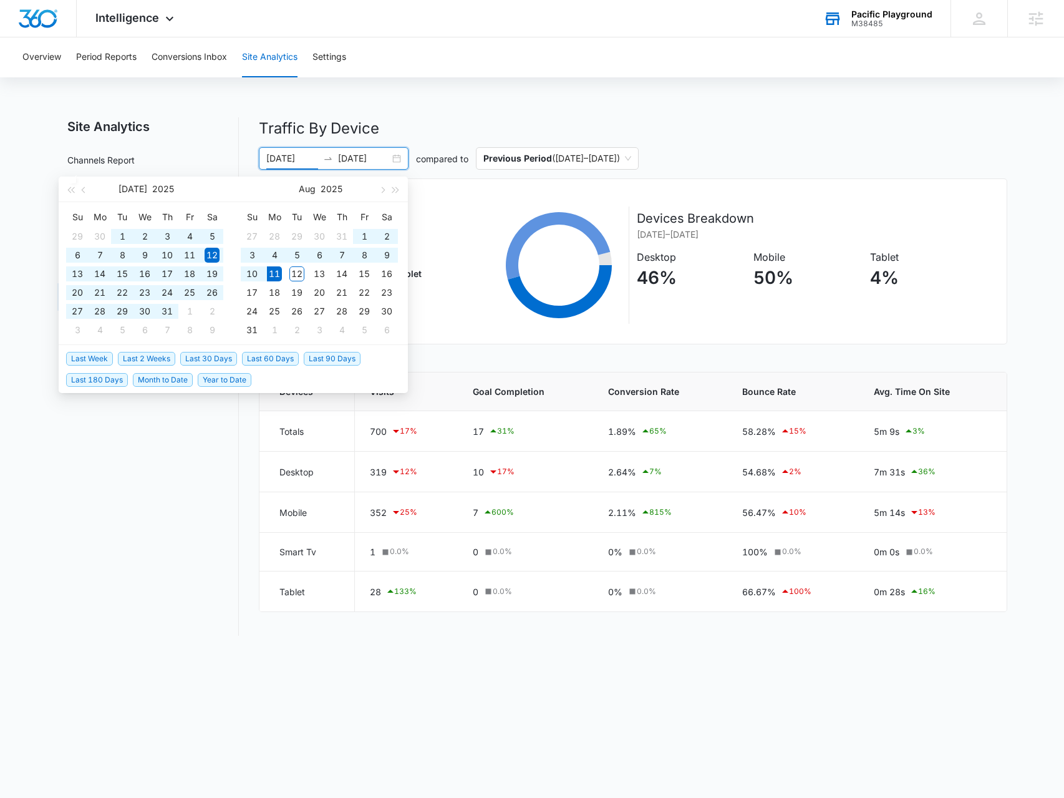
click at [273, 354] on span "Last 60 Days" at bounding box center [270, 359] width 57 height 14
type input "06/12/2025"
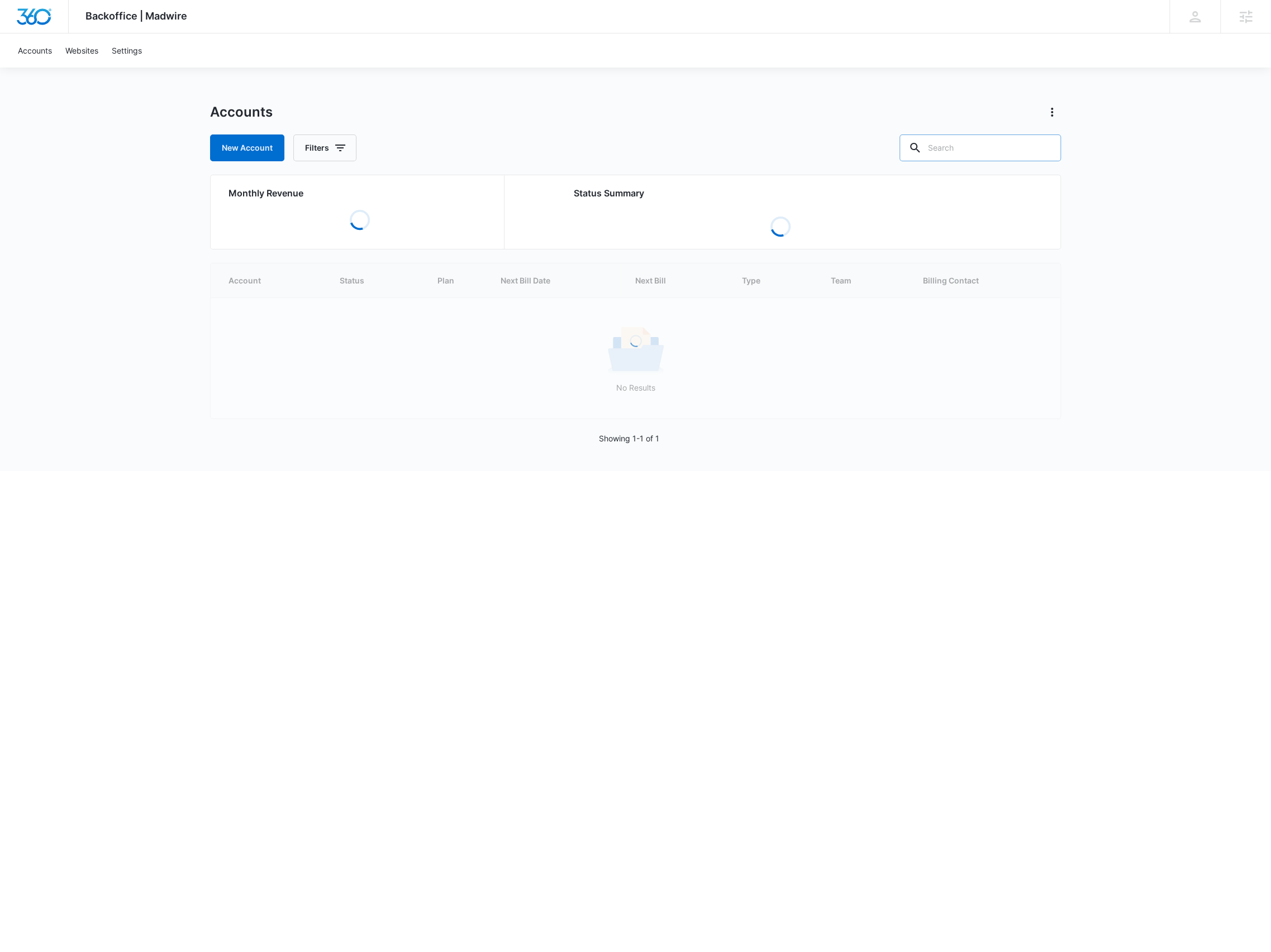
click at [952, 150] on input "text" at bounding box center [980, 148] width 161 height 27
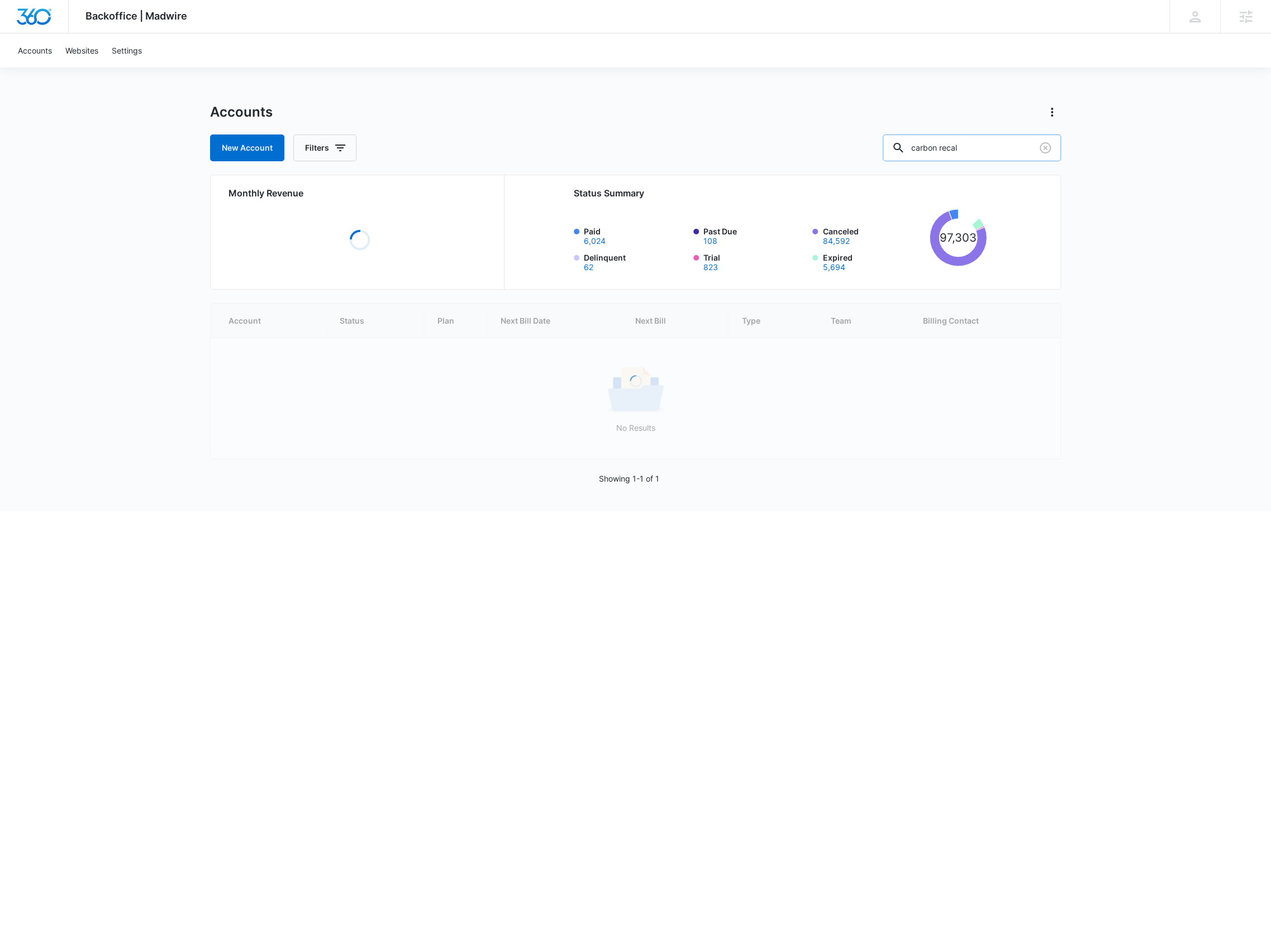
type input "carbon recal"
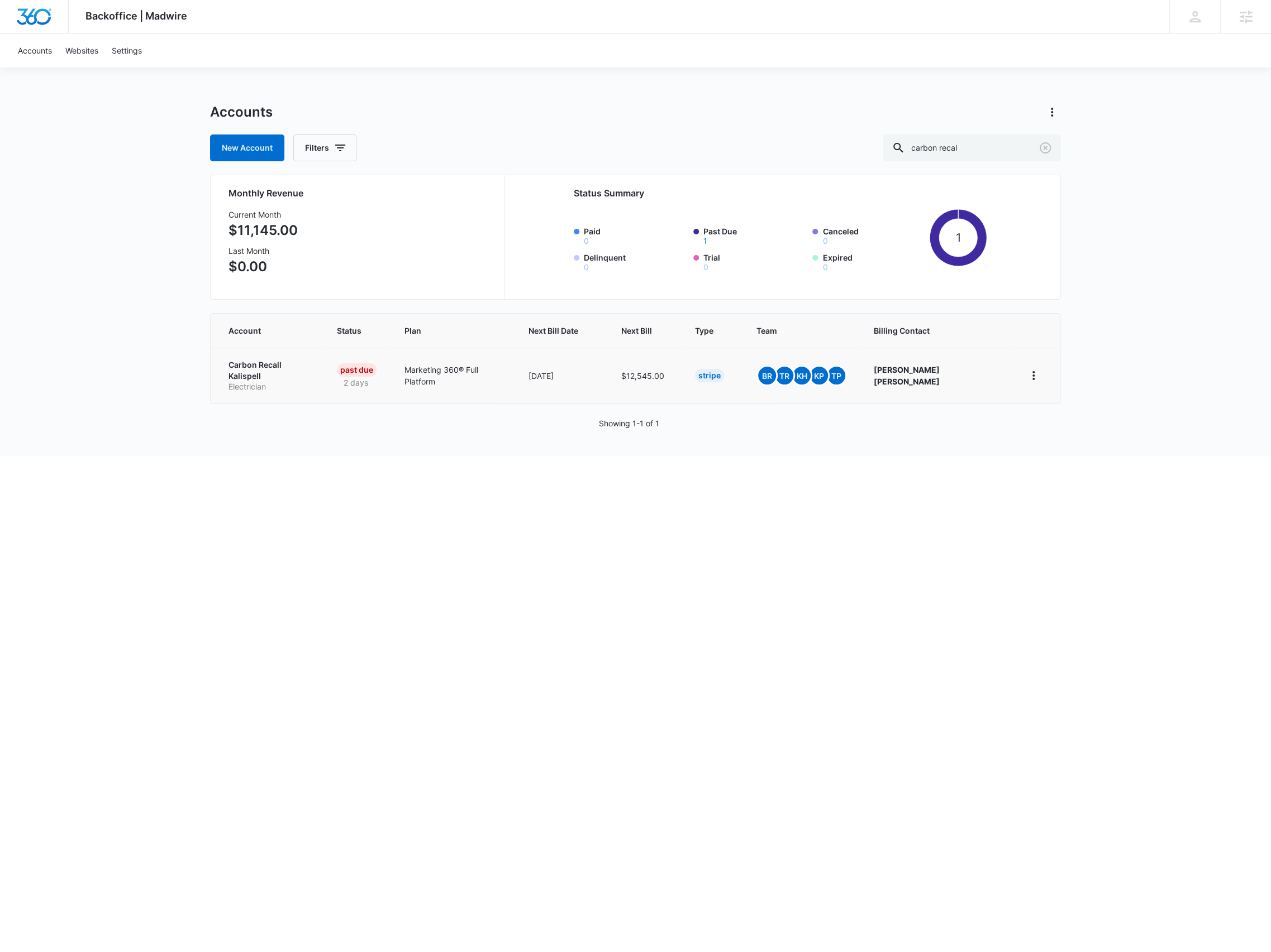
click at [269, 370] on p "Carbon Recall Kalispell" at bounding box center [269, 370] width 81 height 21
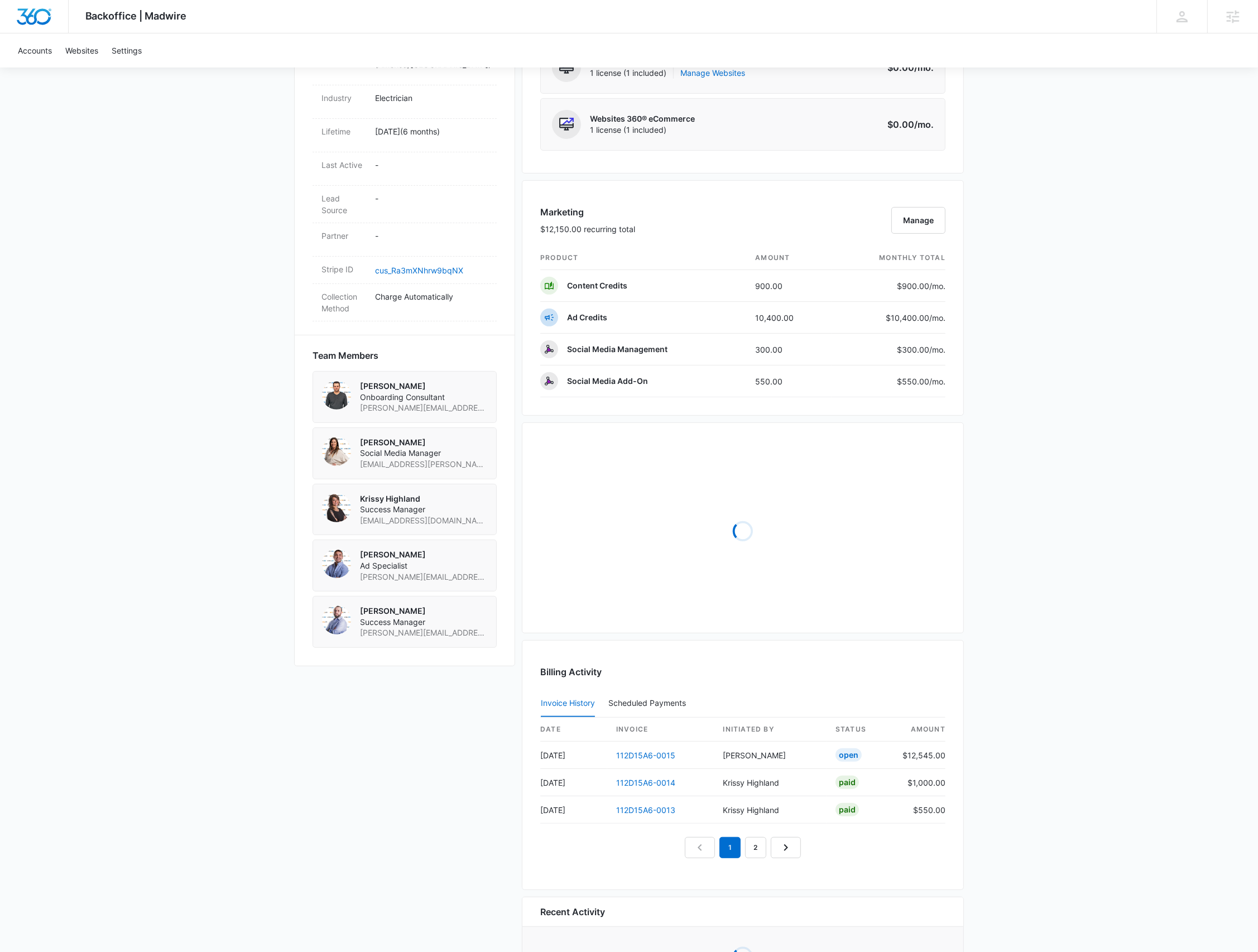
scroll to position [616, 0]
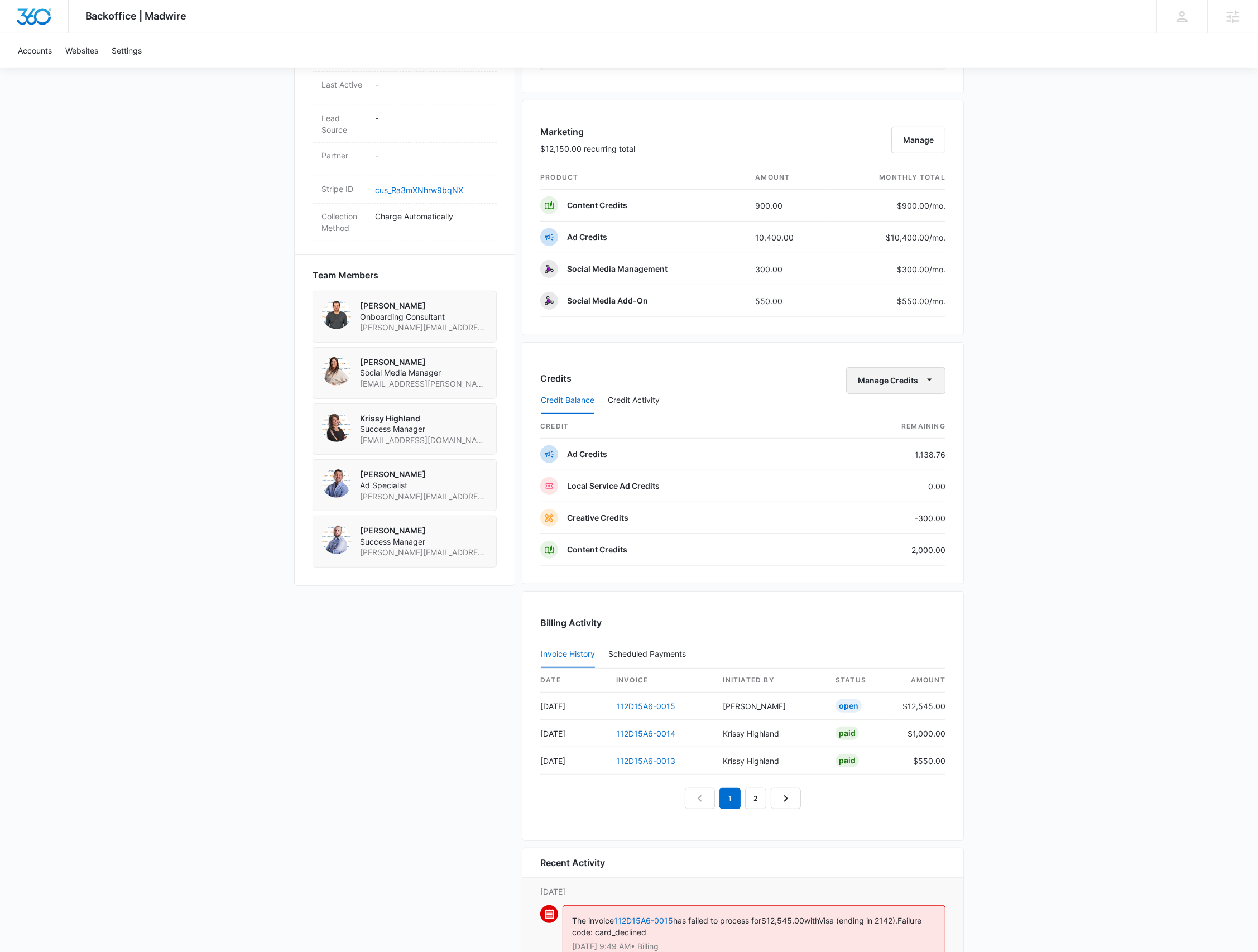
click at [922, 375] on button "Manage Credits" at bounding box center [896, 381] width 99 height 27
click at [897, 413] on div "Transfer Credits" at bounding box center [890, 415] width 59 height 8
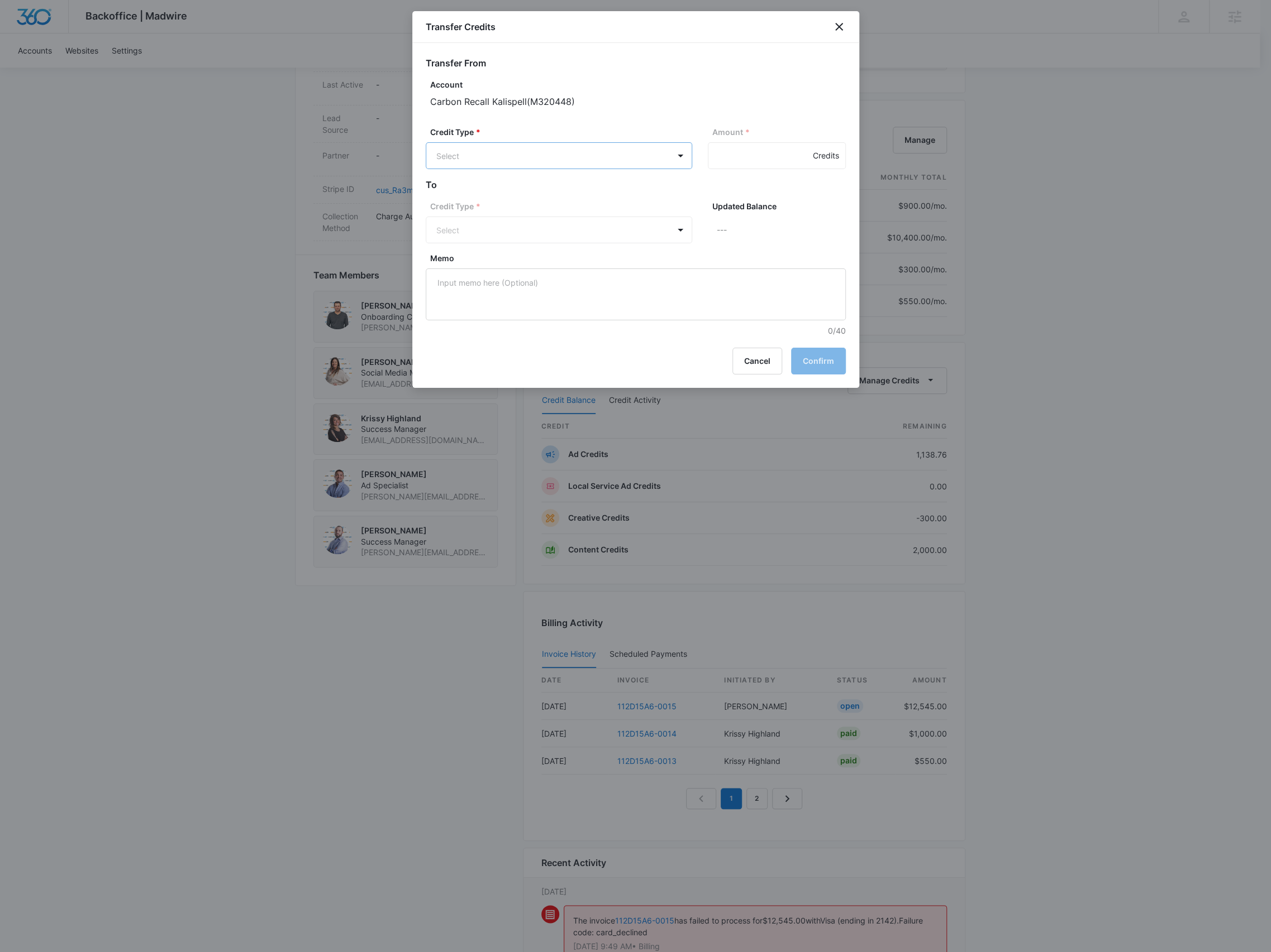
click at [583, 149] on body "Backoffice | Madwire Apps Settings [PERSON_NAME] [PERSON_NAME][EMAIL_ADDRESS][P…" at bounding box center [636, 304] width 1271 height 1841
click at [593, 272] on div "Content Credits (2000.00 Credits)" at bounding box center [557, 278] width 237 height 18
click at [775, 149] on input "Amount *" at bounding box center [777, 156] width 138 height 27
click at [750, 165] on input "Amount *" at bounding box center [777, 156] width 138 height 27
type input "300"
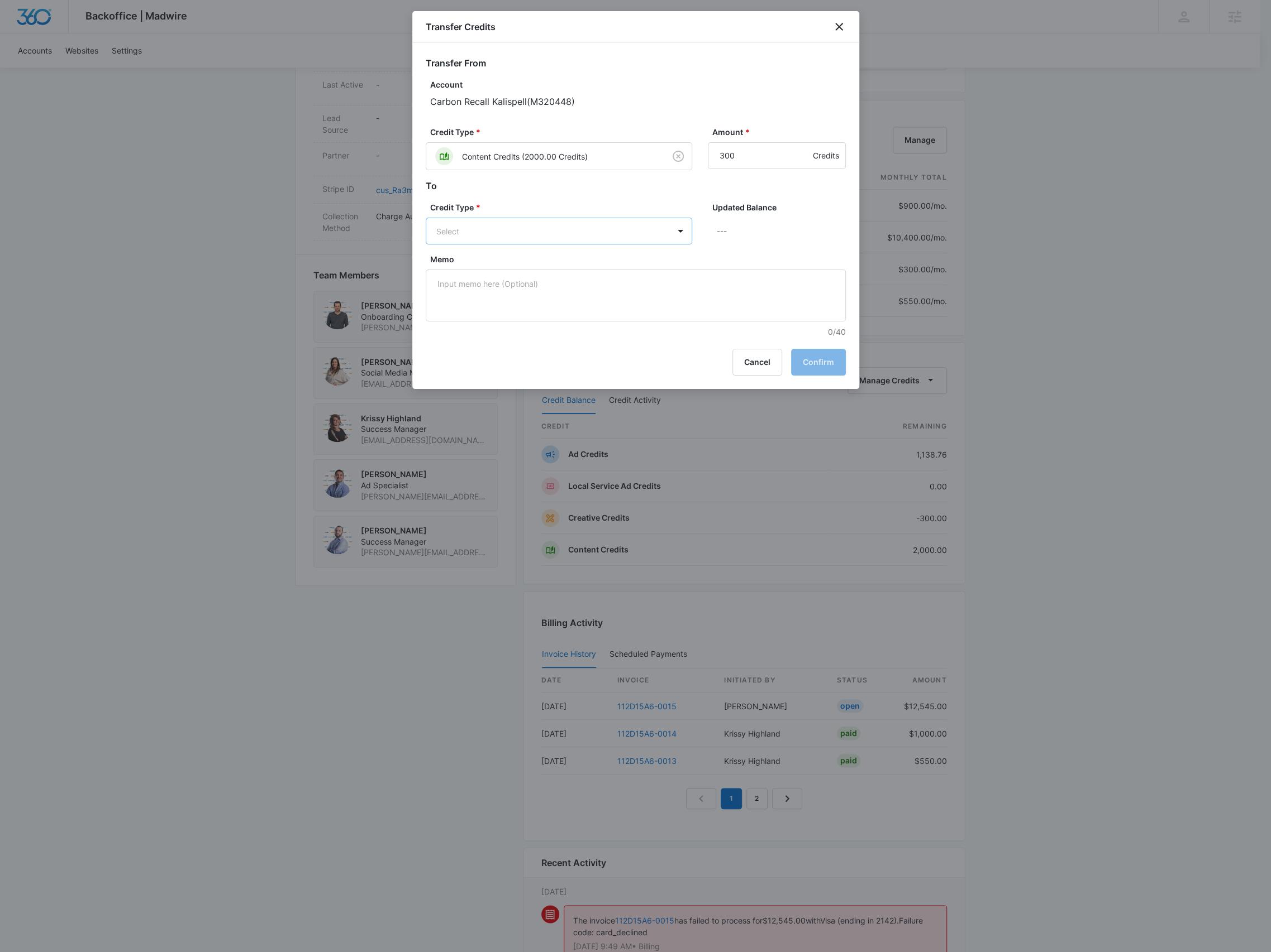
click at [625, 225] on body "Backoffice | Madwire Apps Settings [PERSON_NAME] [PERSON_NAME][EMAIL_ADDRESS][P…" at bounding box center [636, 304] width 1271 height 1841
click at [617, 271] on div "Creative Credits (-300.00 Credits)" at bounding box center [557, 274] width 237 height 18
click at [840, 356] on button "Confirm" at bounding box center [818, 363] width 55 height 27
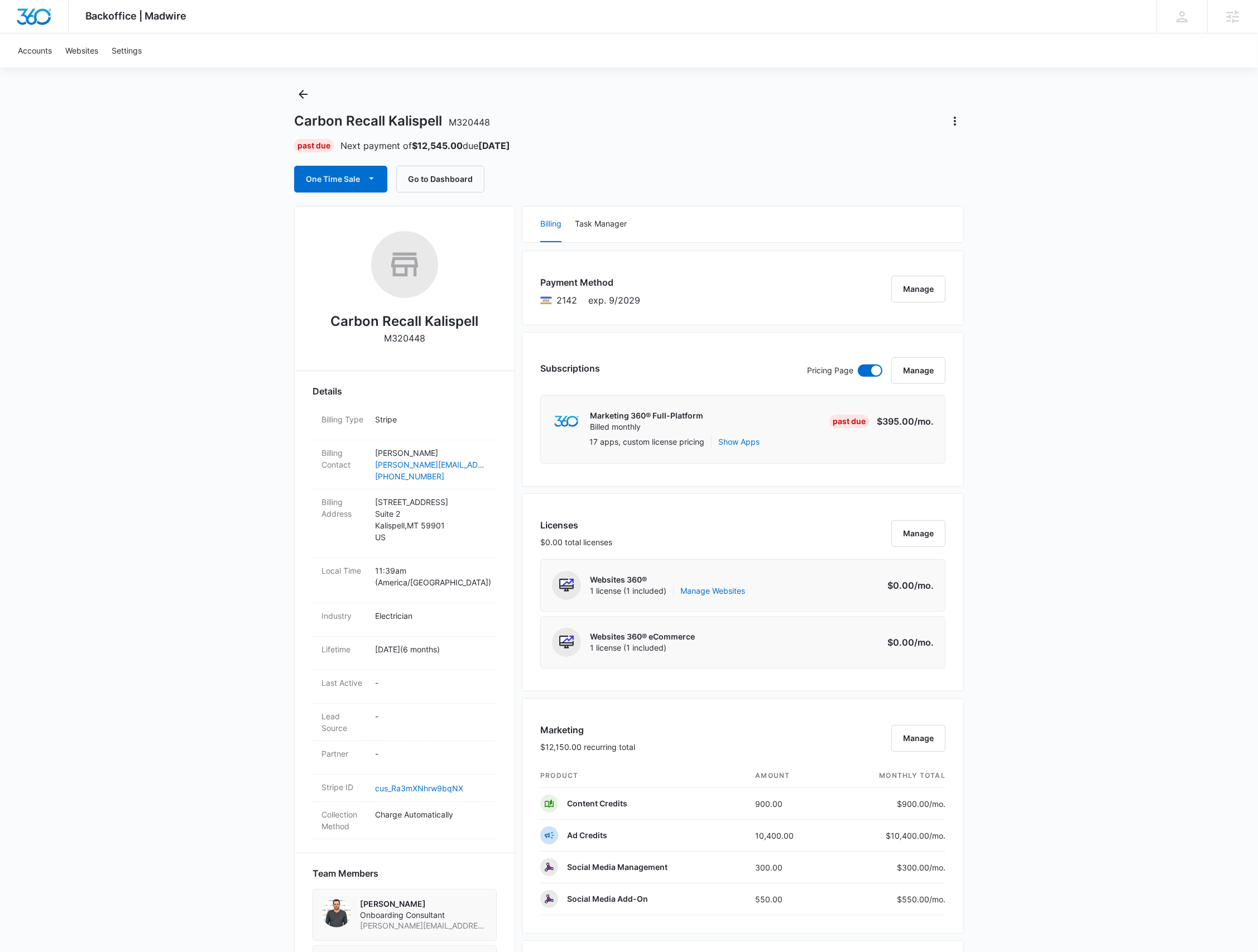
scroll to position [0, 0]
